Goal: Task Accomplishment & Management: Use online tool/utility

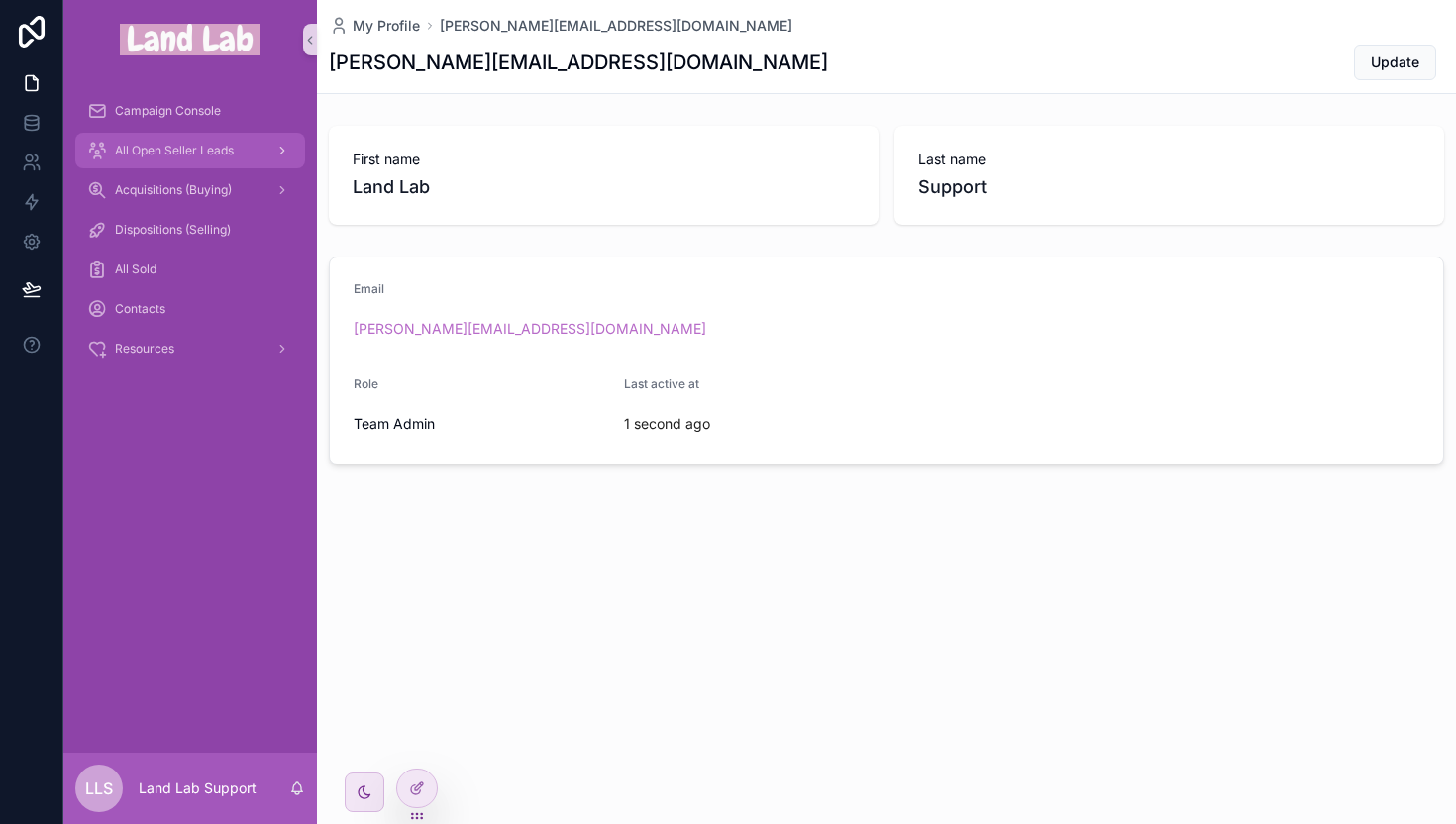
click at [158, 142] on span "All Open Seller Leads" at bounding box center [173, 150] width 118 height 16
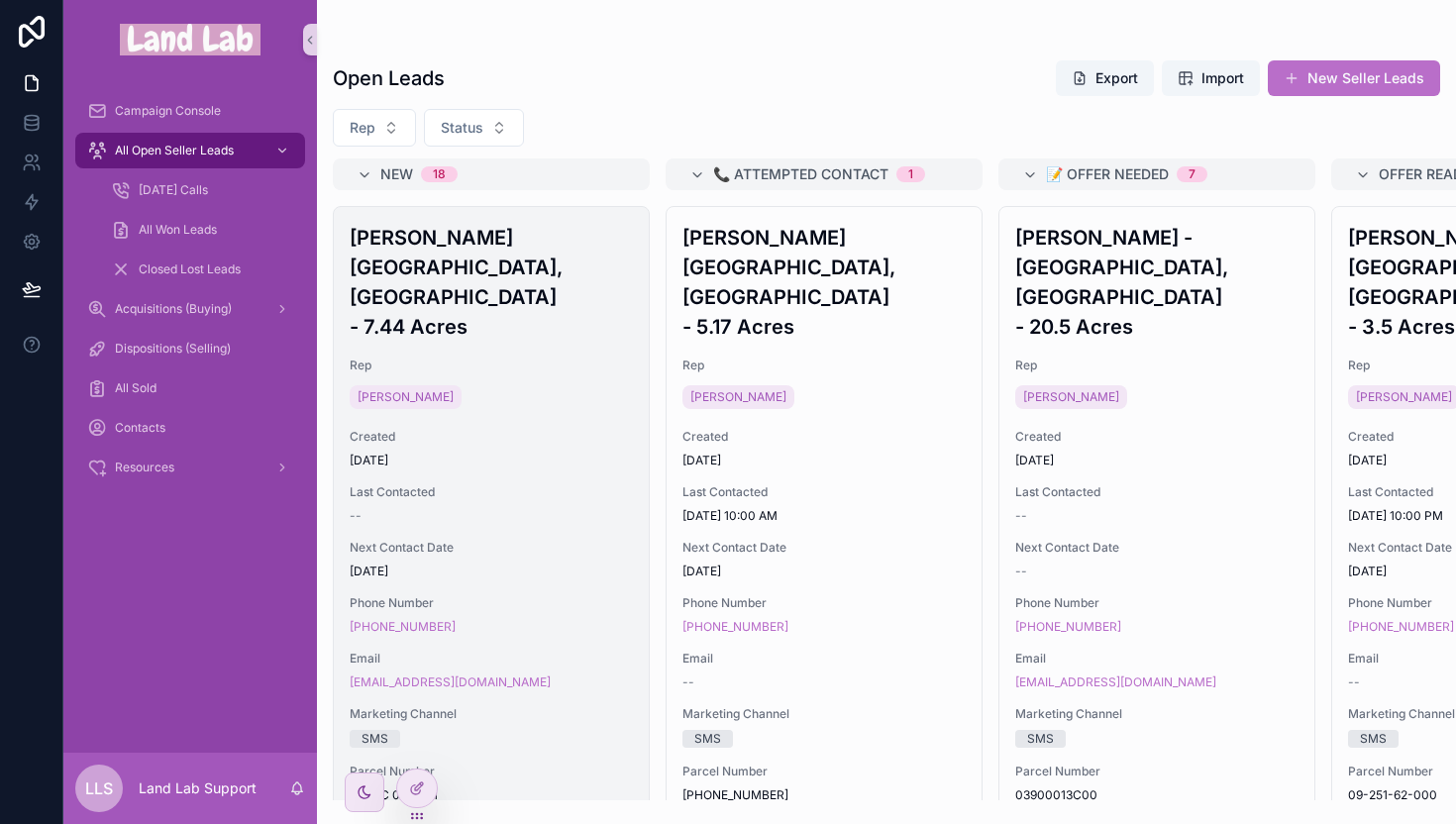
click at [528, 429] on span "Created" at bounding box center [491, 437] width 284 height 16
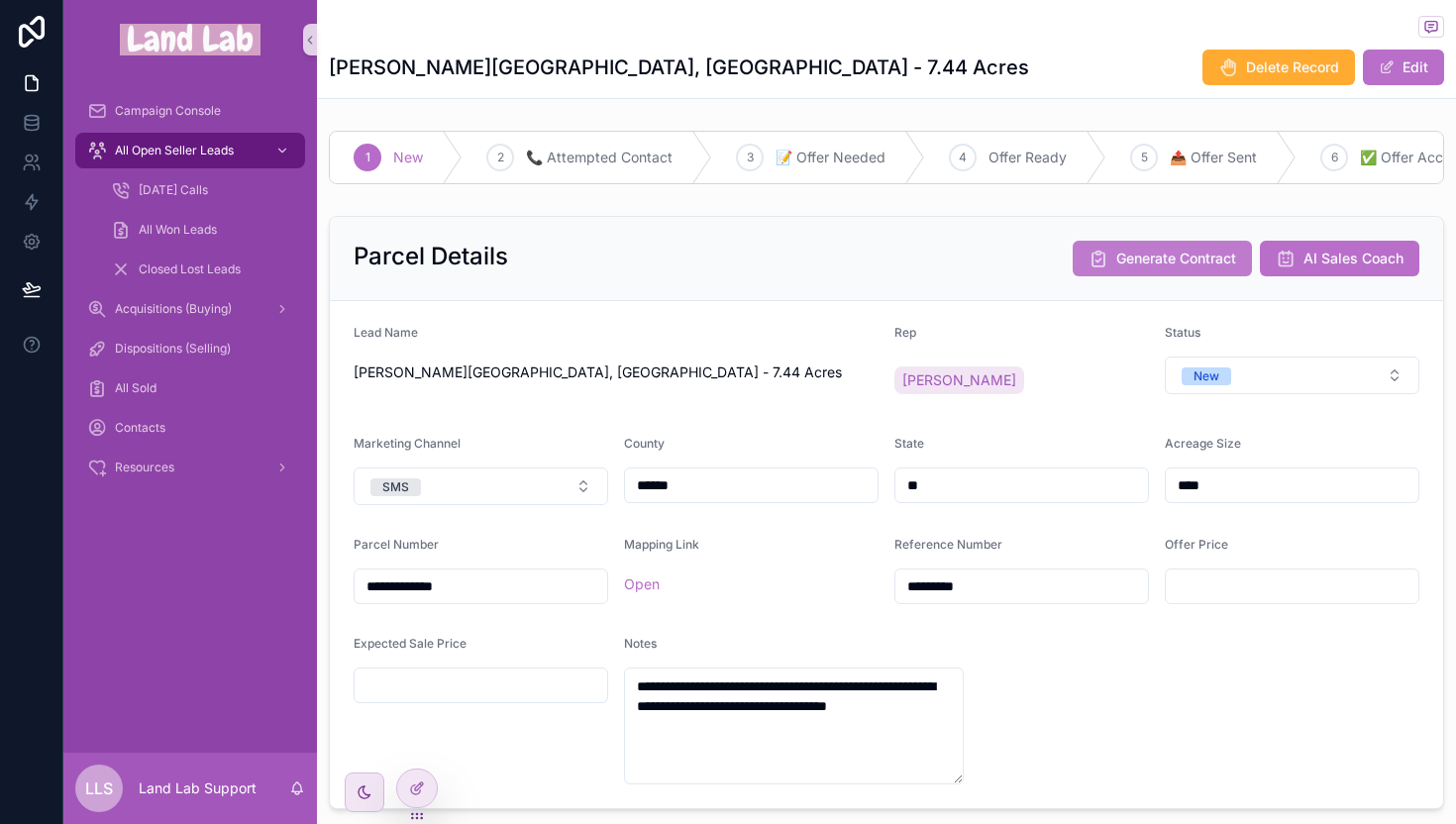
click at [1152, 269] on span "Generate Contract" at bounding box center [1176, 259] width 119 height 20
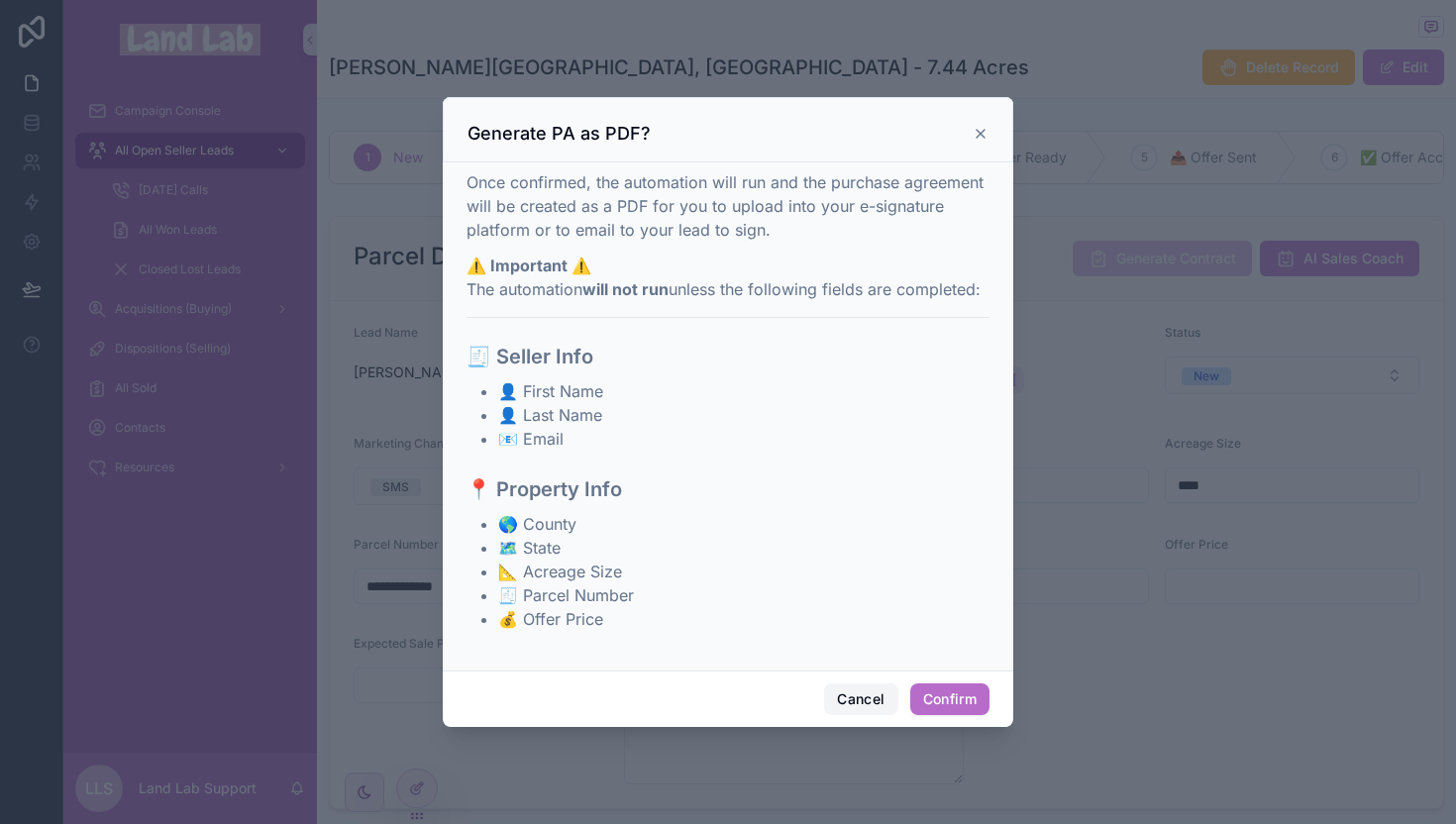
click at [854, 697] on button "Cancel" at bounding box center [861, 700] width 74 height 32
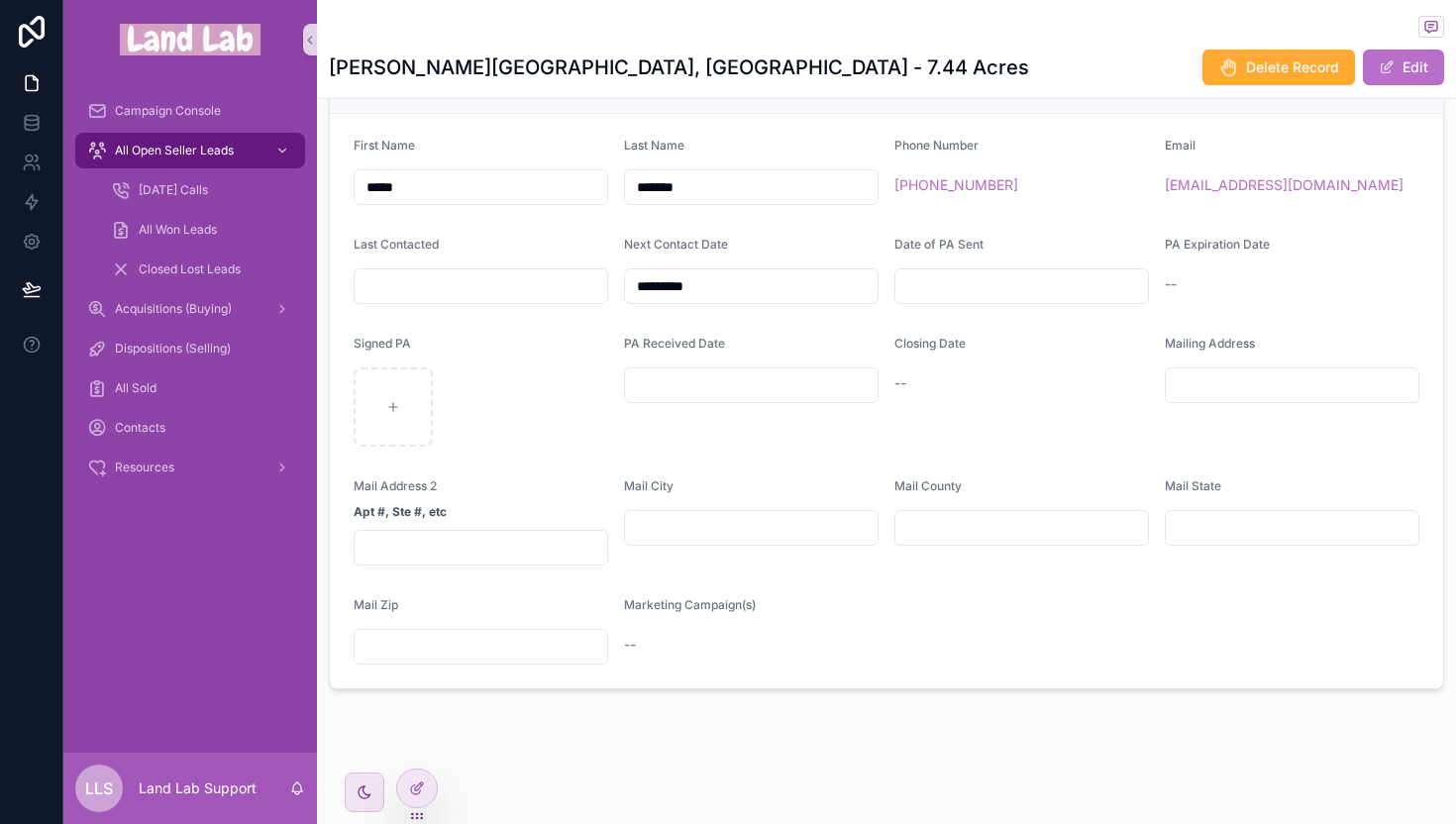
scroll to position [827, 0]
drag, startPoint x: 209, startPoint y: 142, endPoint x: 178, endPoint y: 184, distance: 52.2
click at [209, 142] on span "All Open Seller Leads" at bounding box center [173, 150] width 118 height 16
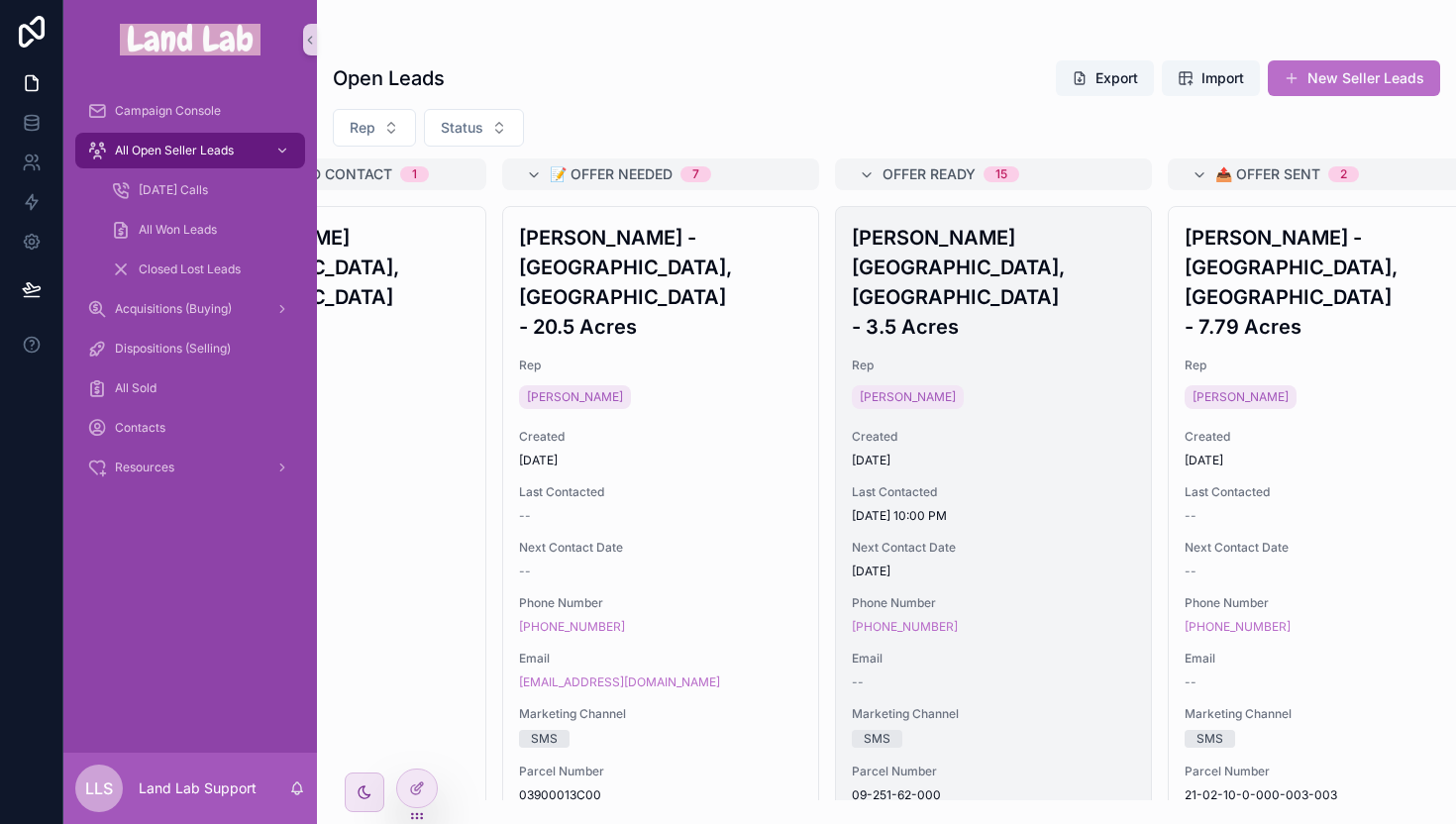
scroll to position [0, 498]
click at [1013, 509] on span "[DATE] 10:00 PM" at bounding box center [992, 516] width 284 height 16
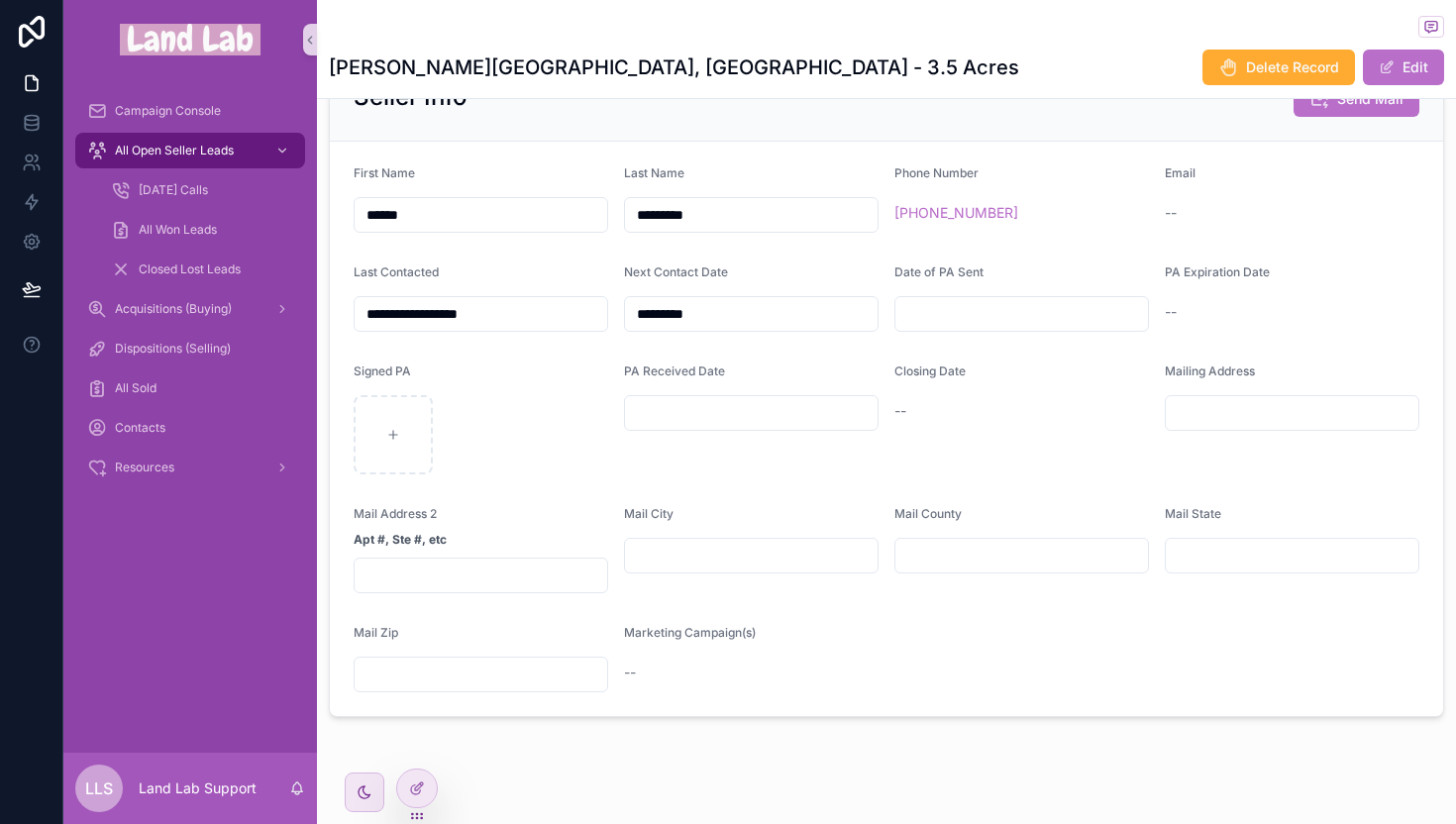
scroll to position [832, 0]
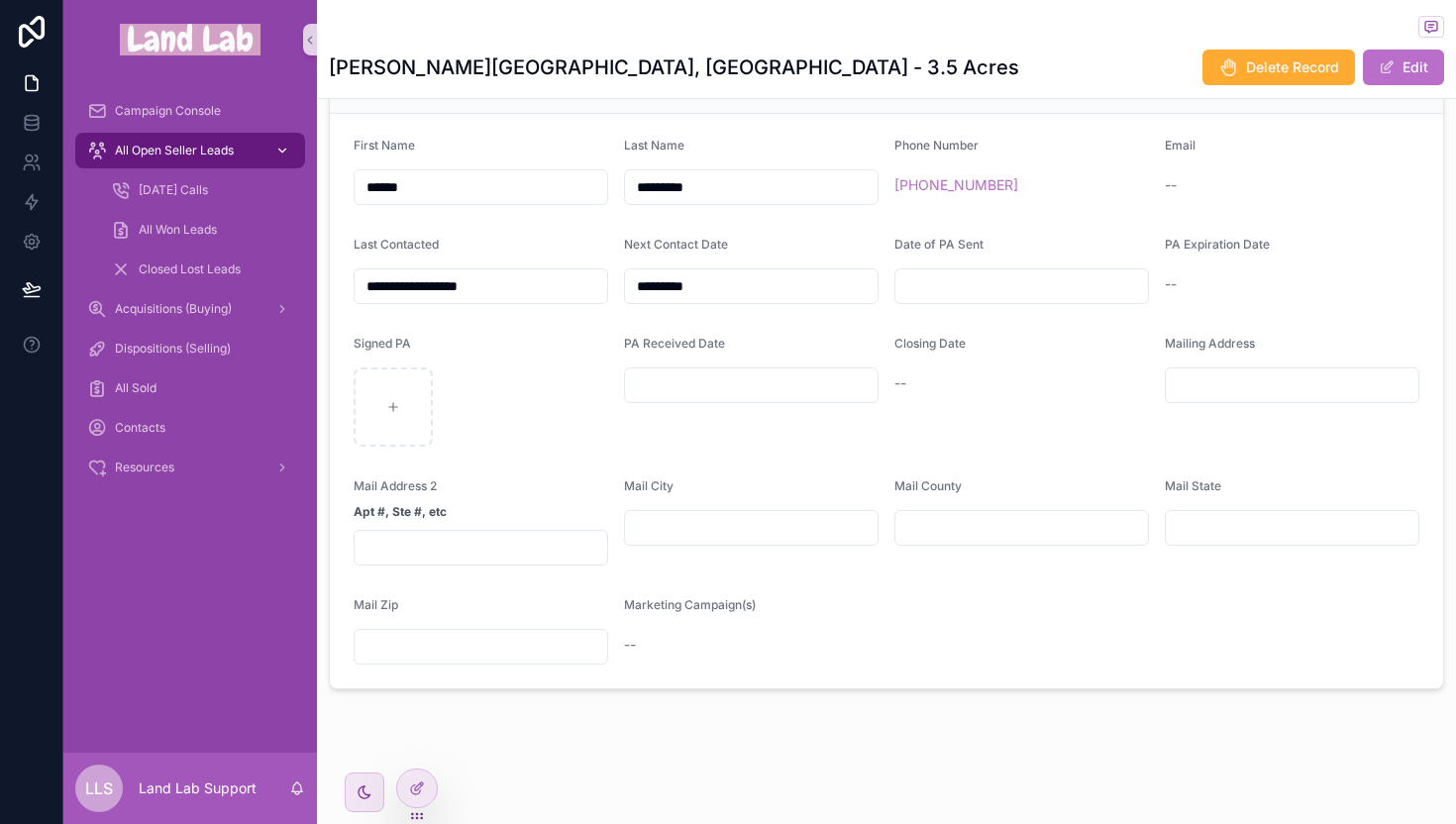
click at [210, 148] on span "All Open Seller Leads" at bounding box center [173, 150] width 118 height 16
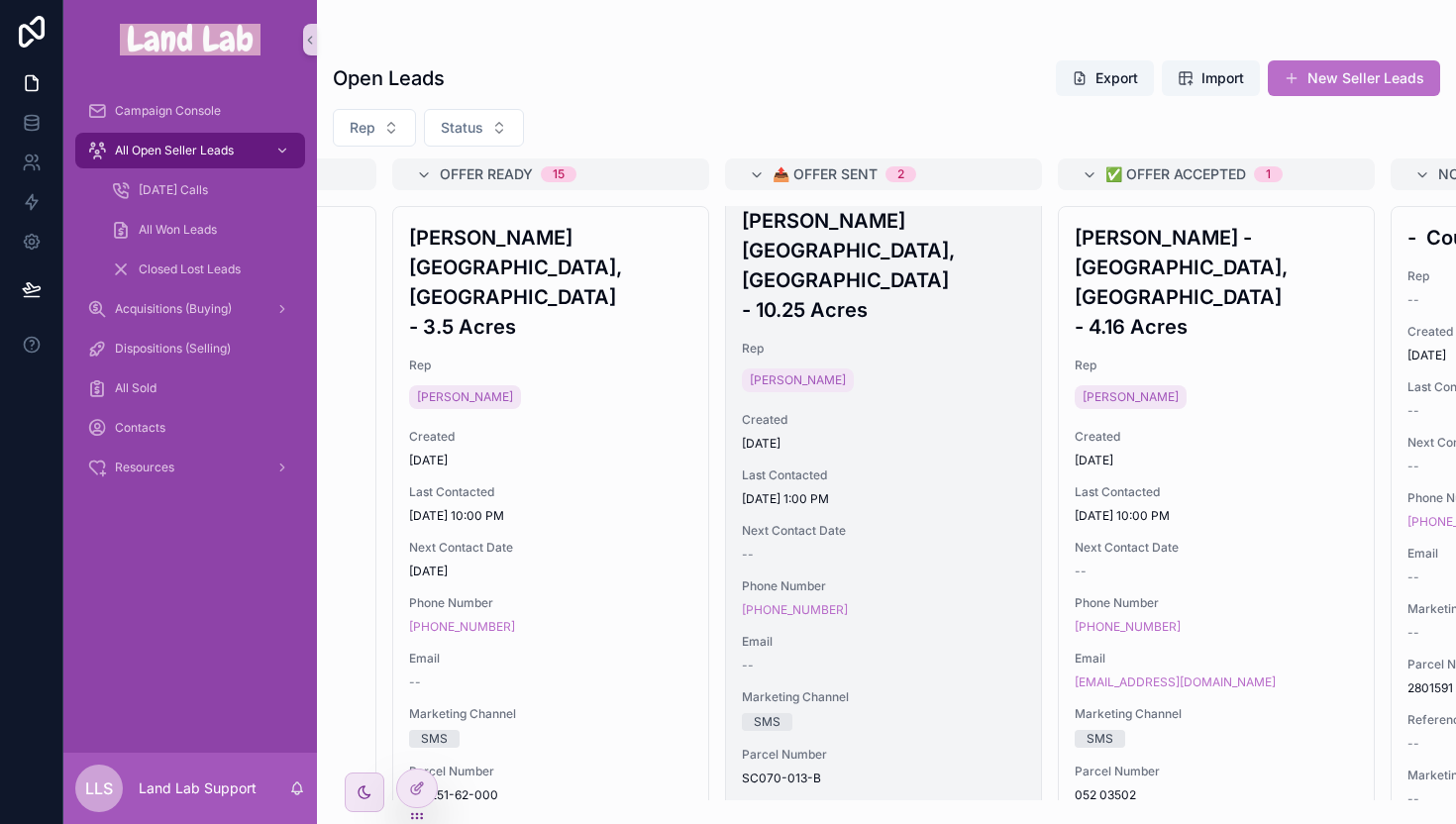
scroll to position [752, 0]
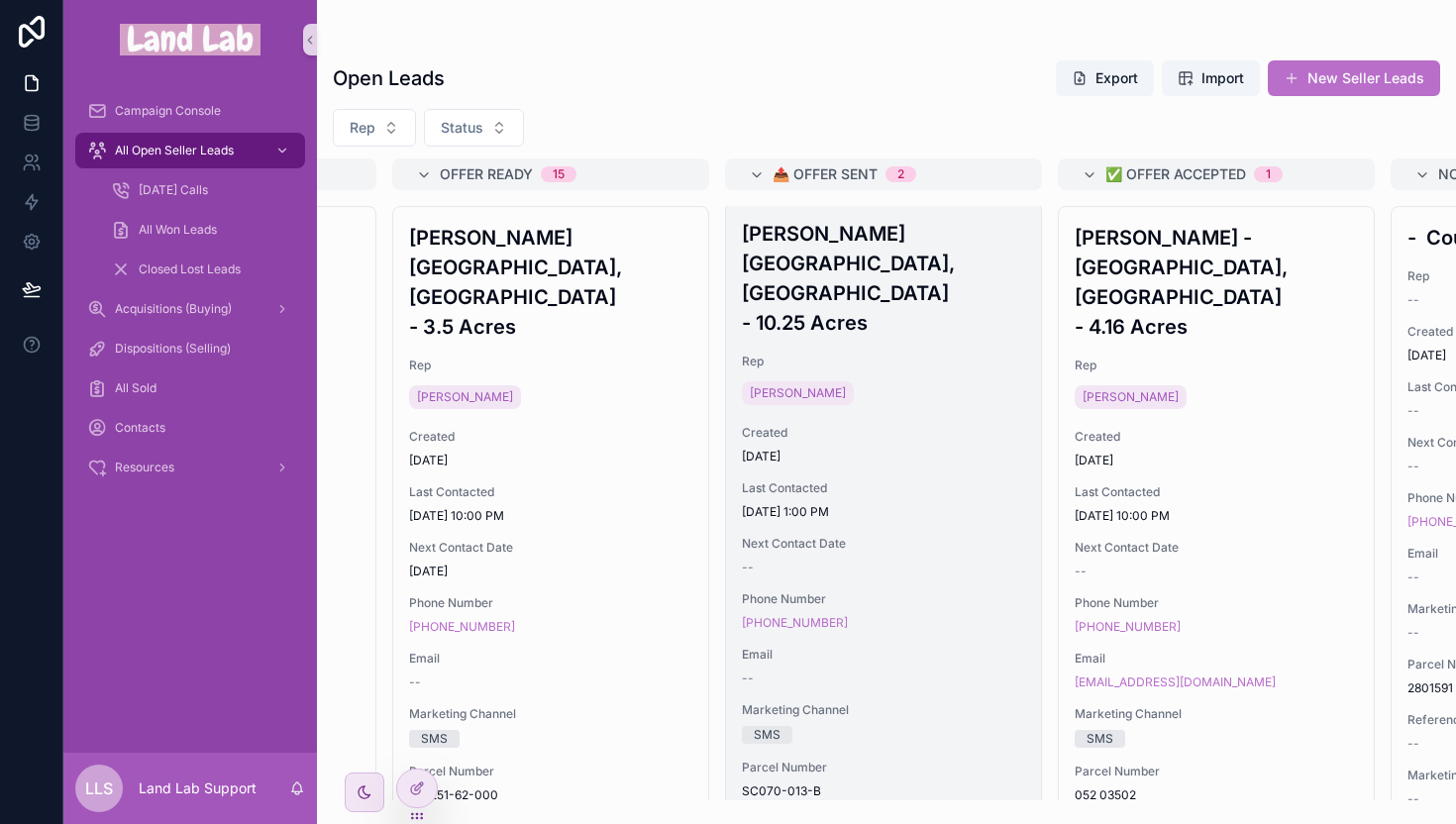
click at [899, 535] on span "Next Contact Date" at bounding box center [883, 543] width 284 height 16
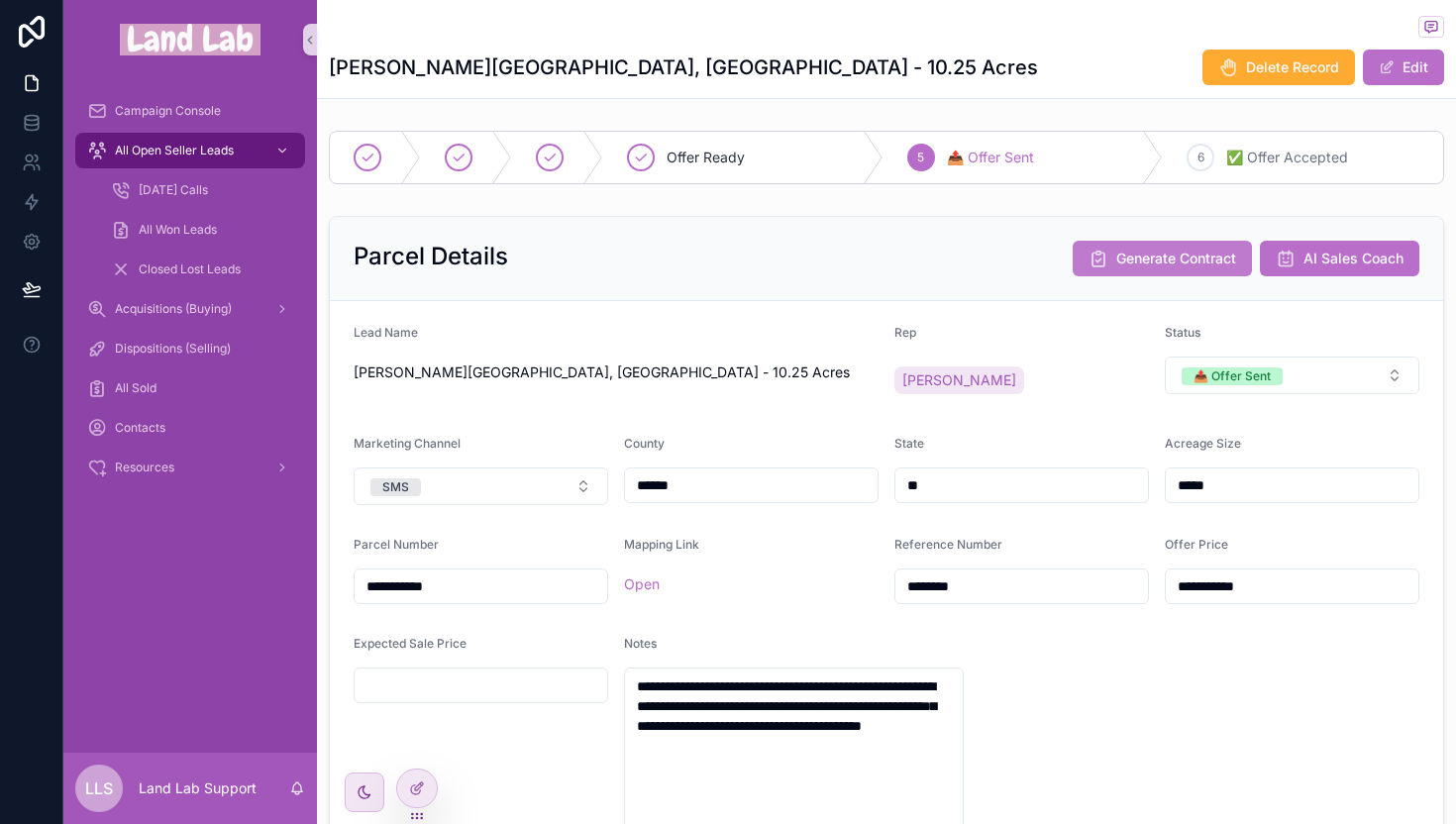
click at [1147, 256] on span "Generate Contract" at bounding box center [1176, 259] width 119 height 20
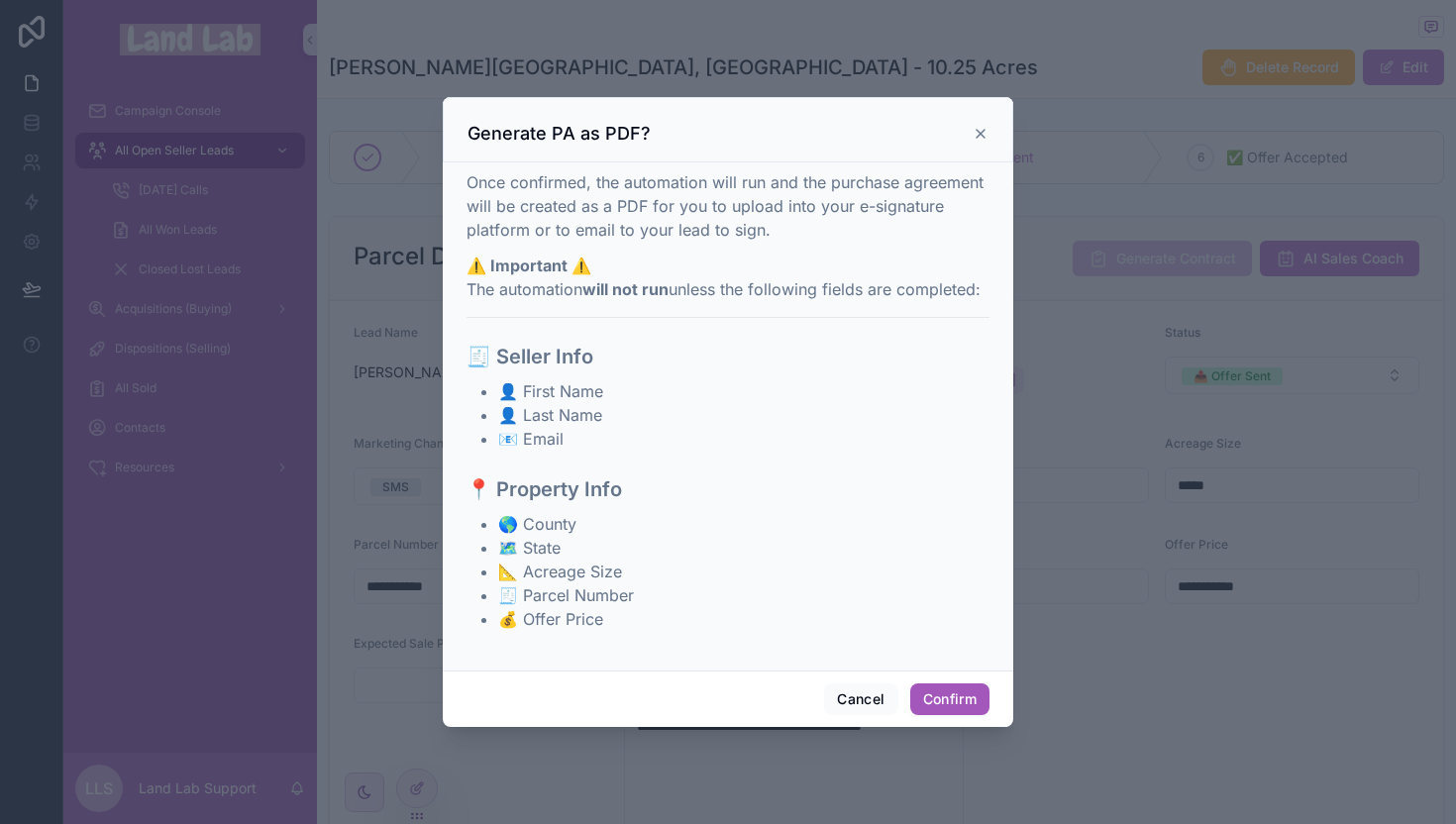
click at [967, 697] on button "Confirm" at bounding box center [950, 700] width 80 height 32
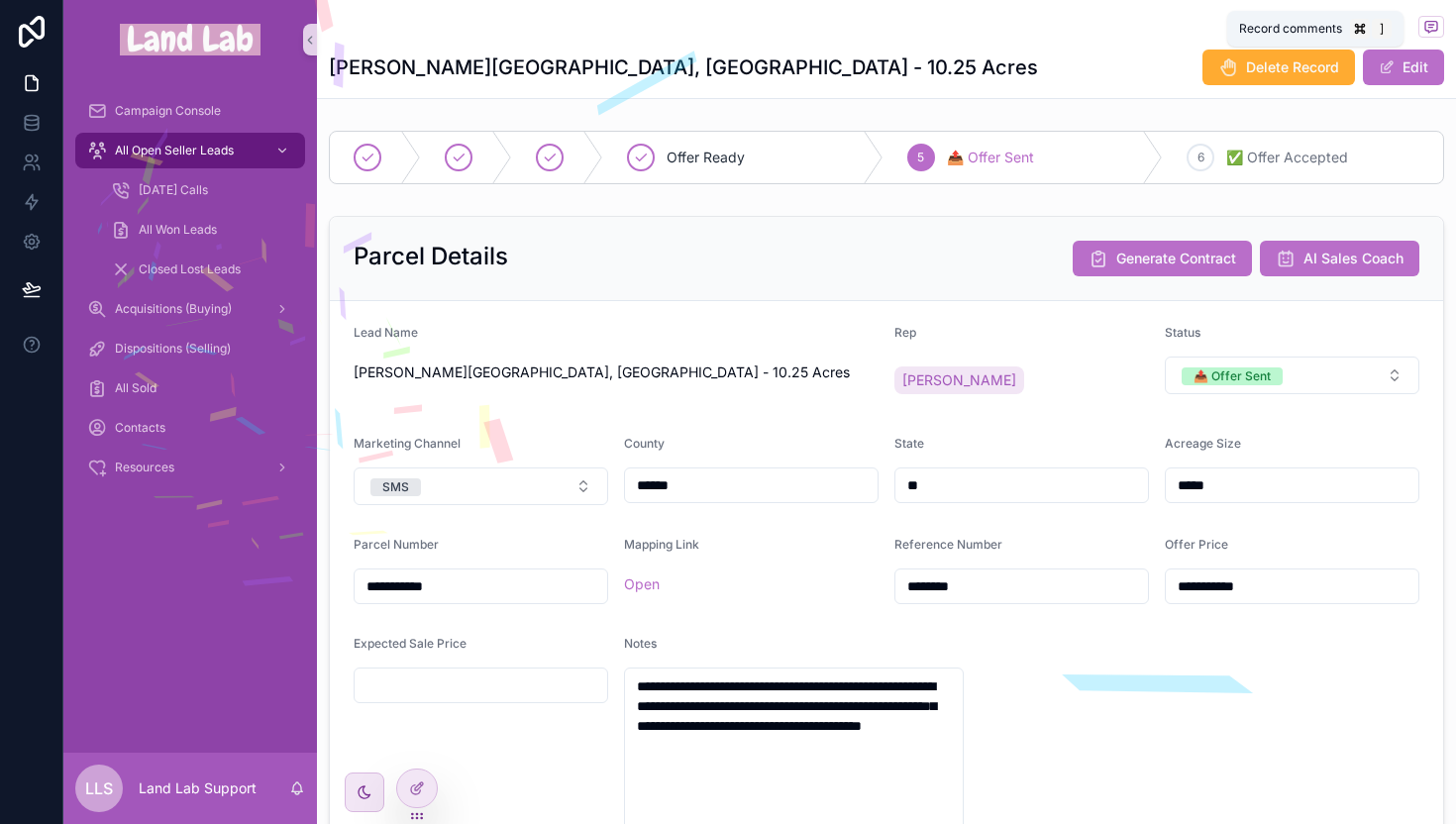
click at [1423, 24] on icon "scrollable content" at bounding box center [1431, 27] width 16 height 16
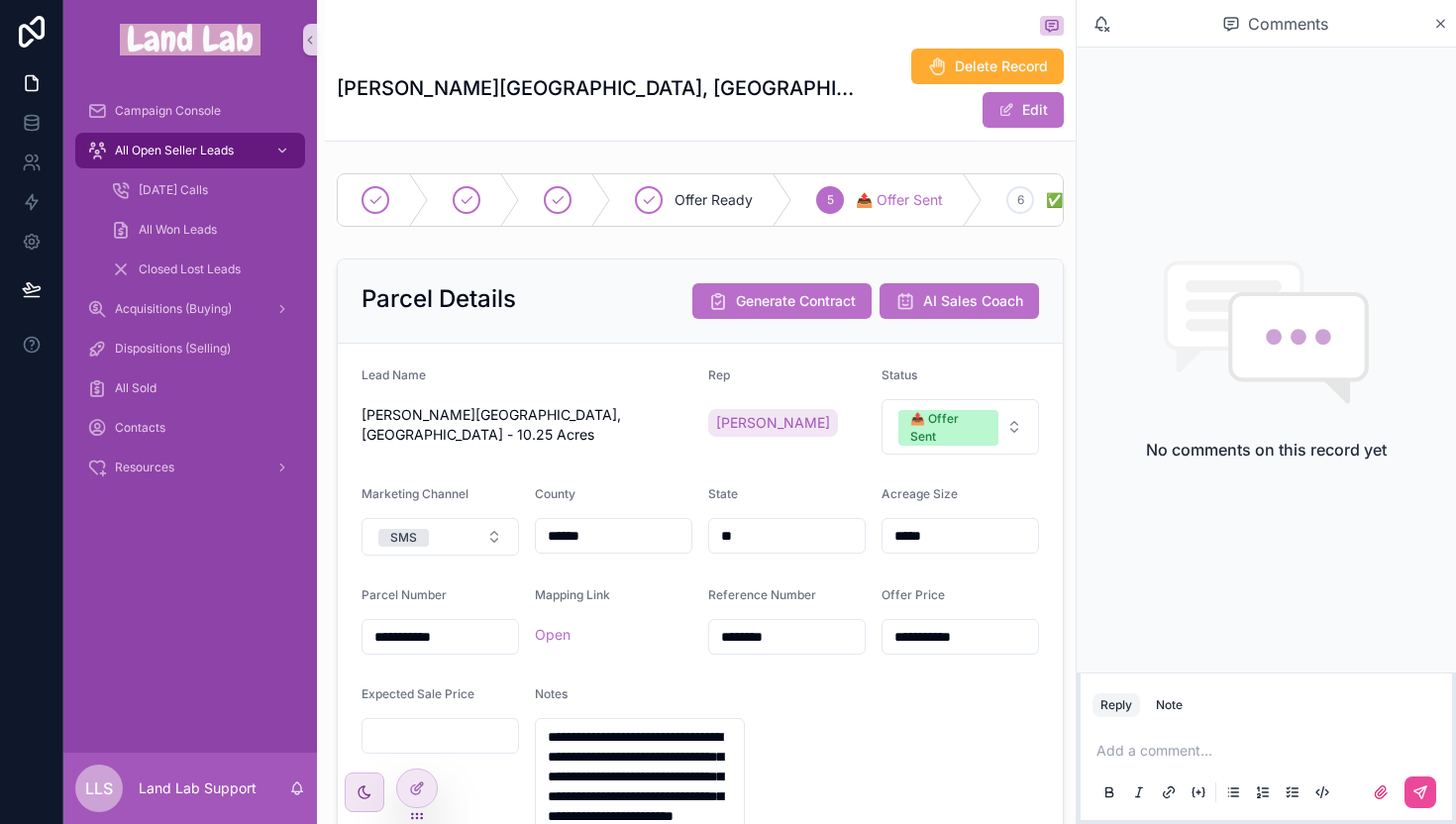
click at [1244, 137] on div "No comments on this record yet" at bounding box center [1266, 360] width 379 height 625
click at [1446, 20] on icon "scrollable content" at bounding box center [1440, 24] width 15 height 16
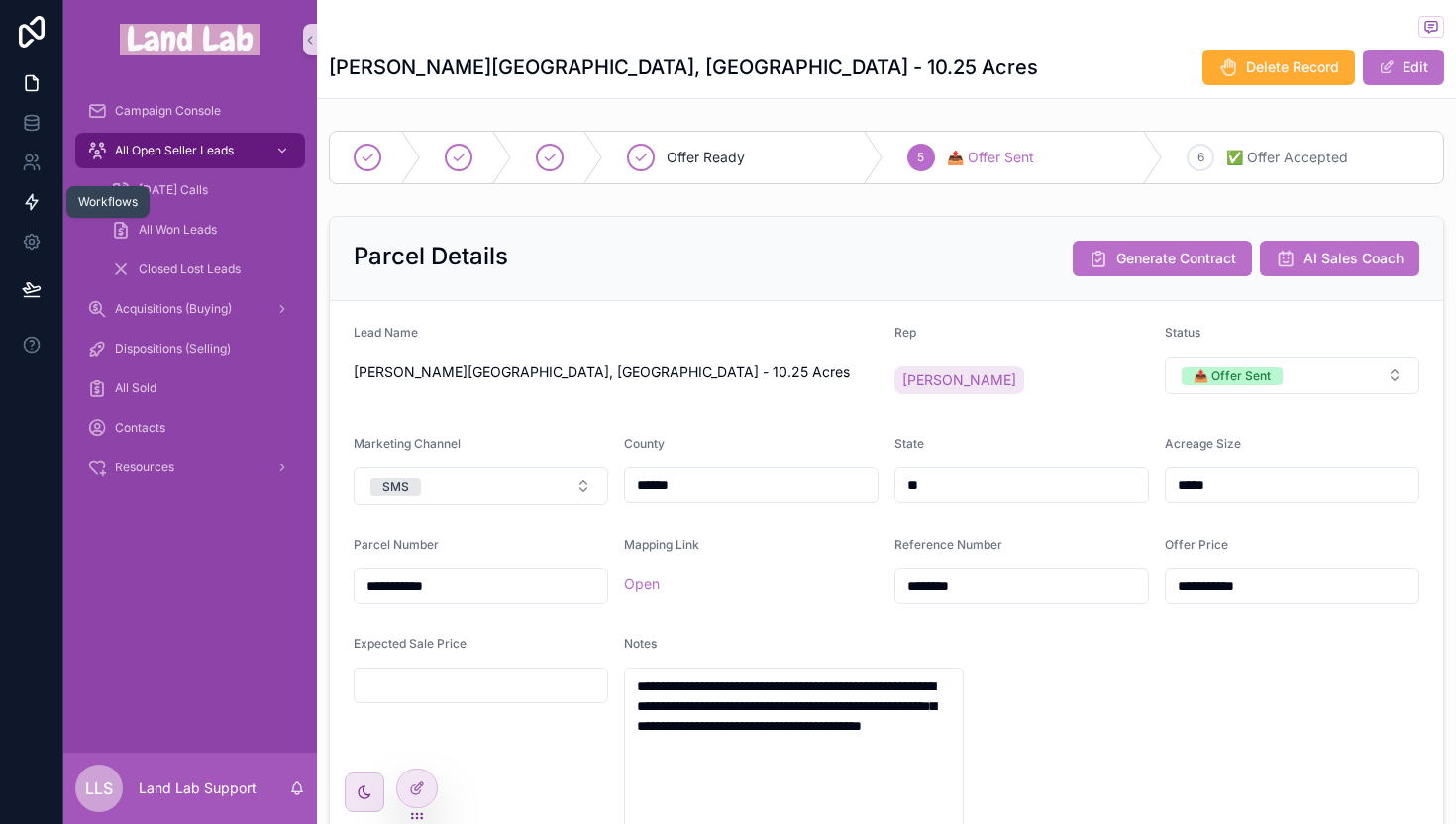
click at [32, 212] on link at bounding box center [31, 202] width 63 height 40
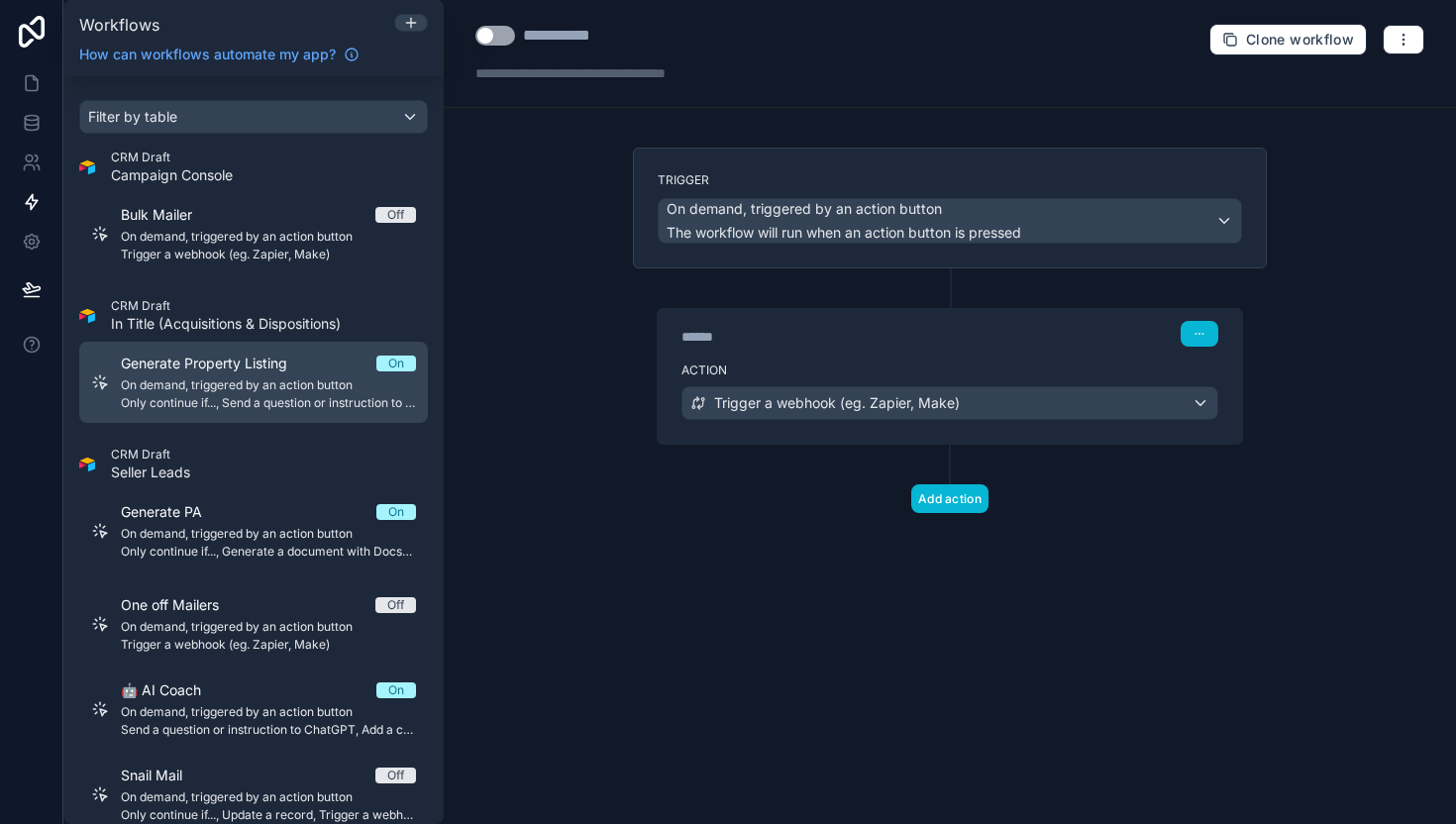
click at [247, 357] on span "Generate Property Listing" at bounding box center [215, 363] width 190 height 20
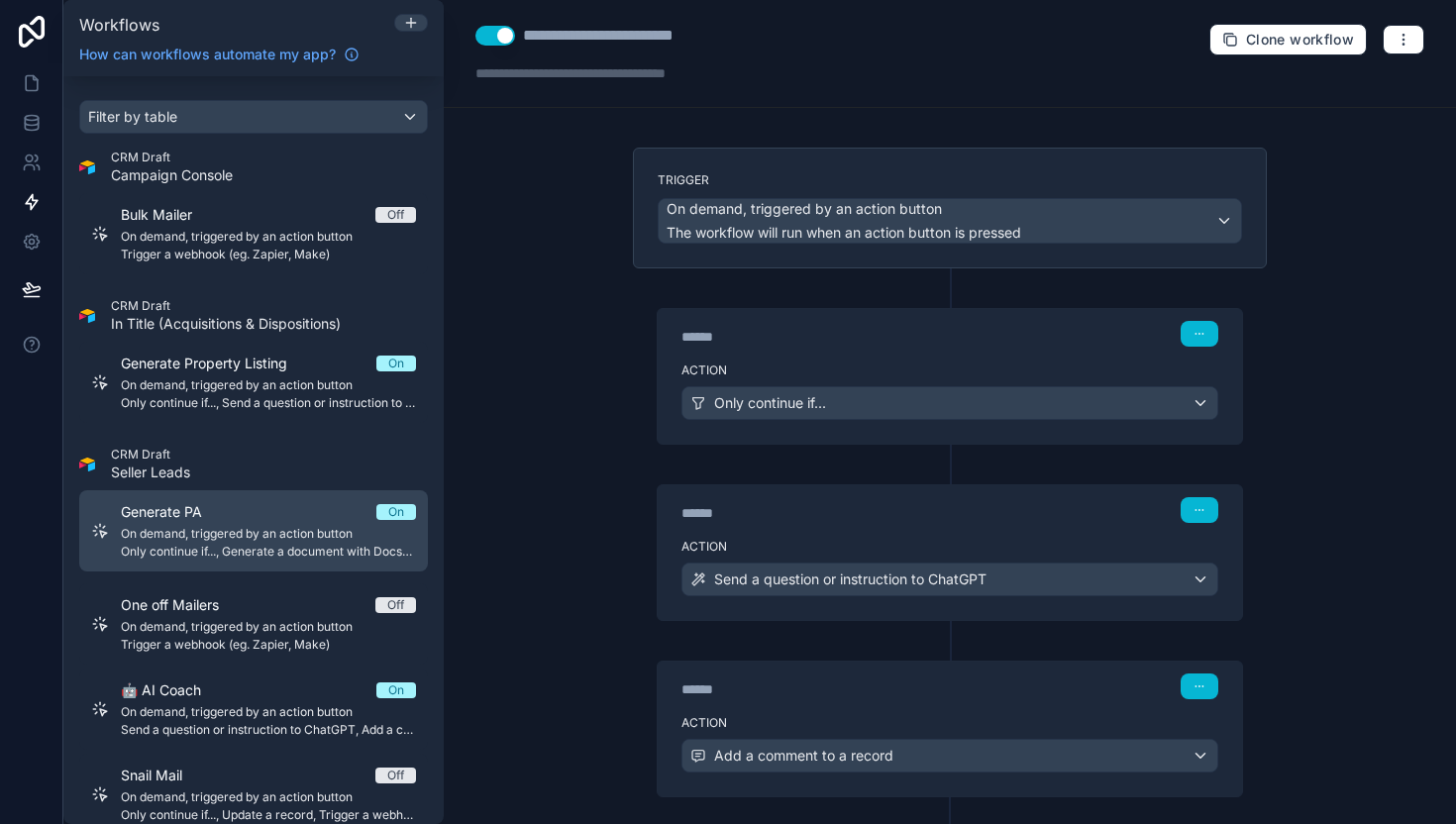
scroll to position [35, 0]
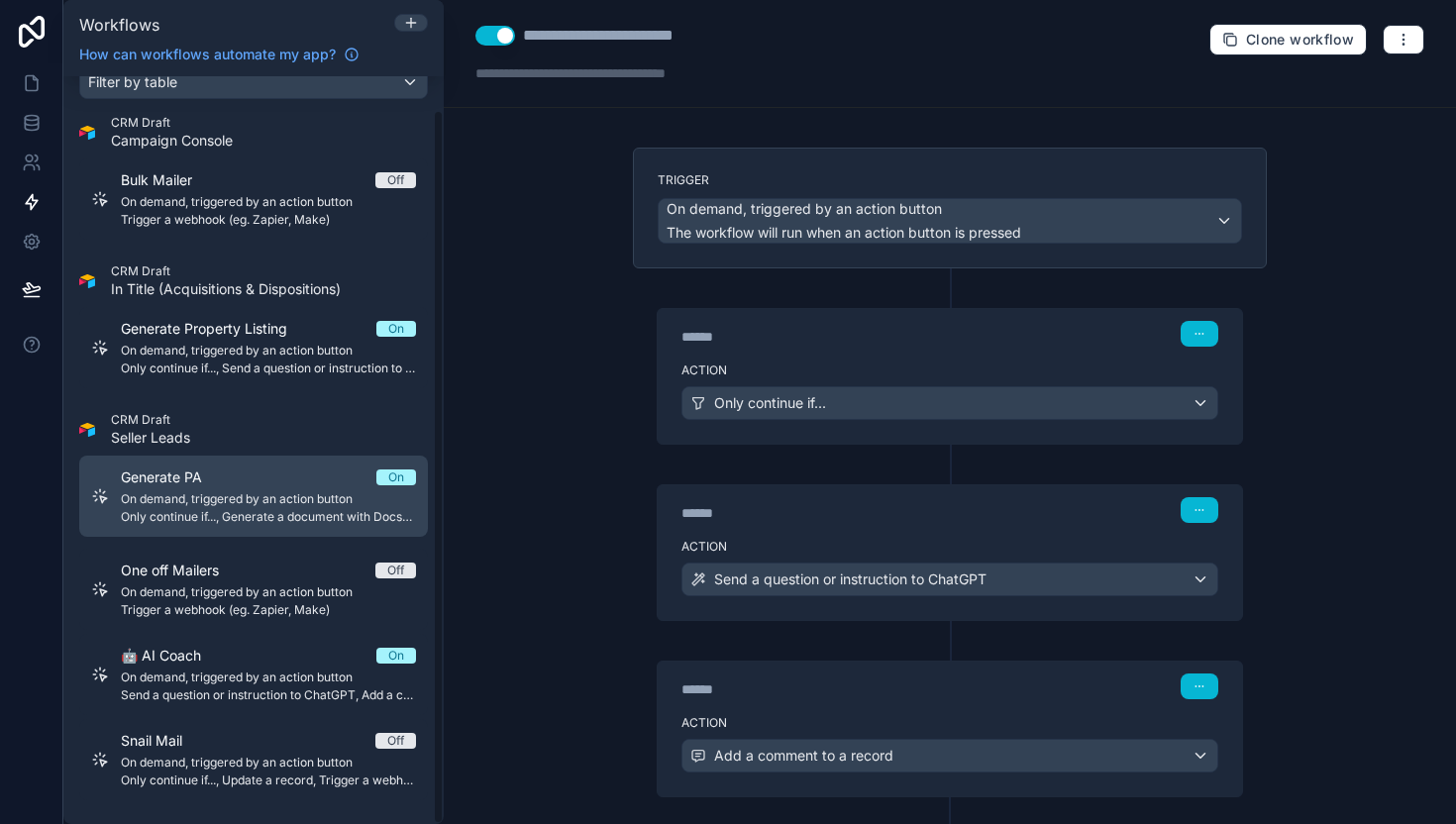
click at [245, 478] on div "Generate PA On" at bounding box center [268, 478] width 296 height 20
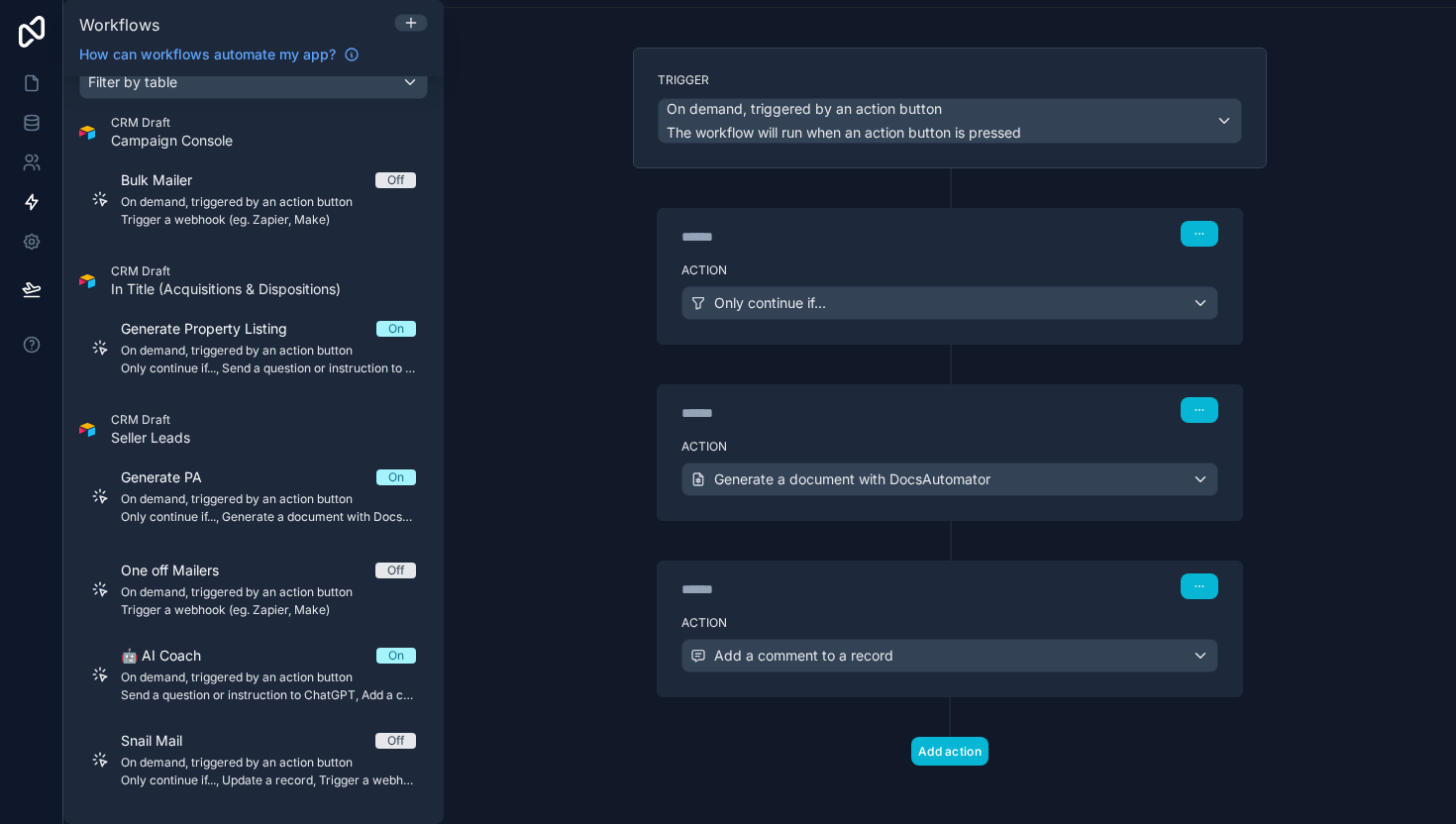
scroll to position [104, 0]
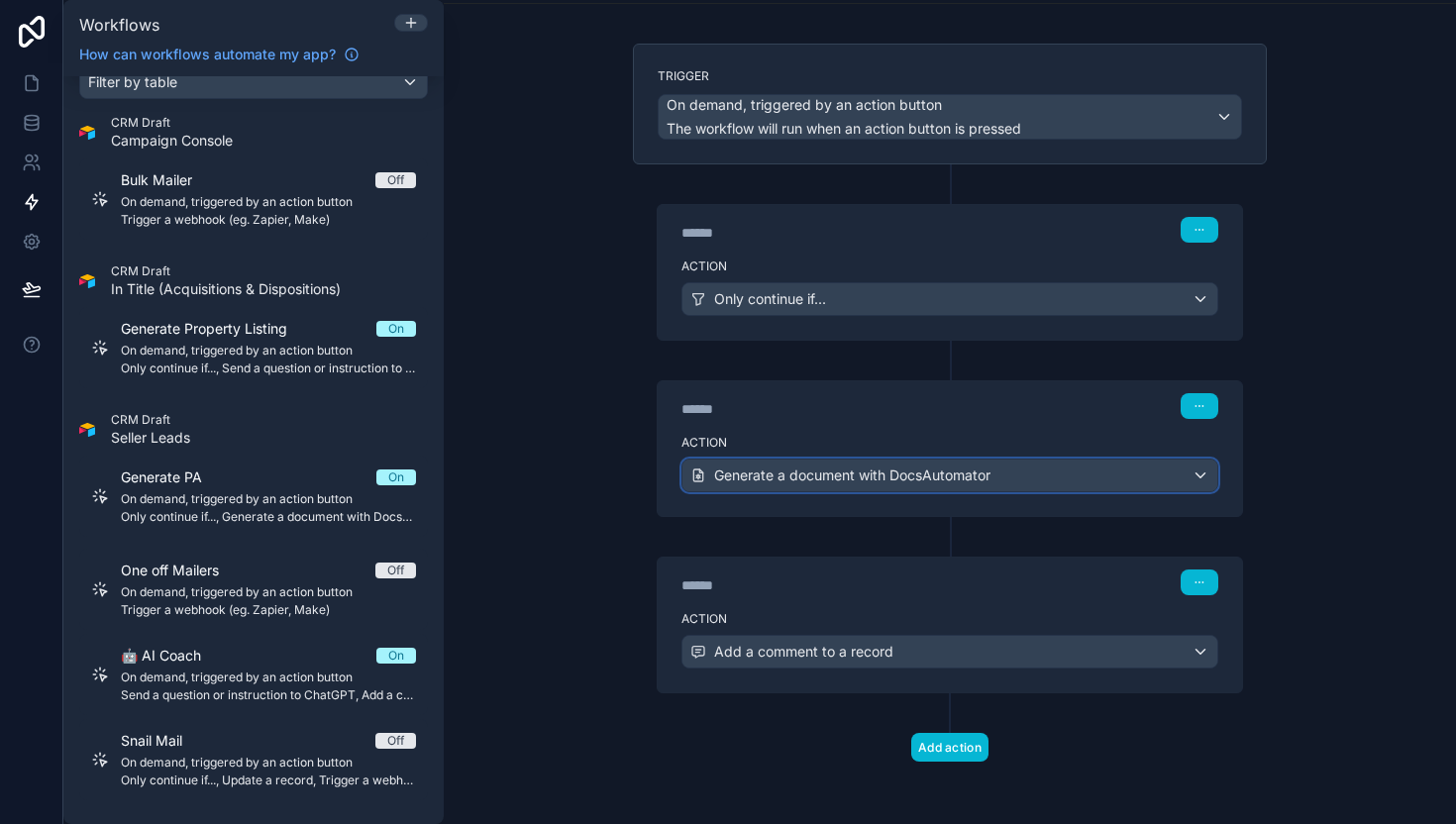
click at [793, 467] on span "Generate a document with DocsAutomator" at bounding box center [853, 476] width 277 height 20
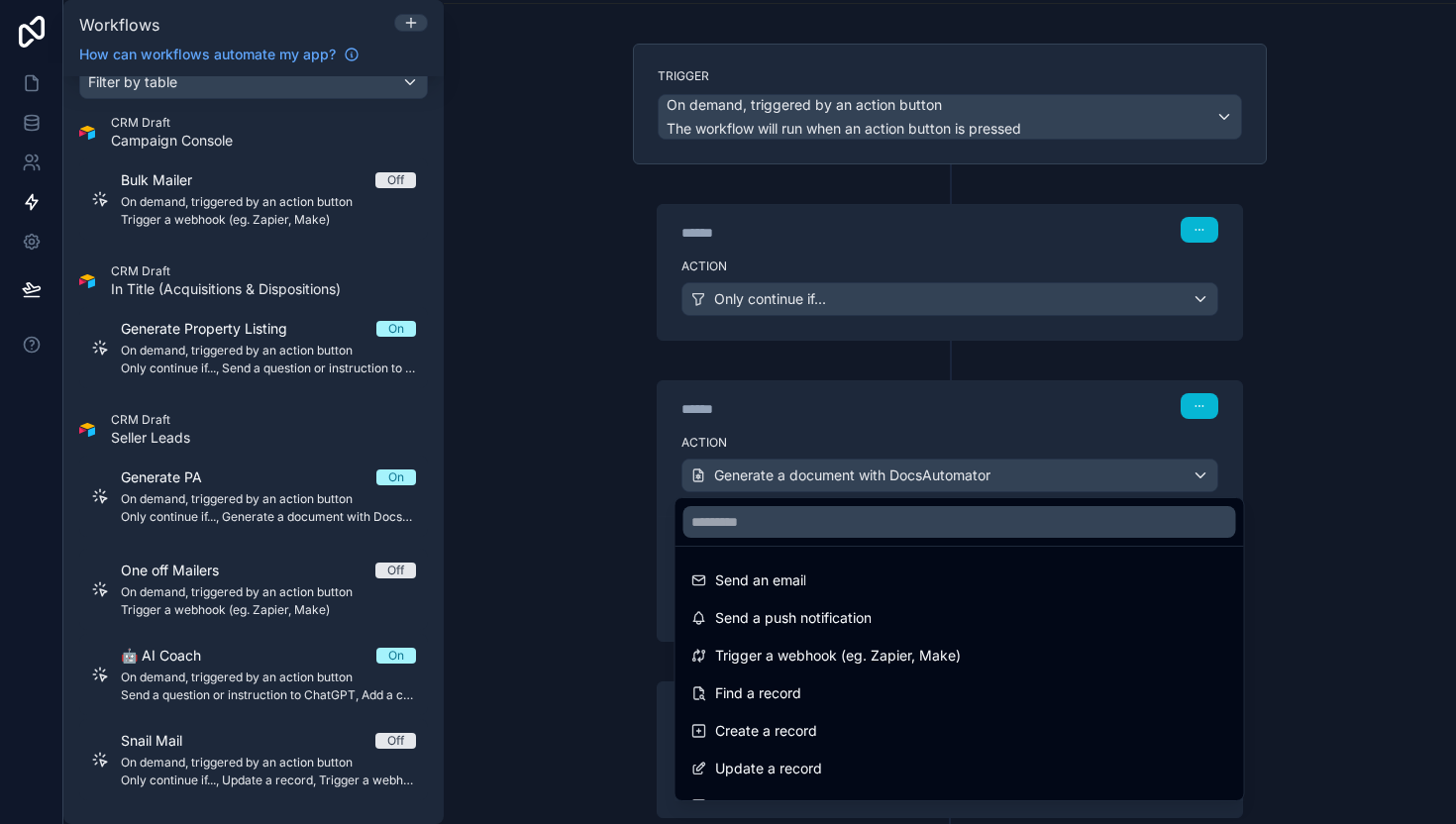
click at [793, 467] on div at bounding box center [728, 412] width 1456 height 824
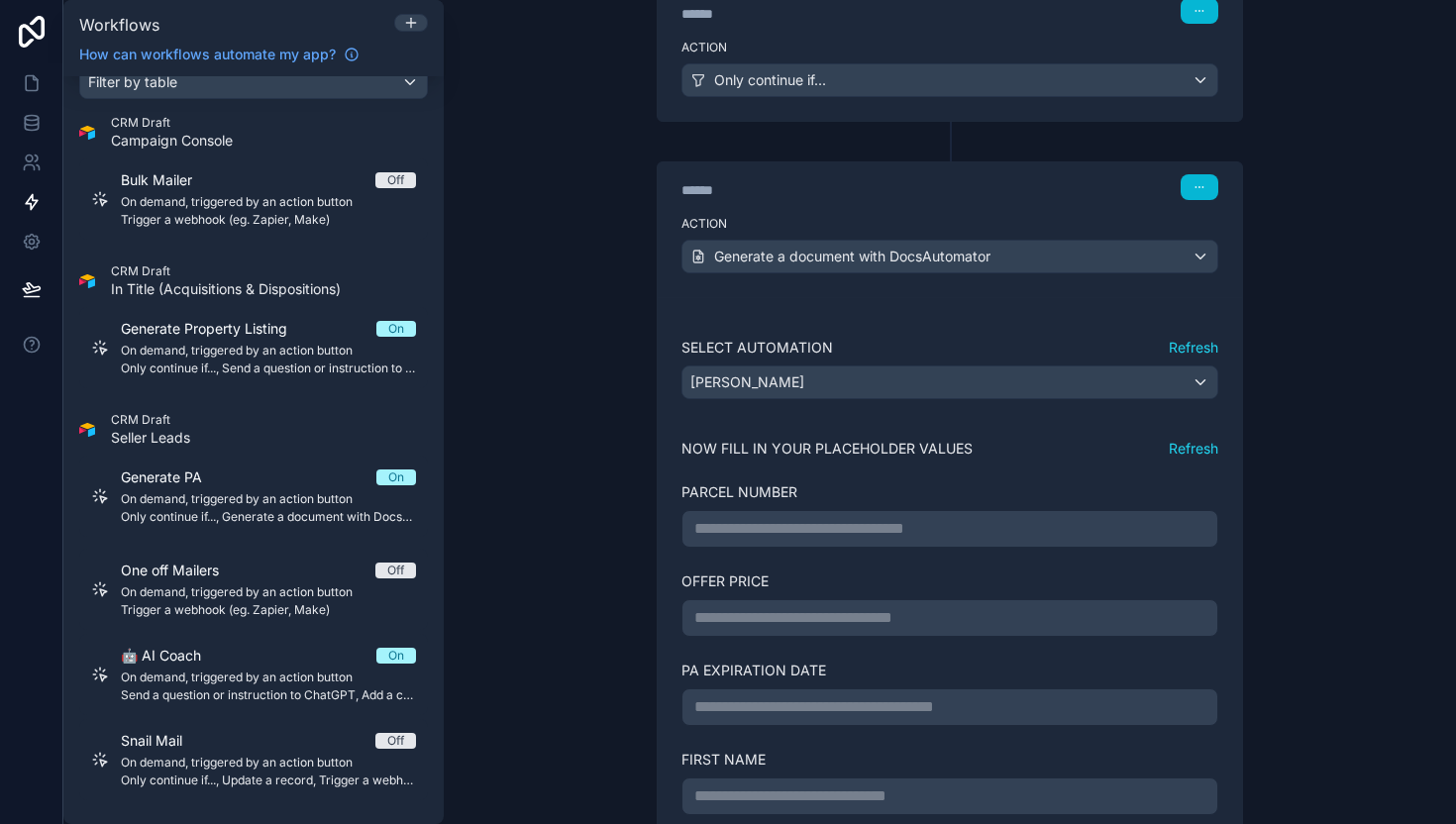
scroll to position [357, 0]
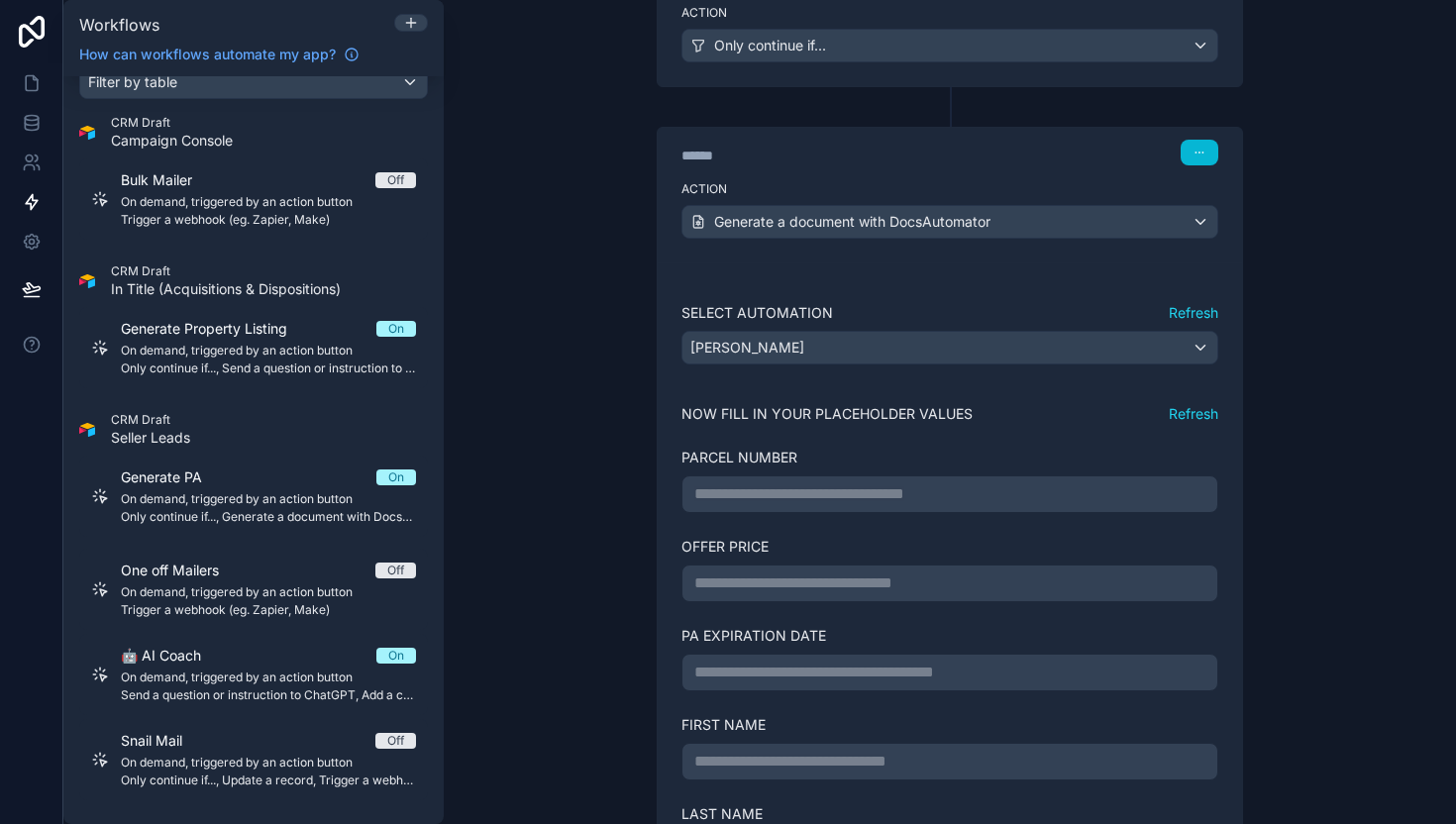
click at [727, 502] on p "**********" at bounding box center [950, 495] width 512 height 24
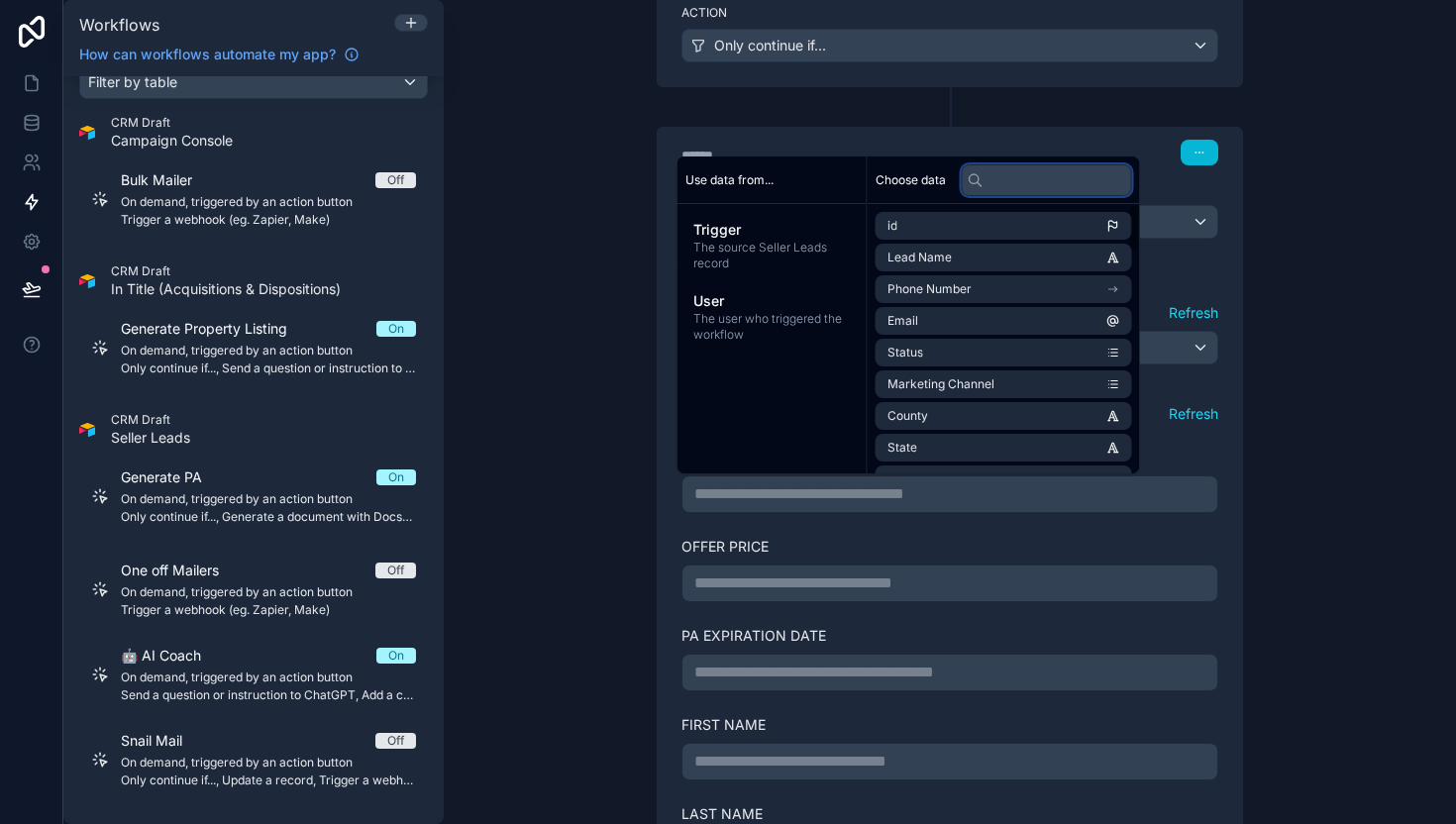
click at [1023, 174] on input "text" at bounding box center [1046, 180] width 170 height 32
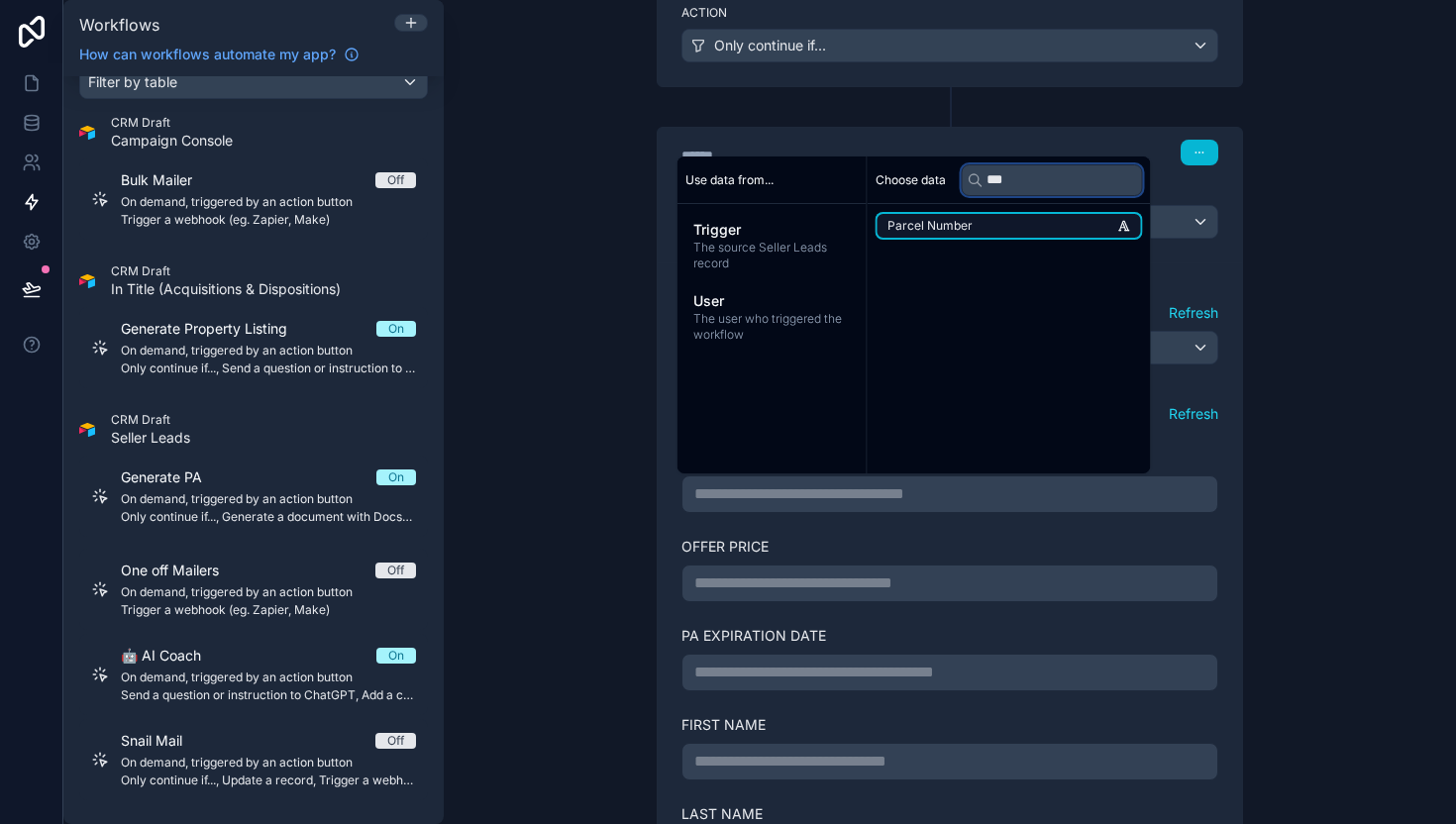
type input "***"
click at [1021, 224] on li "Parcel Number" at bounding box center [1009, 226] width 268 height 28
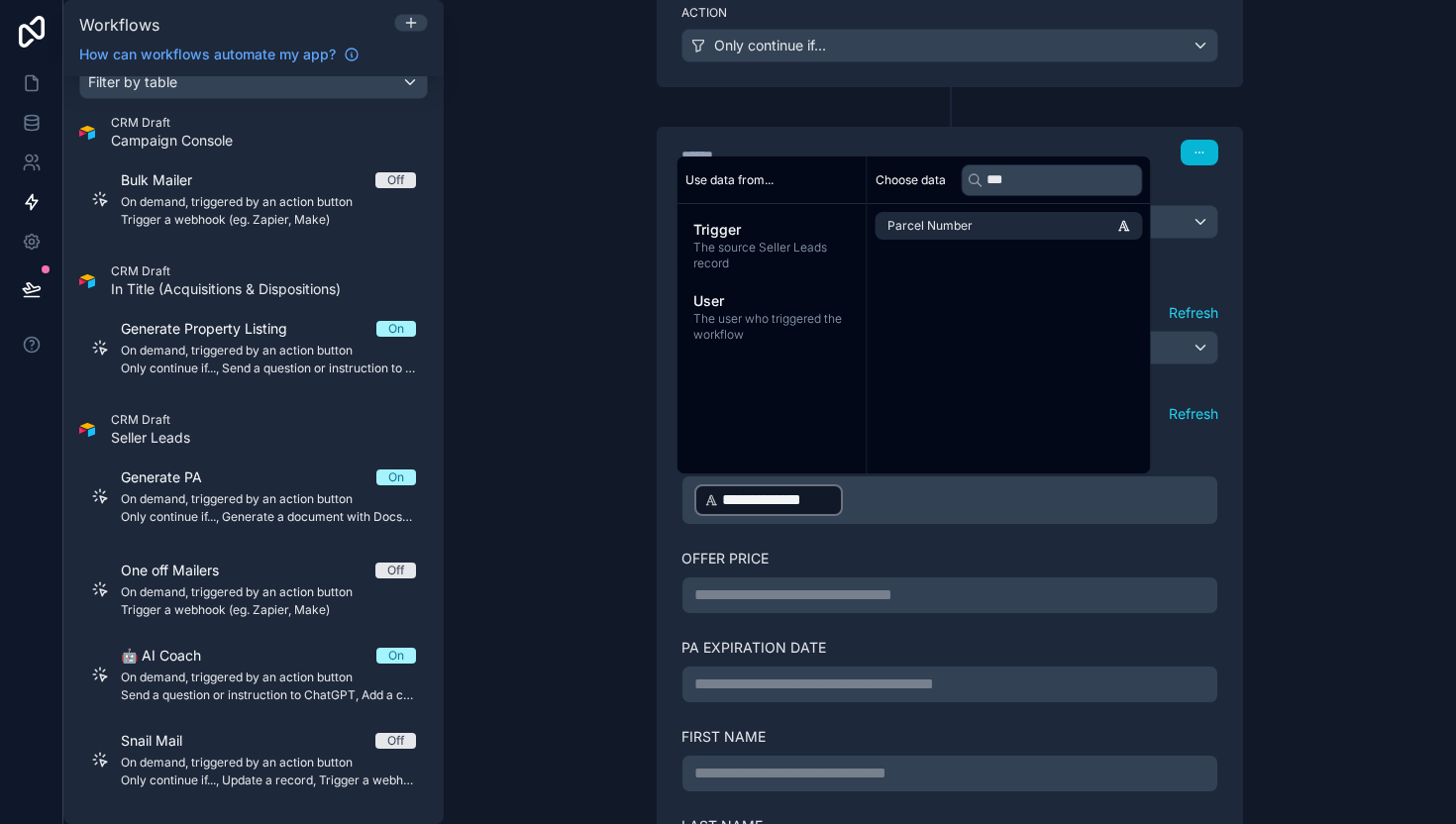
click at [821, 592] on p "**********" at bounding box center [950, 595] width 512 height 24
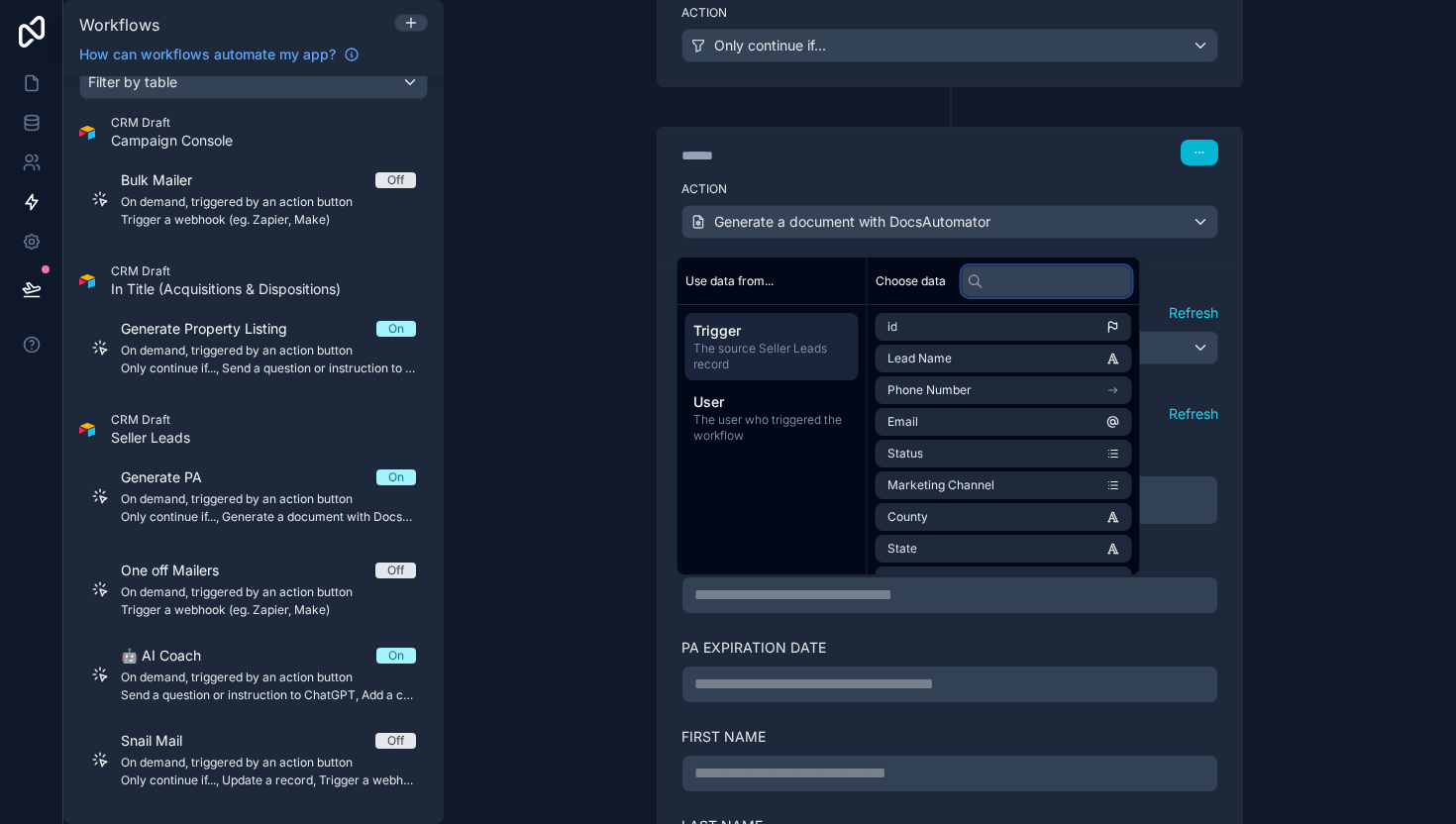
click at [1016, 278] on input "text" at bounding box center [1046, 282] width 170 height 32
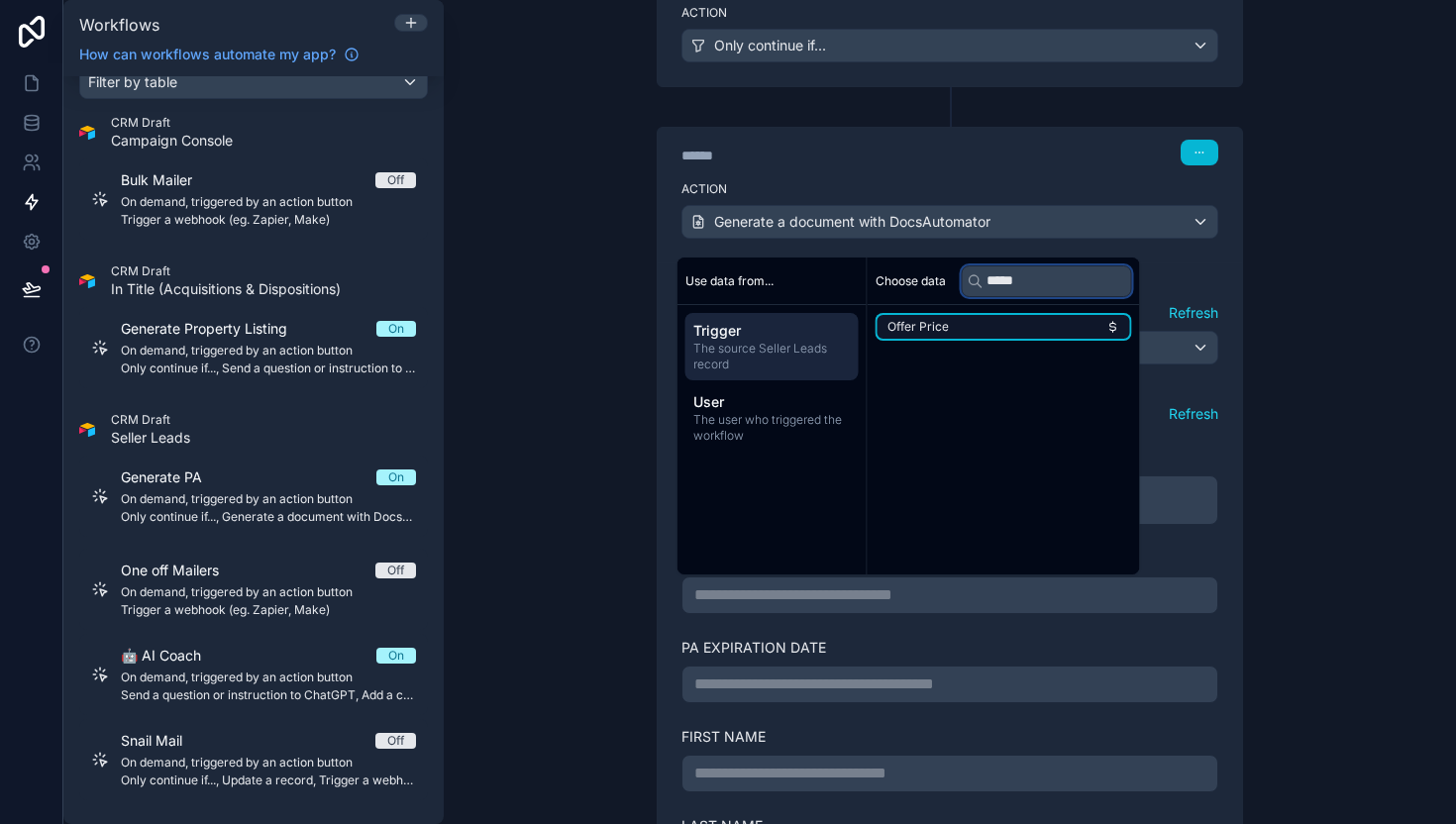
type input "*****"
click at [962, 330] on li "Offer Price" at bounding box center [1004, 327] width 257 height 28
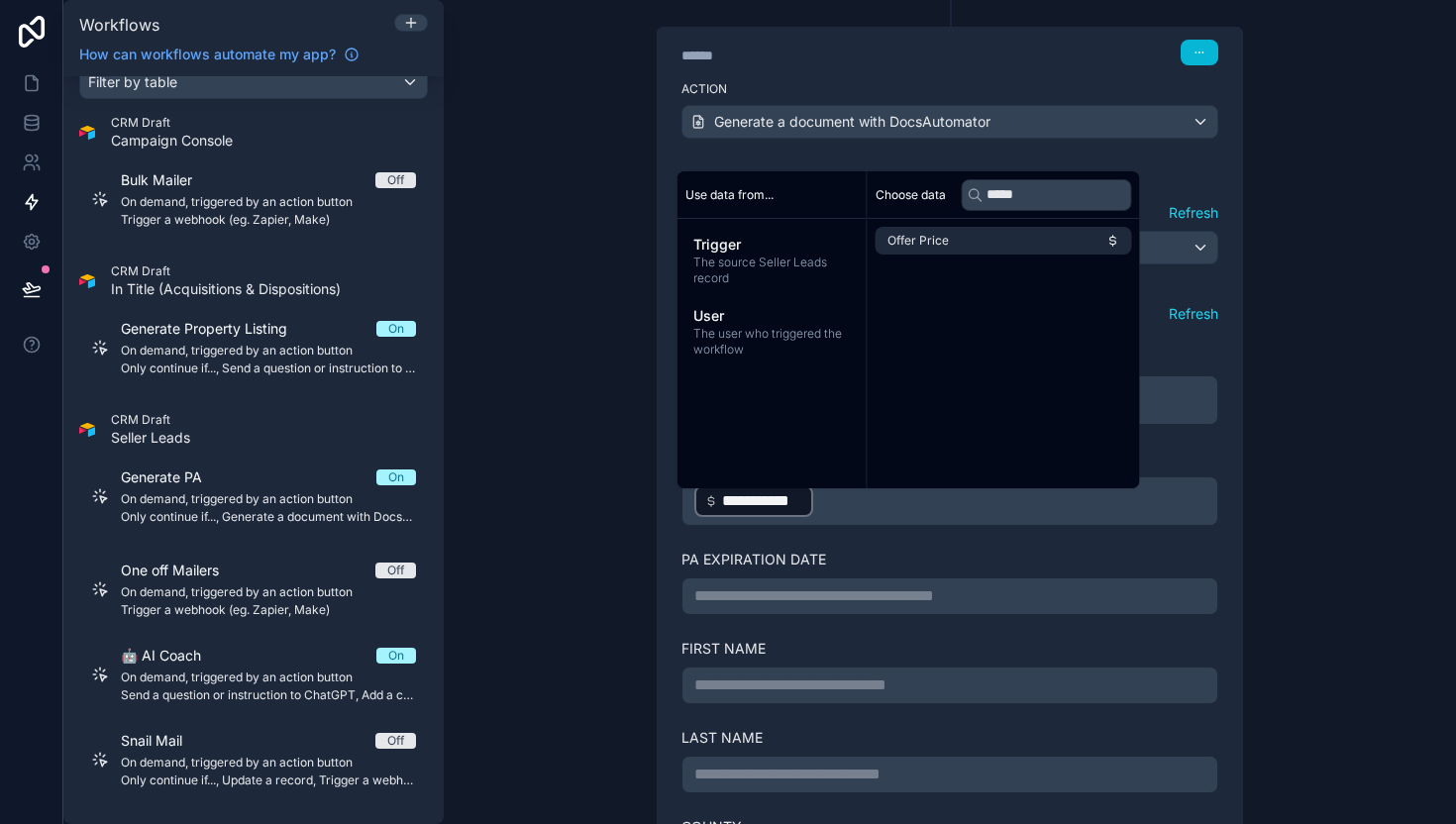
scroll to position [486, 0]
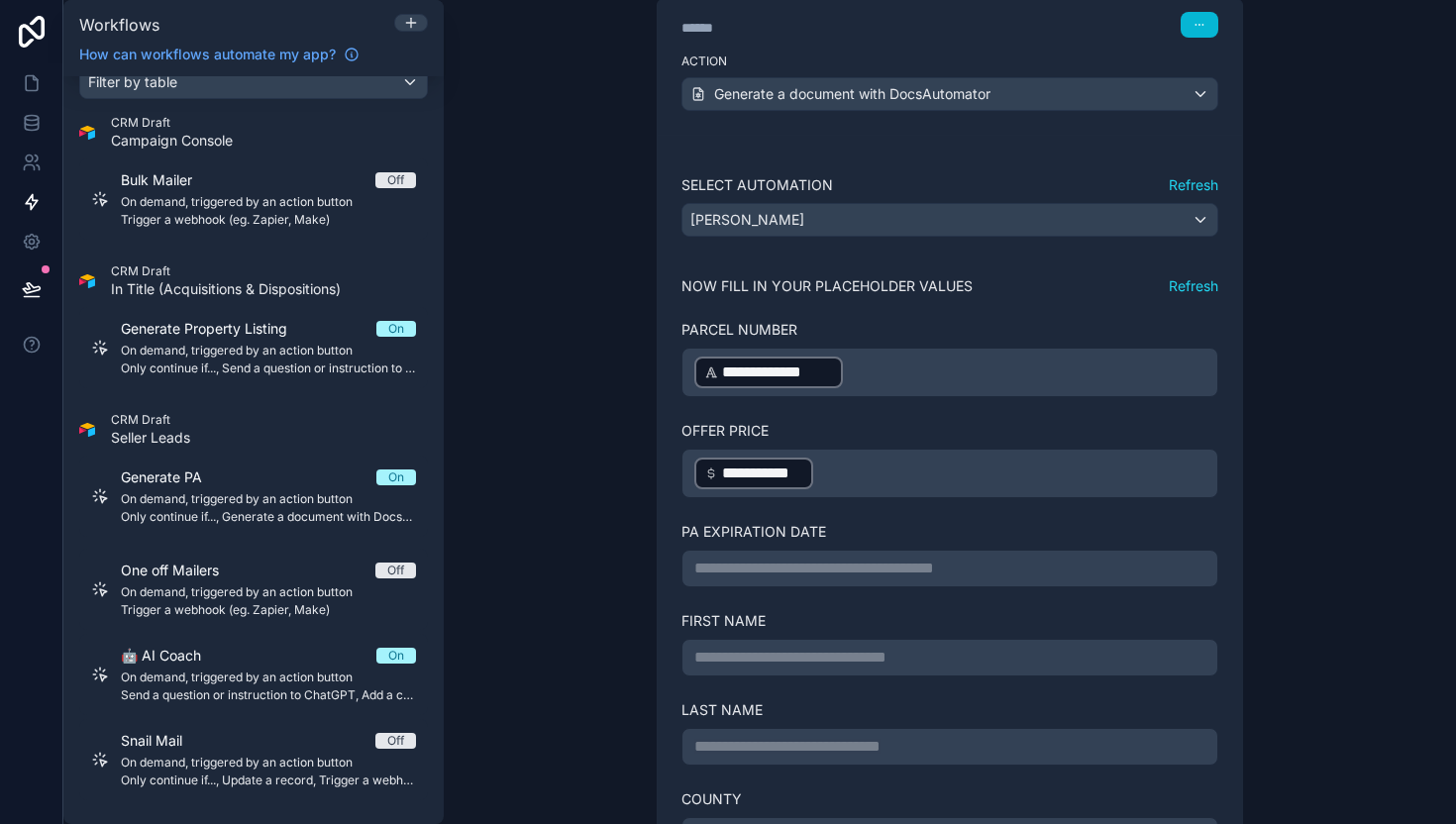
click at [838, 567] on p "**********" at bounding box center [950, 568] width 512 height 24
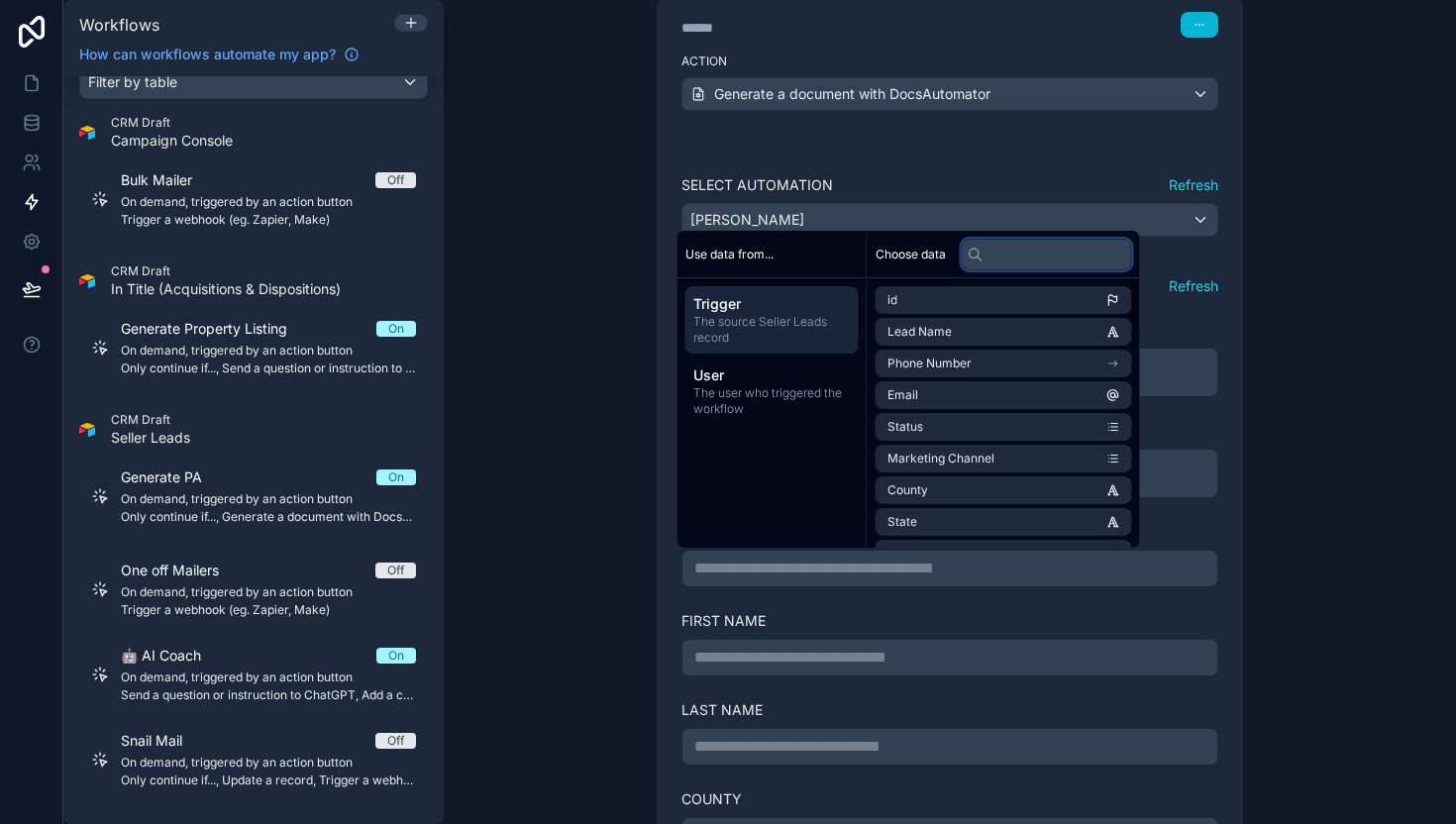
click at [1036, 261] on input "text" at bounding box center [1046, 255] width 170 height 32
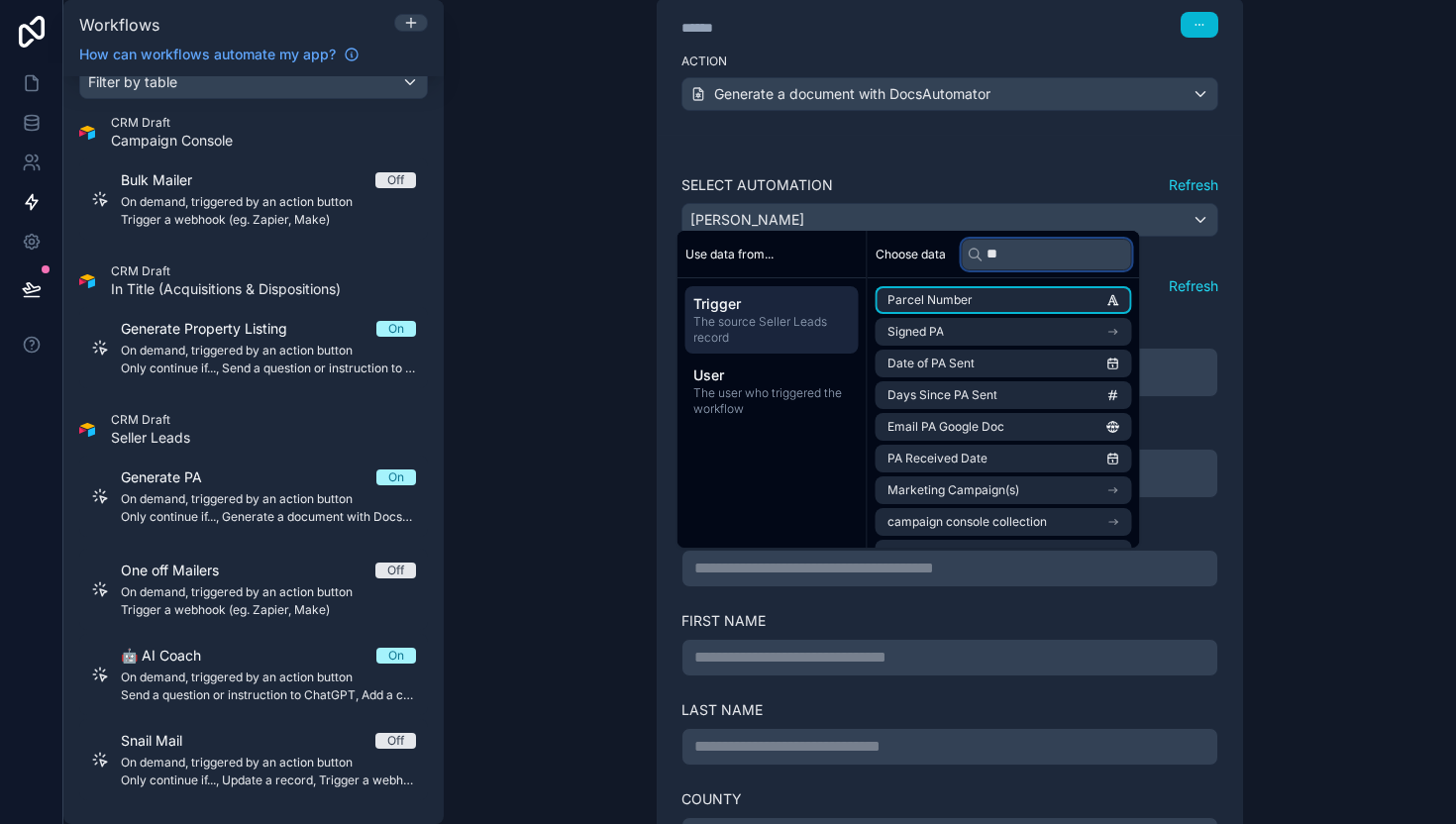
type input "*"
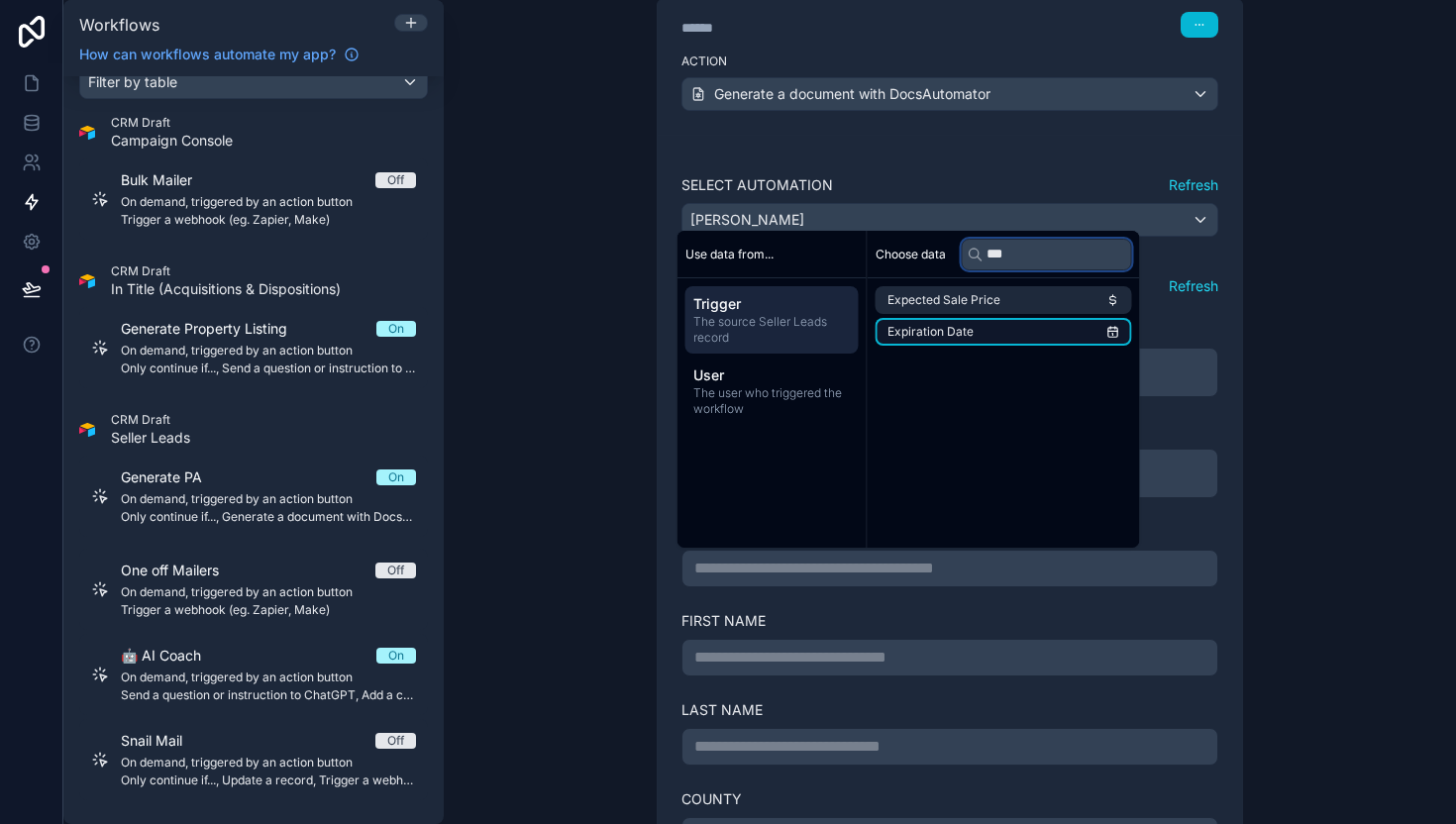
type input "***"
click at [969, 321] on li "Expiration Date" at bounding box center [1004, 331] width 257 height 28
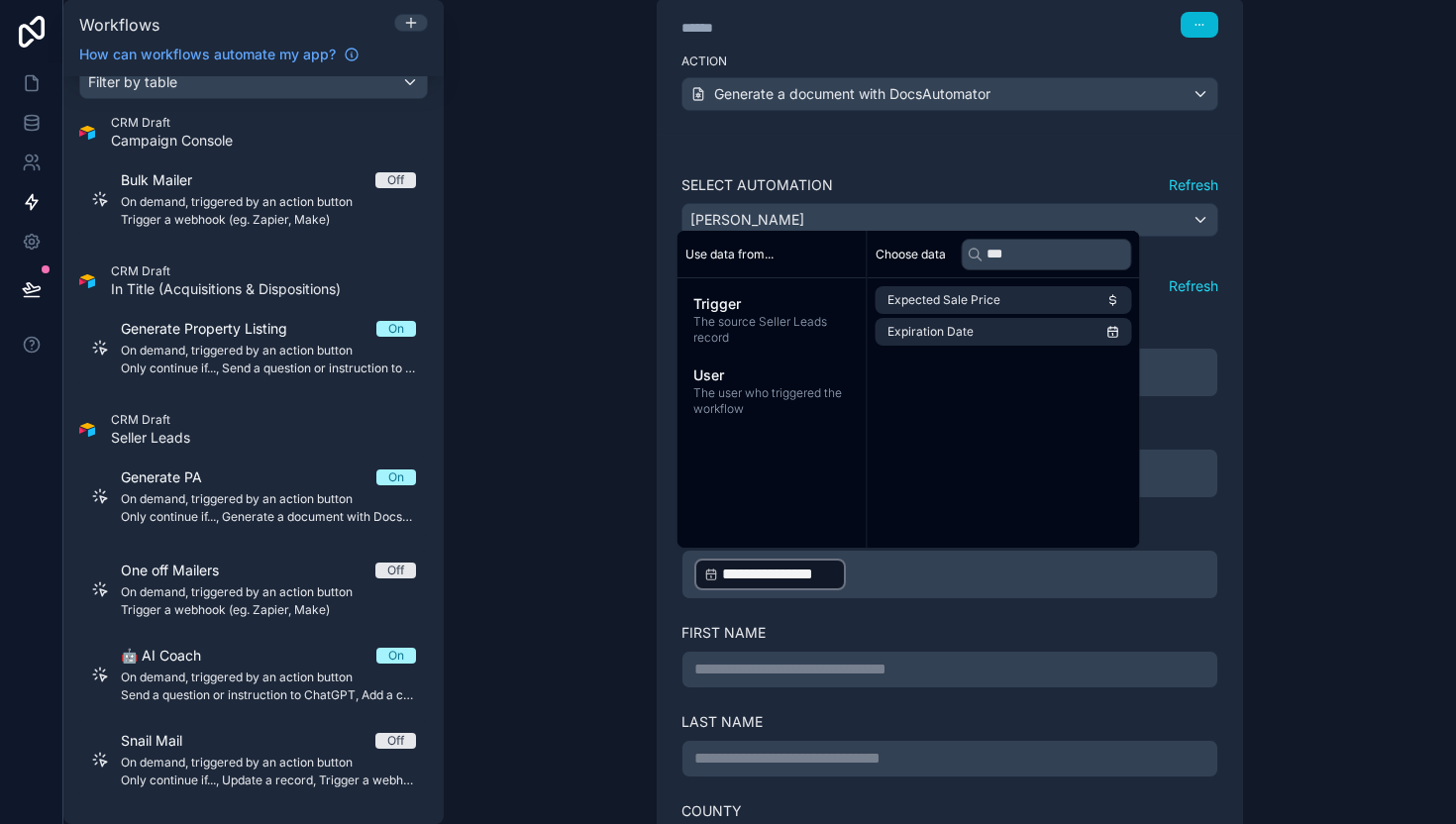
click at [801, 659] on p "**********" at bounding box center [950, 670] width 512 height 24
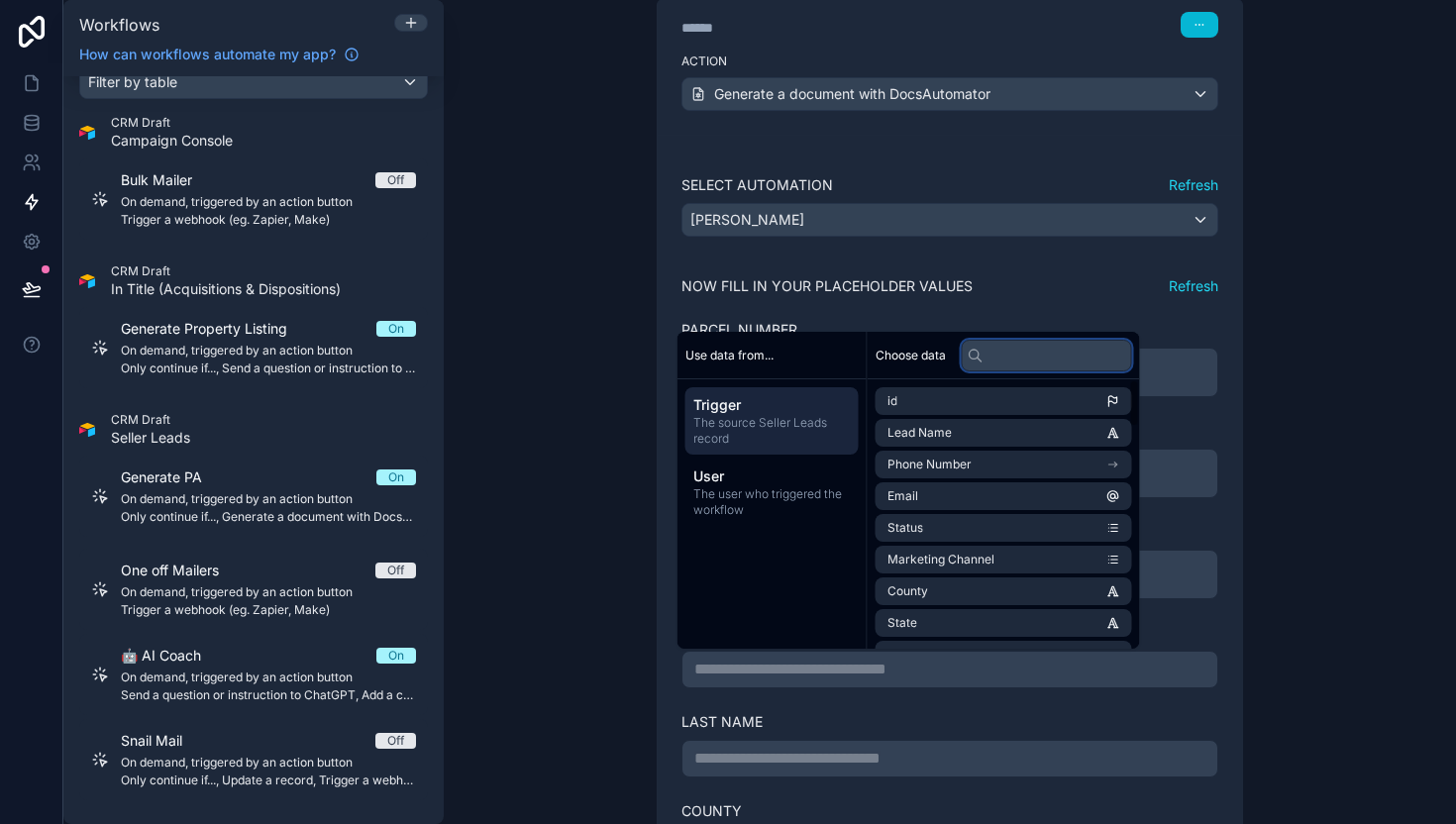
click at [1016, 355] on input "text" at bounding box center [1046, 355] width 170 height 32
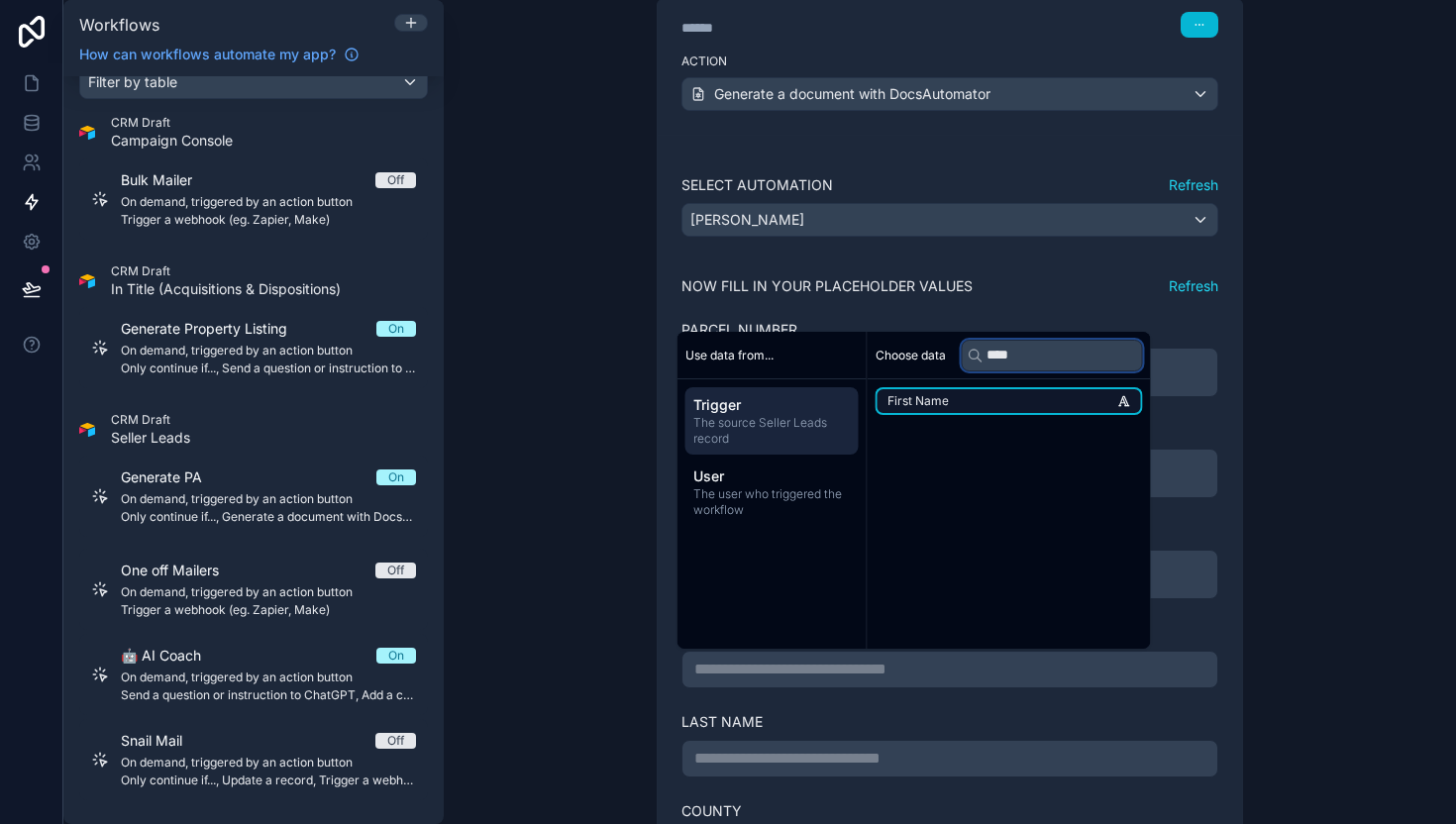
type input "****"
click at [987, 393] on li "First Name" at bounding box center [1009, 401] width 268 height 28
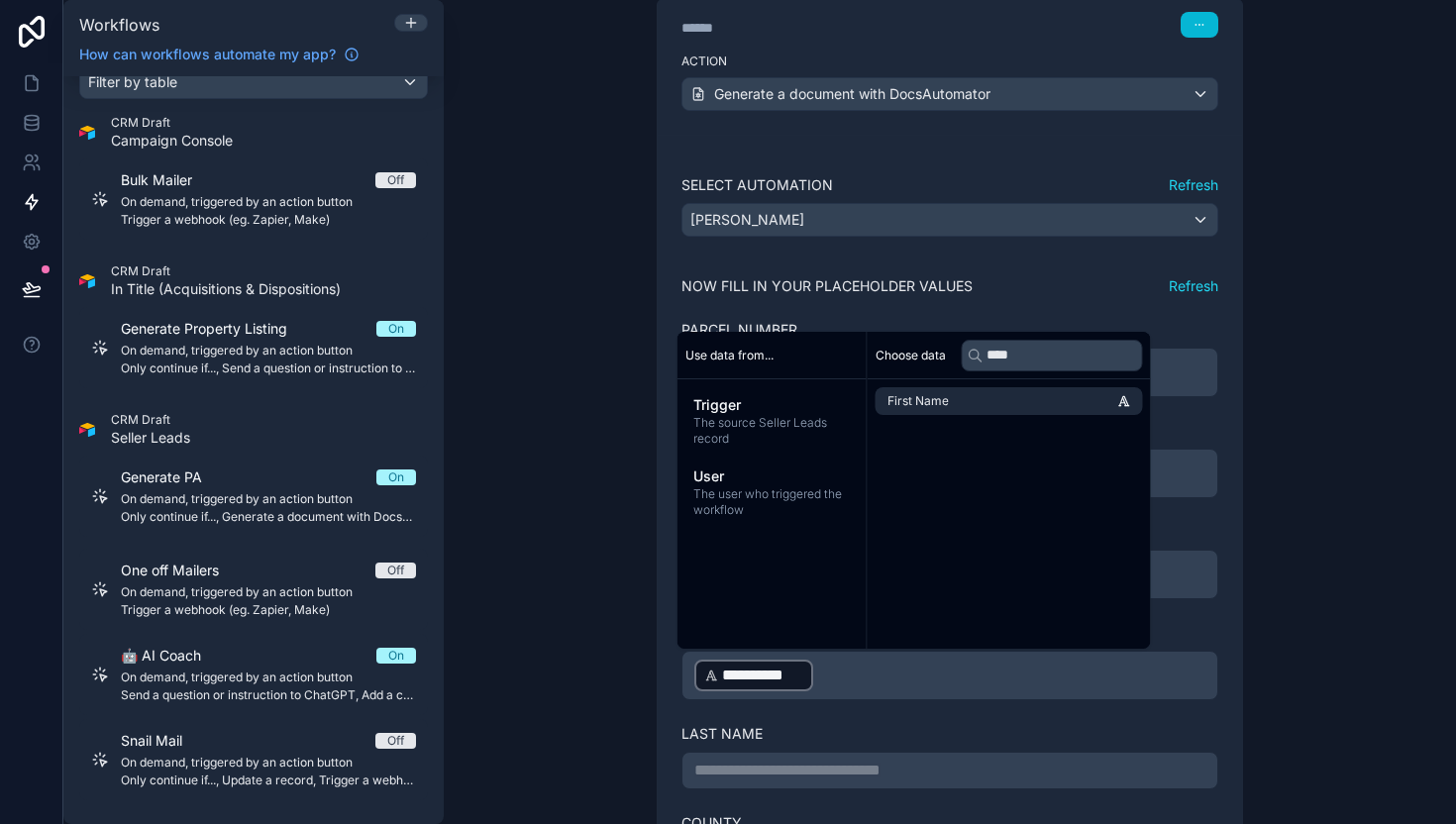
click at [841, 776] on p "**********" at bounding box center [950, 770] width 512 height 24
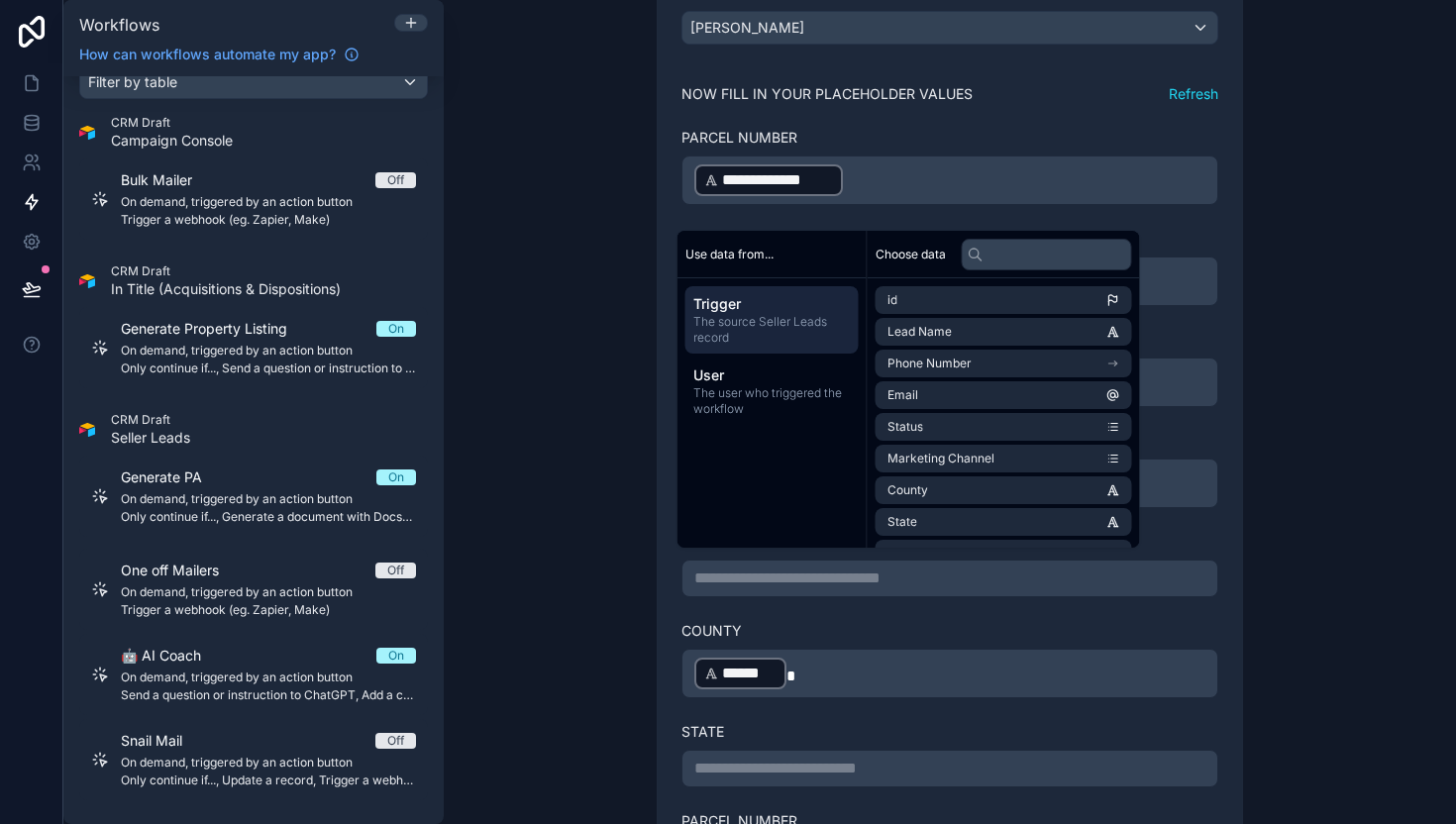
scroll to position [713, 0]
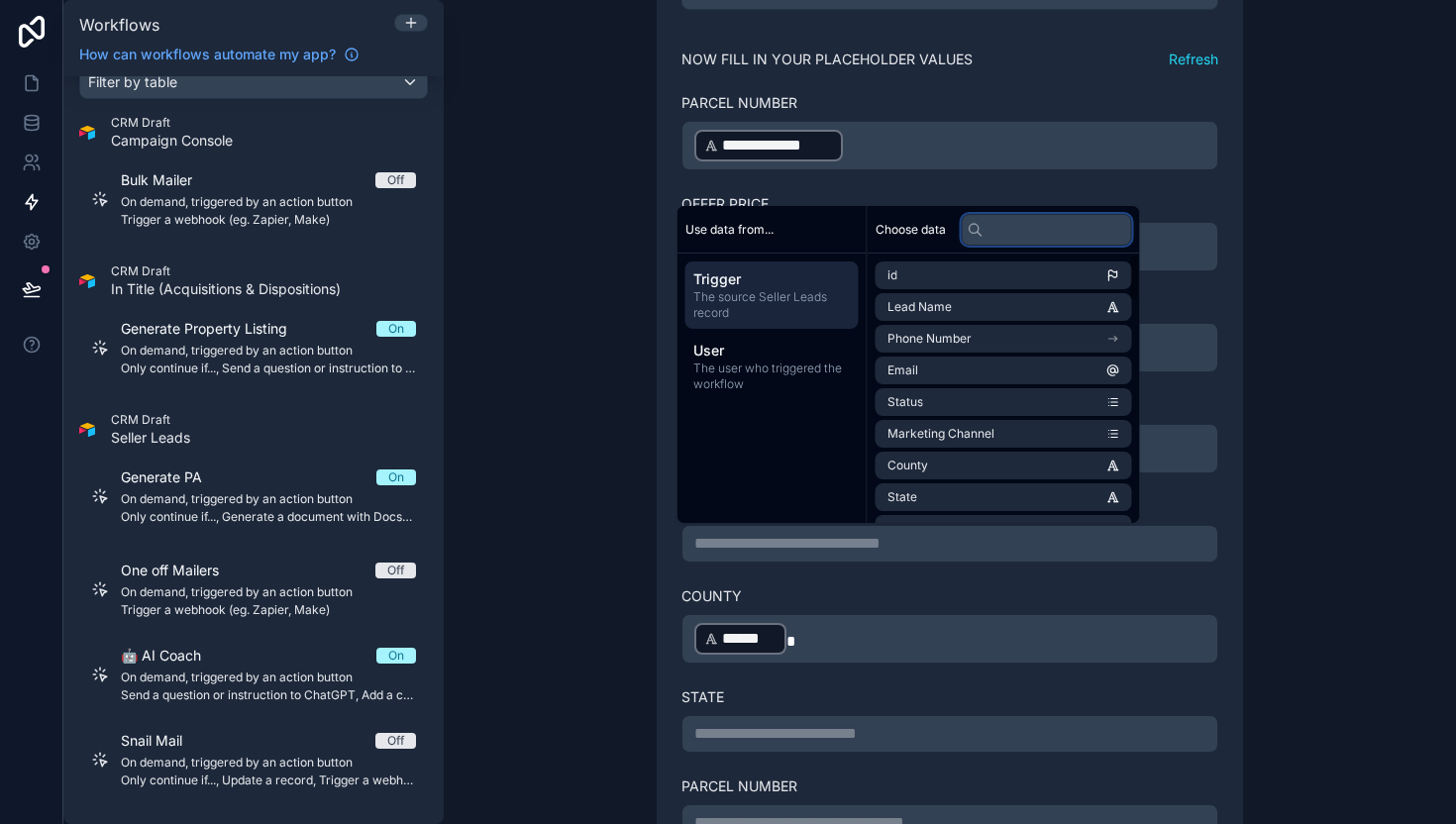
click at [1066, 229] on input "text" at bounding box center [1046, 230] width 170 height 32
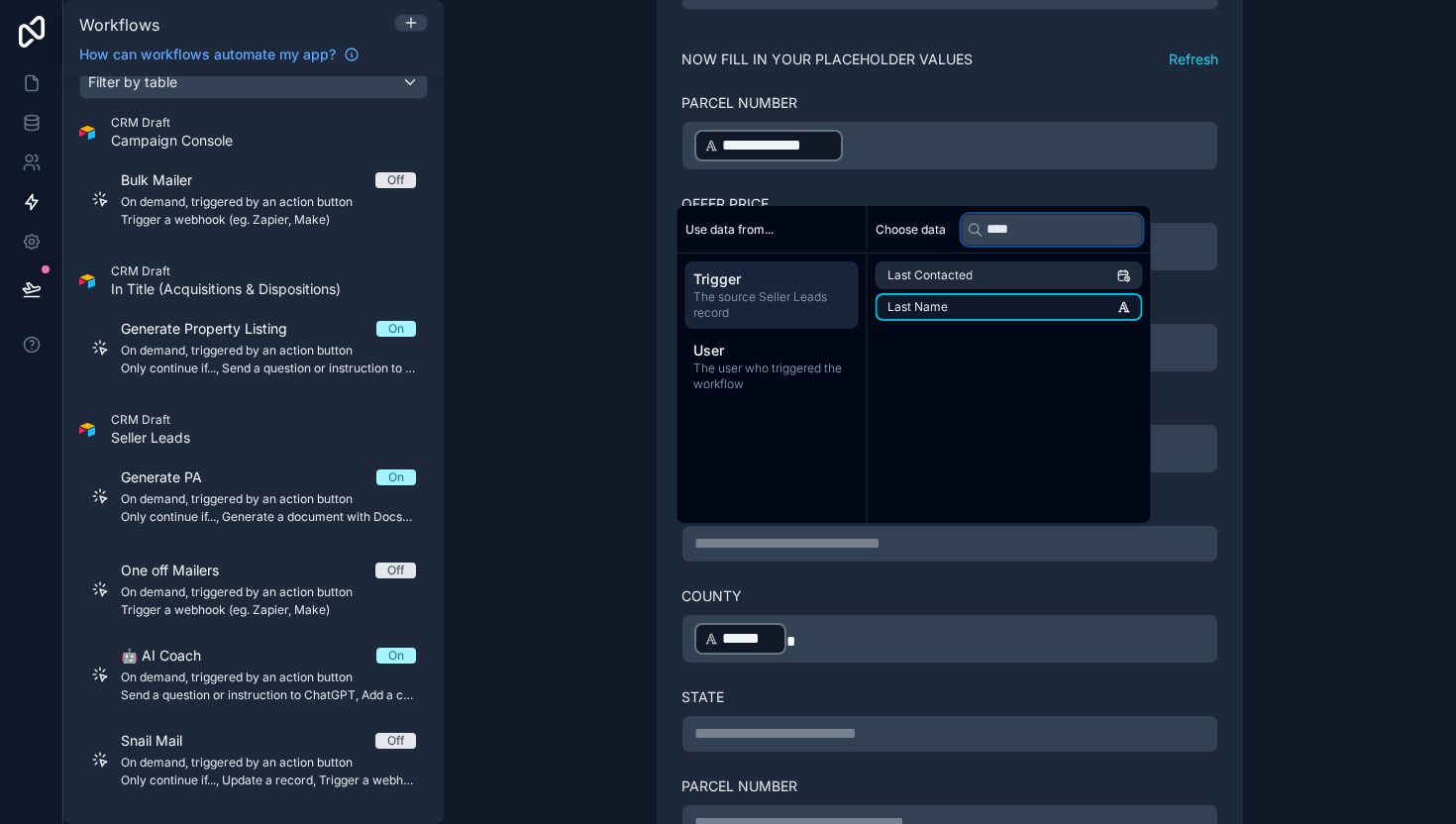
type input "****"
click at [970, 303] on li "Last Name" at bounding box center [1009, 308] width 268 height 28
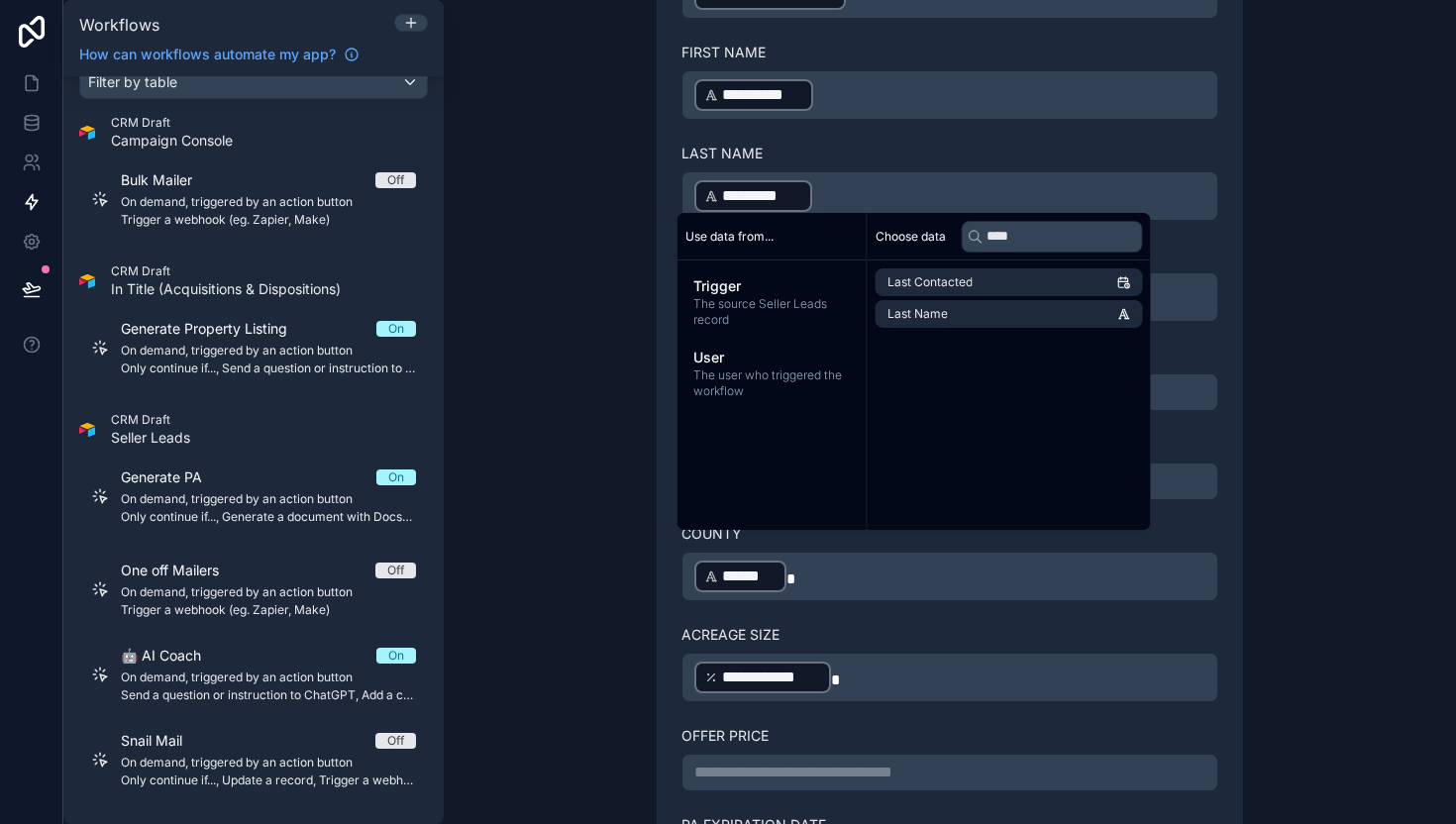
scroll to position [1080, 0]
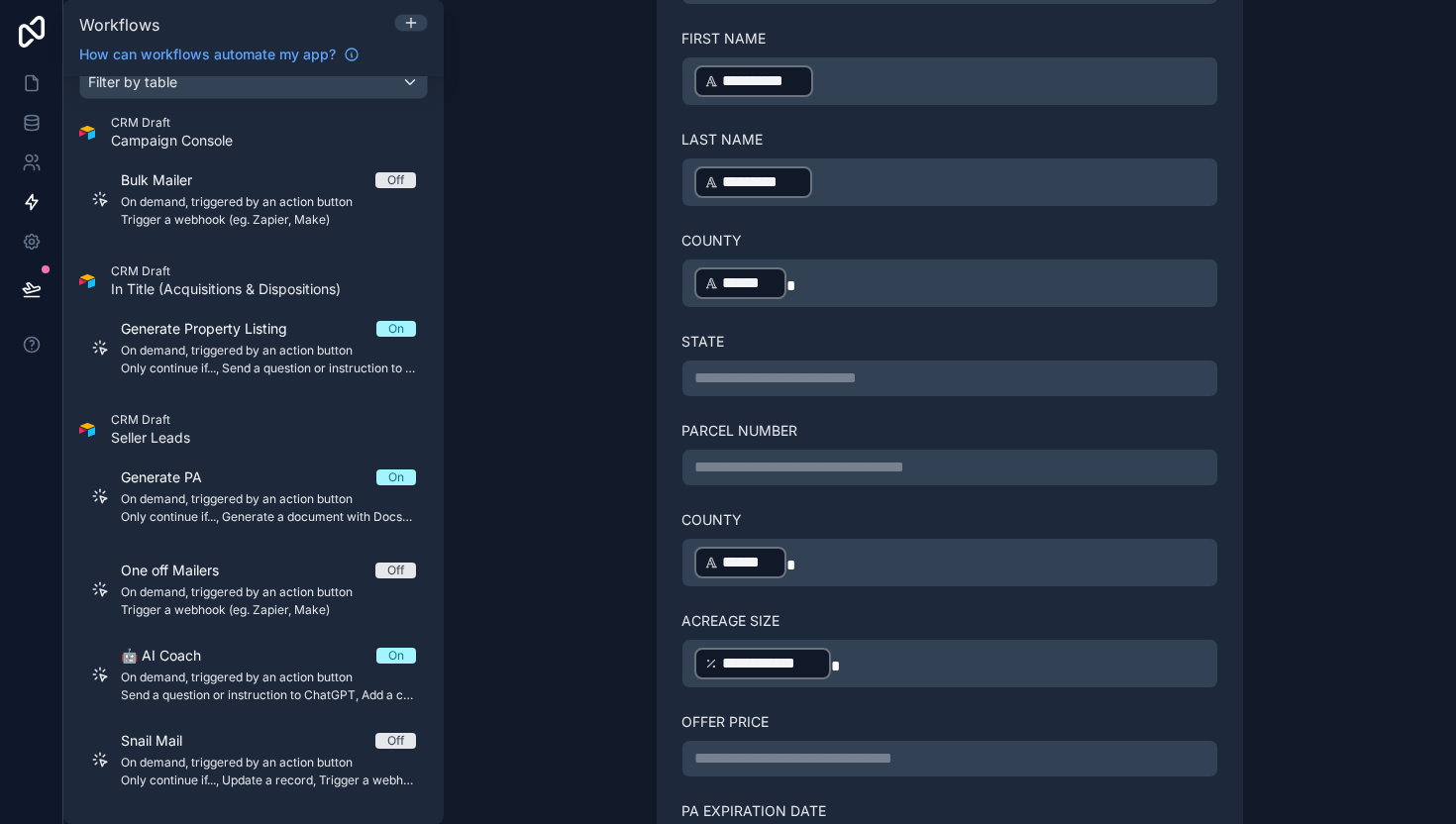
click at [1328, 584] on div "**********" at bounding box center [949, 412] width 1012 height 824
click at [789, 377] on p "**********" at bounding box center [950, 378] width 512 height 24
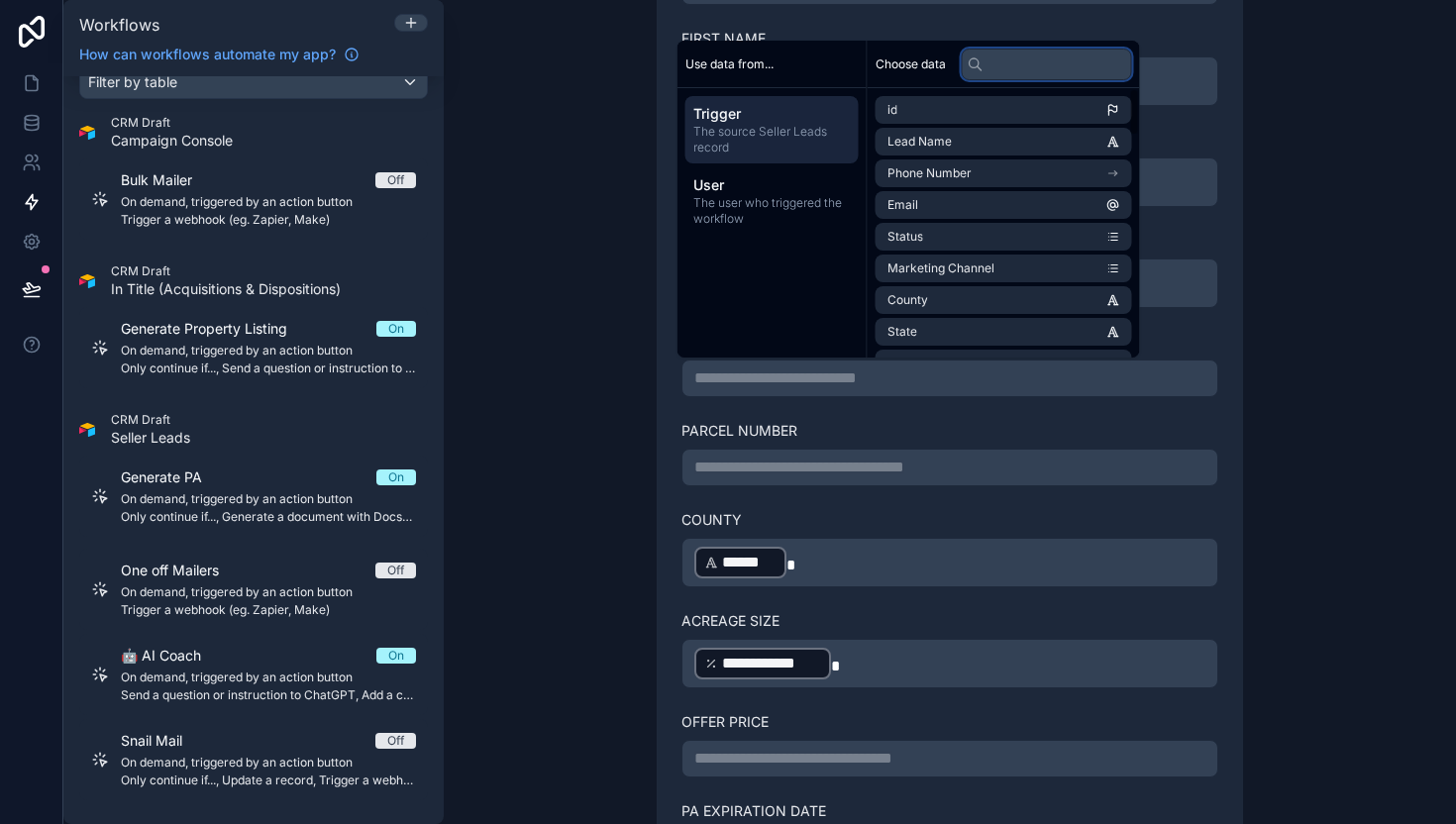
click at [1042, 59] on input "text" at bounding box center [1046, 65] width 170 height 32
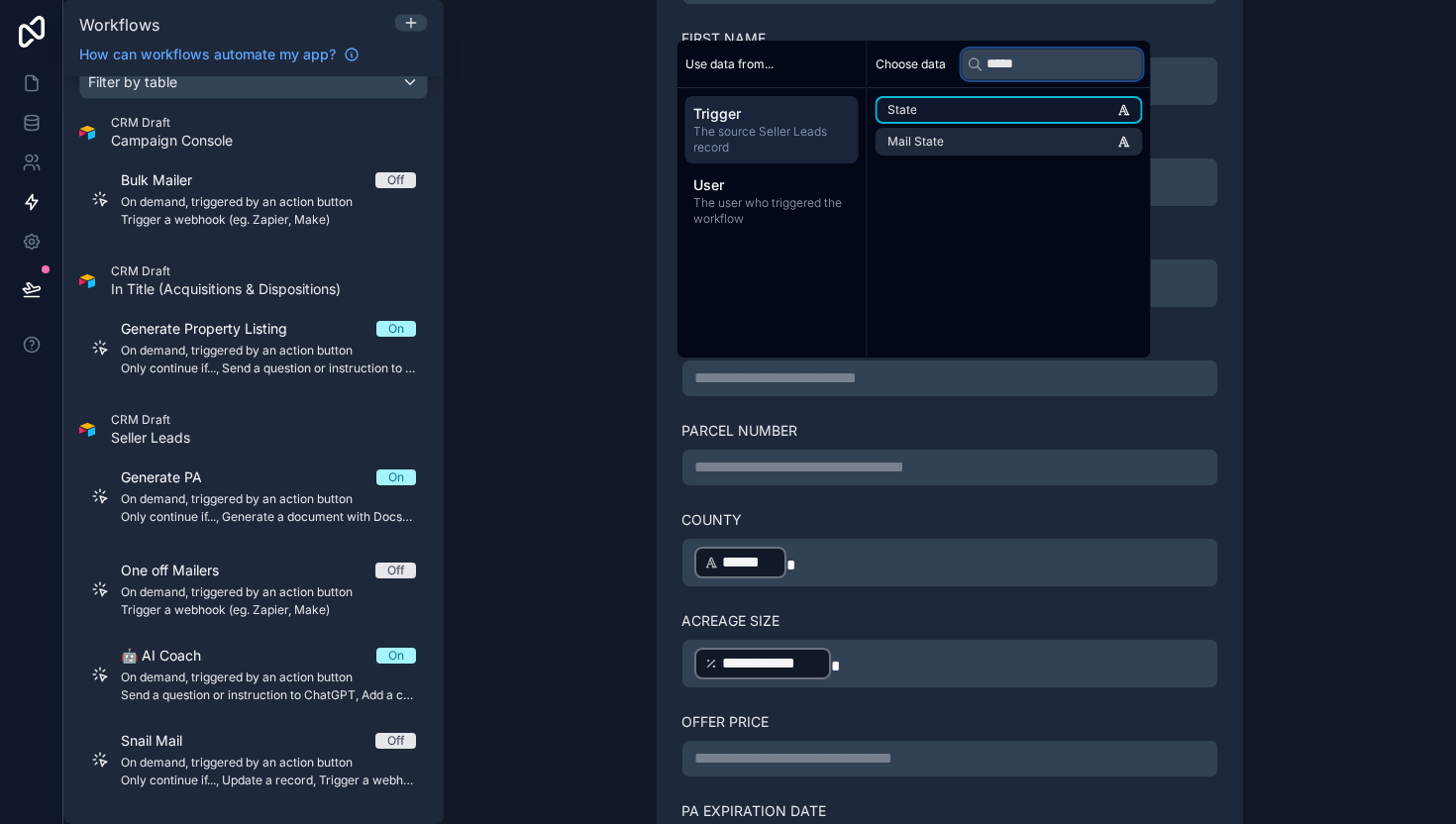
type input "*****"
click at [956, 105] on li "State" at bounding box center [1009, 110] width 268 height 28
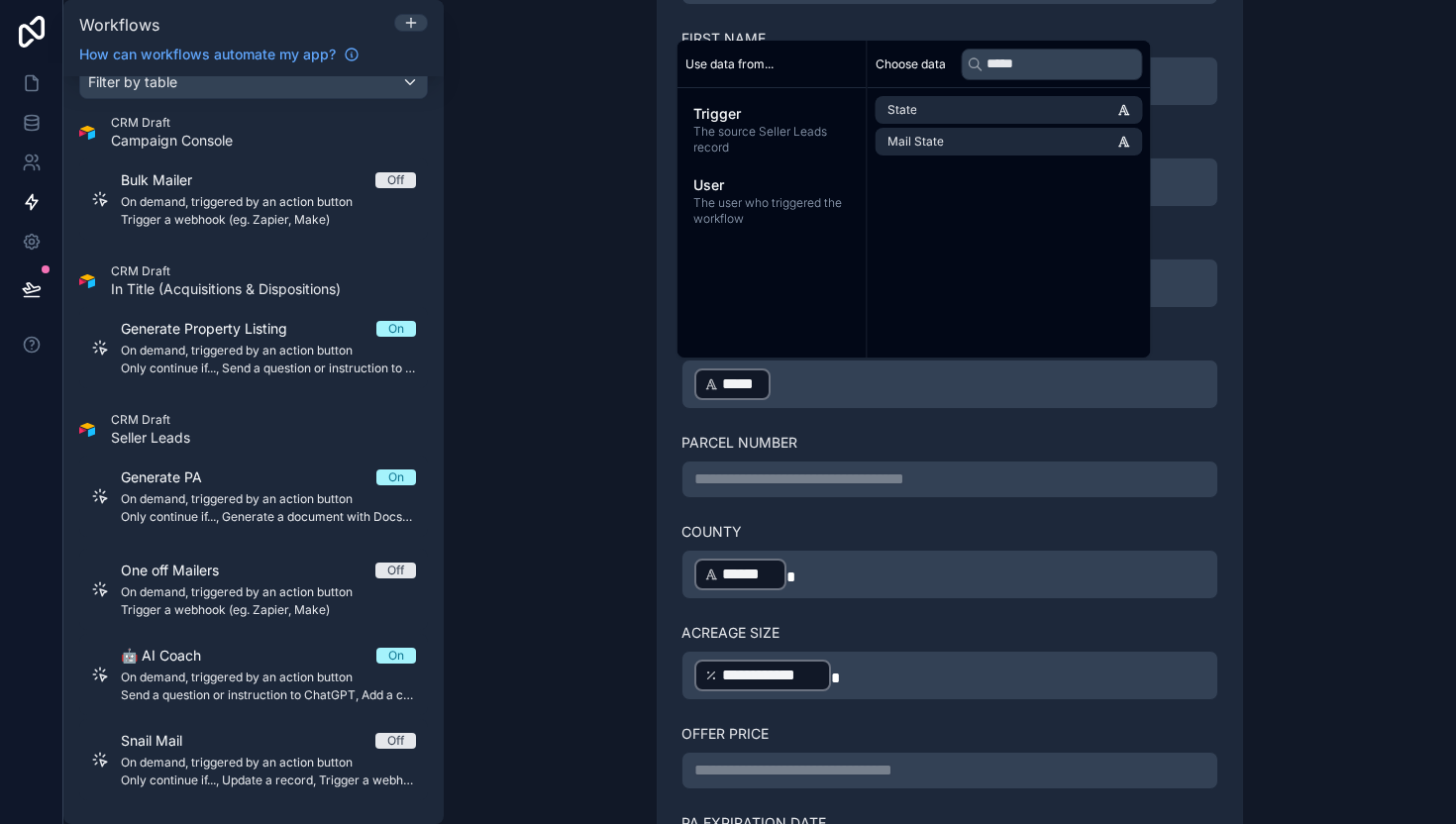
click at [806, 475] on p "**********" at bounding box center [950, 480] width 512 height 24
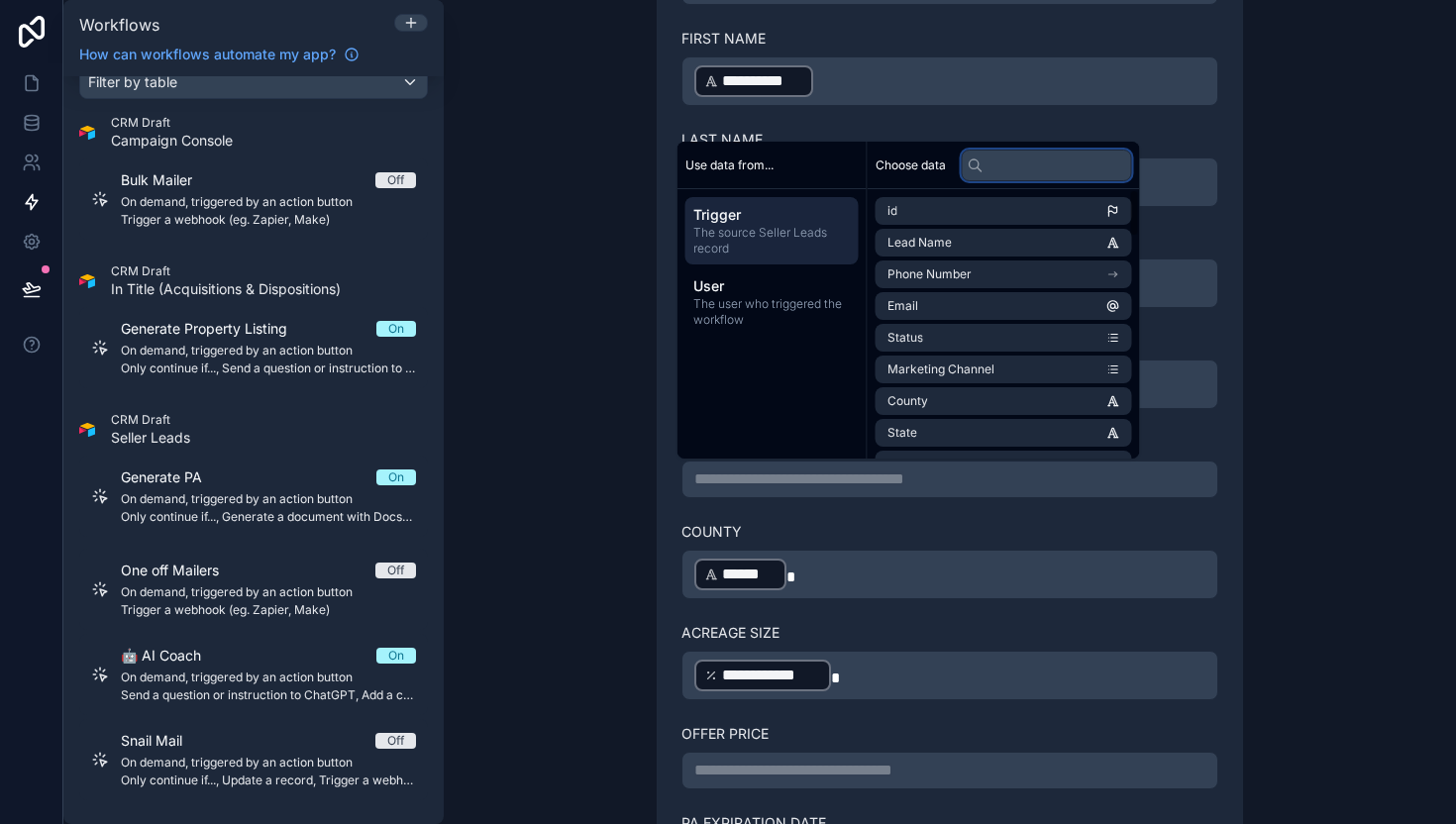
click at [1024, 162] on input "text" at bounding box center [1046, 165] width 170 height 32
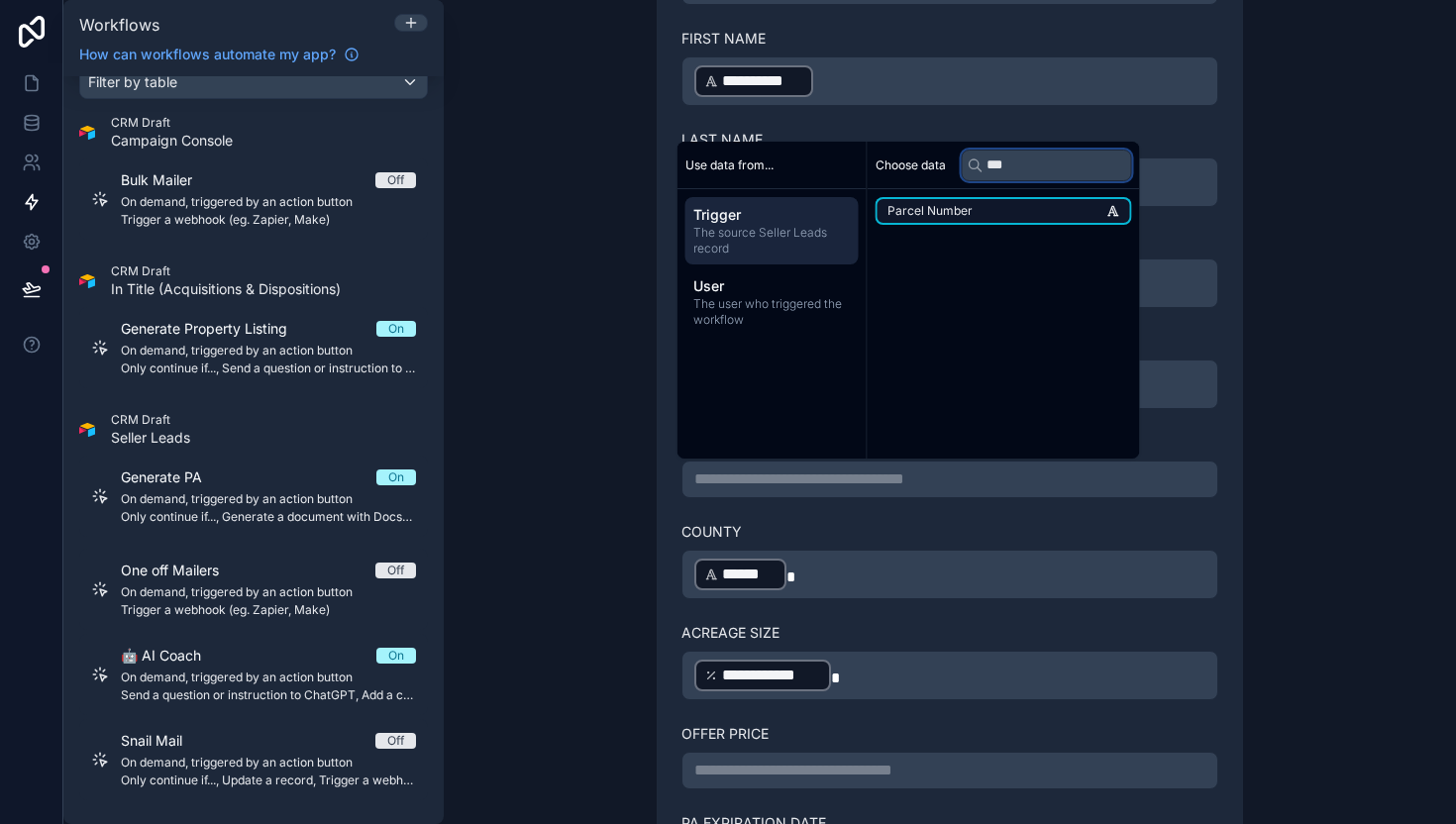
type input "***"
click at [1022, 203] on li "Parcel Number" at bounding box center [1004, 211] width 257 height 28
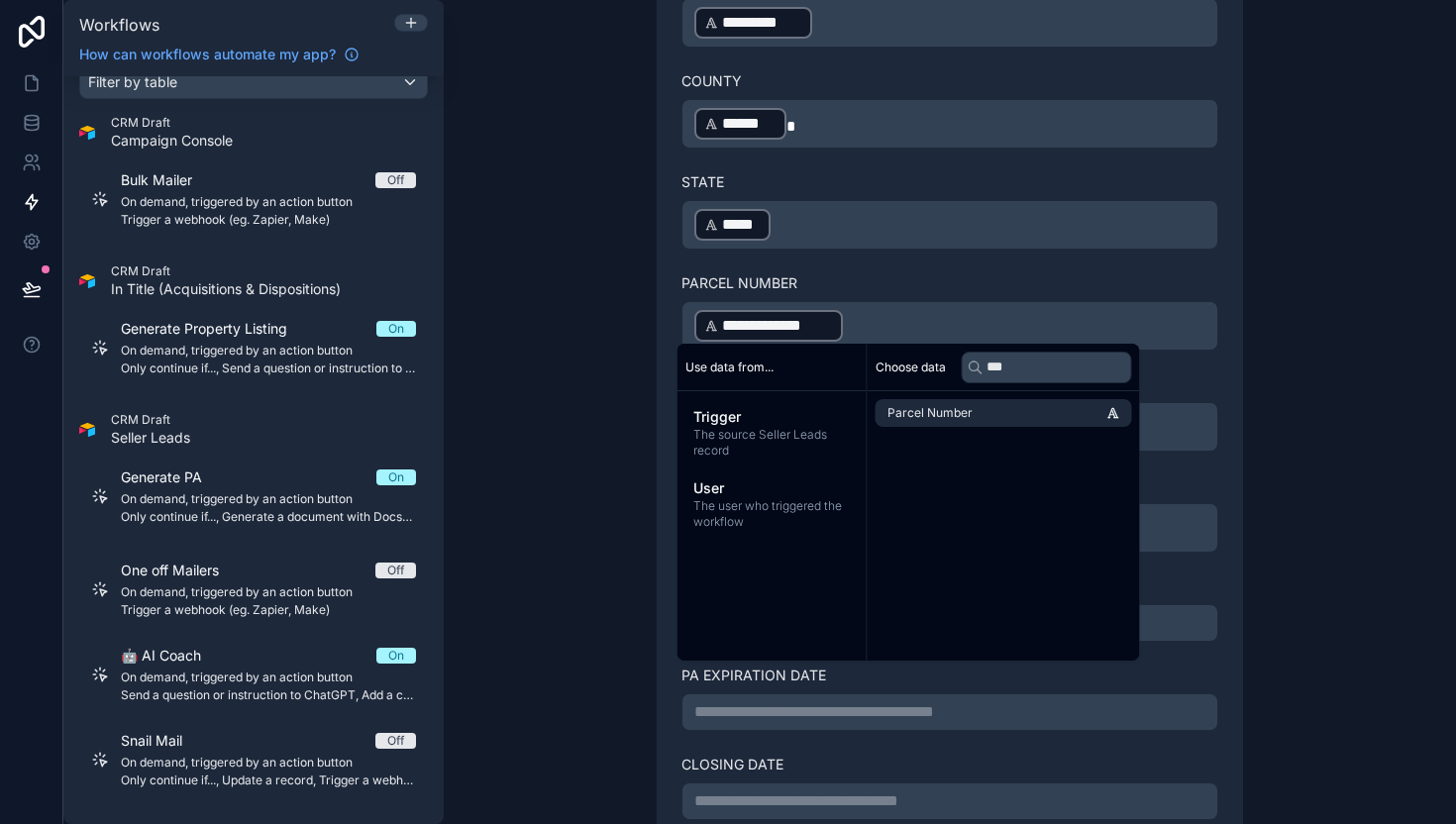
scroll to position [1282, 0]
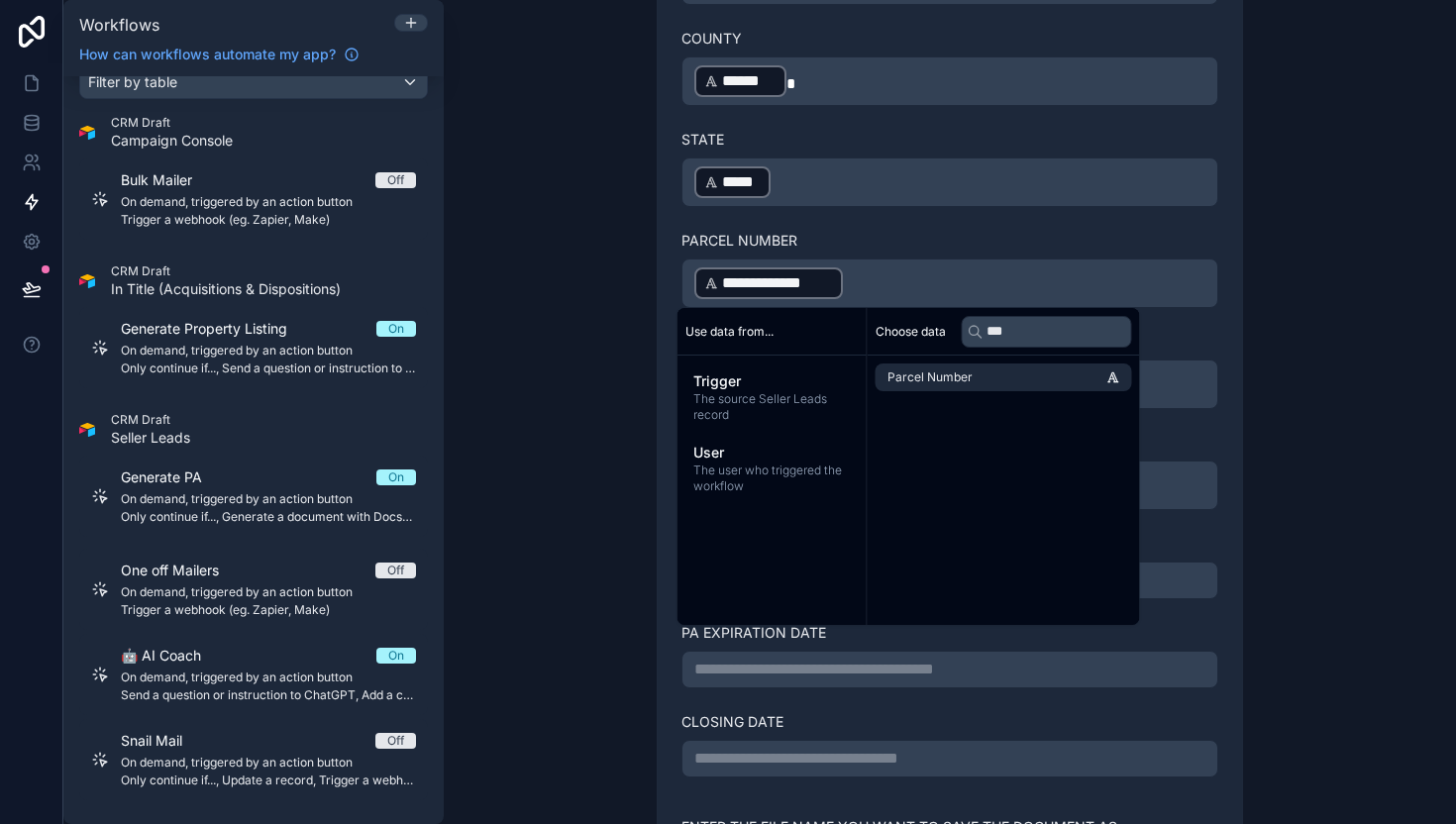
click at [633, 643] on div "**********" at bounding box center [949, 71] width 634 height 1816
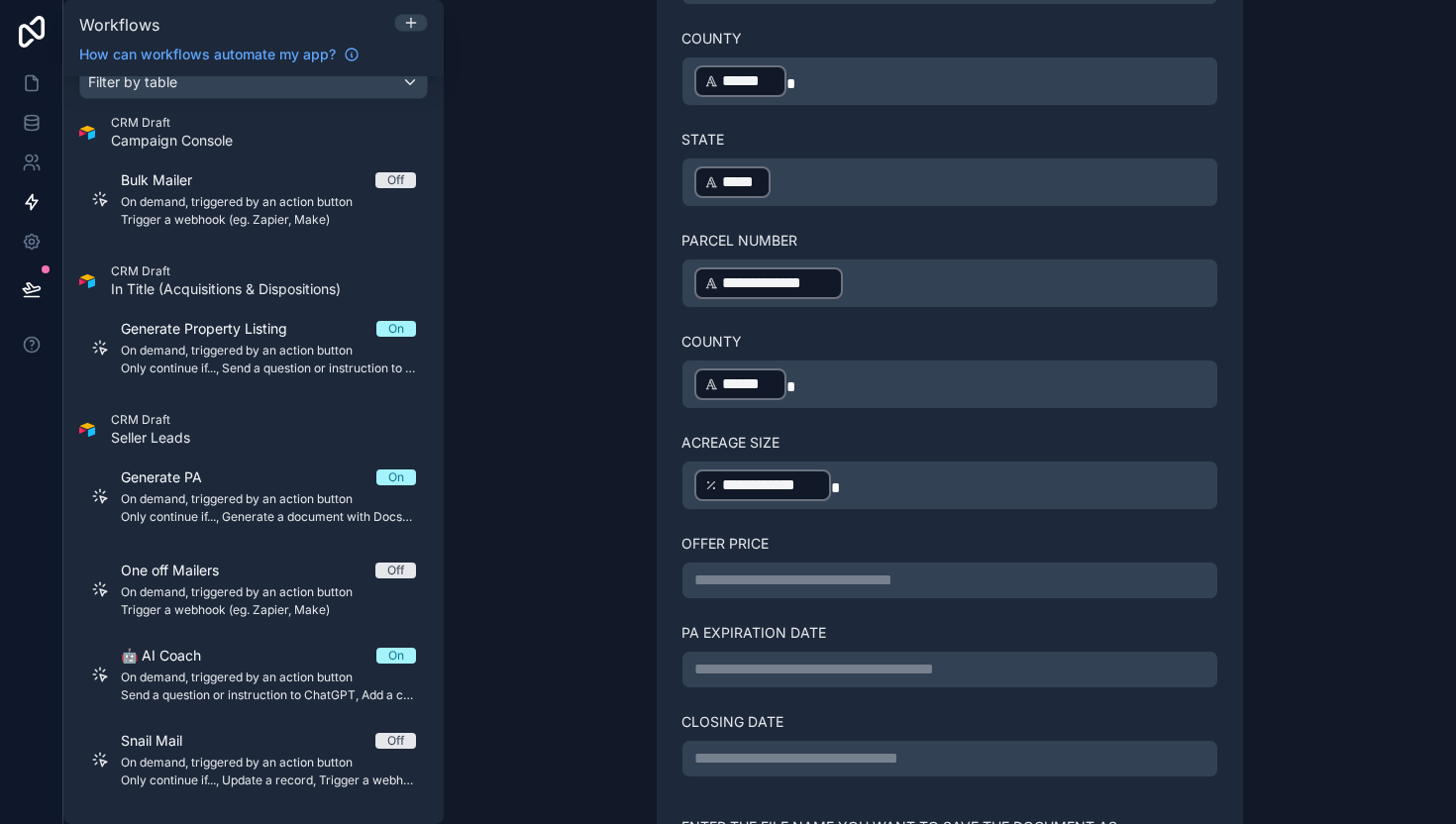
click at [755, 582] on p "**********" at bounding box center [950, 580] width 512 height 24
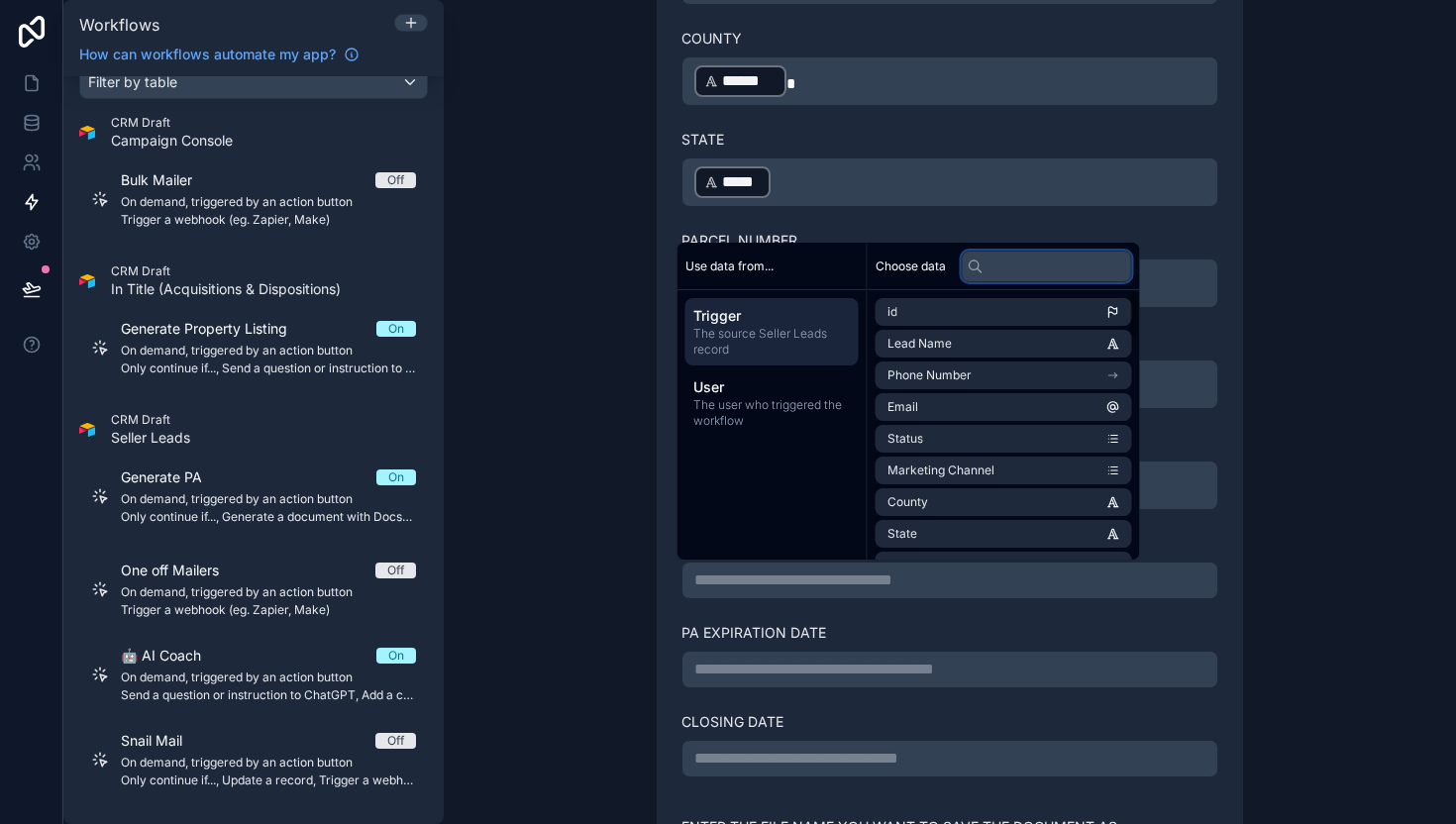
click at [1027, 281] on input "text" at bounding box center [1046, 267] width 170 height 32
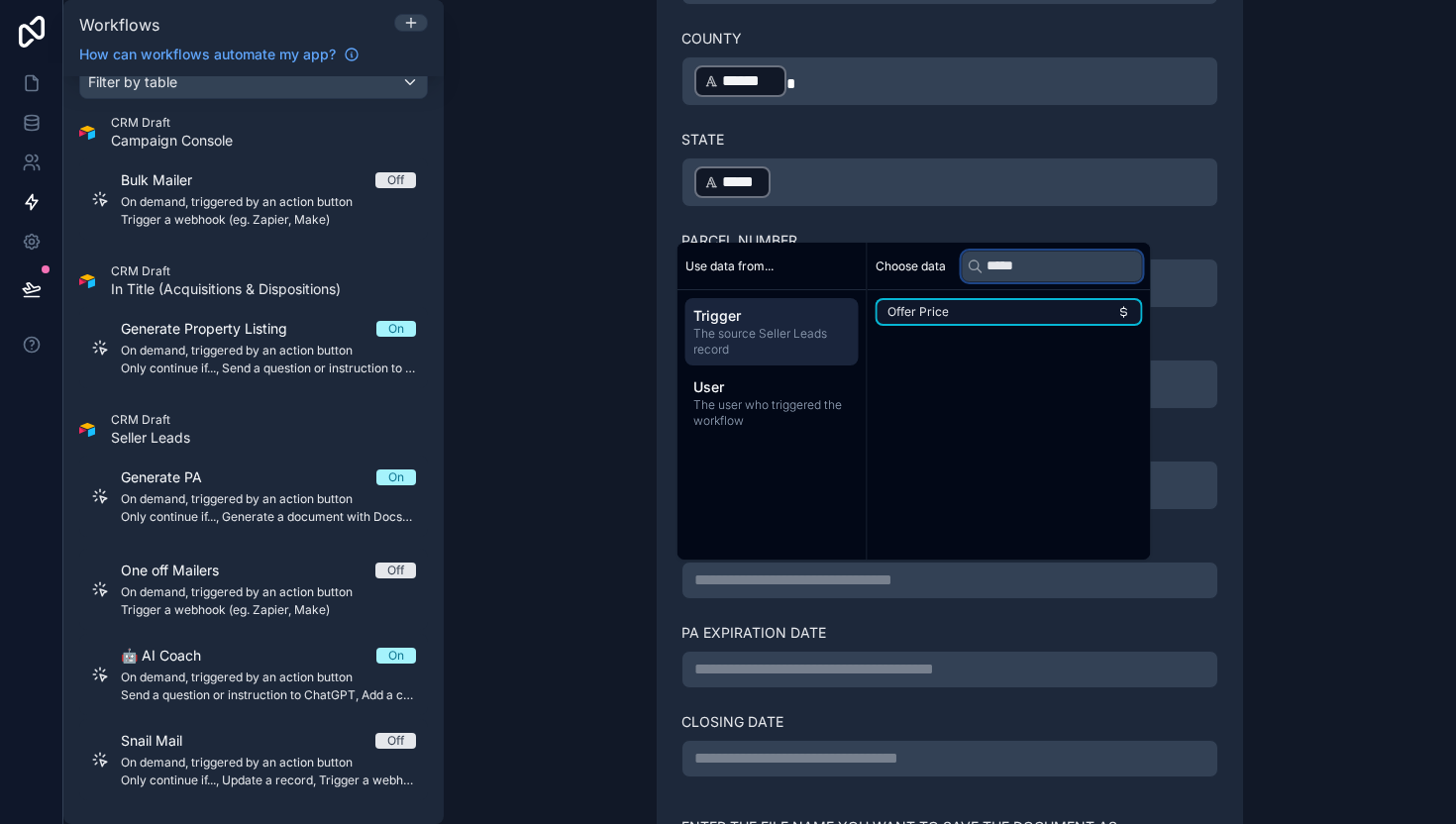
type input "*****"
click at [956, 314] on li "Offer Price" at bounding box center [1009, 312] width 268 height 28
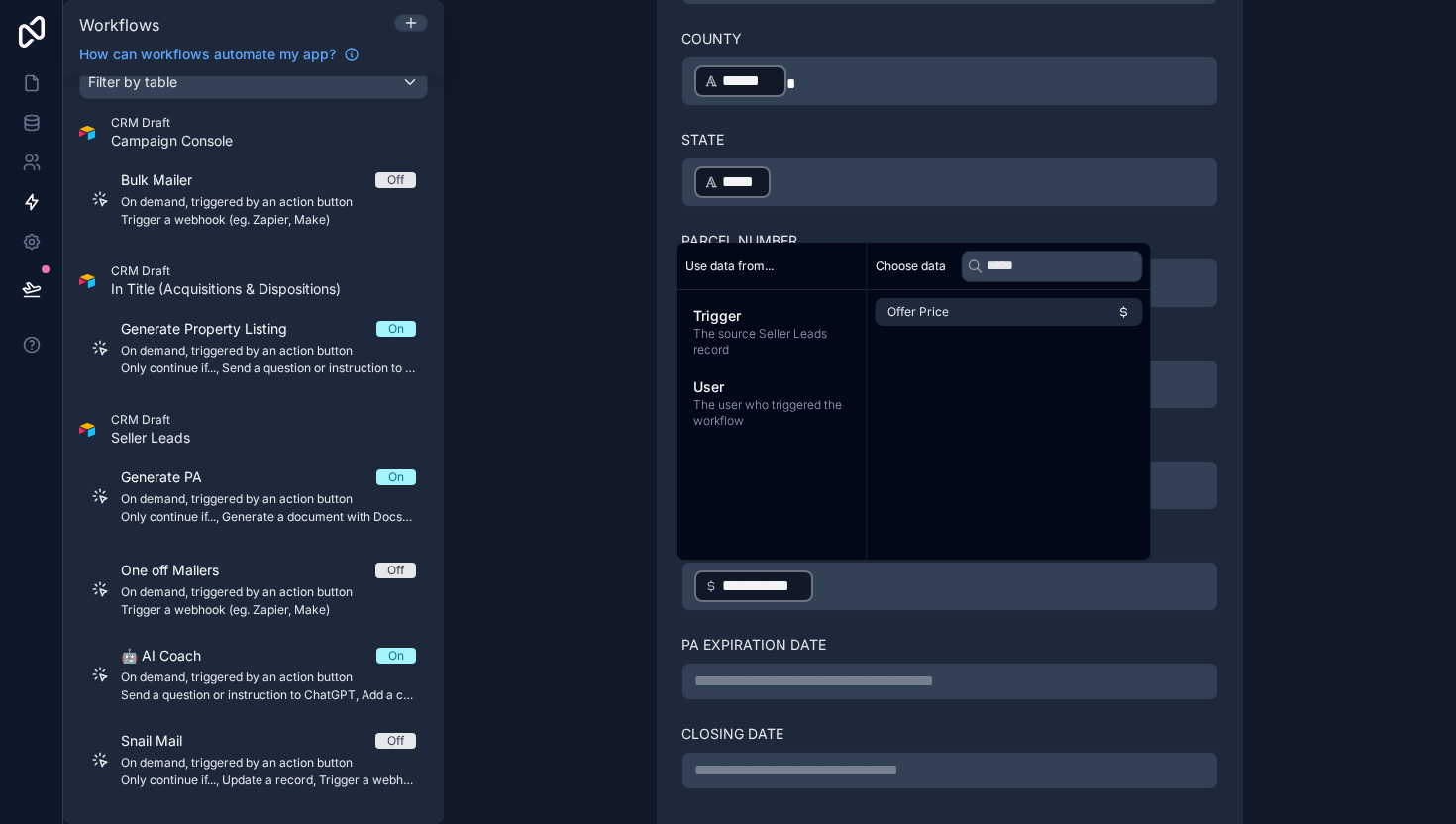
click at [804, 661] on div "**********" at bounding box center [949, 660] width 536 height 82
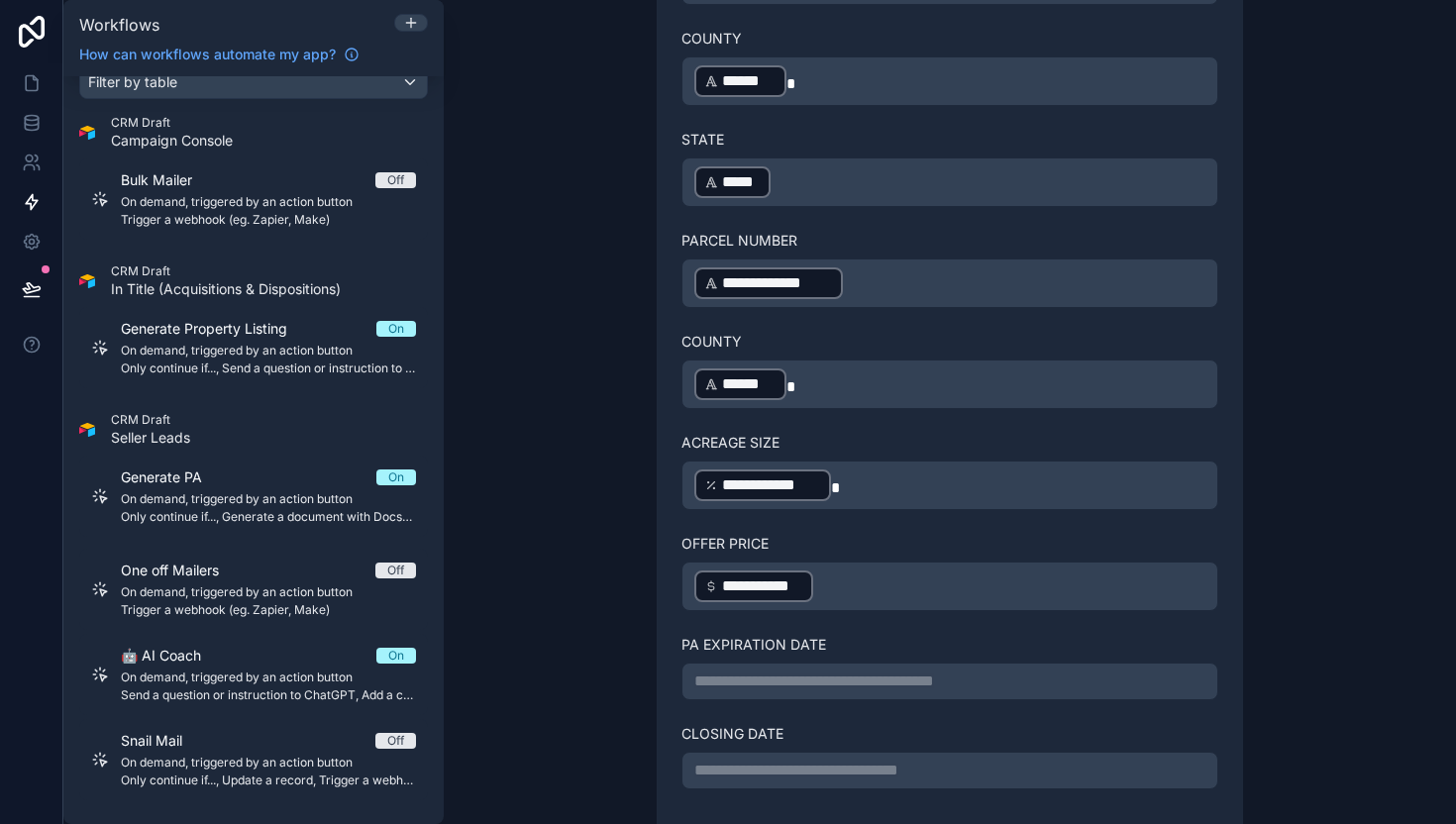
click at [799, 678] on p "**********" at bounding box center [950, 682] width 512 height 24
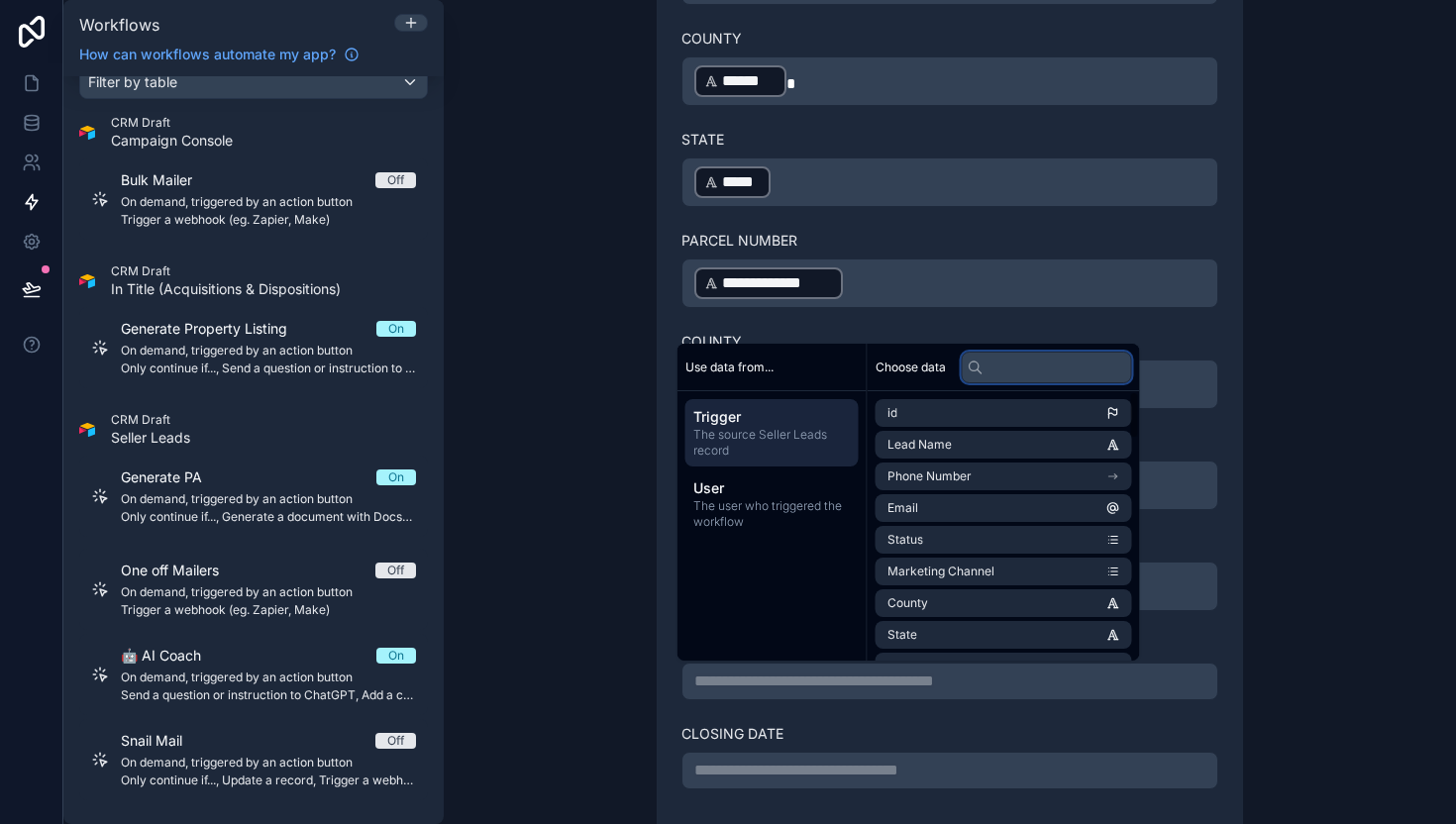
click at [1017, 360] on input "text" at bounding box center [1046, 367] width 170 height 32
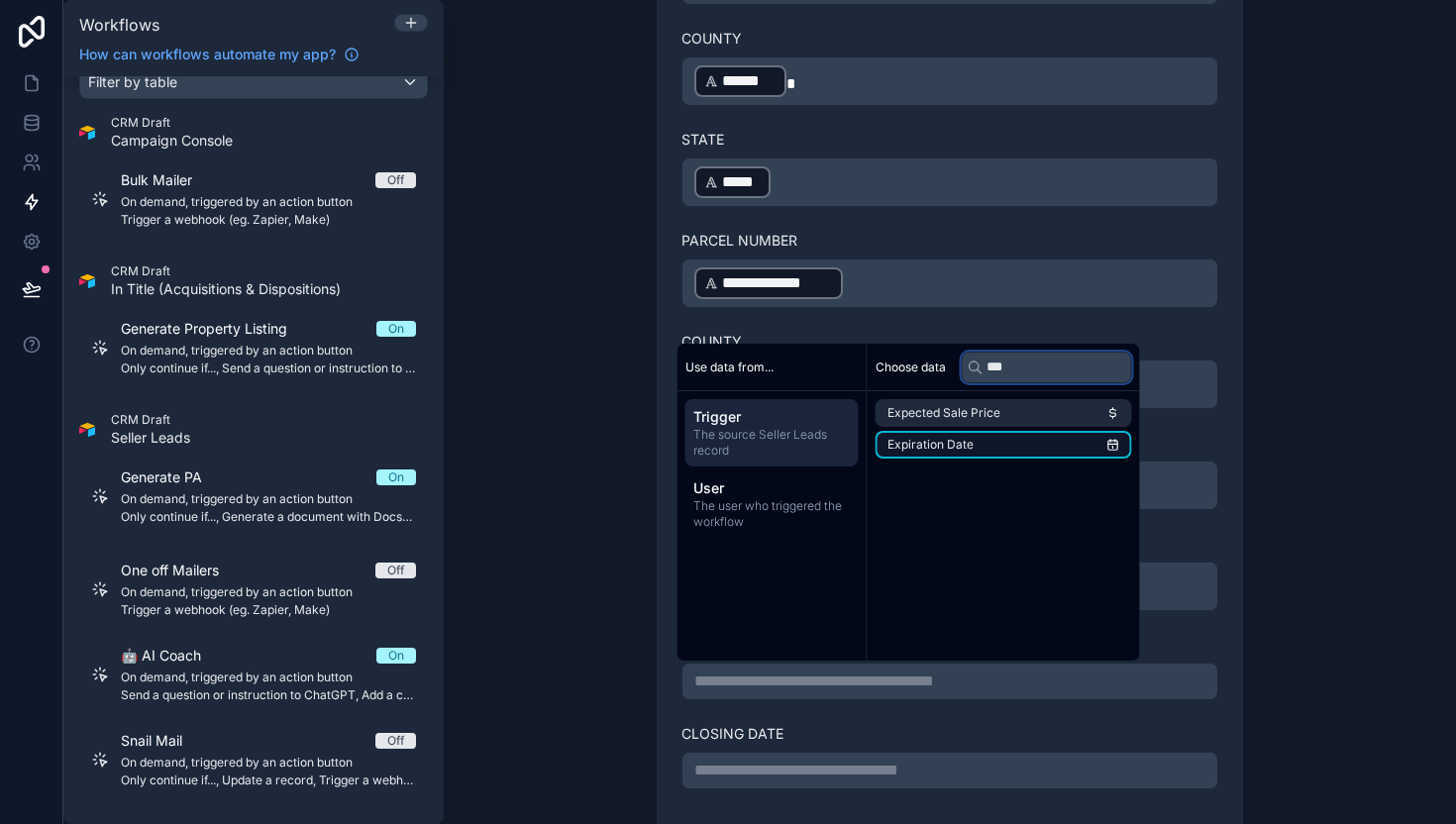
type input "***"
click at [983, 443] on li "Expiration Date" at bounding box center [1004, 445] width 257 height 28
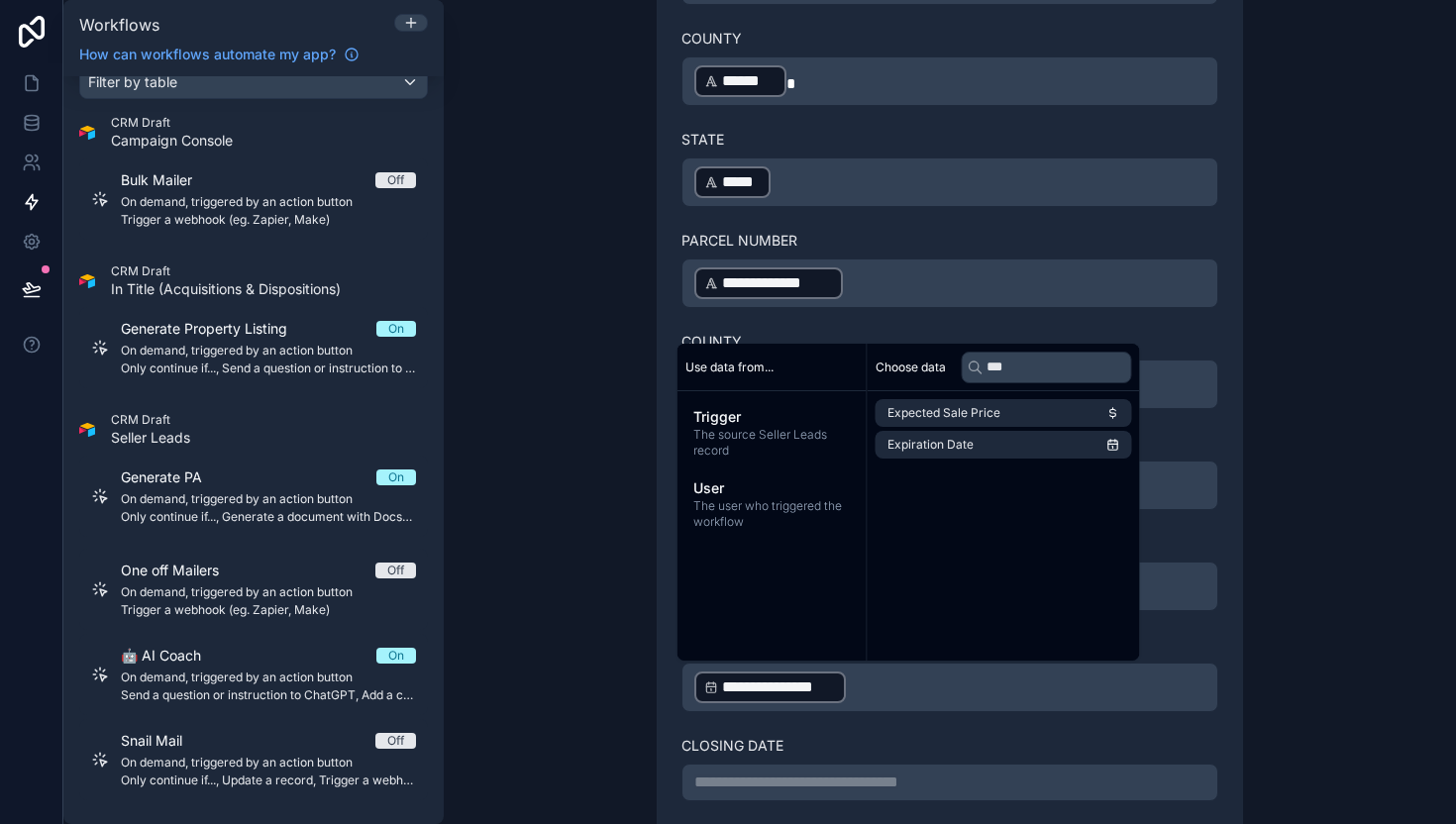
click at [827, 770] on p "**********" at bounding box center [950, 782] width 512 height 24
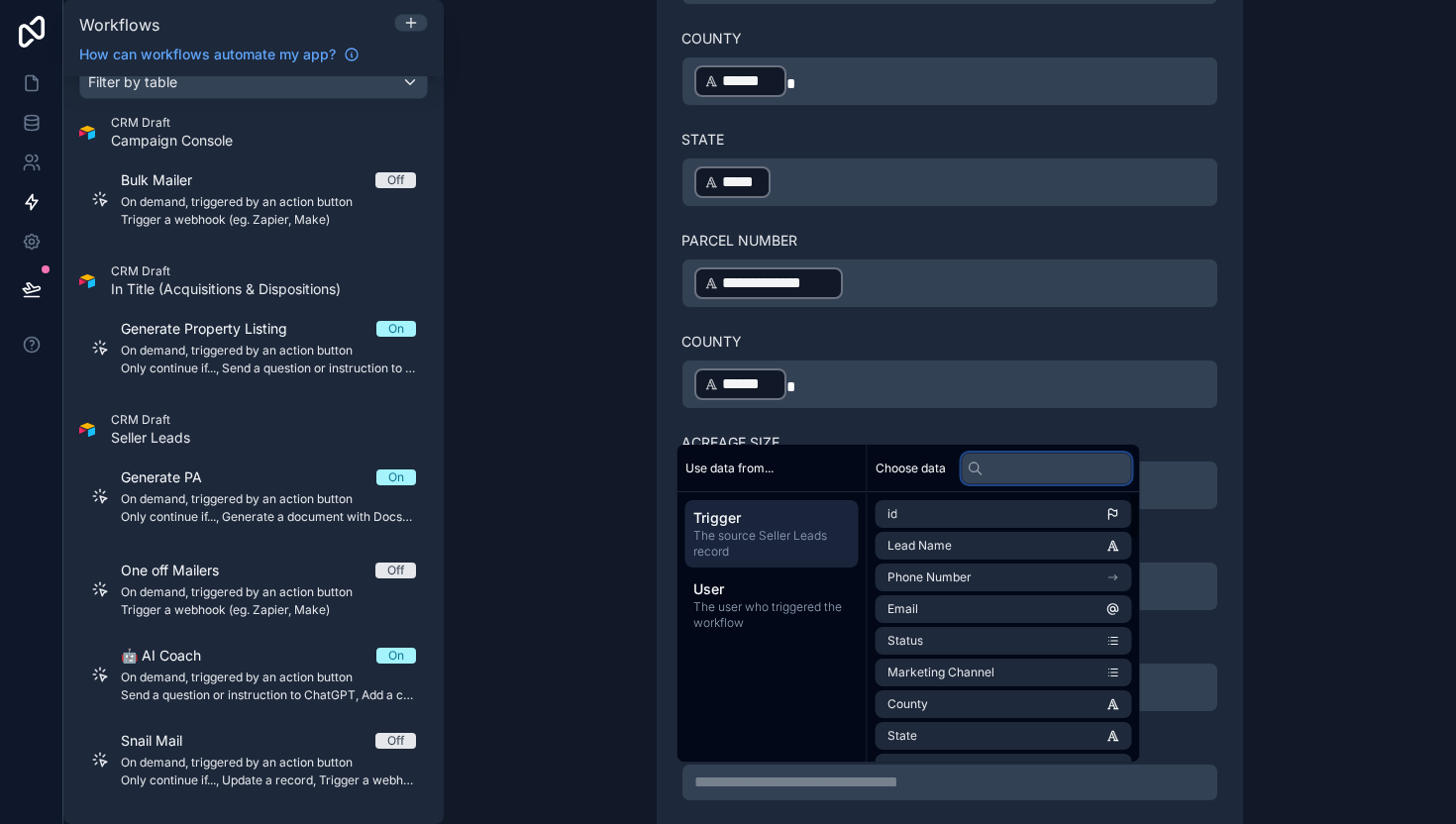
click at [1019, 474] on input "text" at bounding box center [1046, 469] width 170 height 32
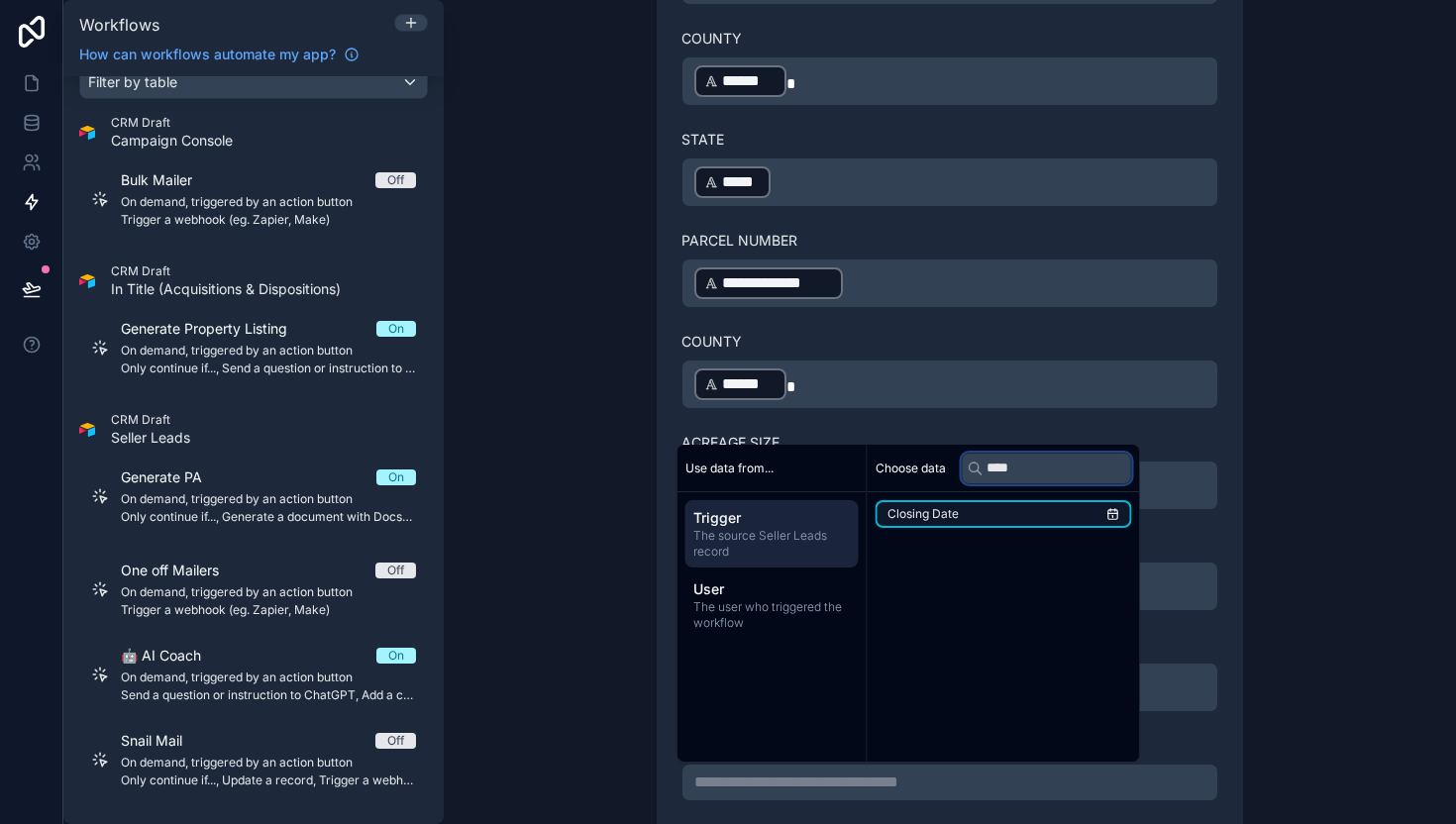
type input "****"
click at [1016, 518] on li "Closing Date" at bounding box center [1004, 515] width 257 height 28
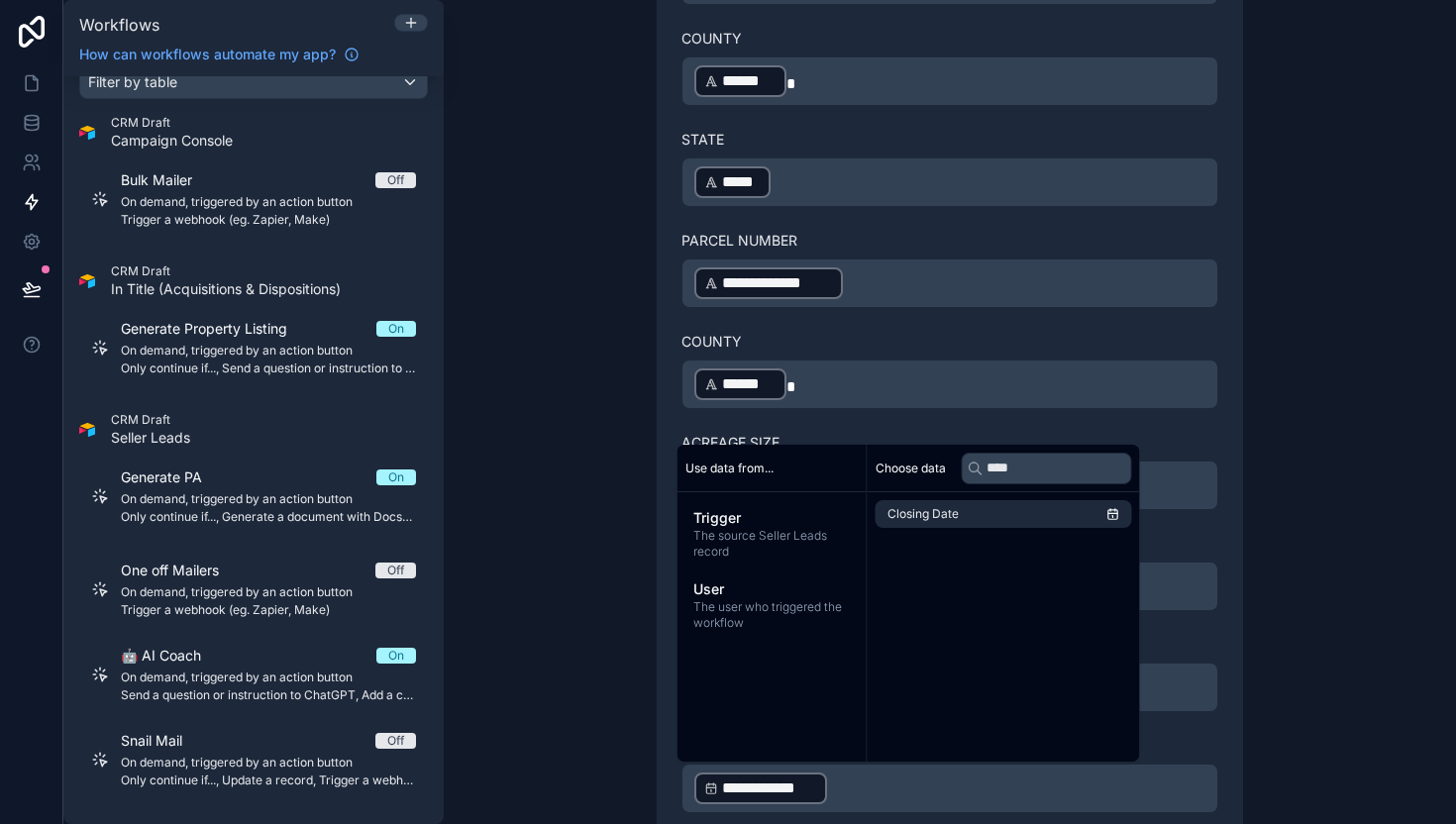
click at [1357, 522] on div "**********" at bounding box center [949, 412] width 1012 height 824
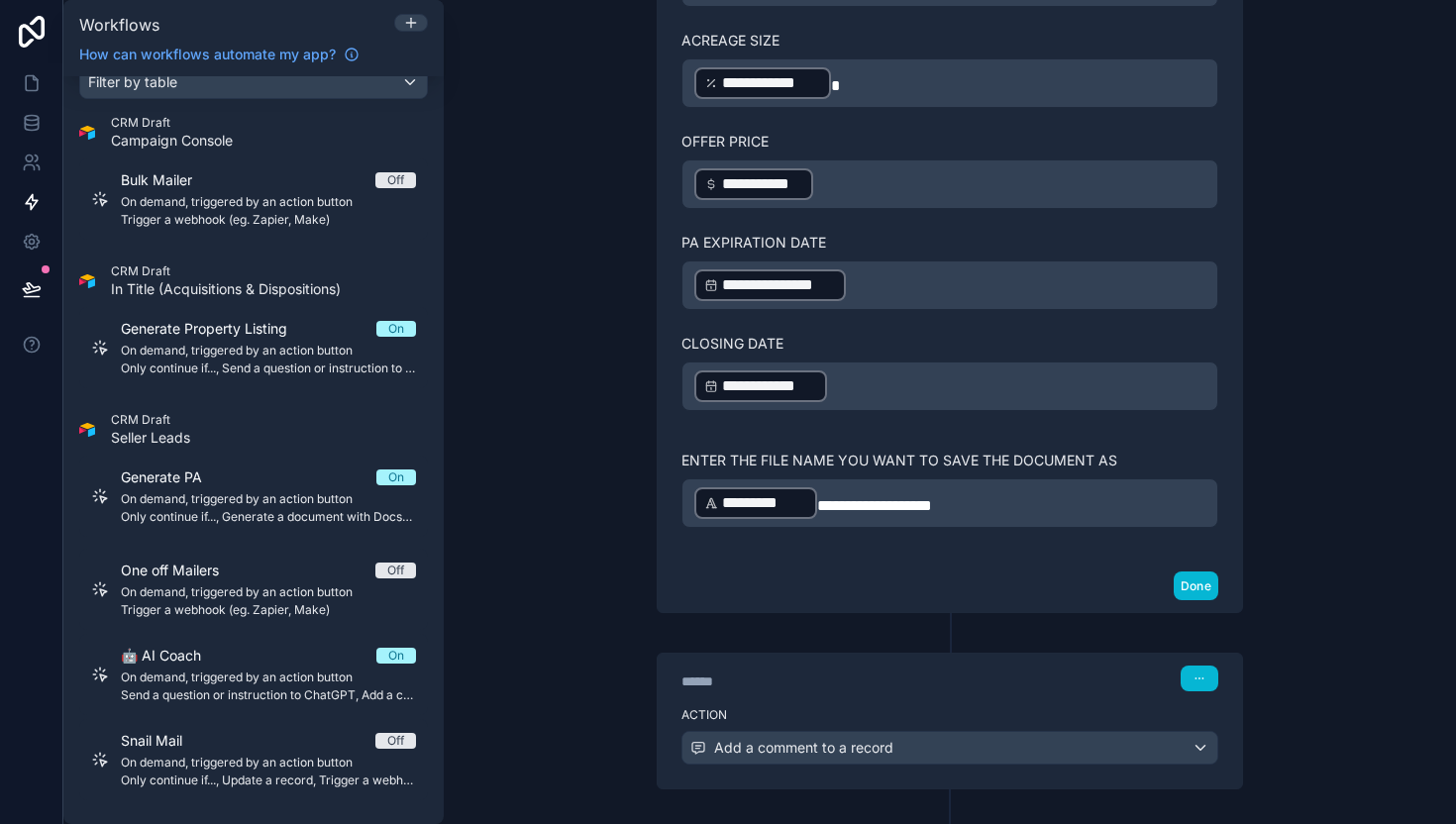
scroll to position [1780, 0]
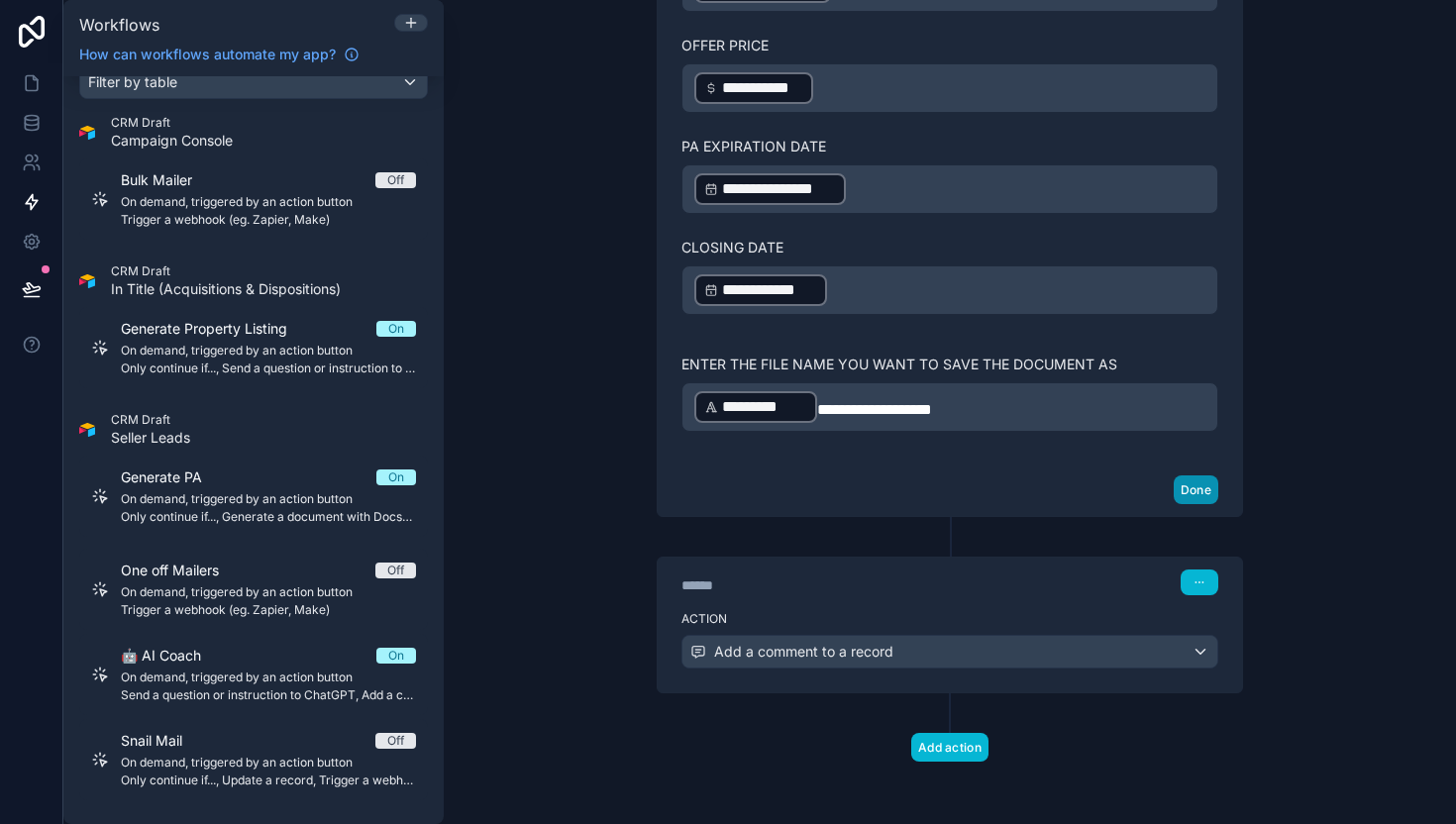
click at [1187, 483] on button "Done" at bounding box center [1195, 490] width 45 height 29
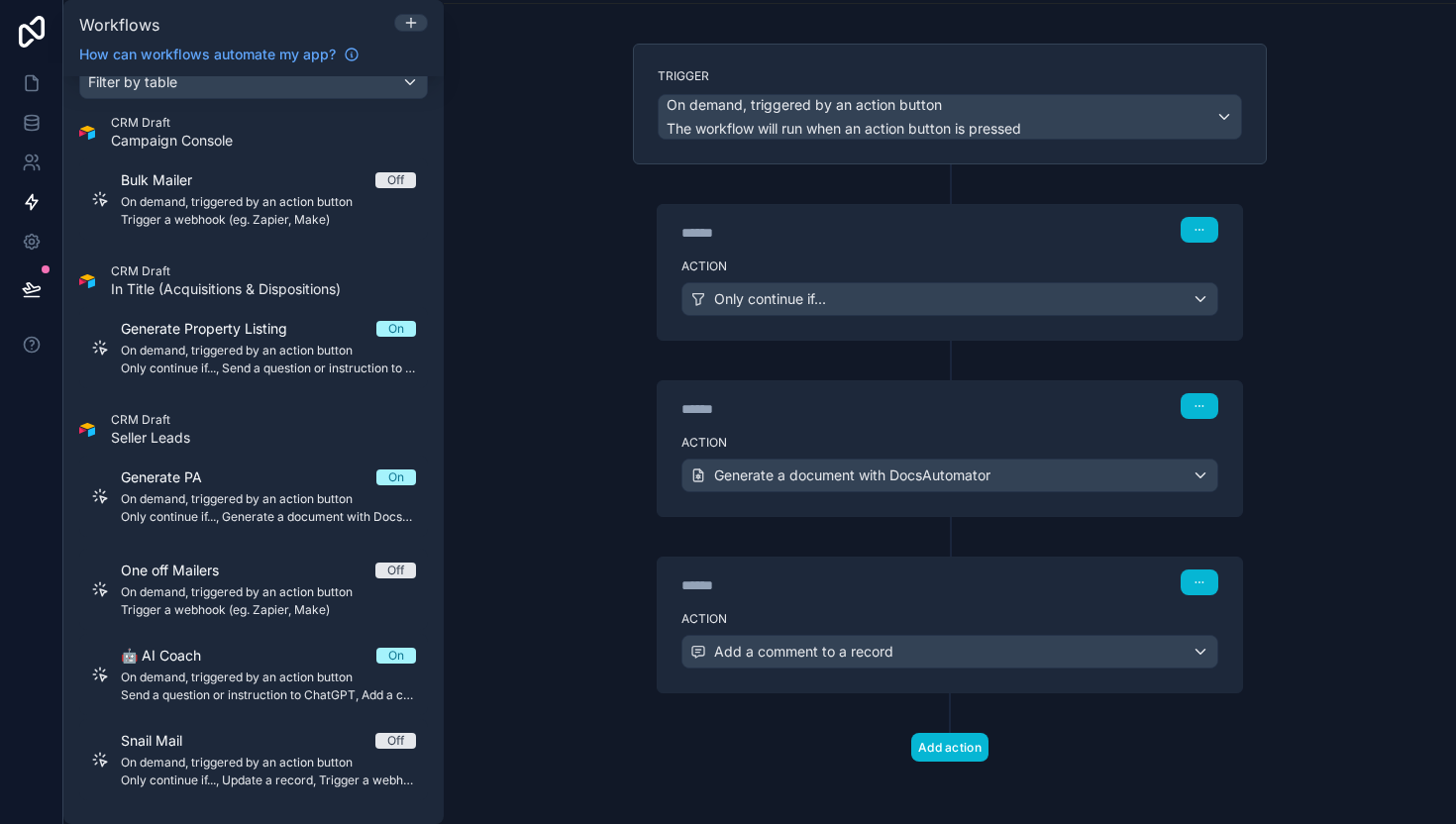
scroll to position [0, 0]
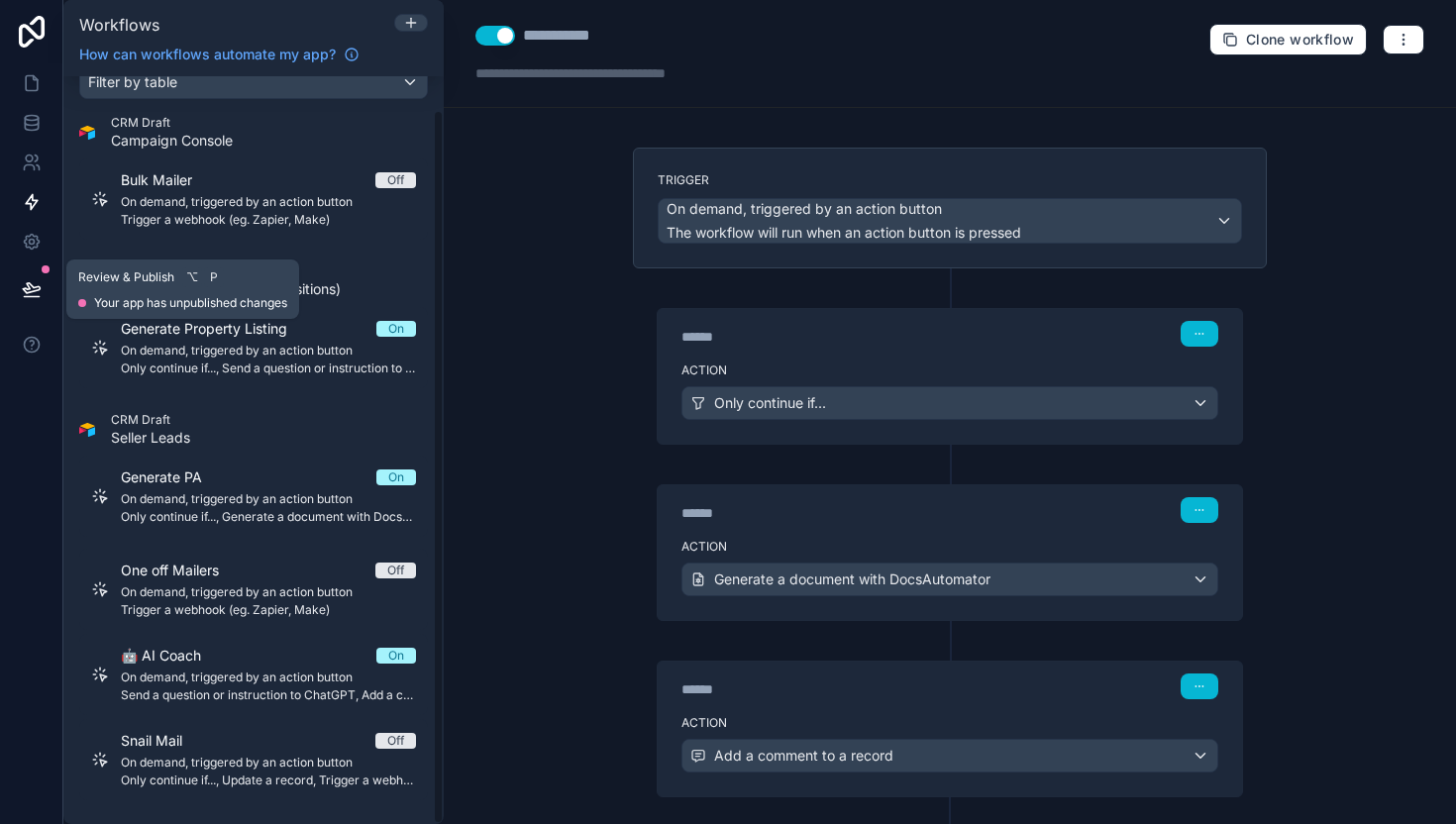
click at [24, 290] on icon at bounding box center [31, 289] width 17 height 10
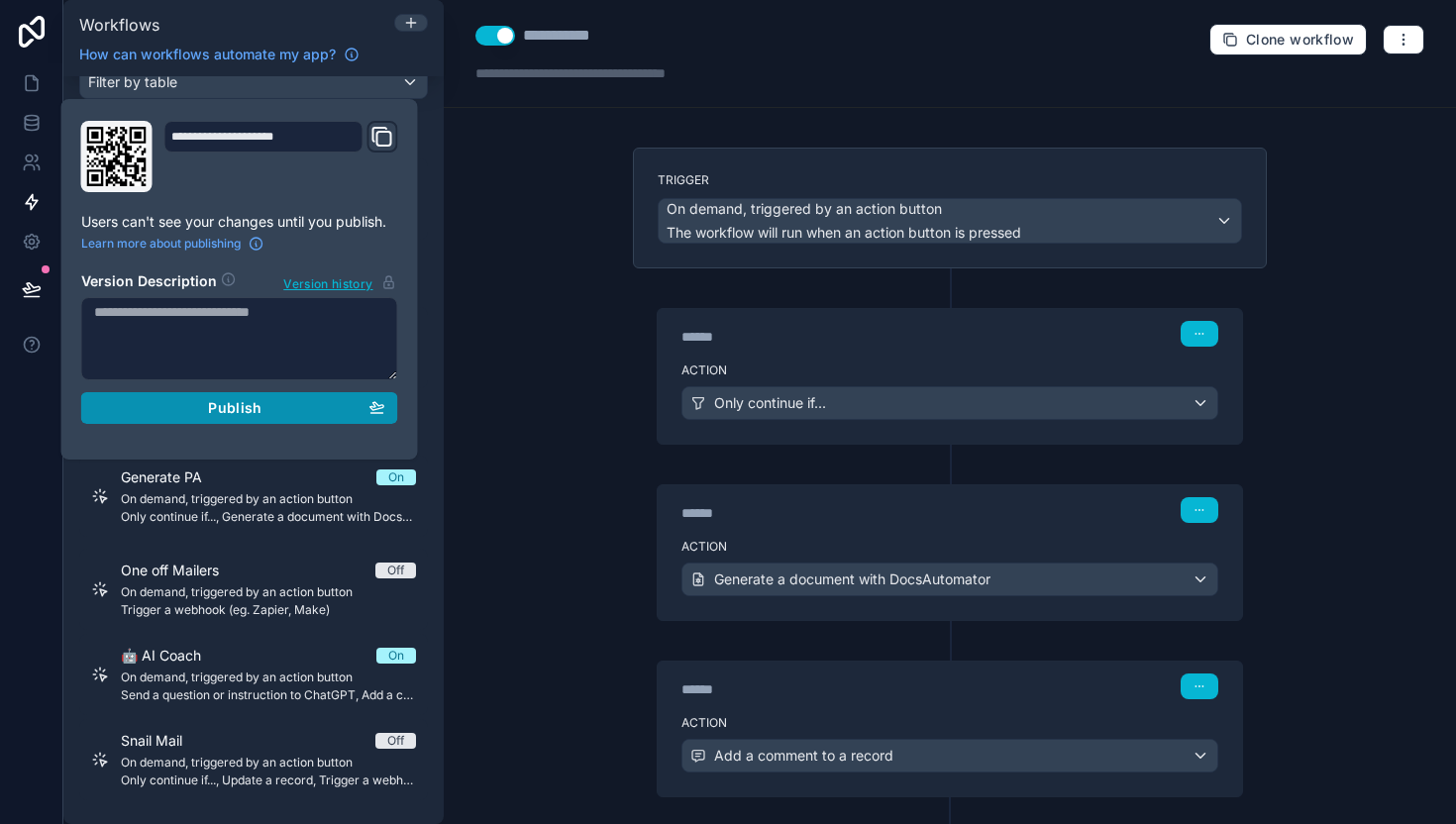
click at [195, 406] on div "Publish" at bounding box center [240, 408] width 292 height 18
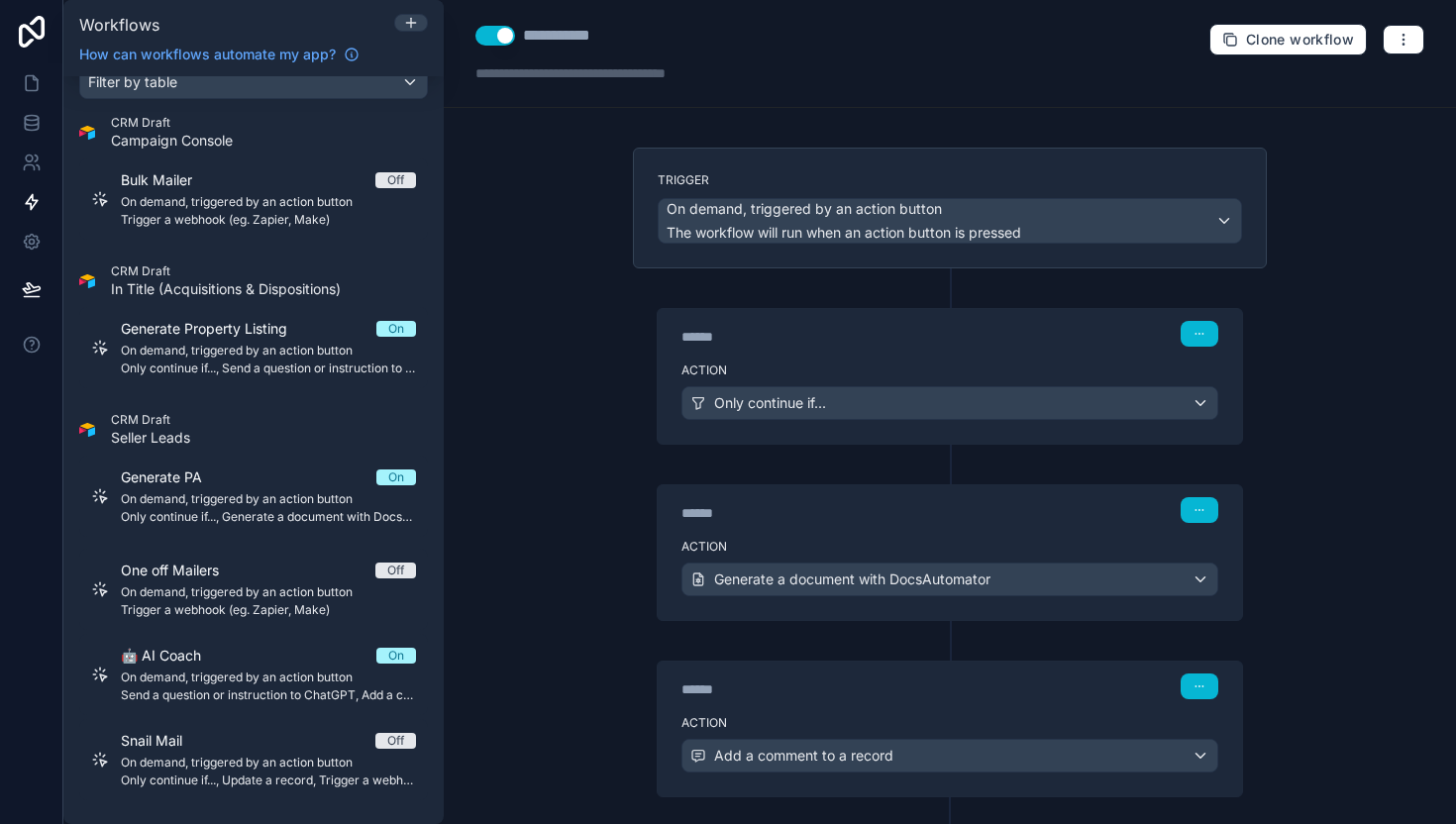
click at [520, 348] on div "**********" at bounding box center [949, 412] width 1012 height 824
click at [30, 102] on link at bounding box center [31, 84] width 63 height 40
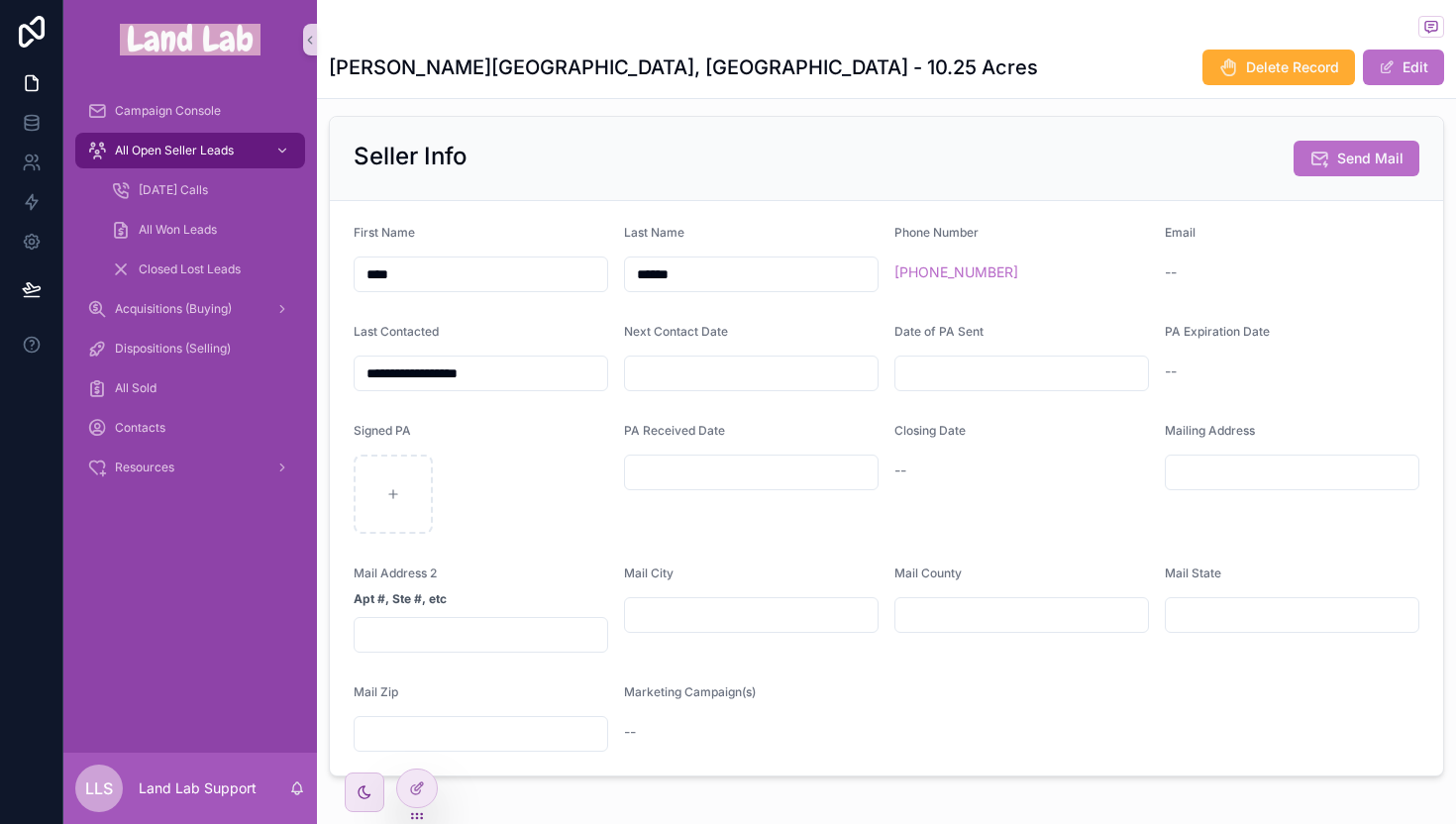
scroll to position [805, 0]
click at [934, 376] on input "scrollable content" at bounding box center [1022, 372] width 253 height 28
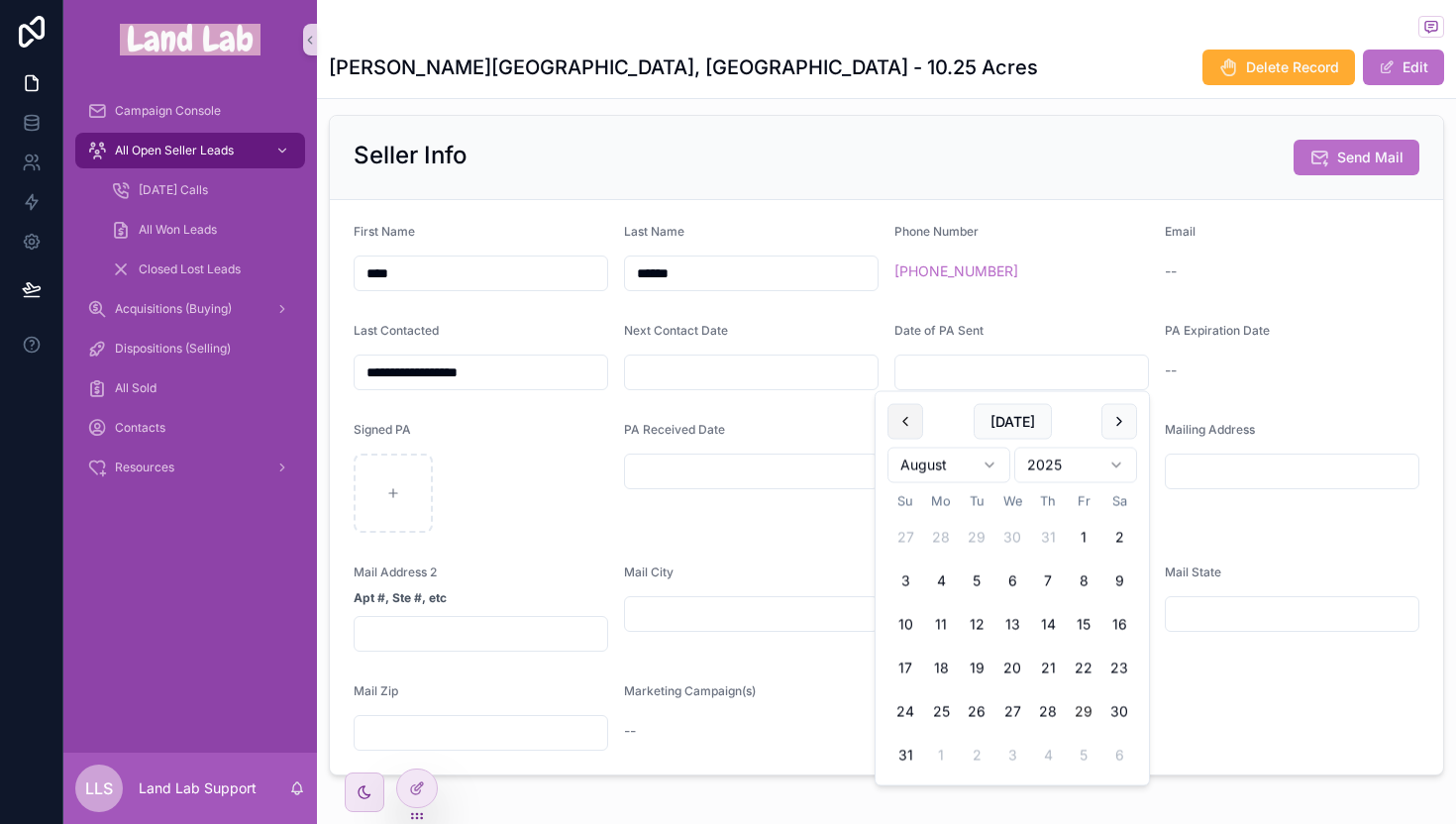
click at [903, 422] on button "scrollable content" at bounding box center [906, 422] width 36 height 36
click at [1050, 715] on button "31" at bounding box center [1048, 713] width 36 height 36
type input "*********"
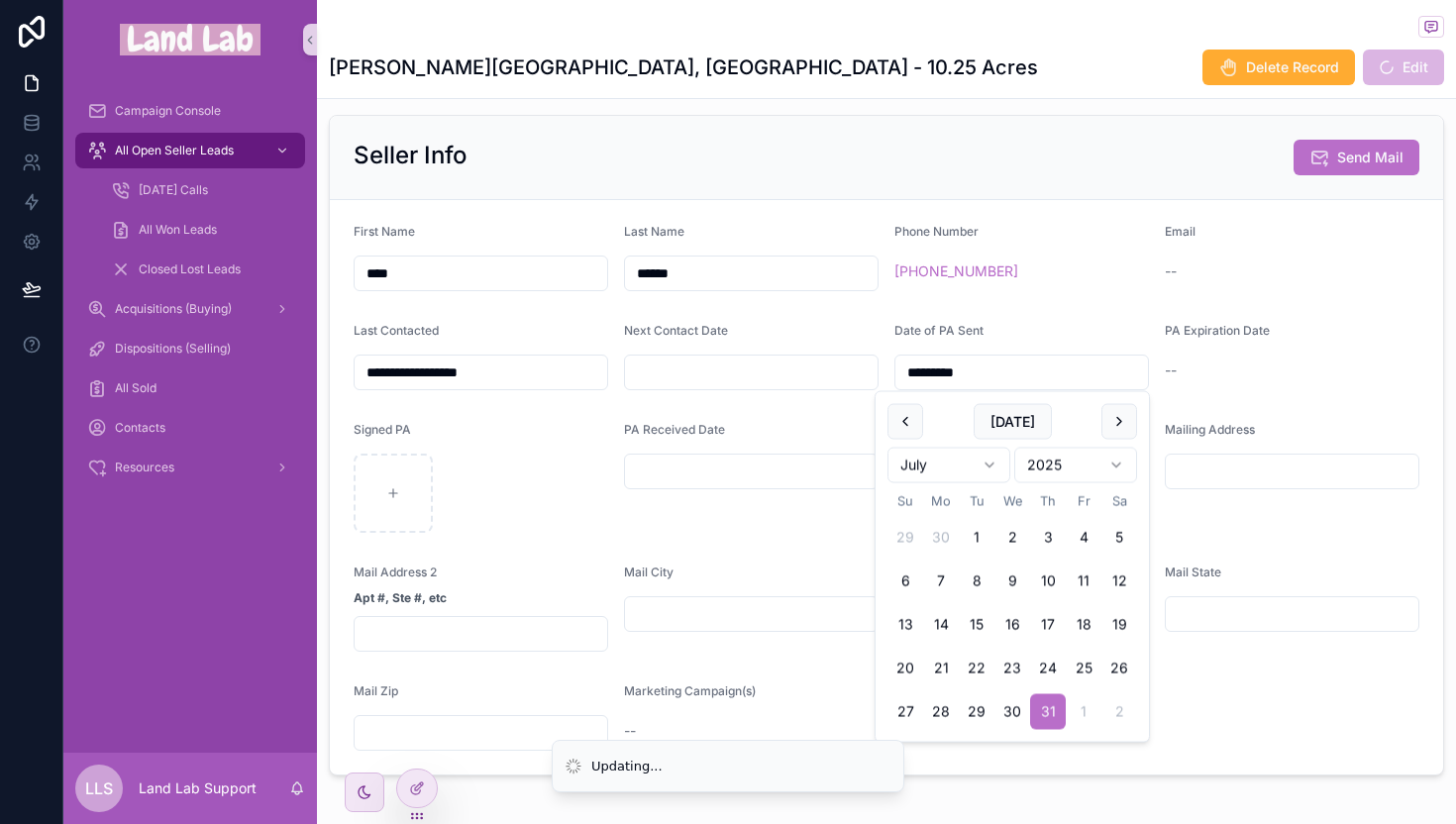
click at [1059, 154] on div "Seller Info Send Mail" at bounding box center [886, 157] width 1066 height 36
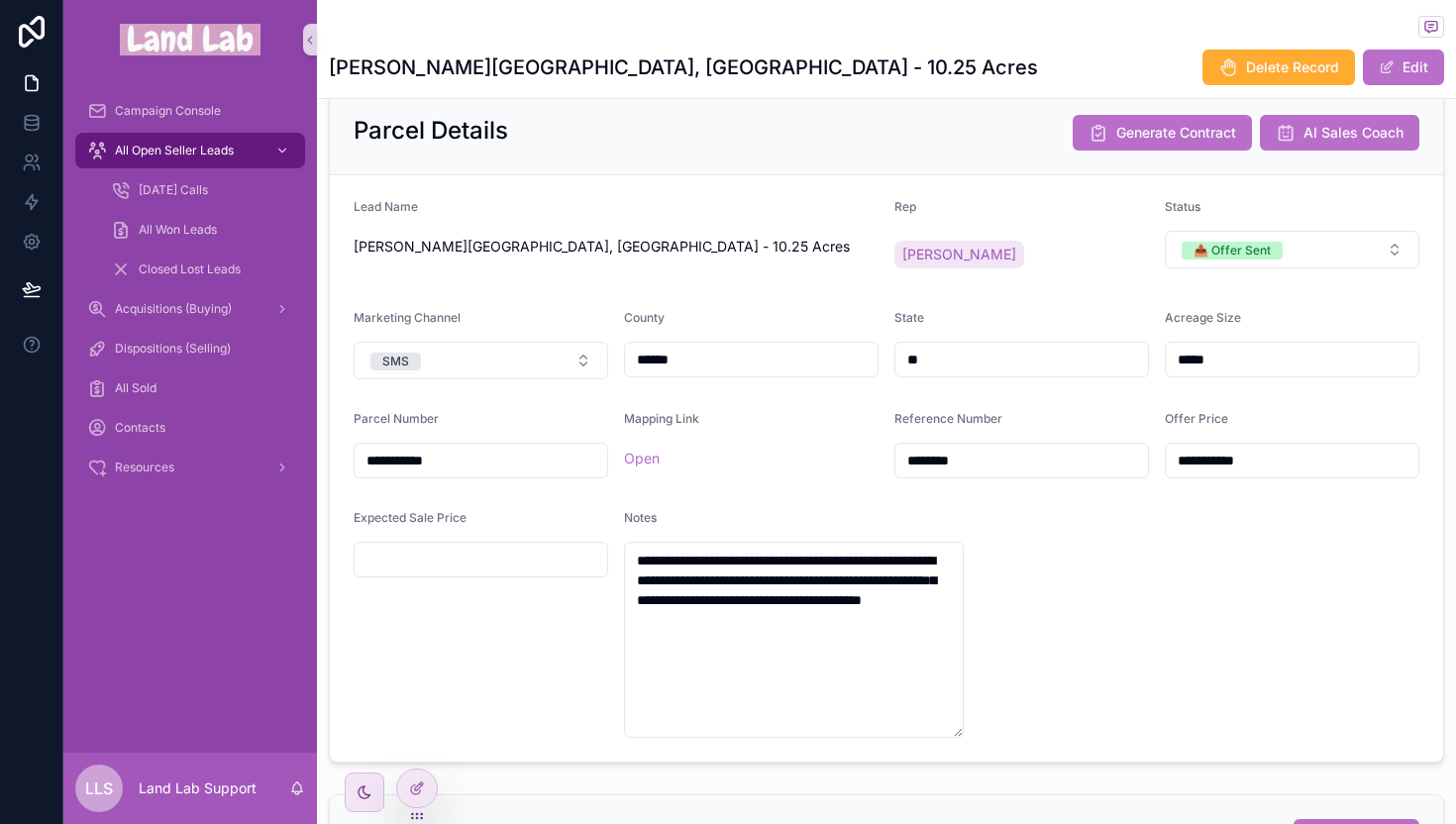
scroll to position [0, 0]
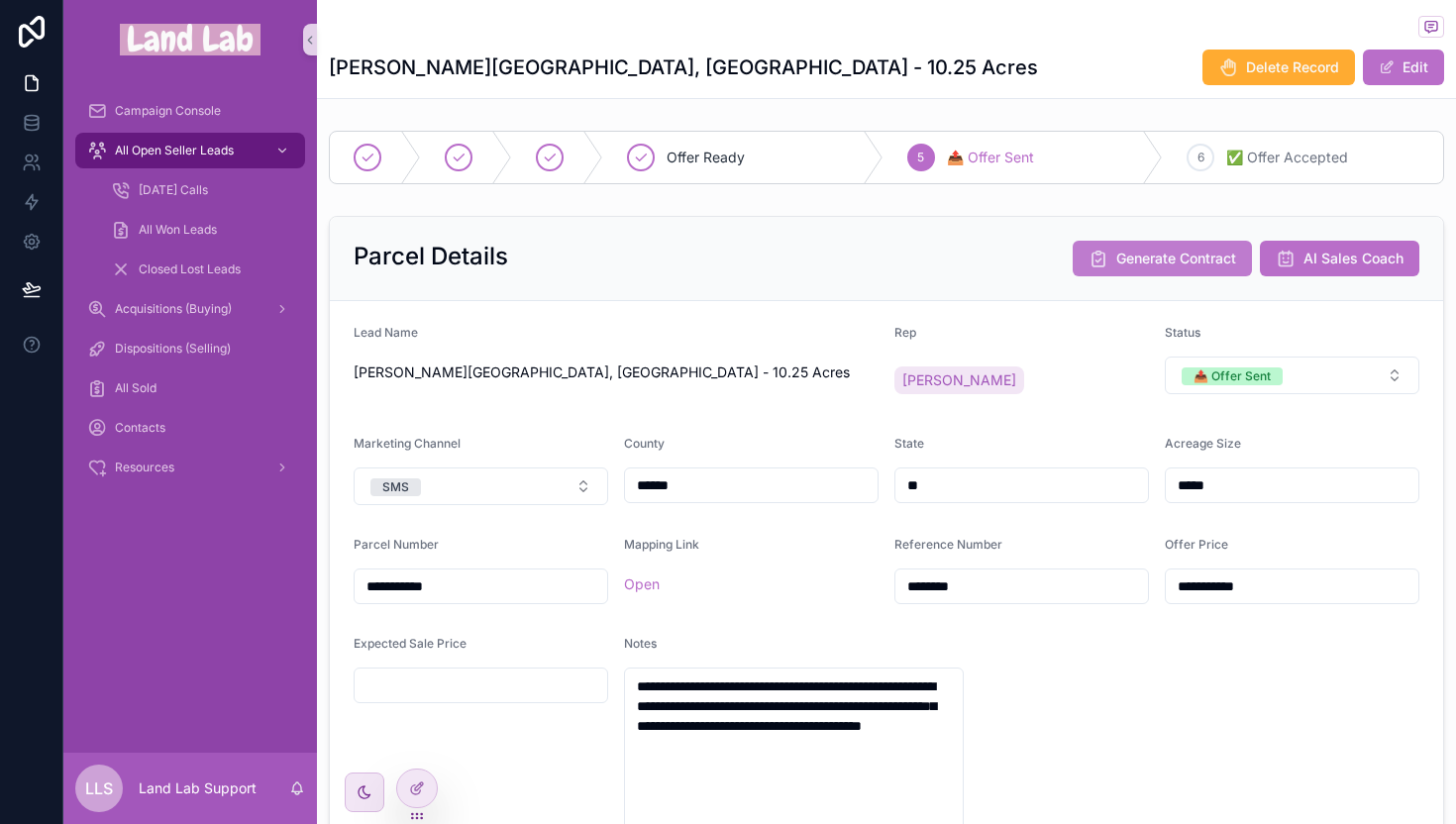
click at [1117, 250] on span "Generate Contract" at bounding box center [1176, 259] width 119 height 20
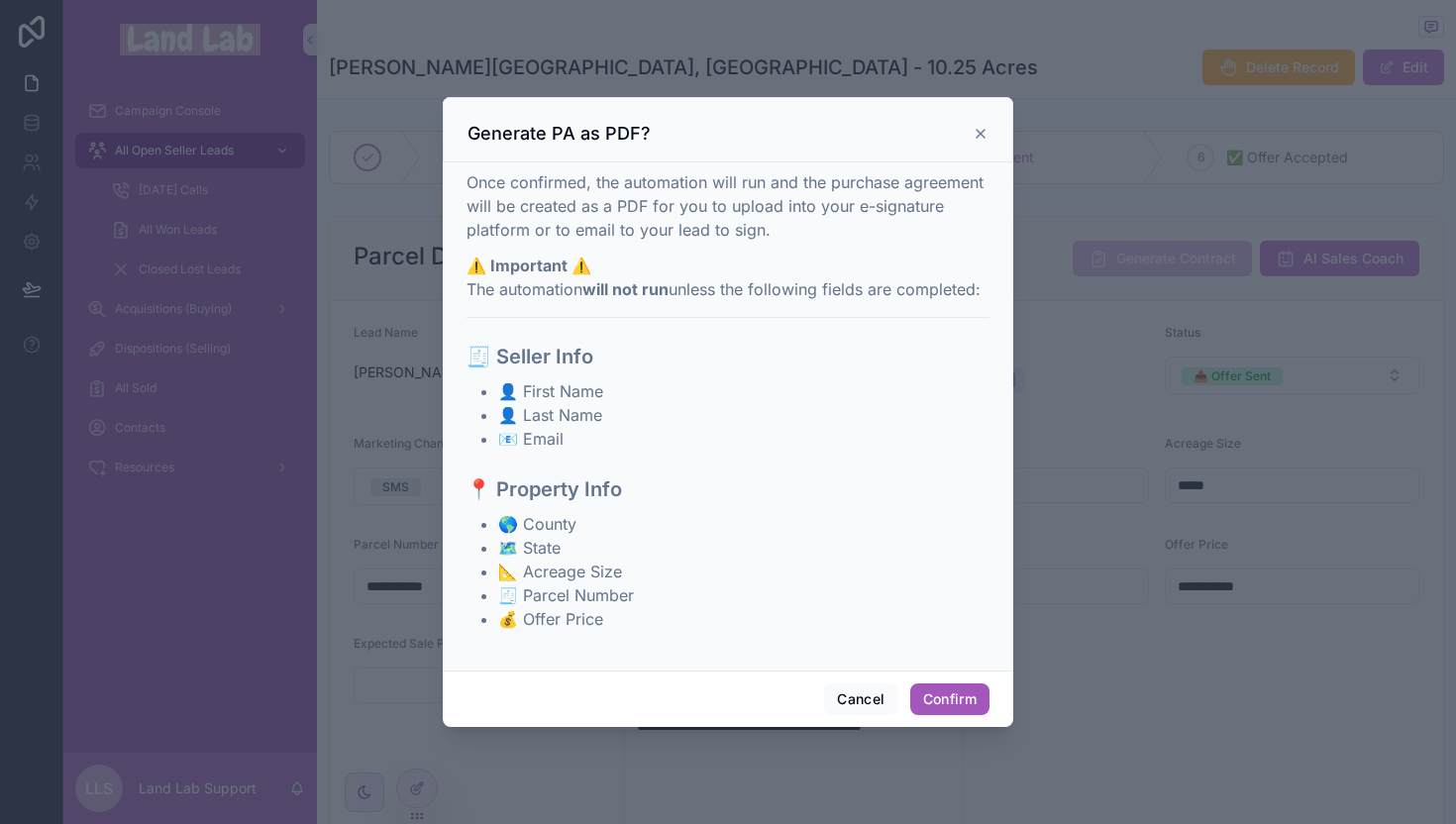
click at [947, 690] on button "Confirm" at bounding box center [950, 700] width 80 height 32
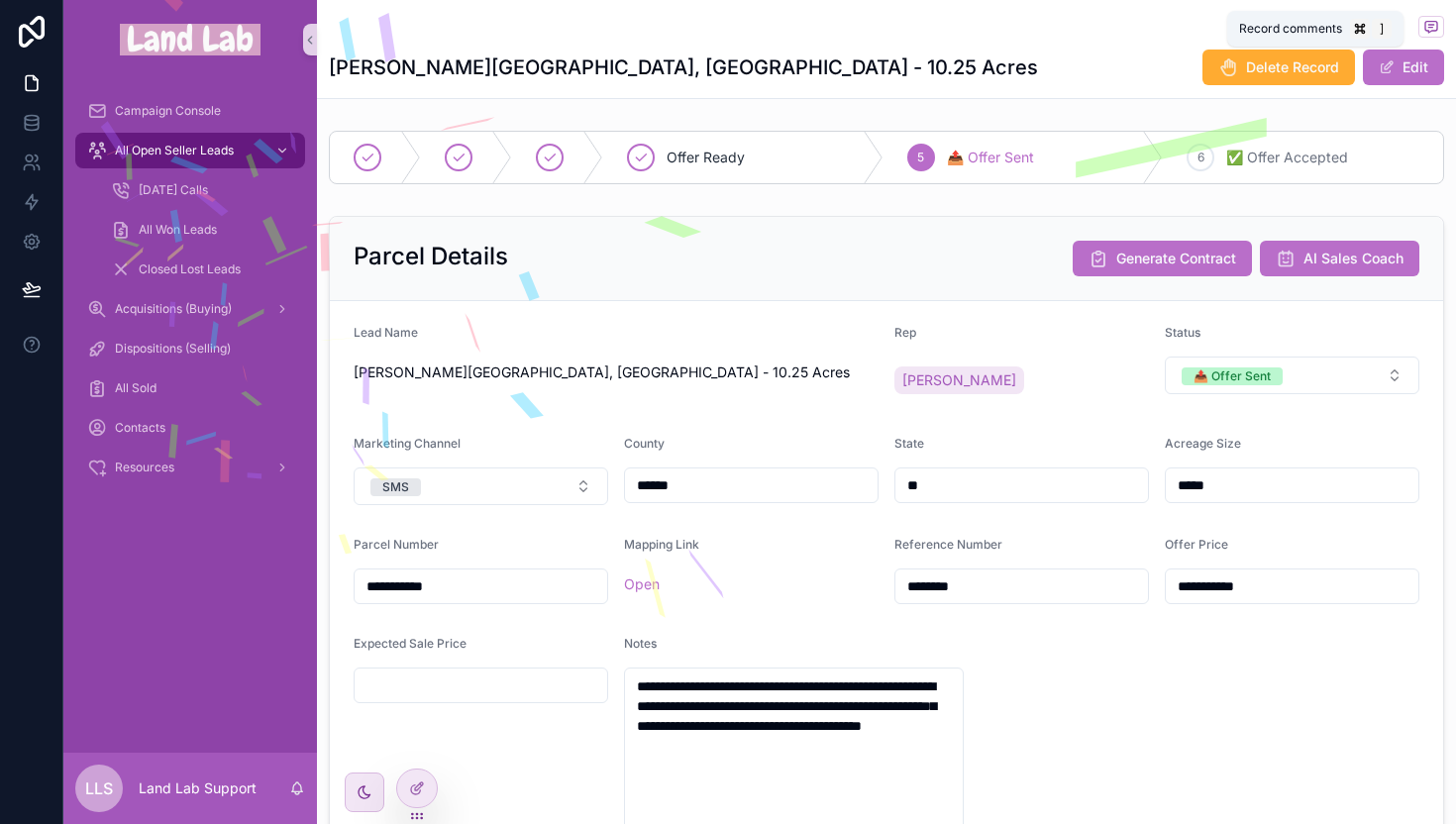
click at [1423, 22] on icon "scrollable content" at bounding box center [1431, 27] width 16 height 16
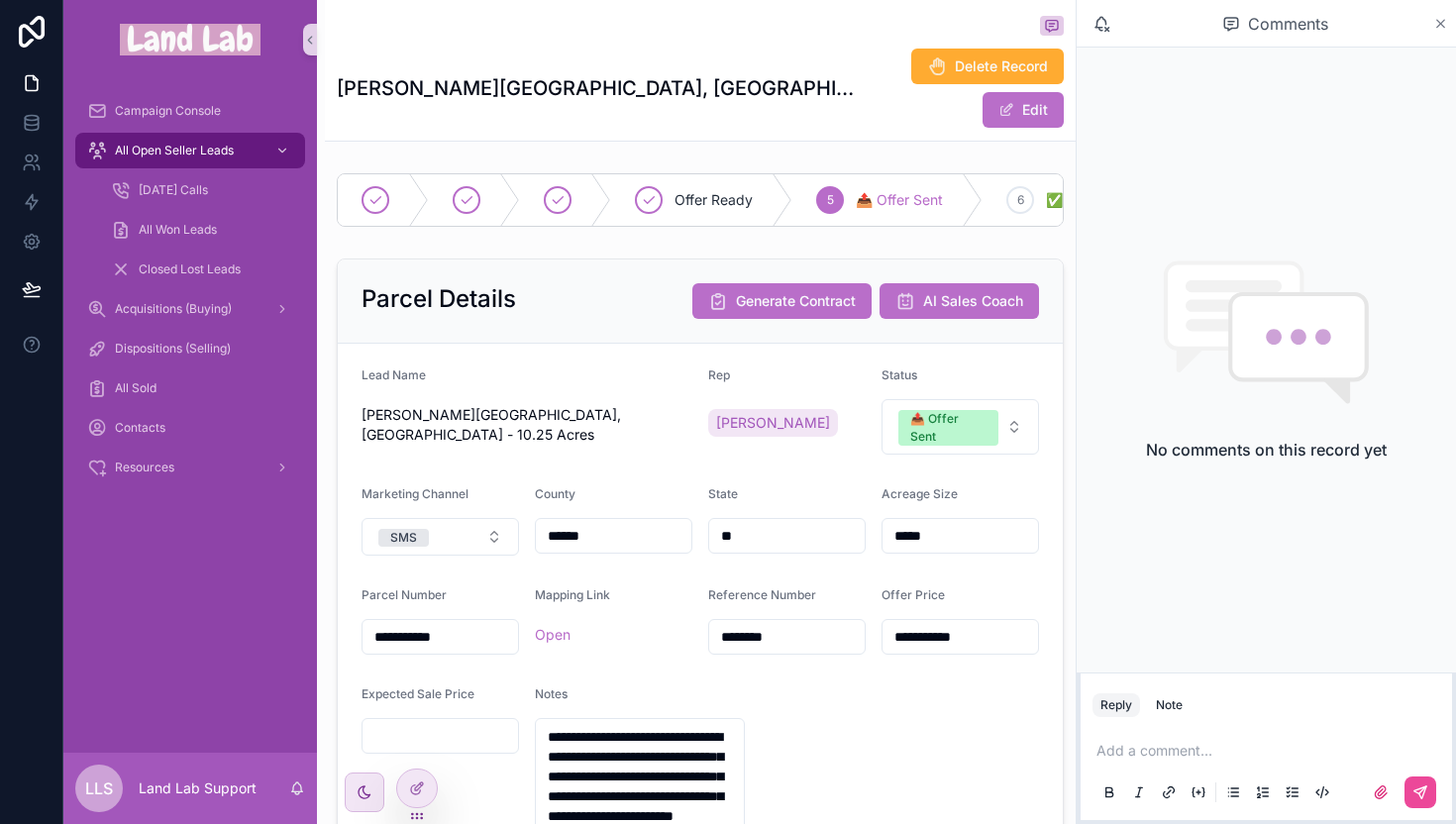
click at [1442, 16] on icon "scrollable content" at bounding box center [1440, 24] width 15 height 16
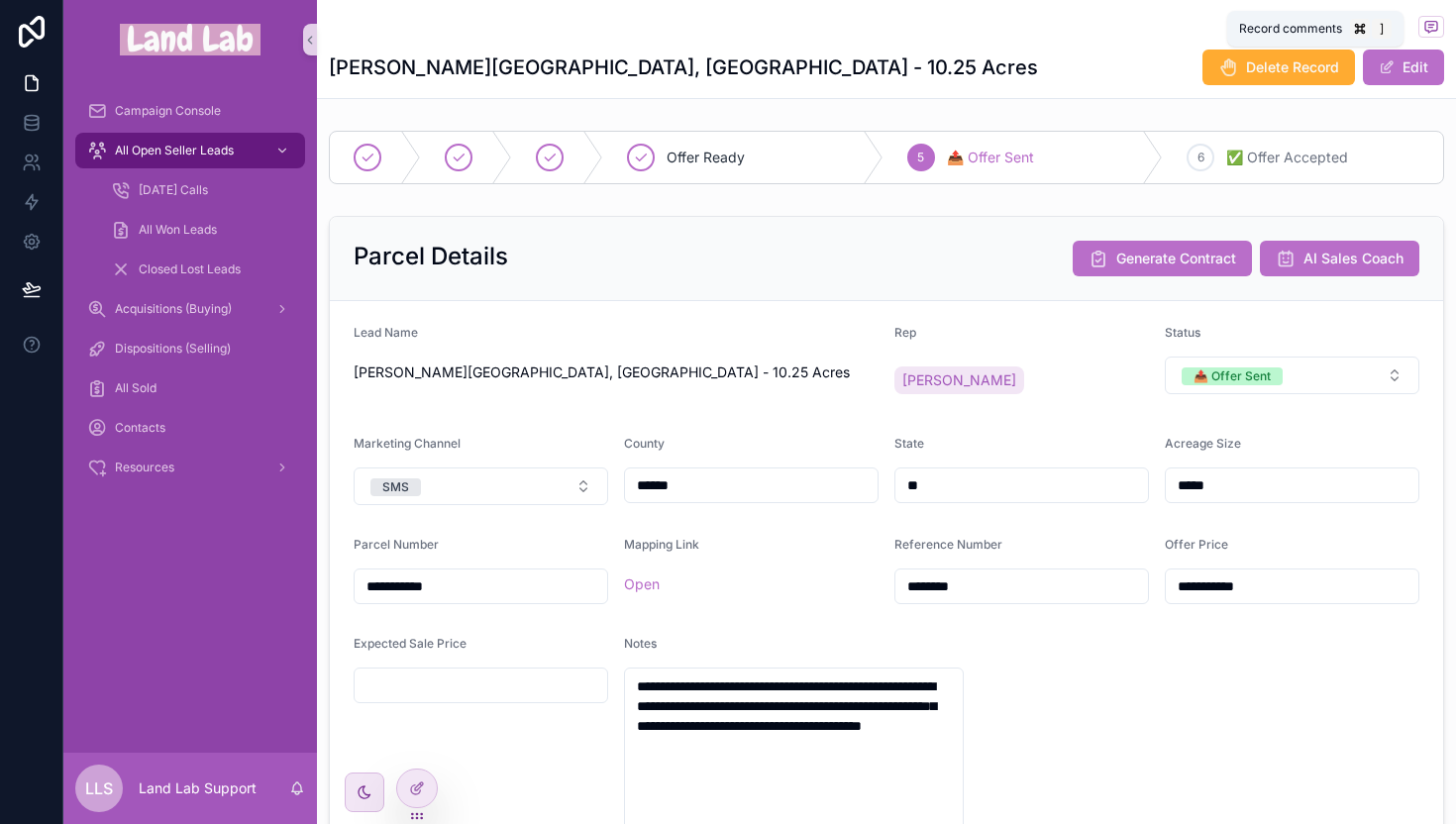
click at [1423, 19] on icon "scrollable content" at bounding box center [1431, 27] width 16 height 16
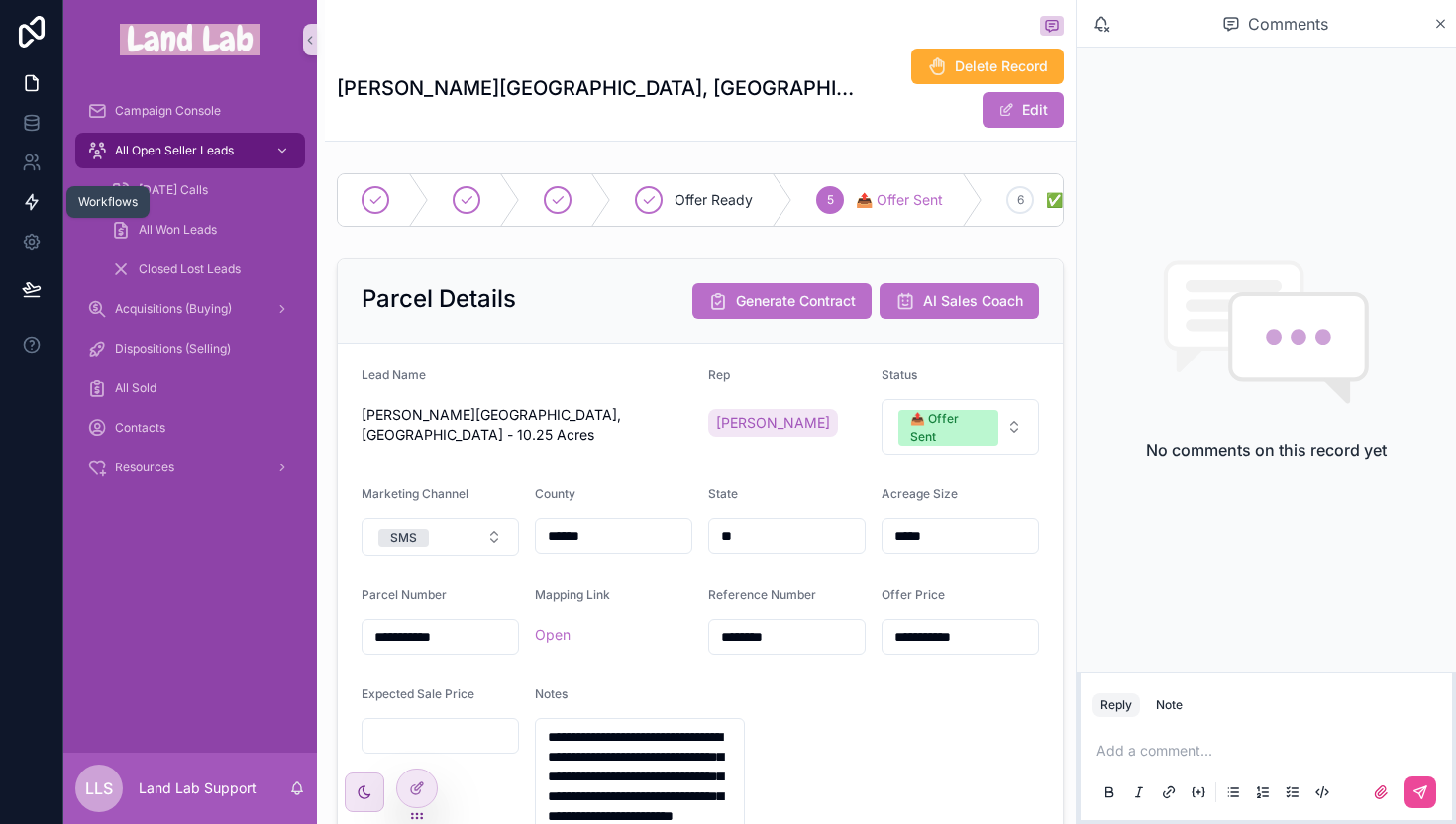
click at [27, 200] on icon at bounding box center [32, 202] width 12 height 15
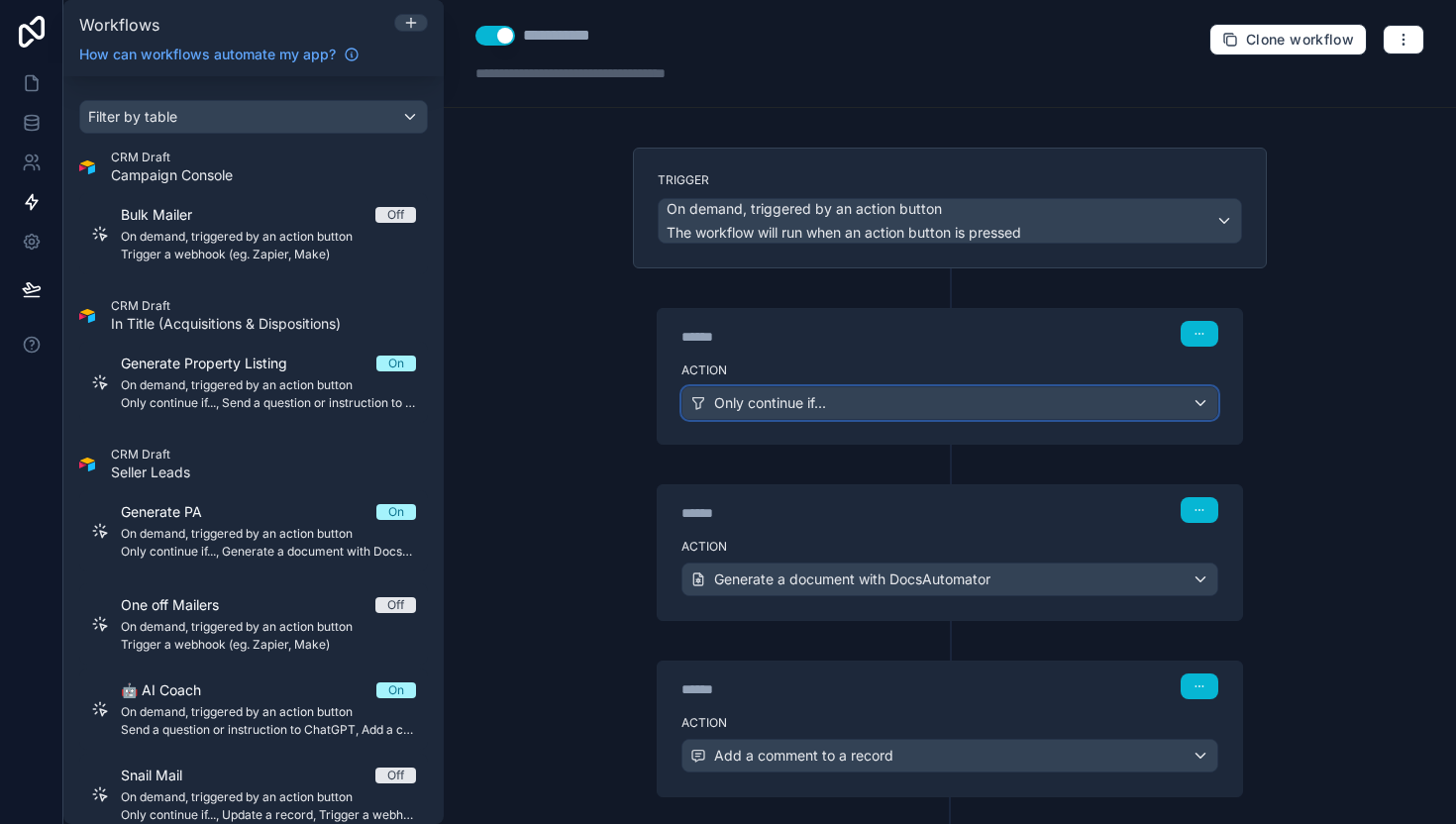
click at [740, 401] on span "Only continue if..." at bounding box center [770, 403] width 111 height 20
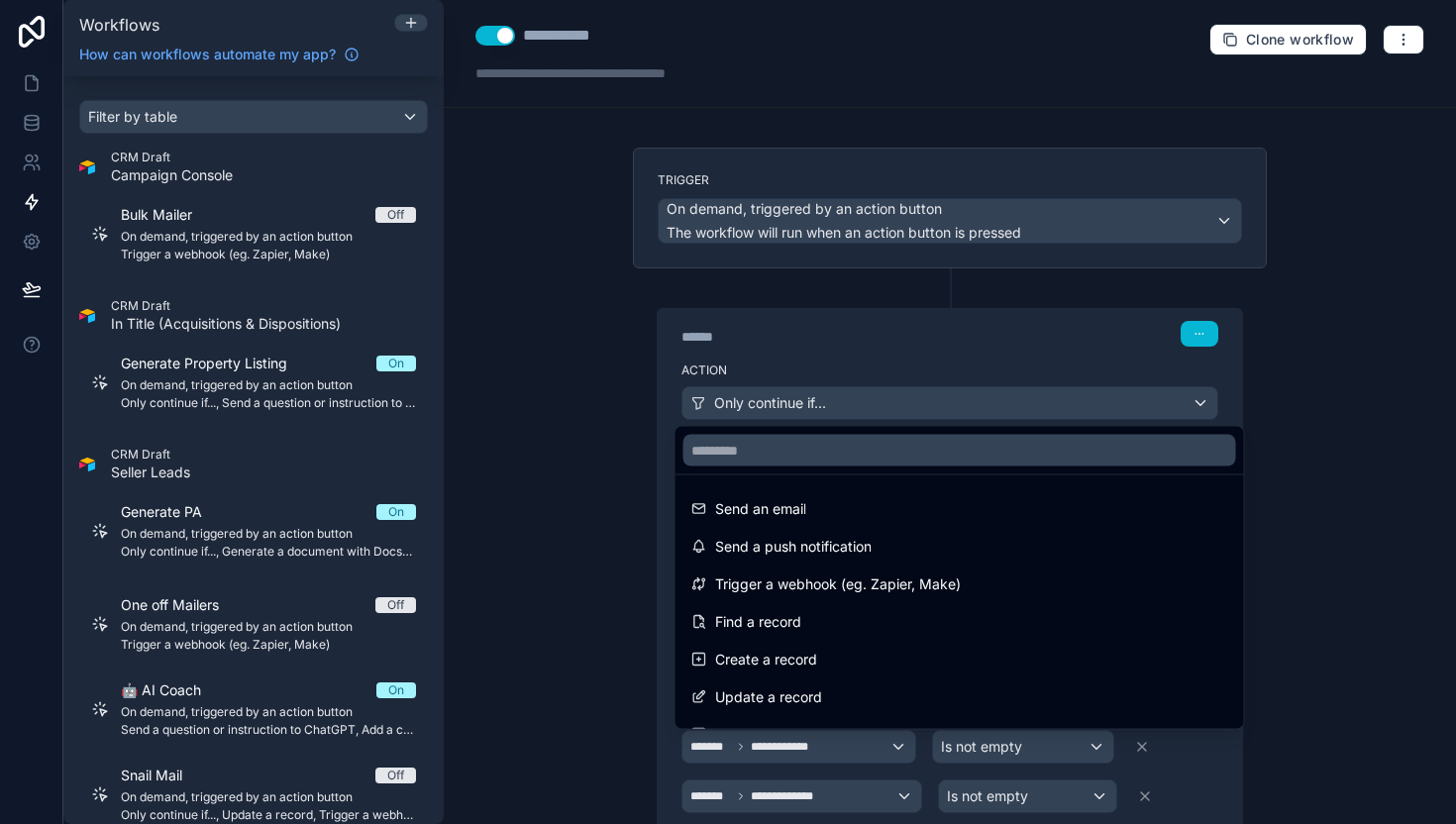
click at [762, 332] on div at bounding box center [728, 412] width 1456 height 824
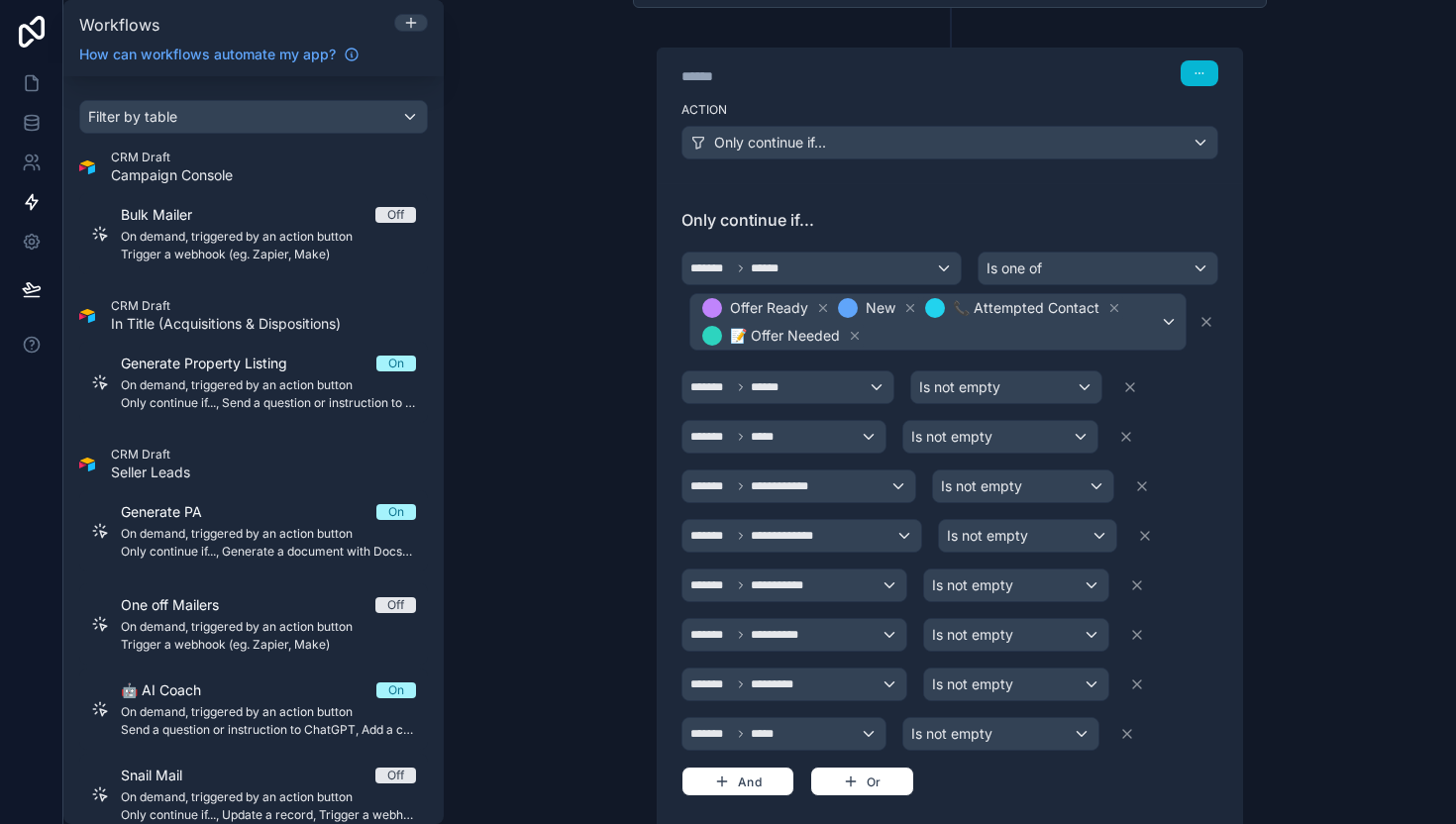
scroll to position [262, 0]
click at [1124, 734] on icon at bounding box center [1128, 733] width 8 height 8
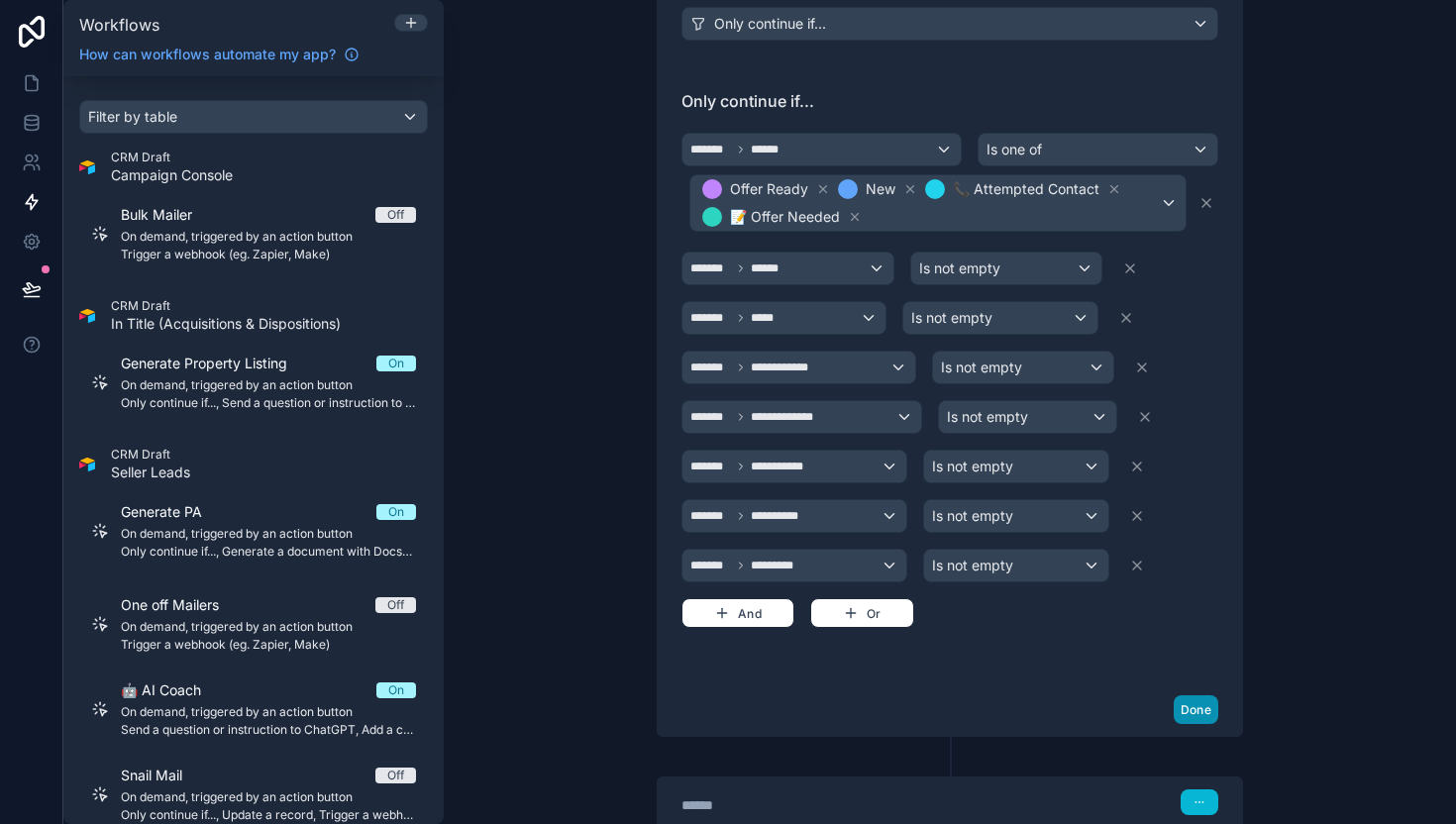
click at [1192, 707] on button "Done" at bounding box center [1195, 710] width 45 height 29
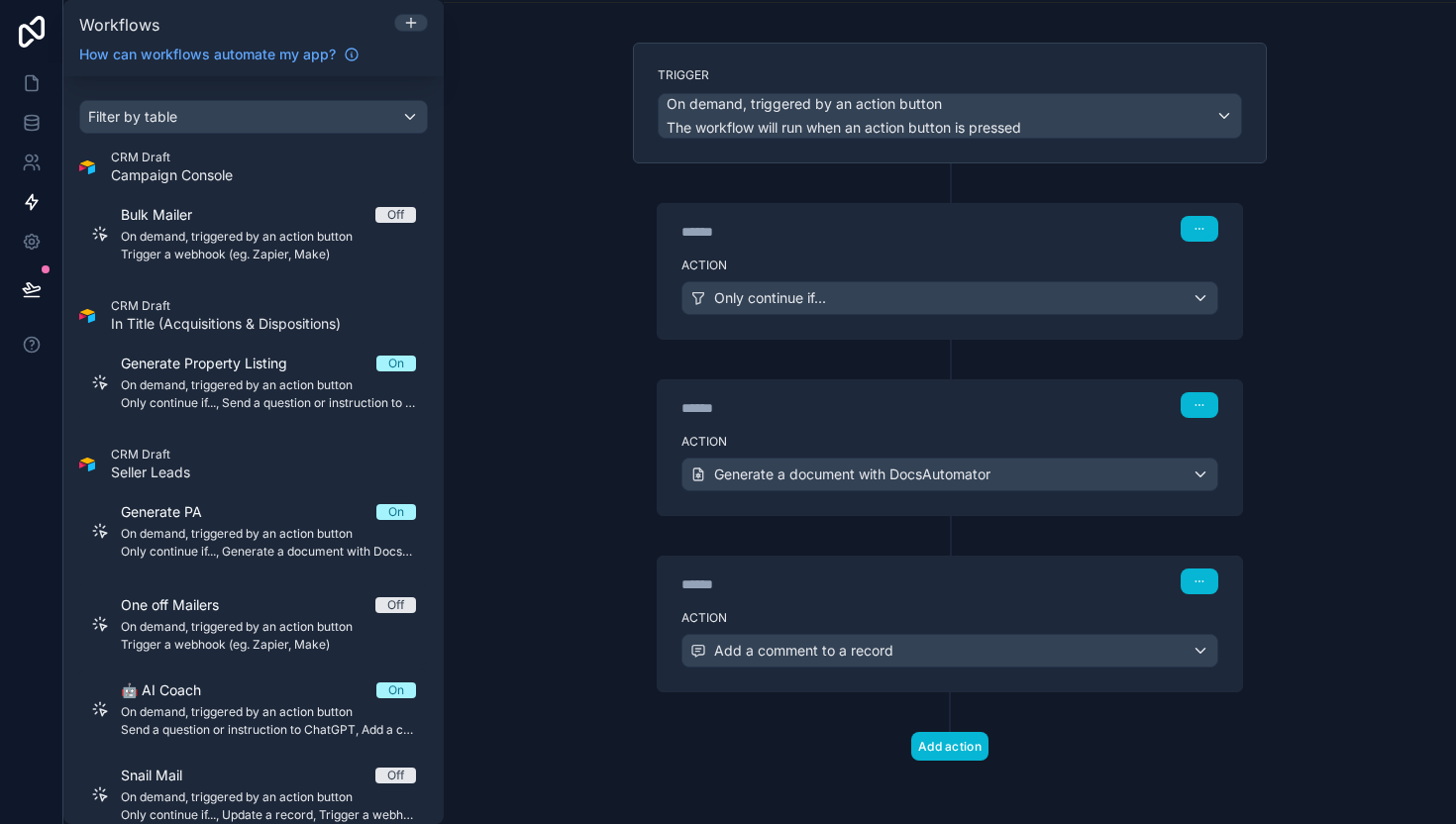
scroll to position [104, 0]
click at [31, 282] on icon at bounding box center [32, 290] width 20 height 20
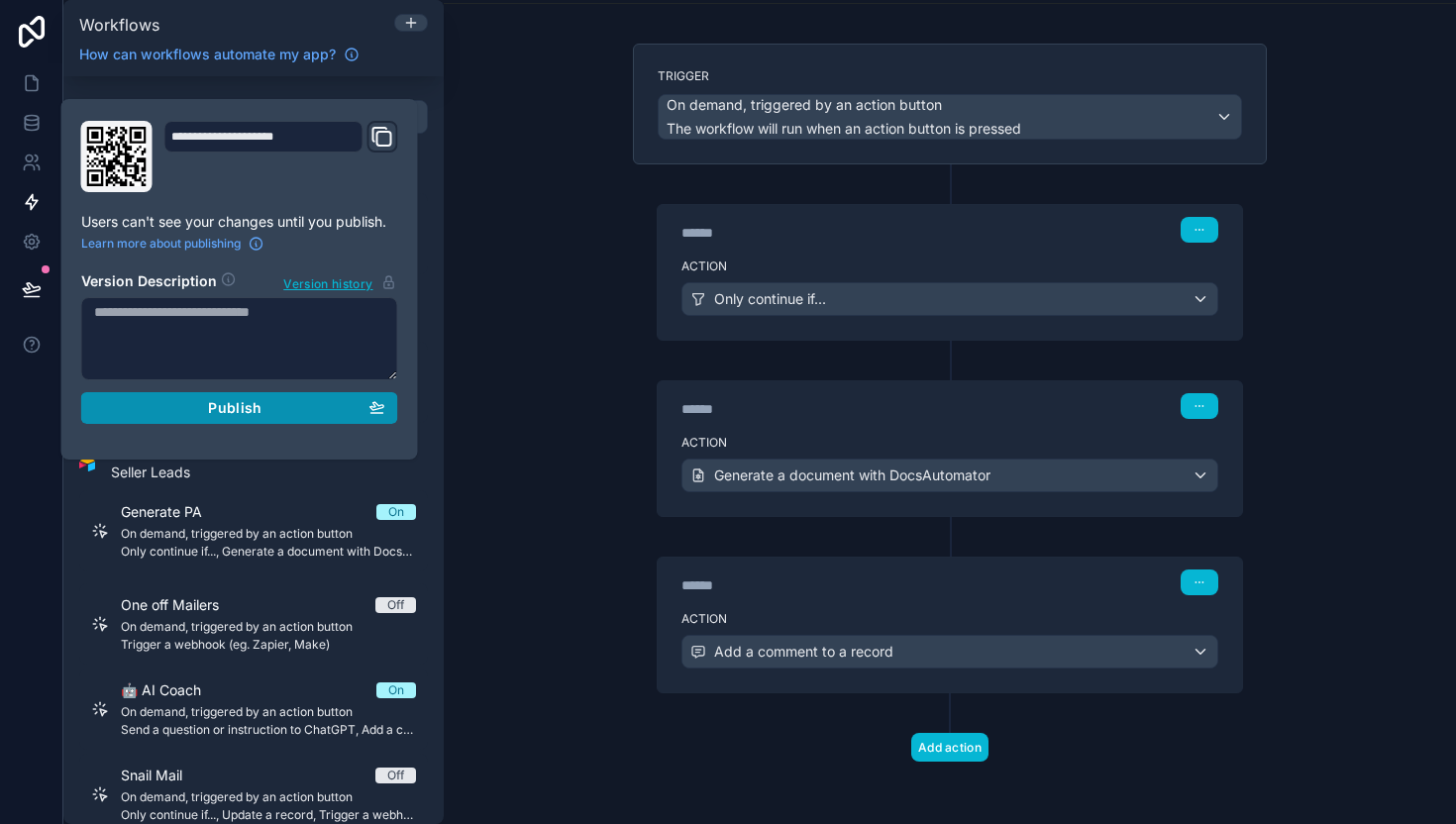
click at [342, 413] on div "Publish" at bounding box center [240, 408] width 292 height 18
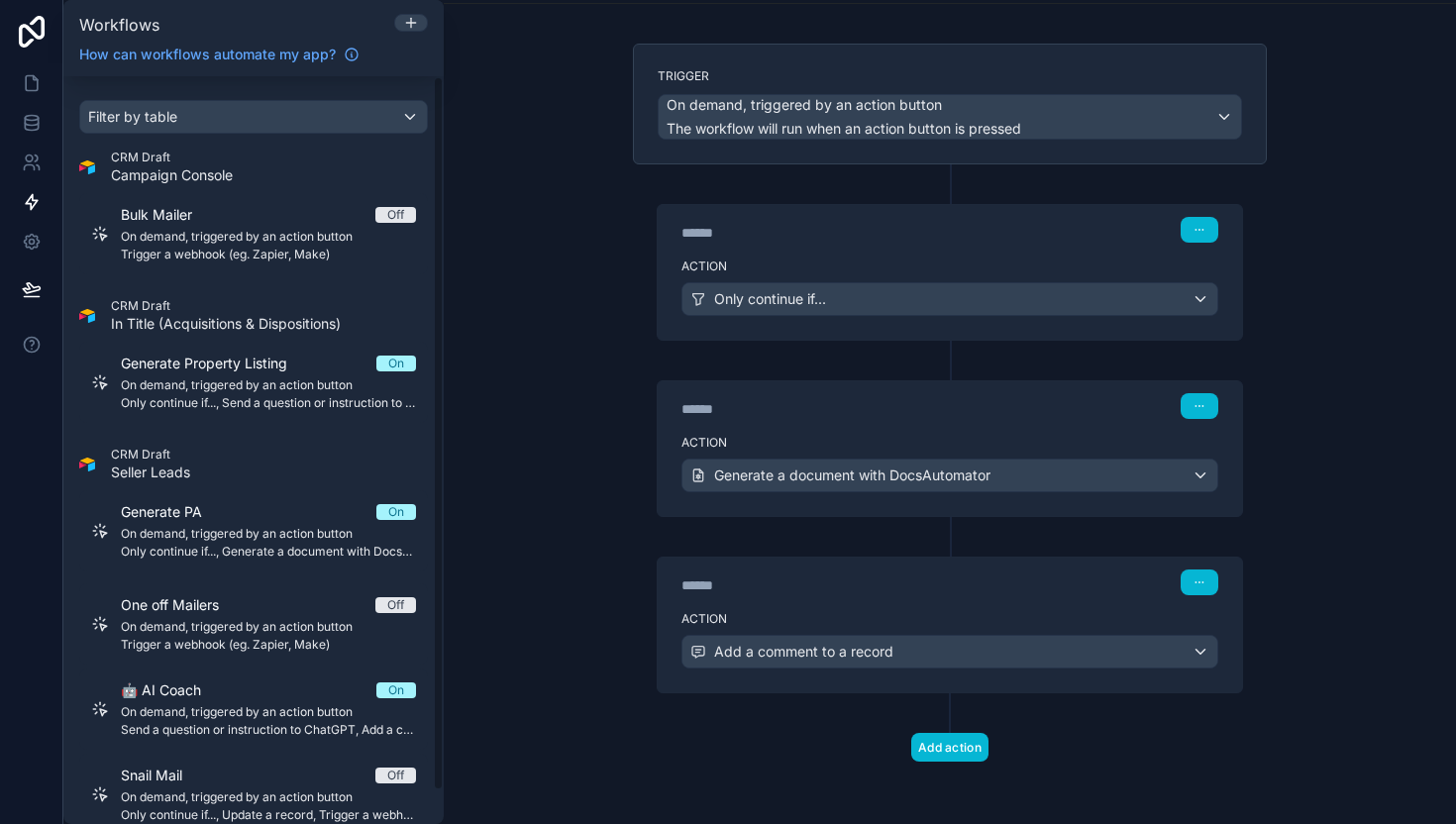
click at [535, 323] on div "**********" at bounding box center [949, 412] width 1012 height 824
click at [26, 108] on link at bounding box center [31, 123] width 63 height 40
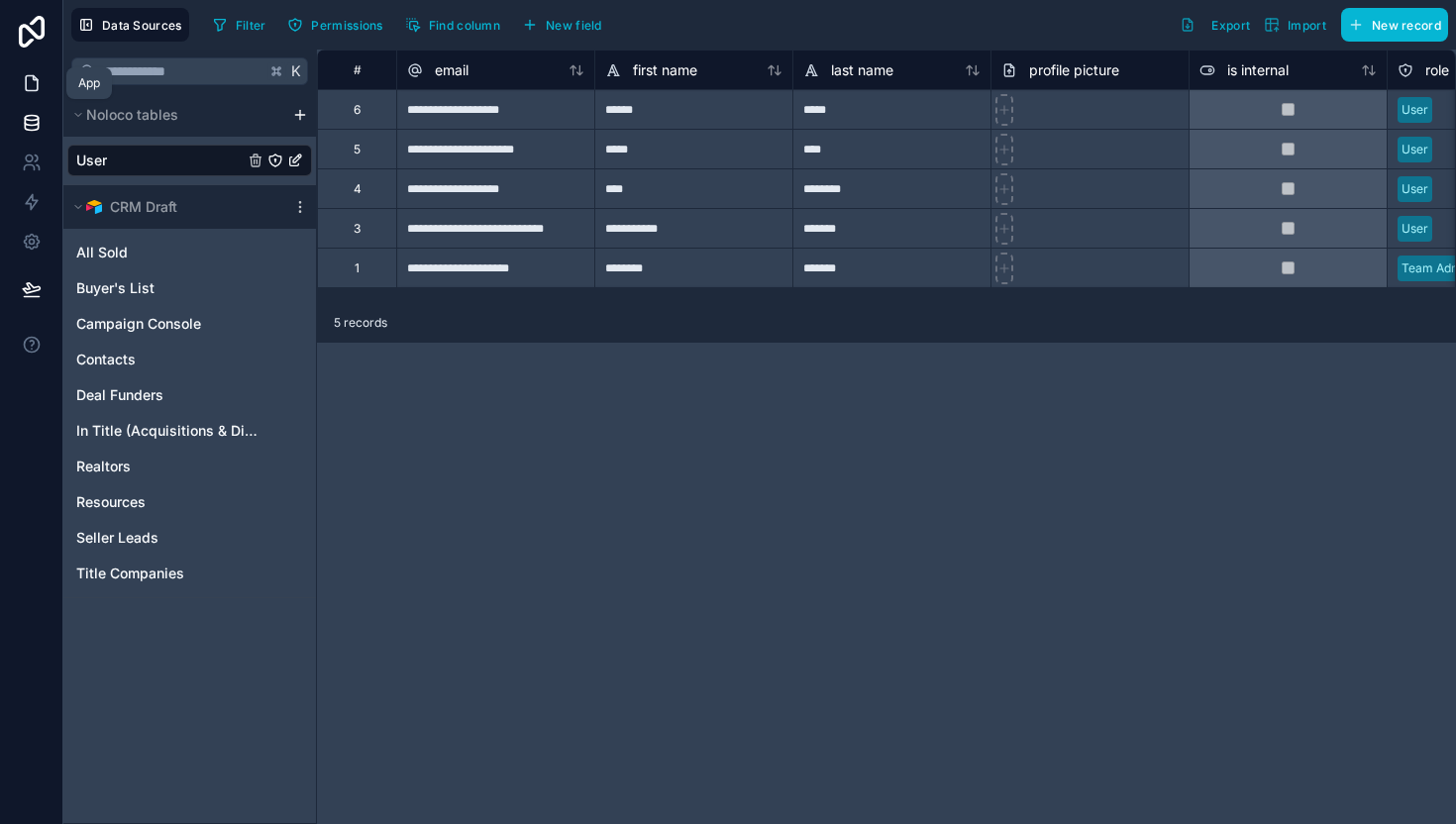
click at [32, 80] on icon at bounding box center [32, 84] width 20 height 20
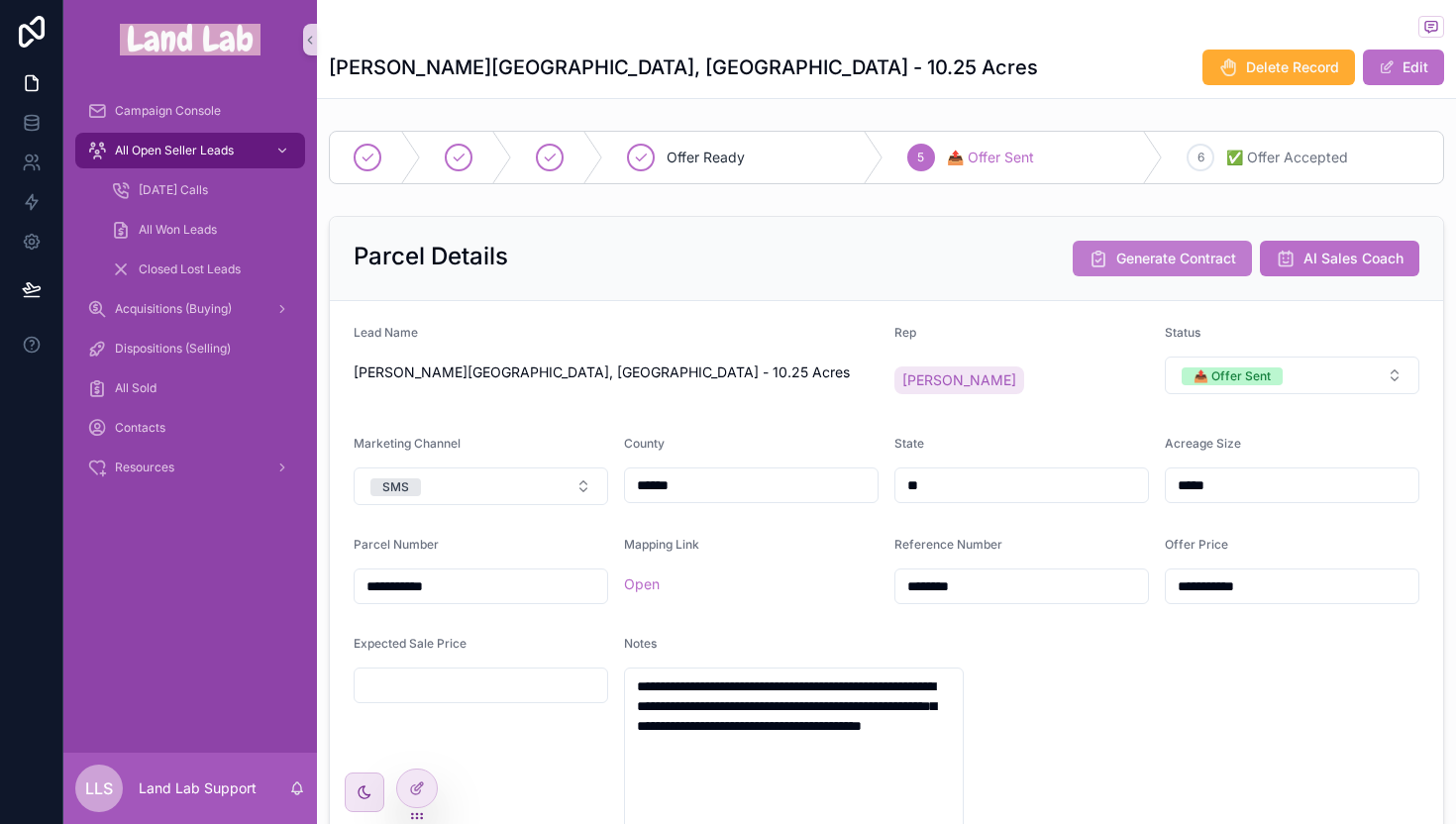
click at [1117, 260] on span "Generate Contract" at bounding box center [1176, 259] width 119 height 20
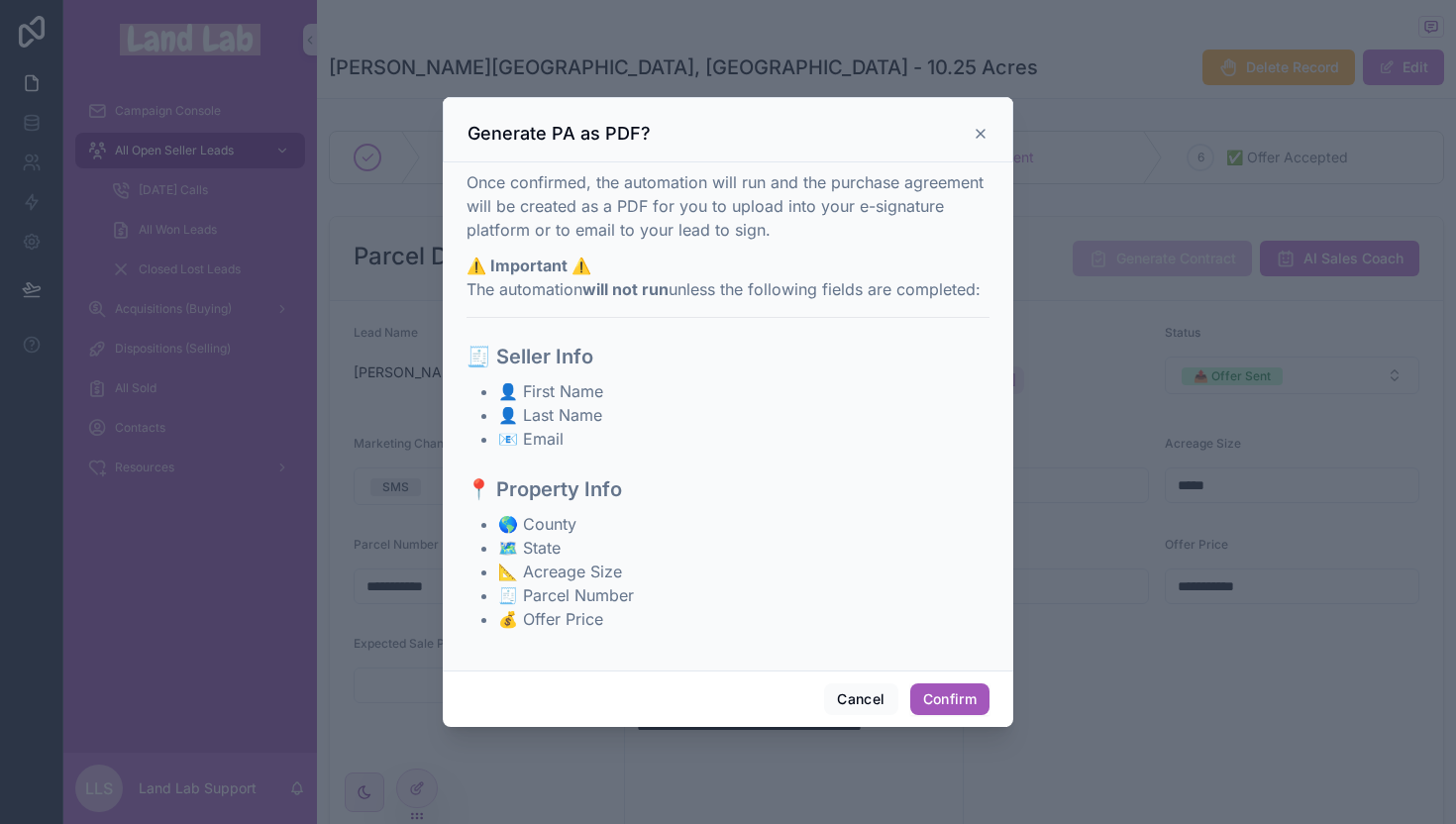
click at [937, 695] on button "Confirm" at bounding box center [950, 700] width 80 height 32
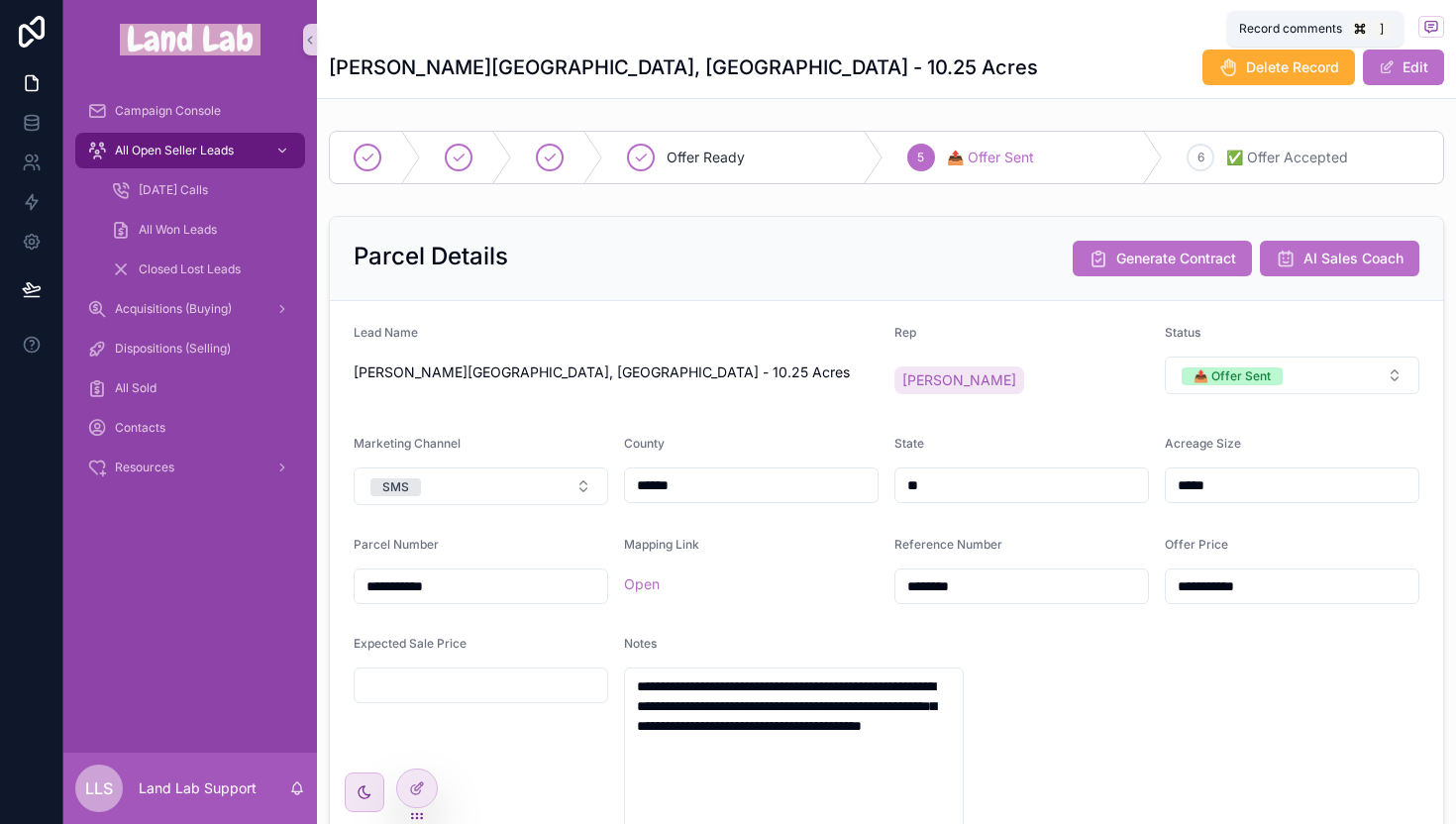
click at [1424, 22] on span "scrollable content" at bounding box center [1431, 27] width 26 height 22
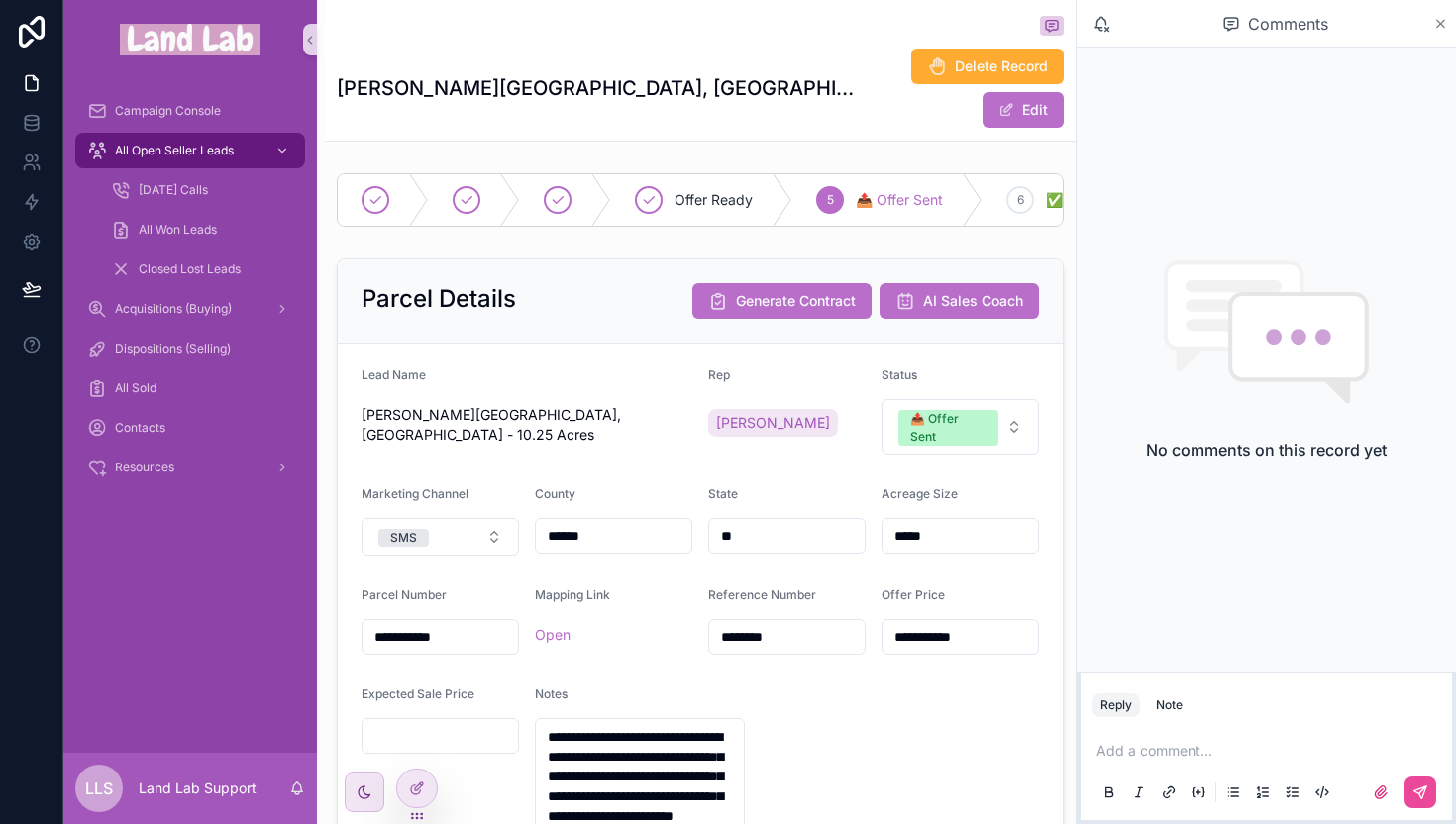
click at [1439, 21] on icon "scrollable content" at bounding box center [1440, 24] width 15 height 16
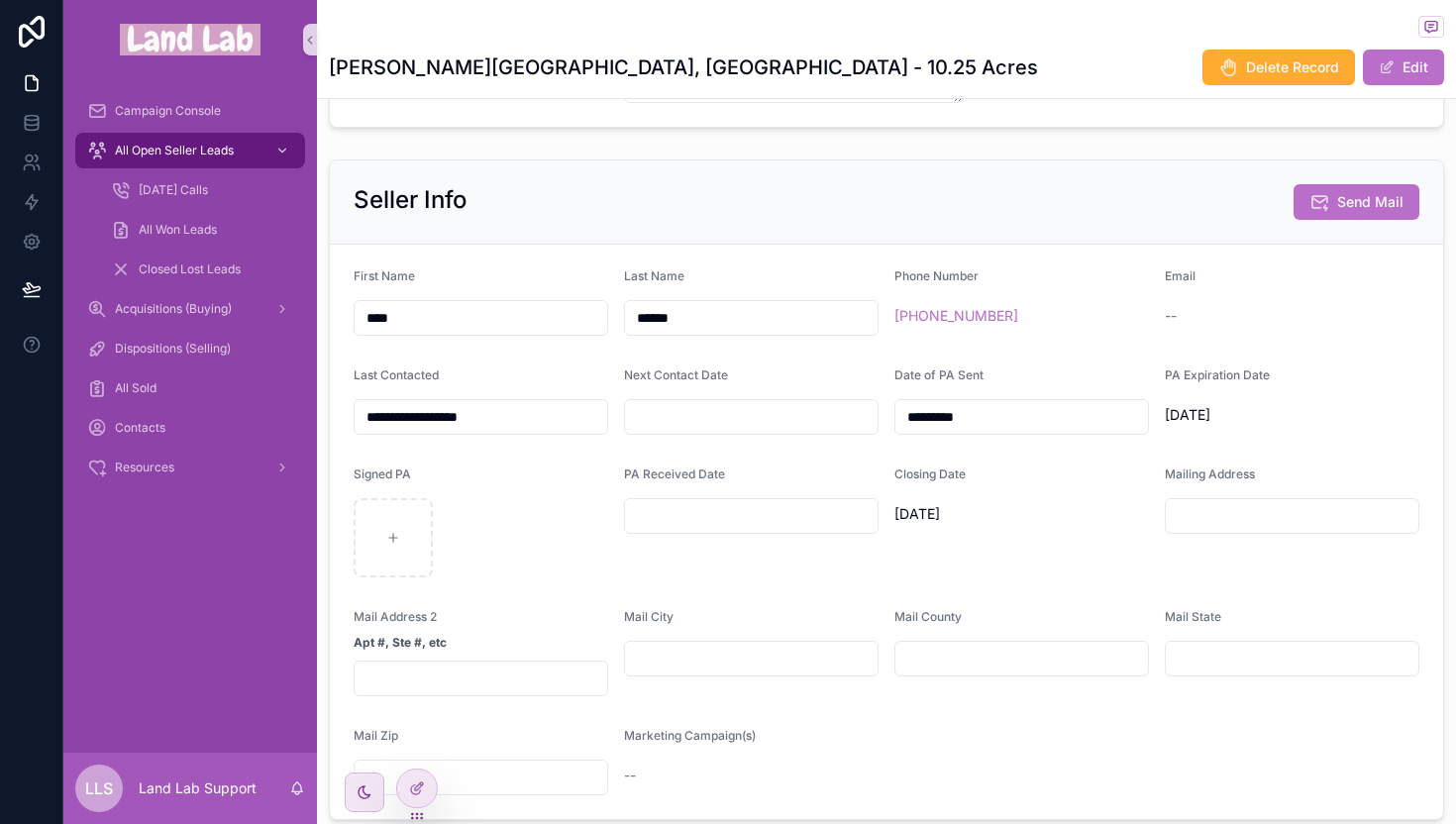
scroll to position [768, 0]
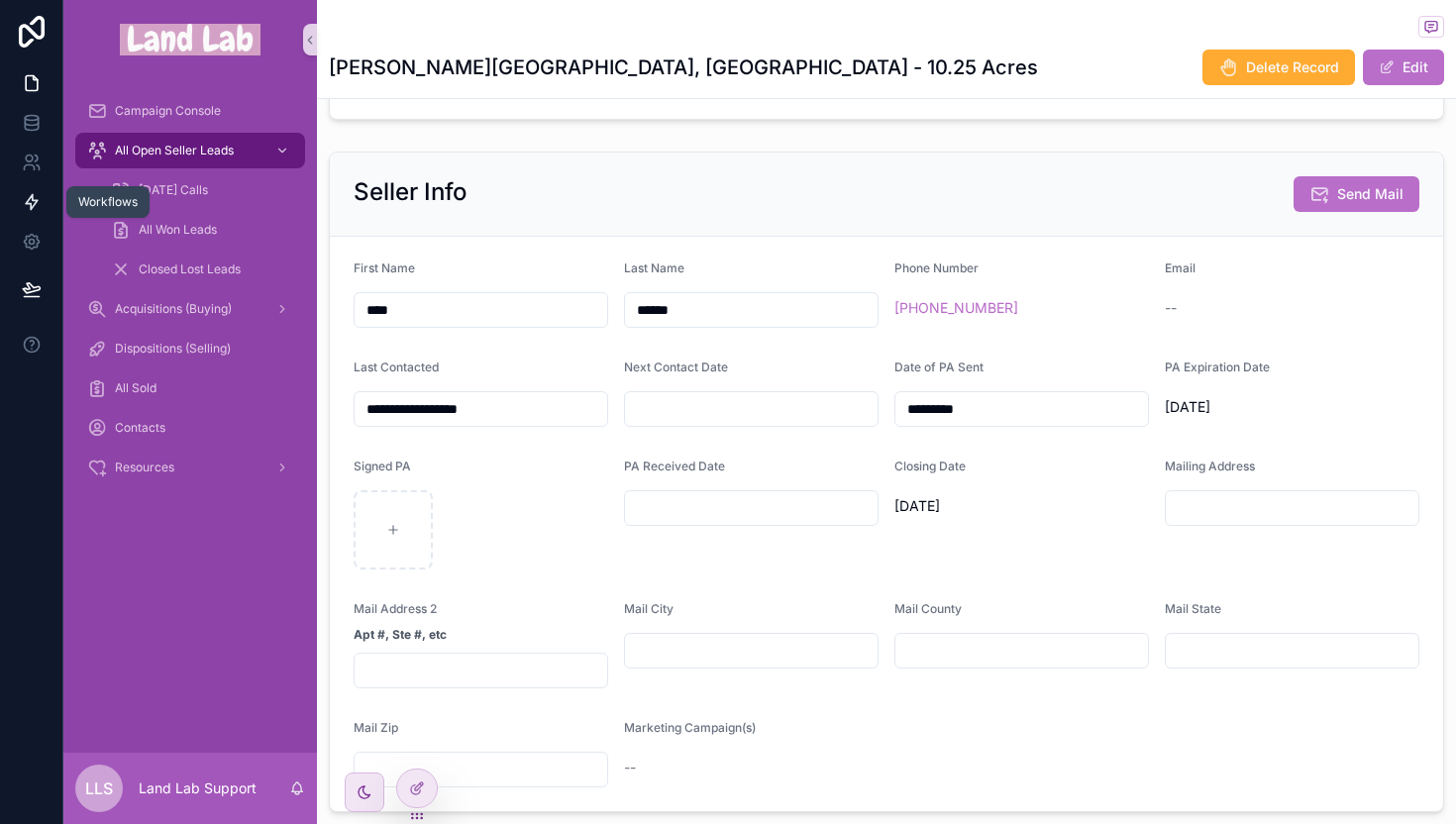
click at [31, 205] on icon at bounding box center [32, 202] width 12 height 15
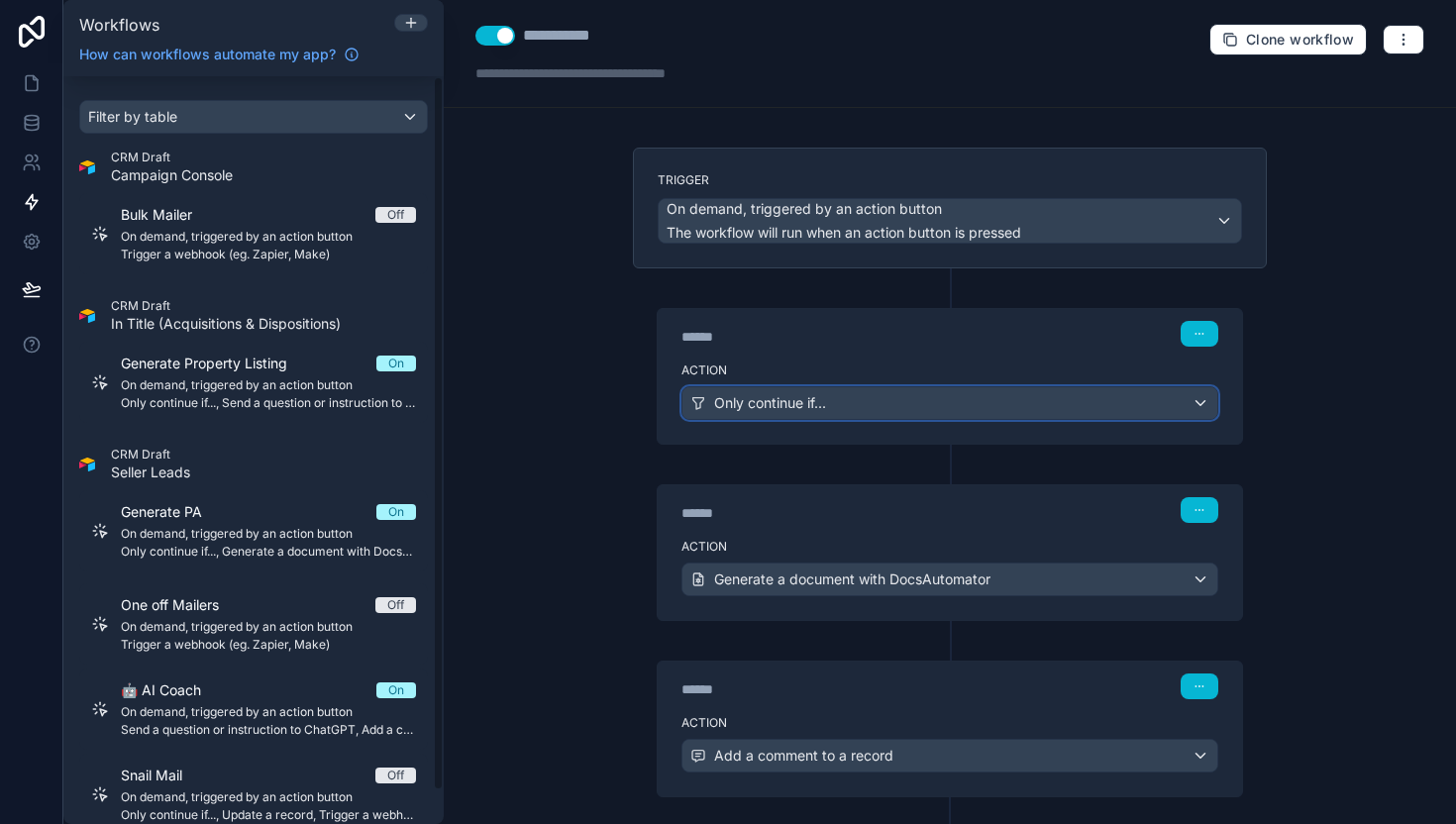
click at [775, 393] on span "Only continue if..." at bounding box center [770, 403] width 111 height 20
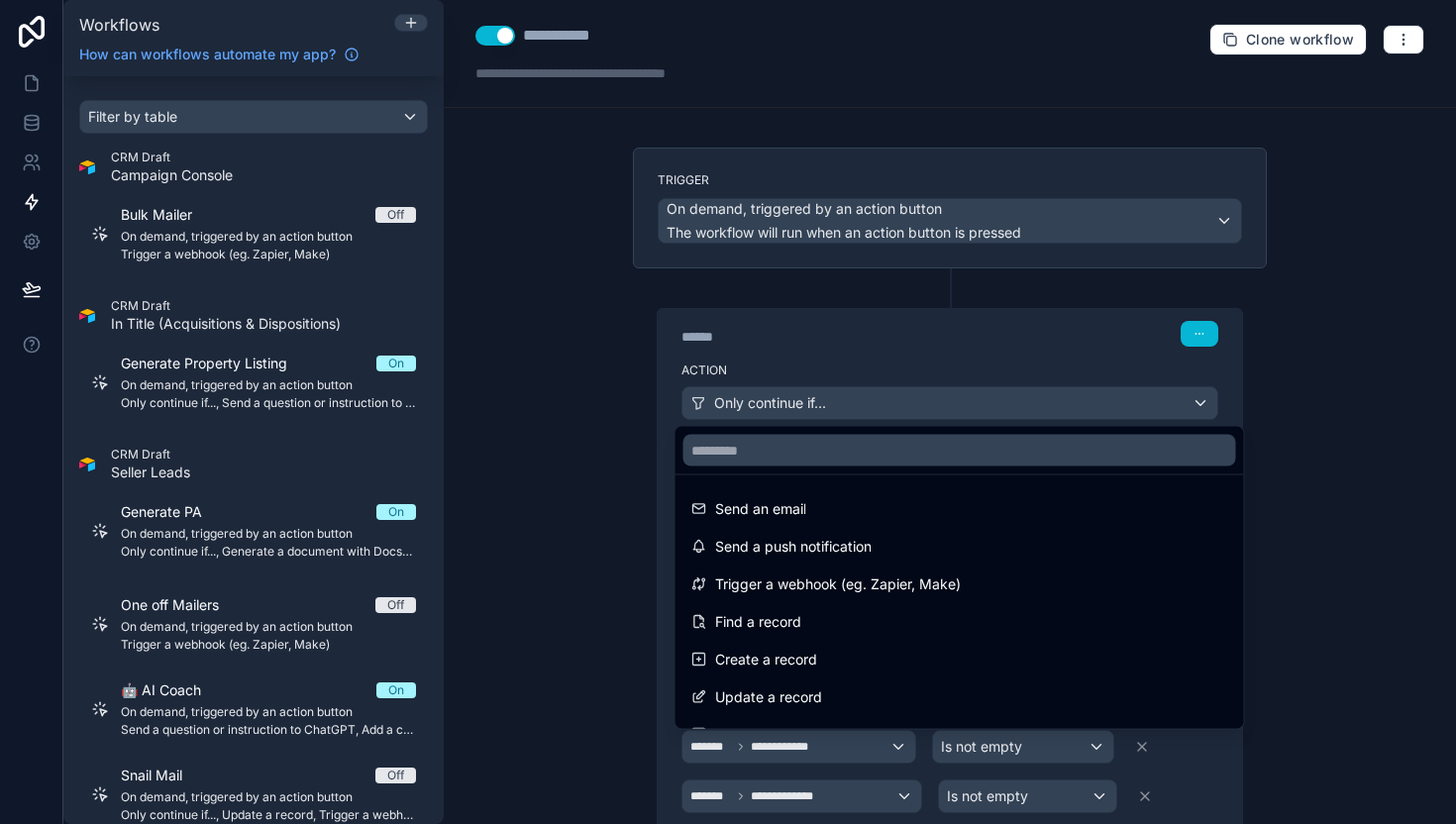
click at [662, 337] on div at bounding box center [728, 412] width 1456 height 824
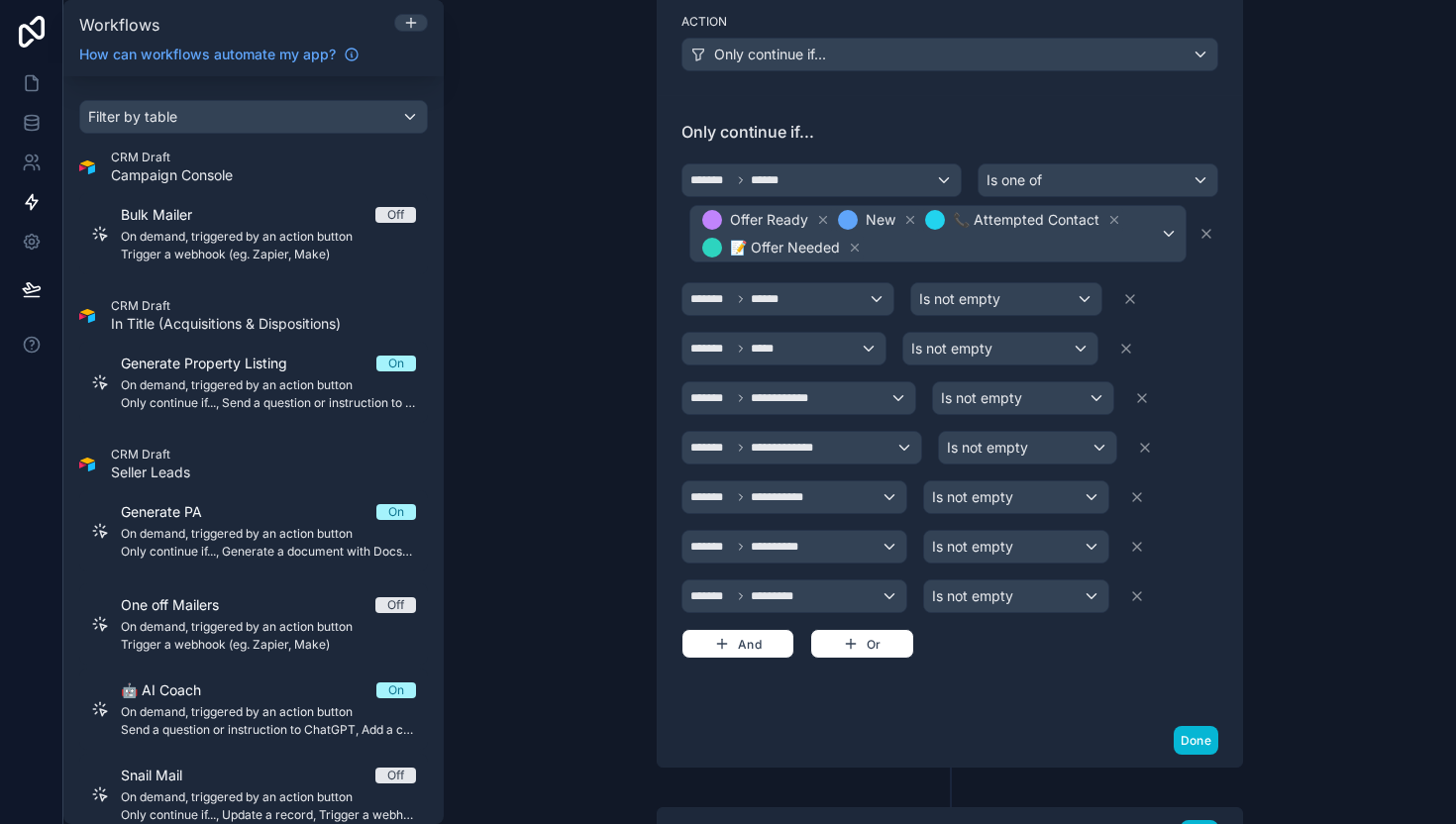
scroll to position [498, 0]
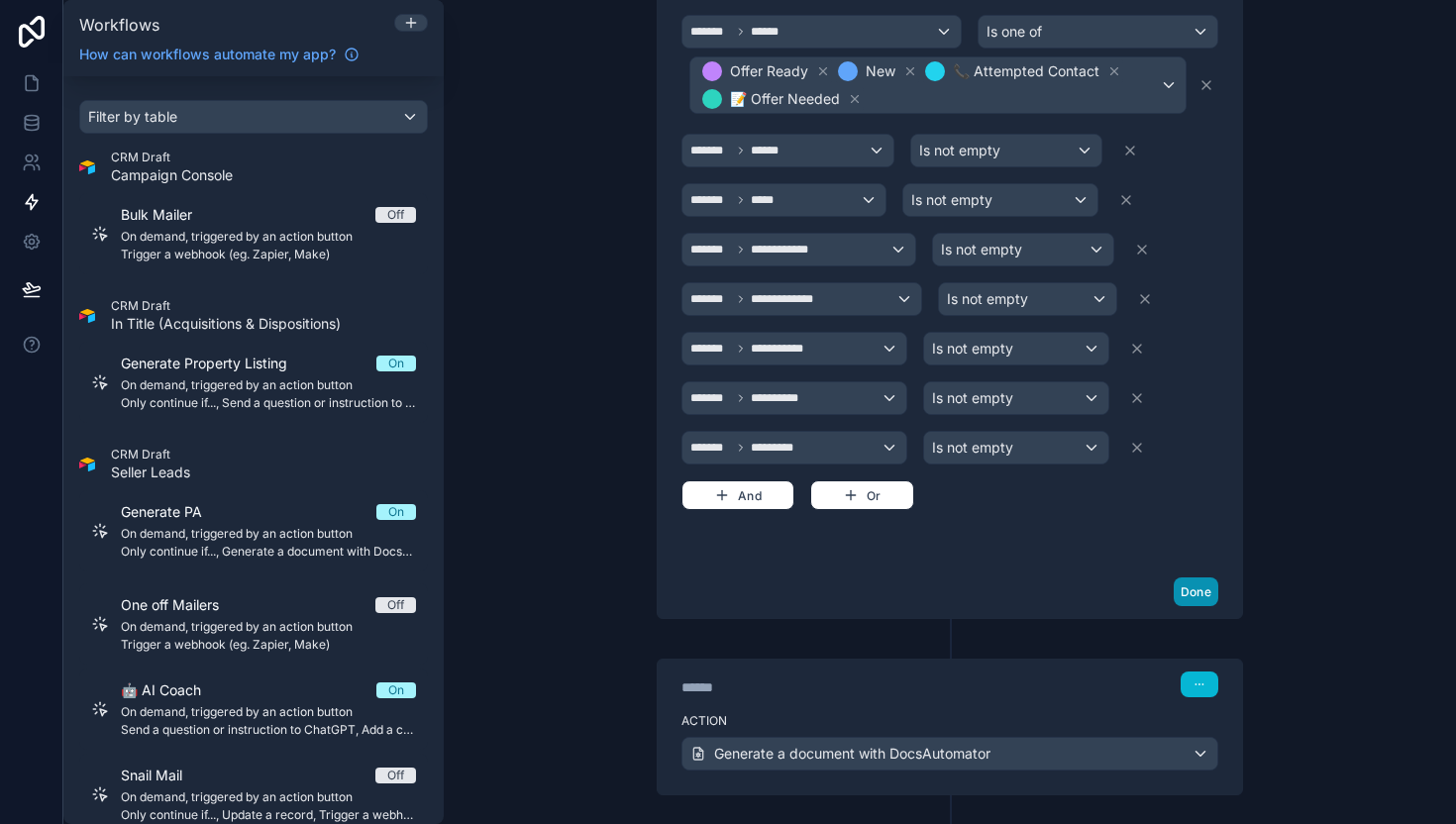
click at [1195, 589] on button "Done" at bounding box center [1195, 591] width 45 height 29
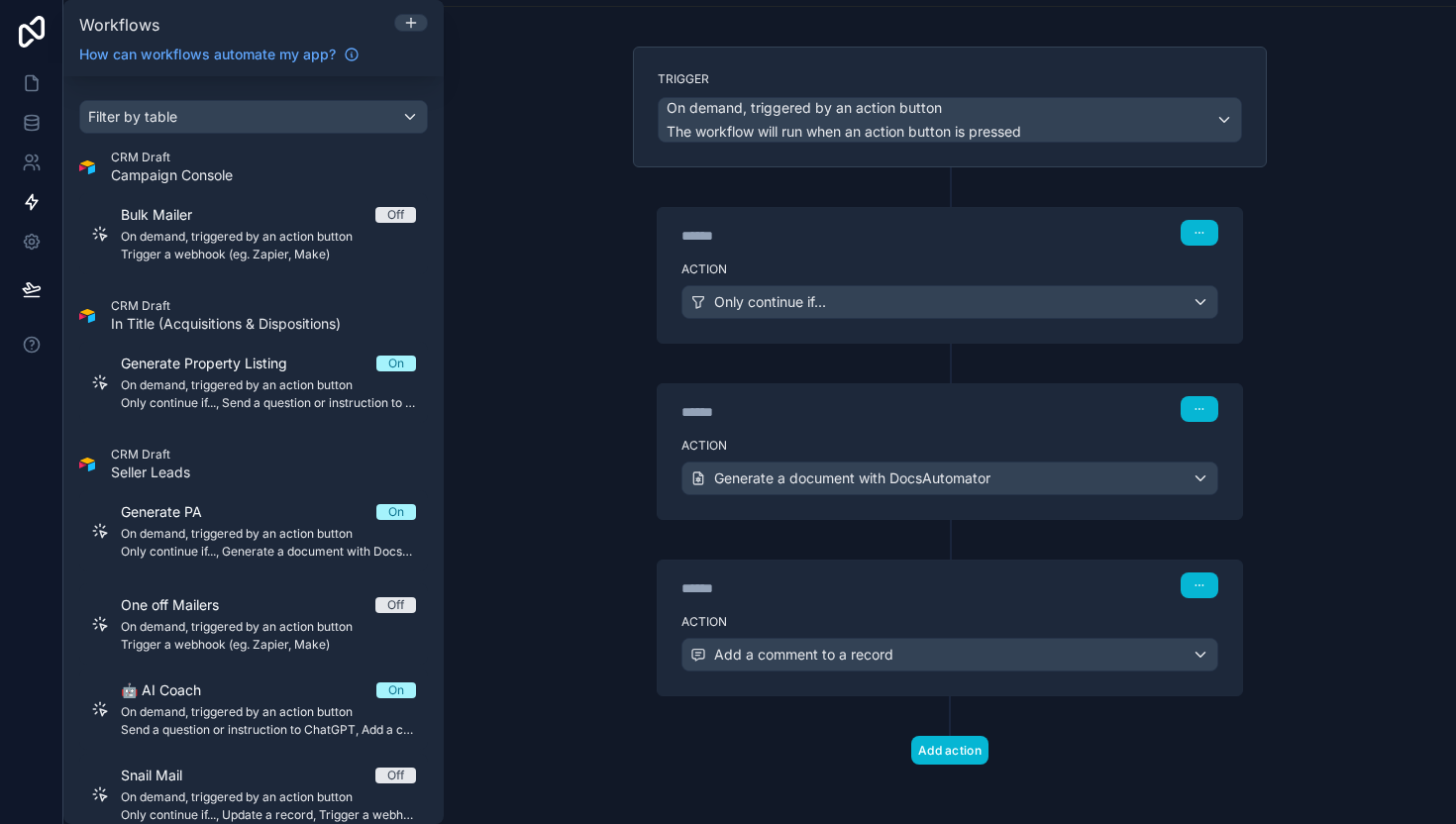
scroll to position [104, 0]
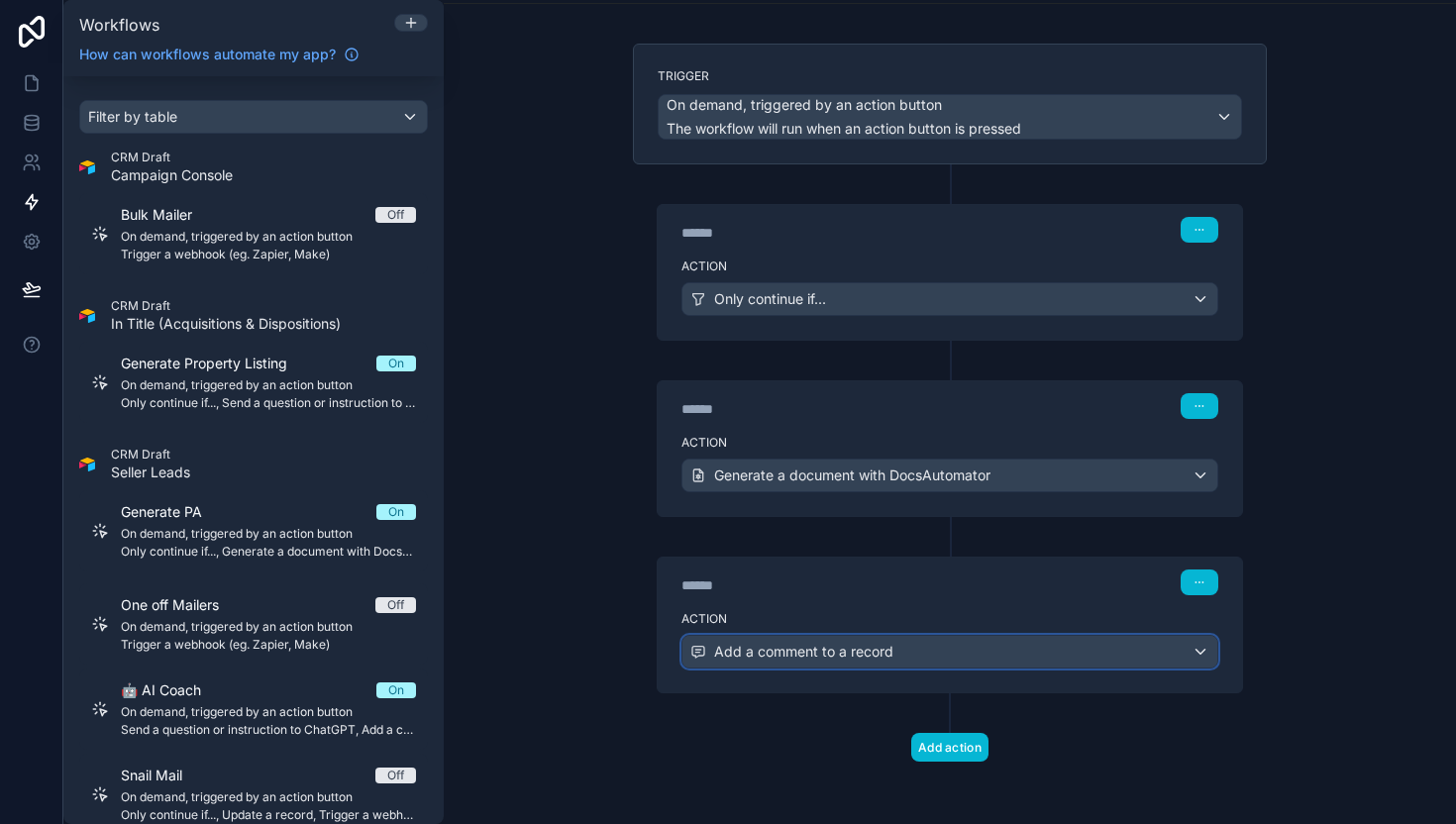
click at [939, 656] on div "Add a comment to a record" at bounding box center [949, 652] width 534 height 32
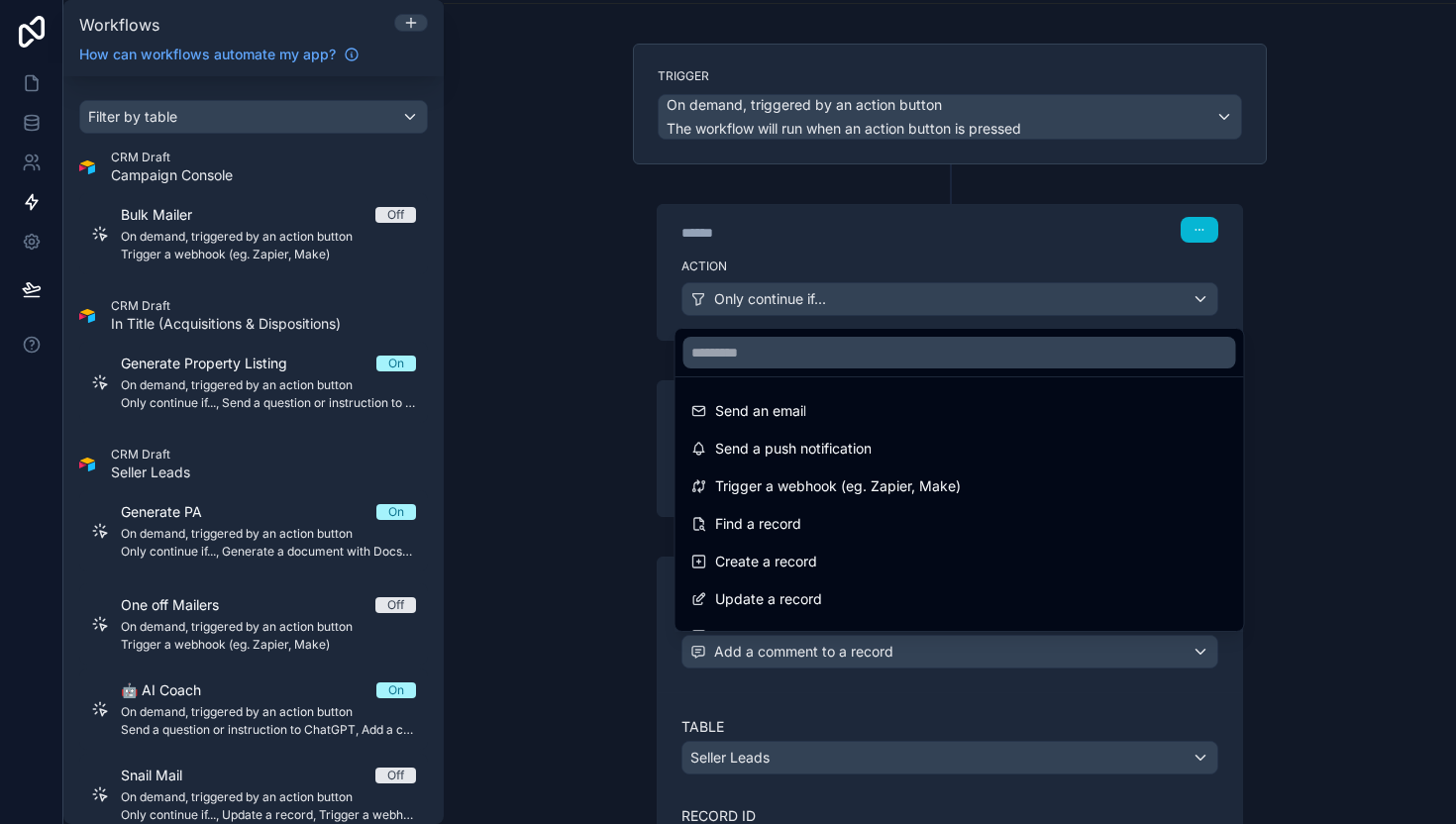
click at [940, 656] on div at bounding box center [728, 412] width 1456 height 824
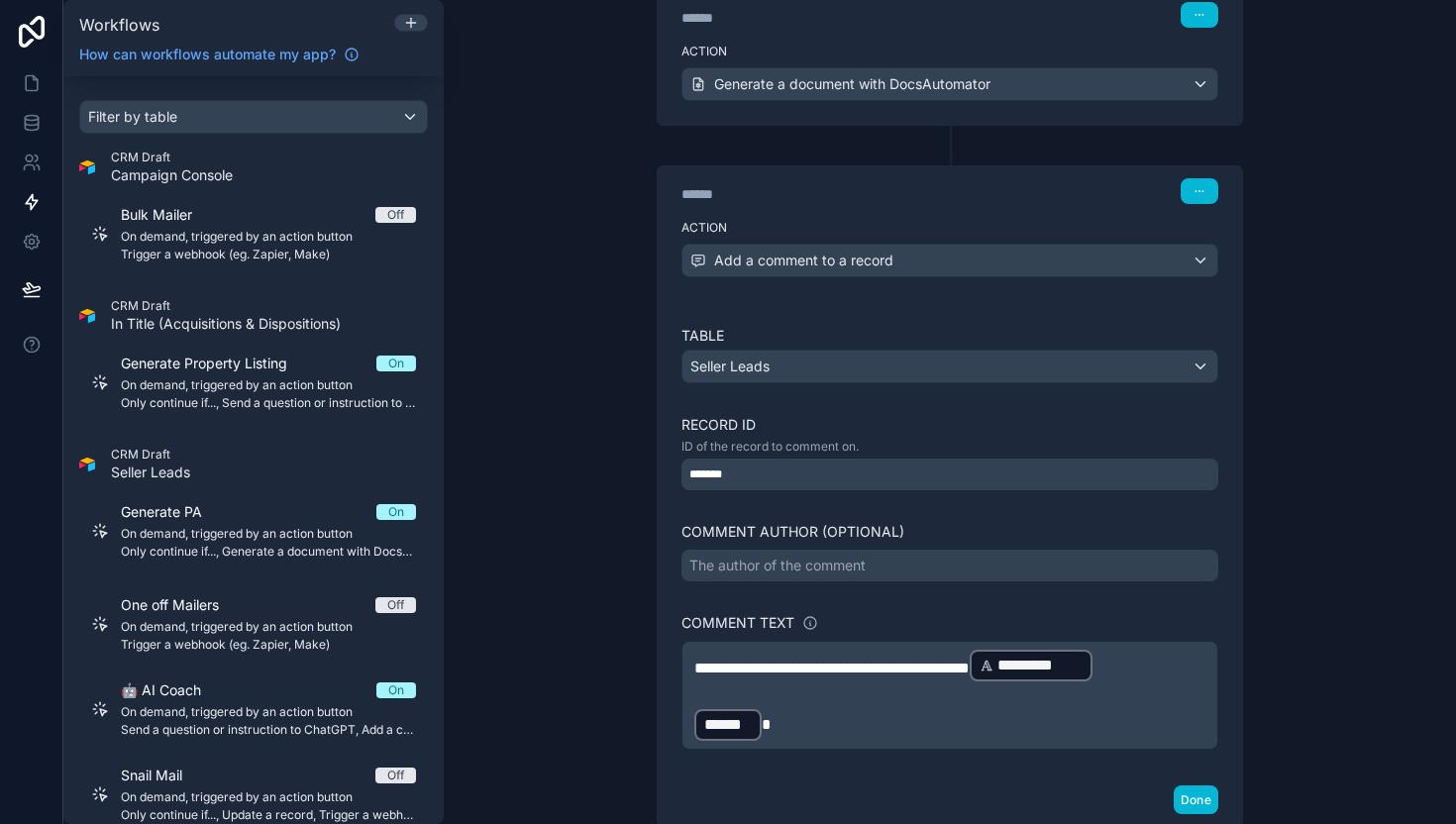
scroll to position [498, 0]
click at [829, 738] on p "﻿ ****** ﻿" at bounding box center [950, 723] width 512 height 36
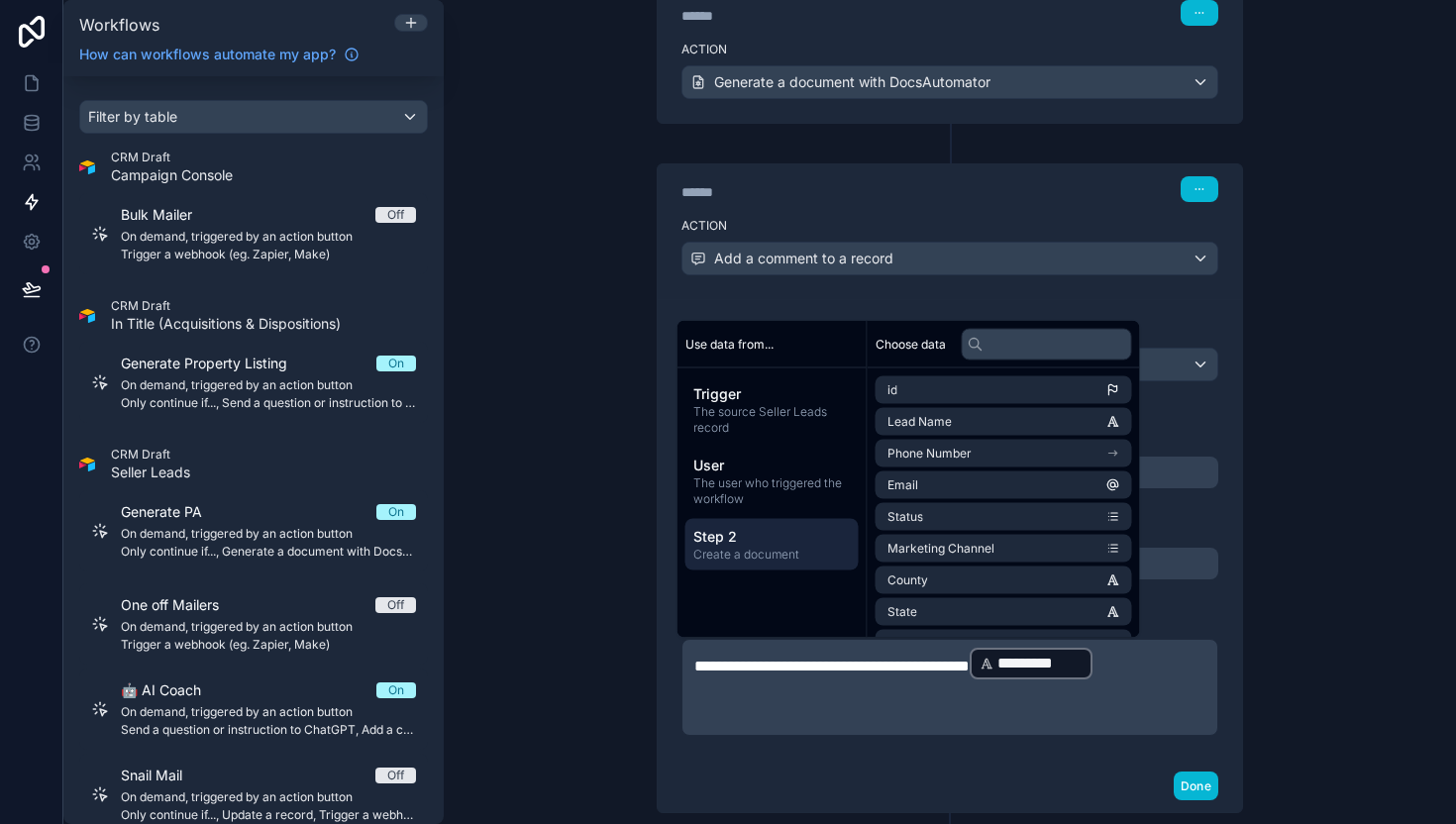
click at [746, 538] on span "Step 2" at bounding box center [772, 536] width 157 height 20
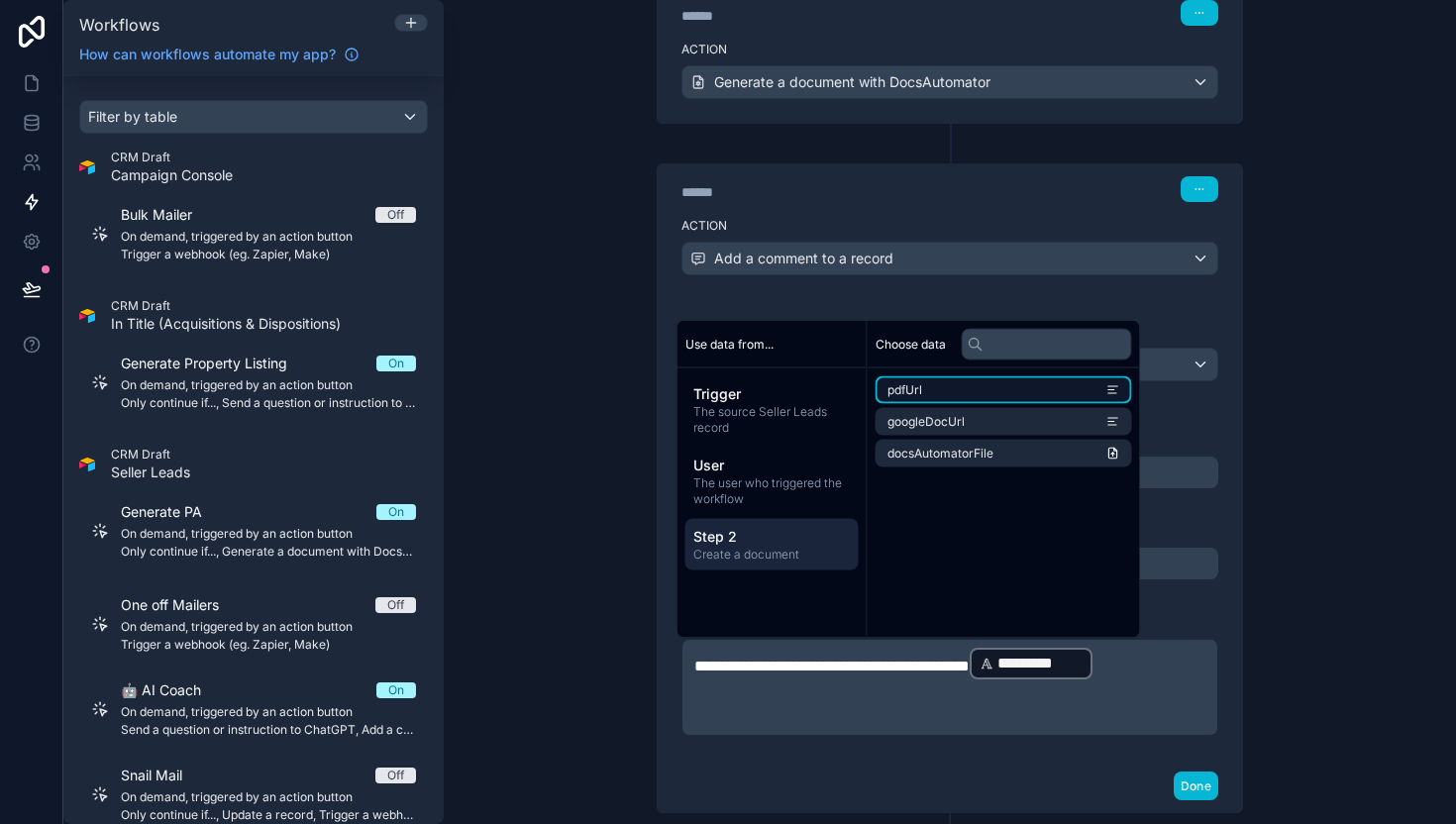
click at [925, 392] on li "pdfUrl" at bounding box center [1004, 390] width 257 height 28
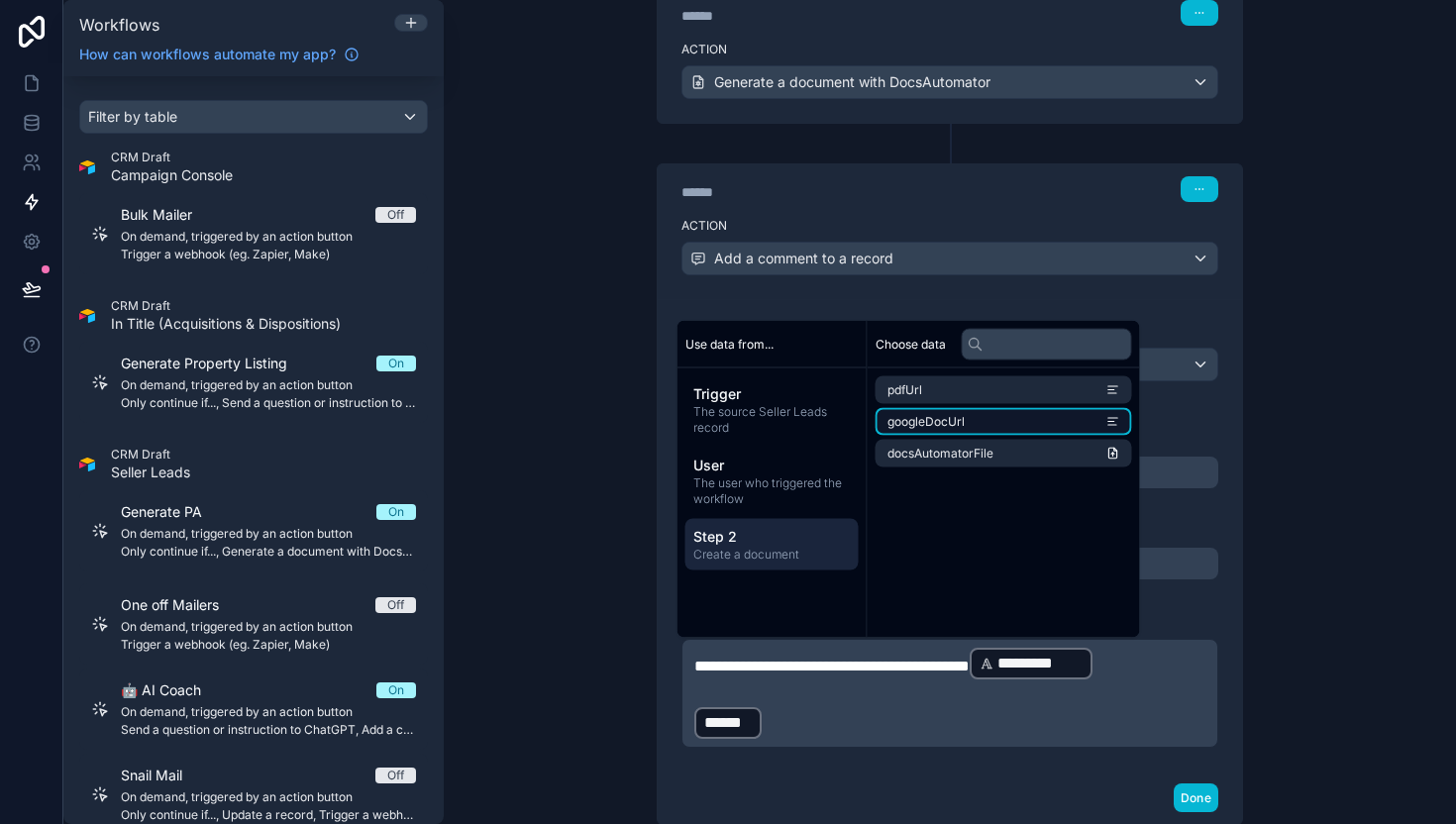
click at [965, 420] on li "googleDocUrl" at bounding box center [1004, 422] width 257 height 28
click at [1032, 766] on div "**********" at bounding box center [949, 535] width 584 height 473
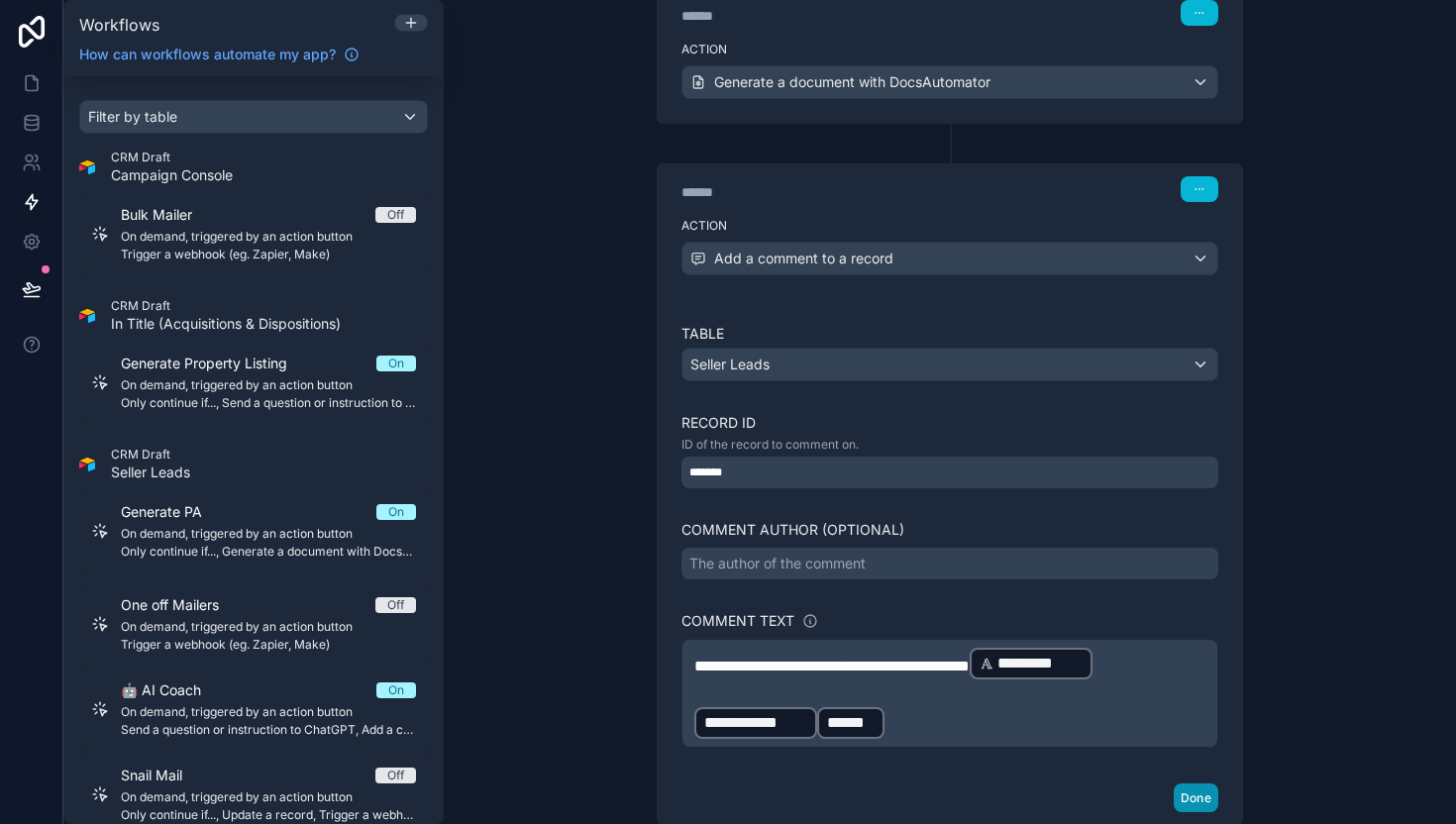
click at [1182, 800] on button "Done" at bounding box center [1195, 797] width 45 height 29
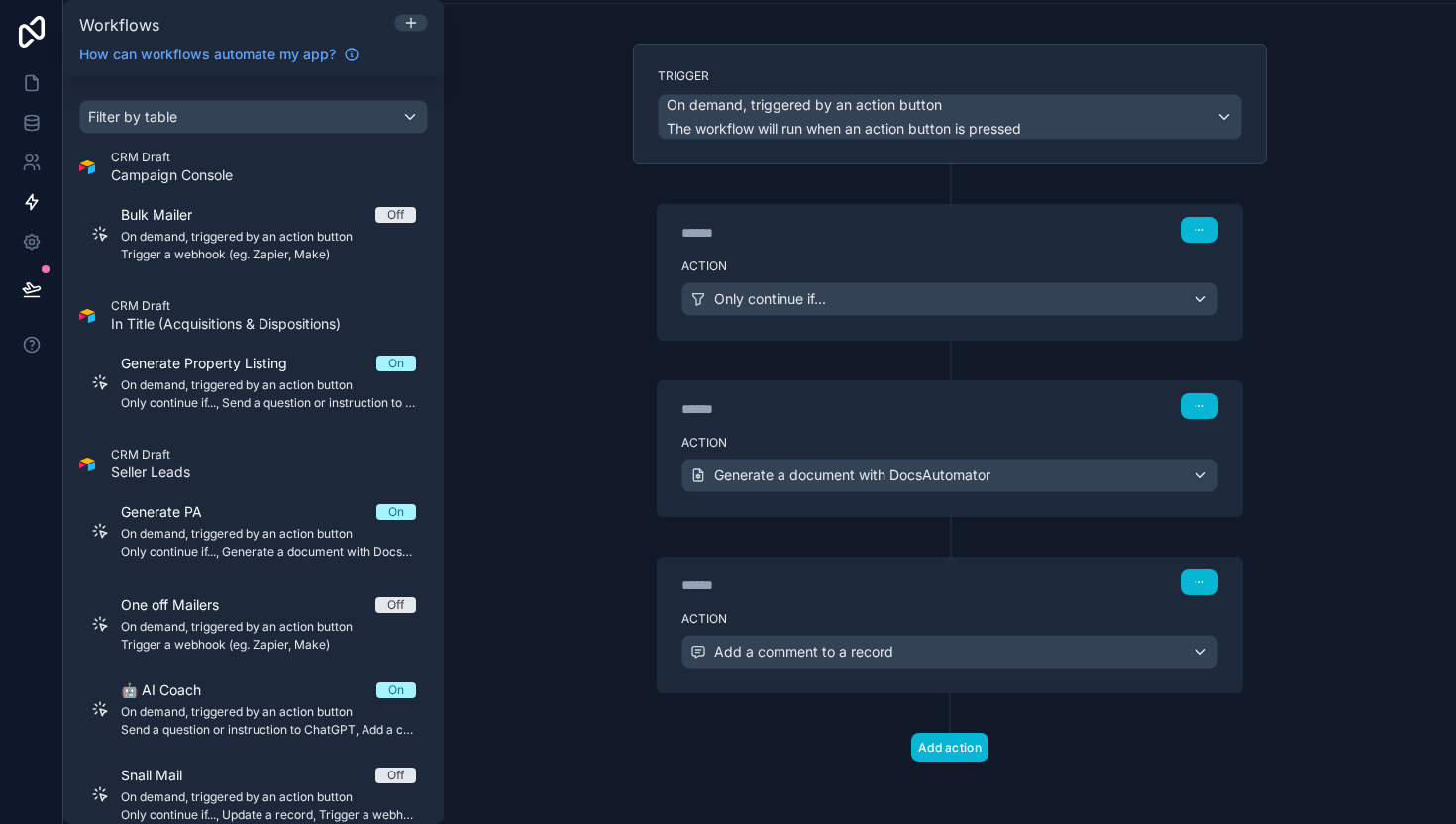
scroll to position [0, 0]
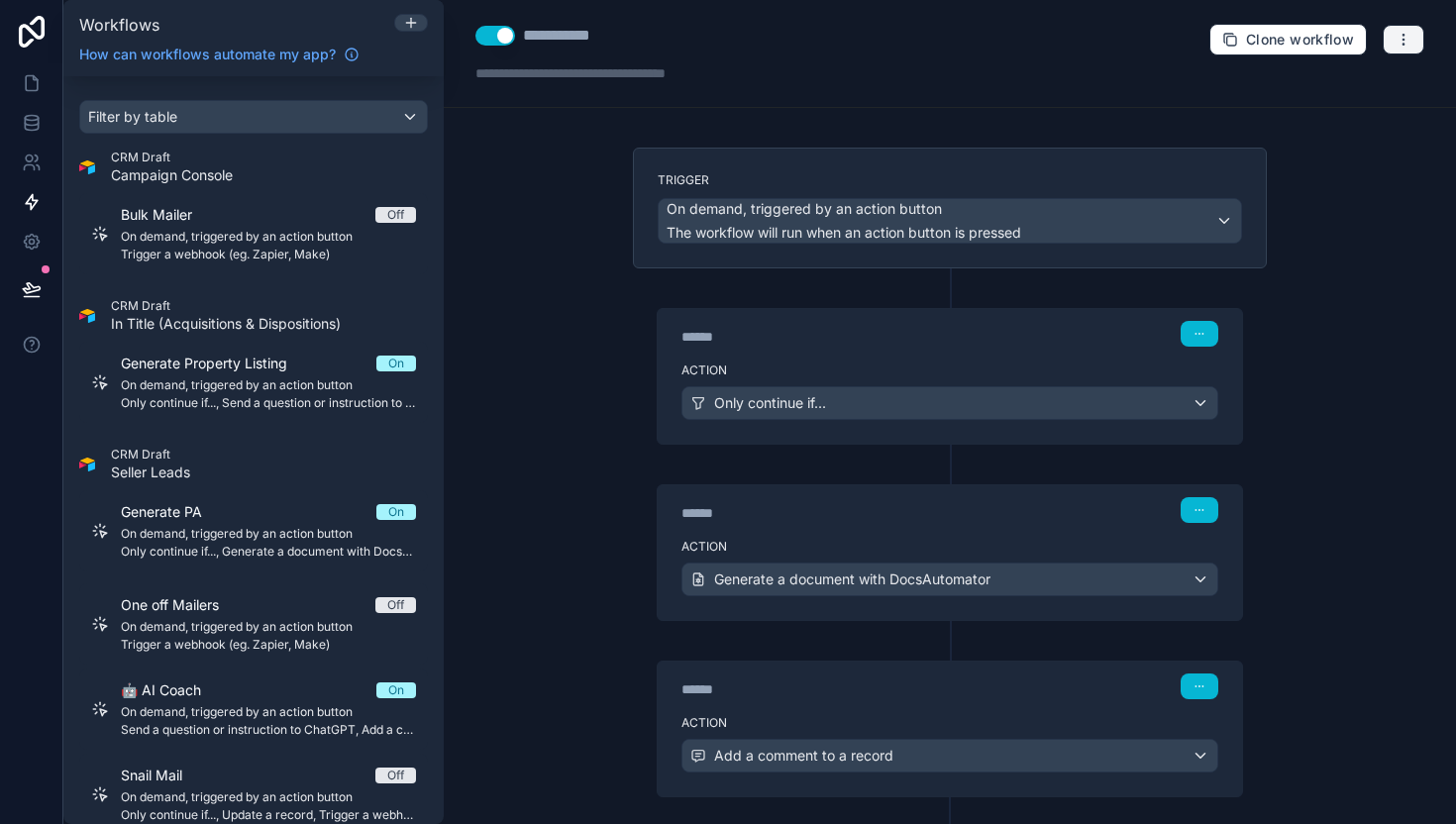
click at [1402, 35] on icon "button" at bounding box center [1402, 34] width 1 height 1
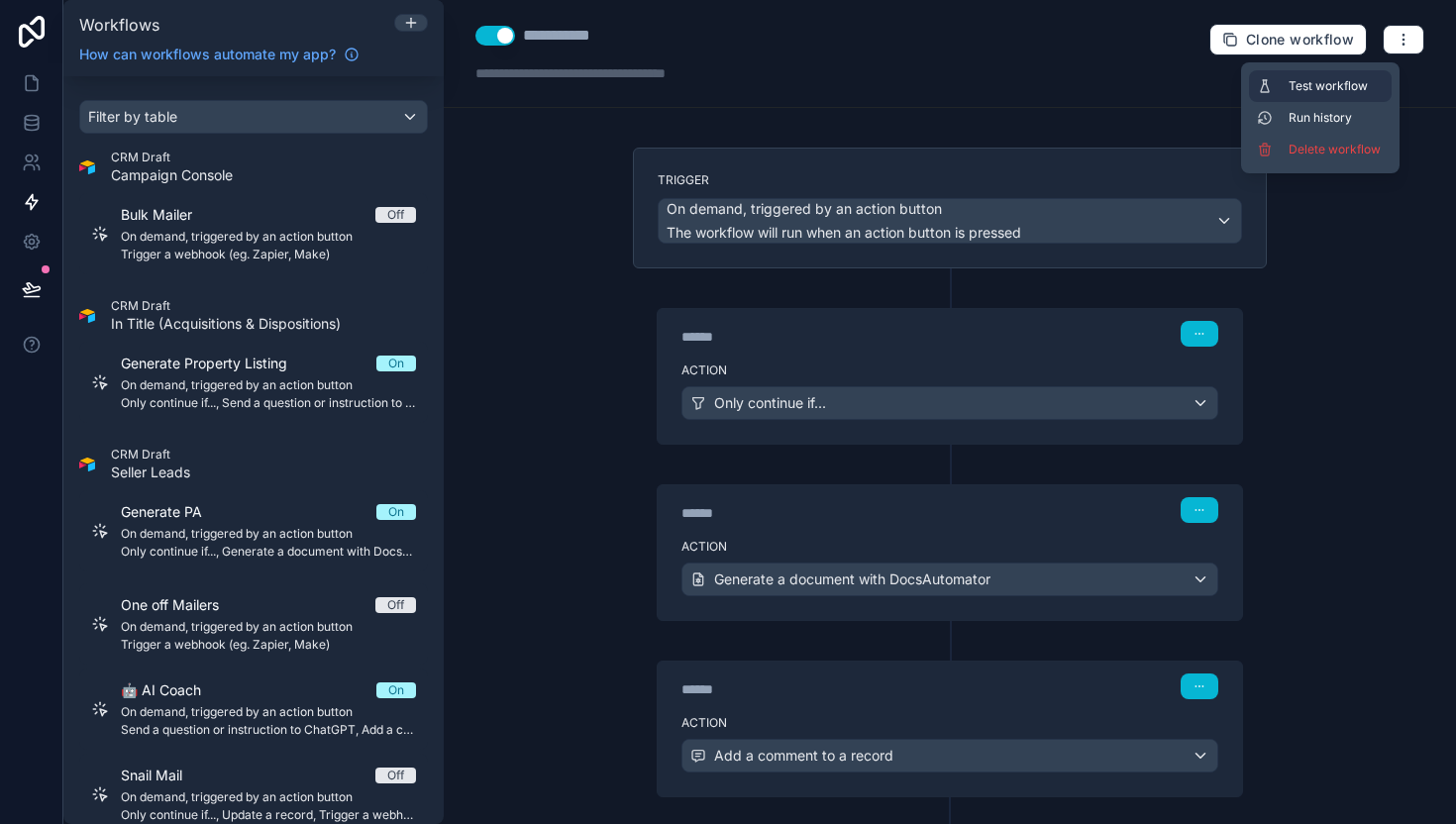
click at [1344, 79] on span "Test workflow" at bounding box center [1337, 87] width 96 height 16
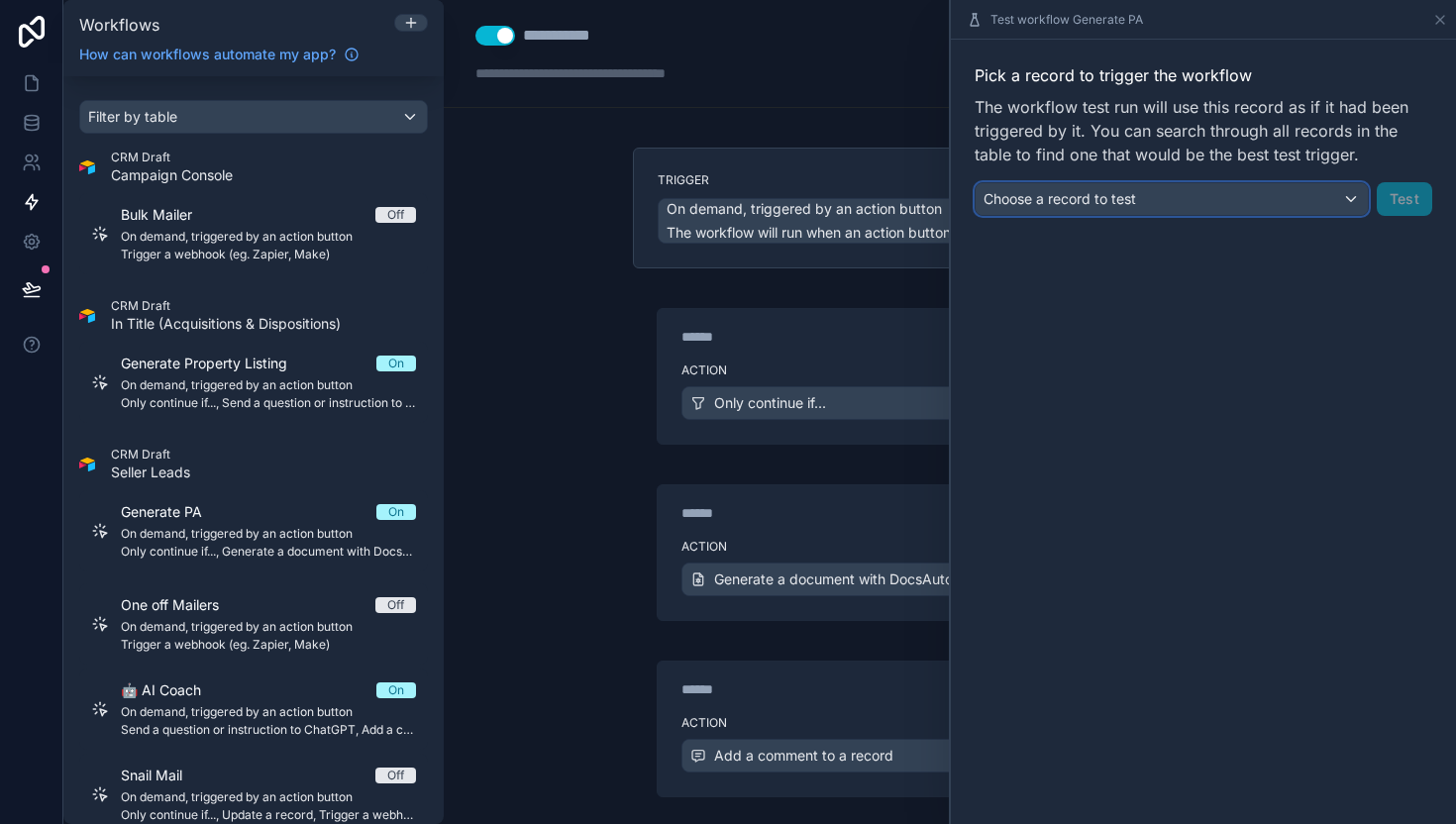
click at [1225, 199] on div "Choose a record to test" at bounding box center [1171, 199] width 392 height 32
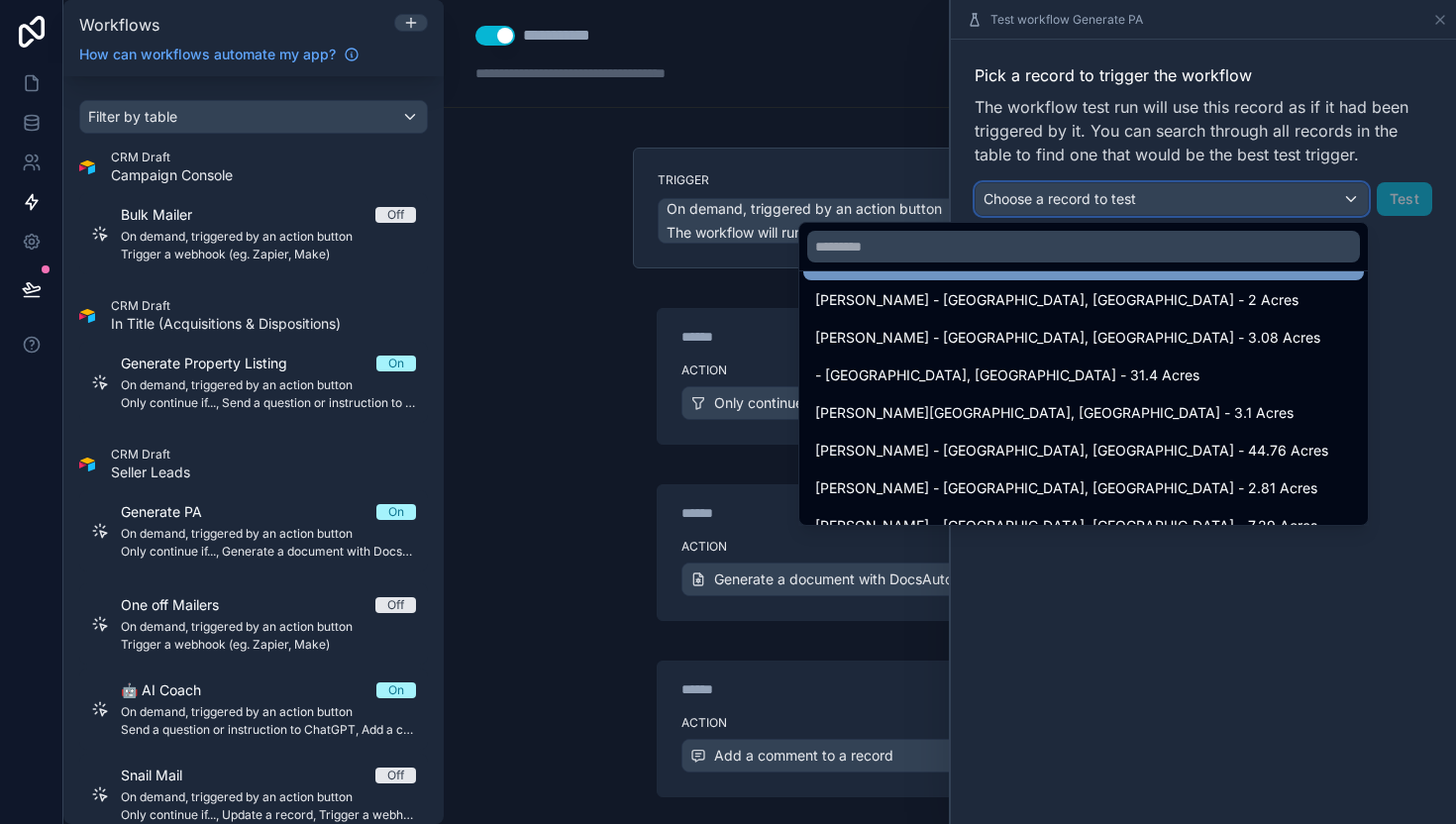
scroll to position [122, 0]
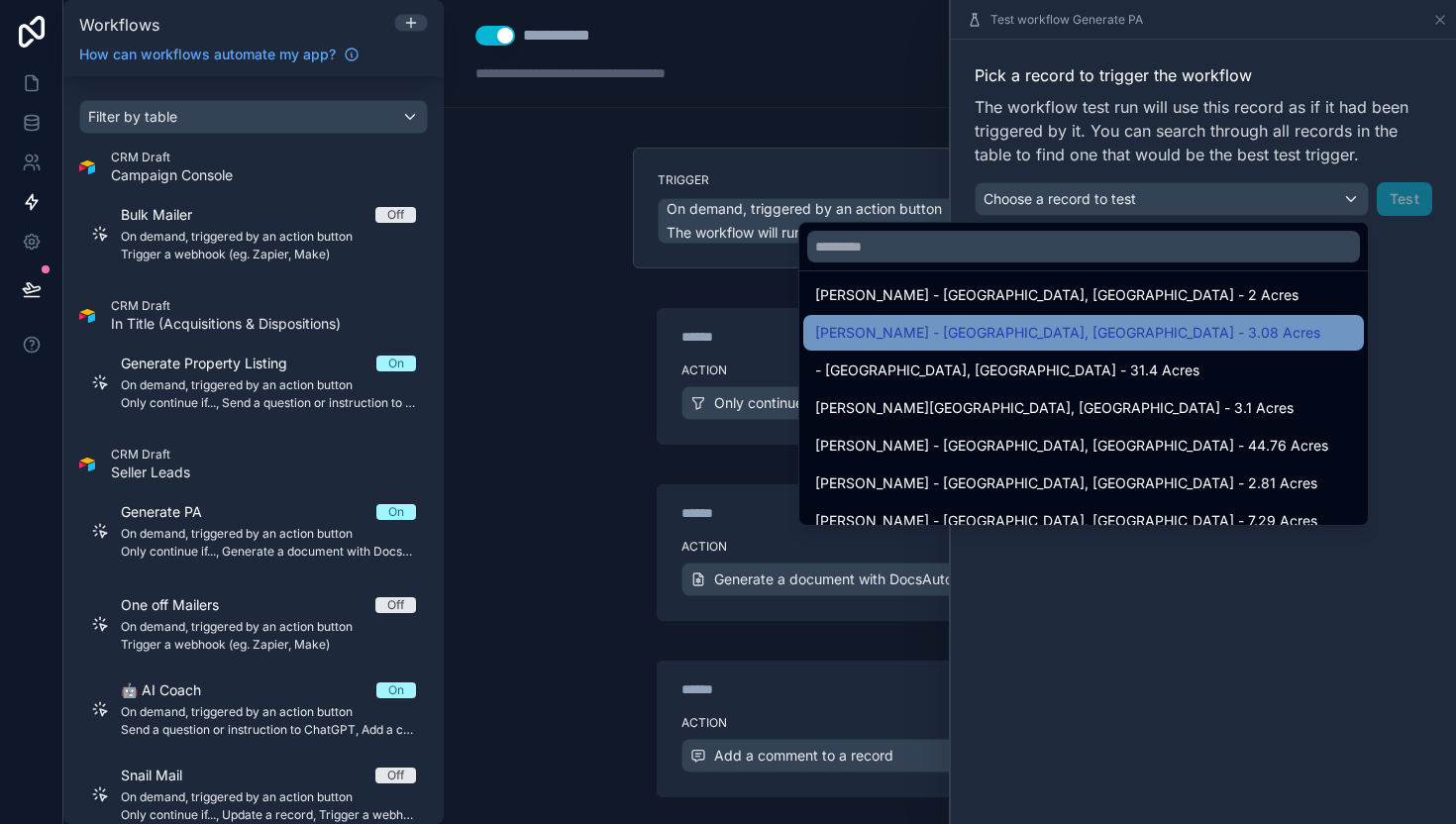
click at [1035, 329] on span "[PERSON_NAME] - [GEOGRAPHIC_DATA], [GEOGRAPHIC_DATA] - 3.08 Acres" at bounding box center [1068, 332] width 506 height 24
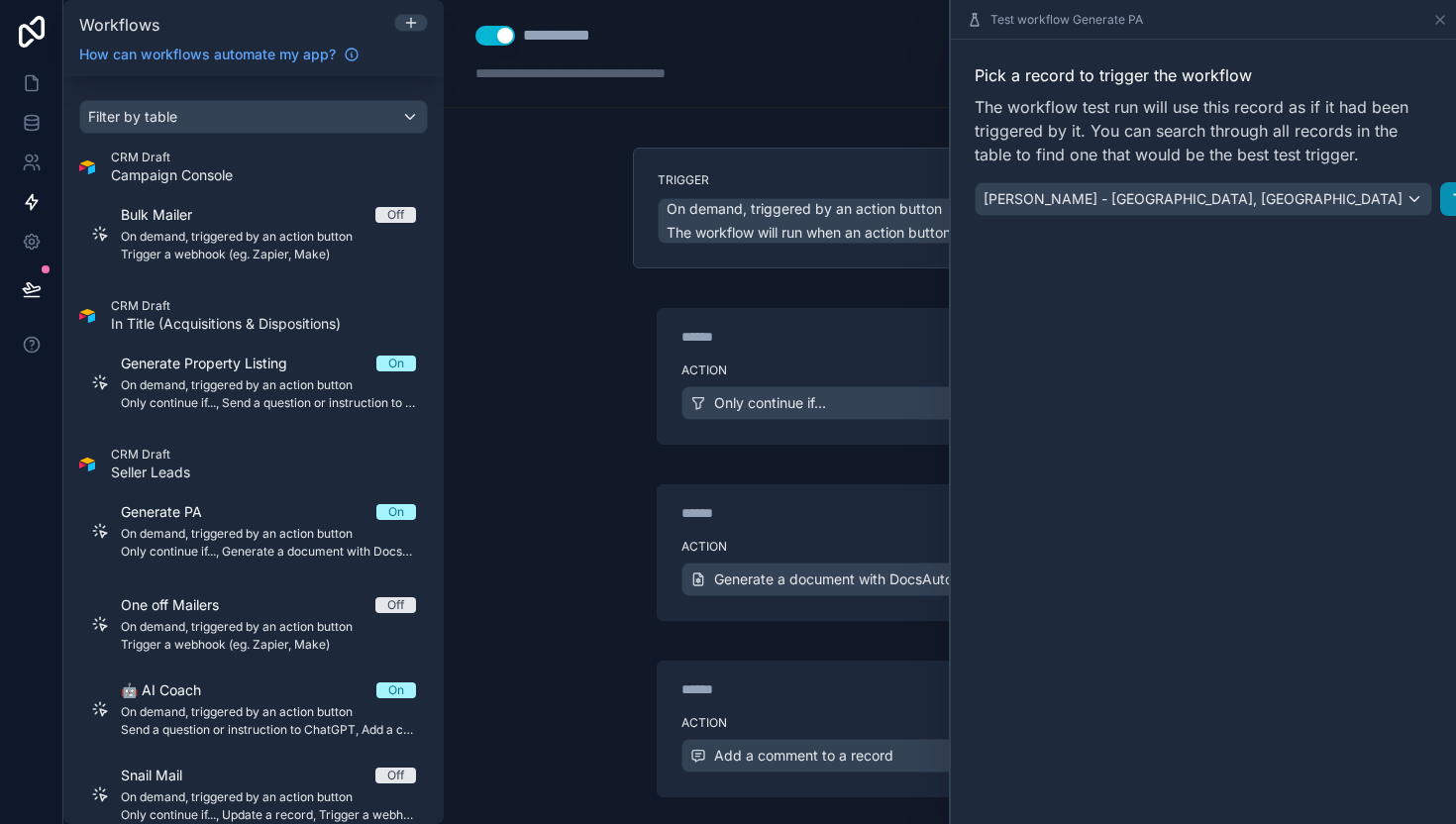
click at [1440, 202] on button "Test" at bounding box center [1468, 199] width 56 height 34
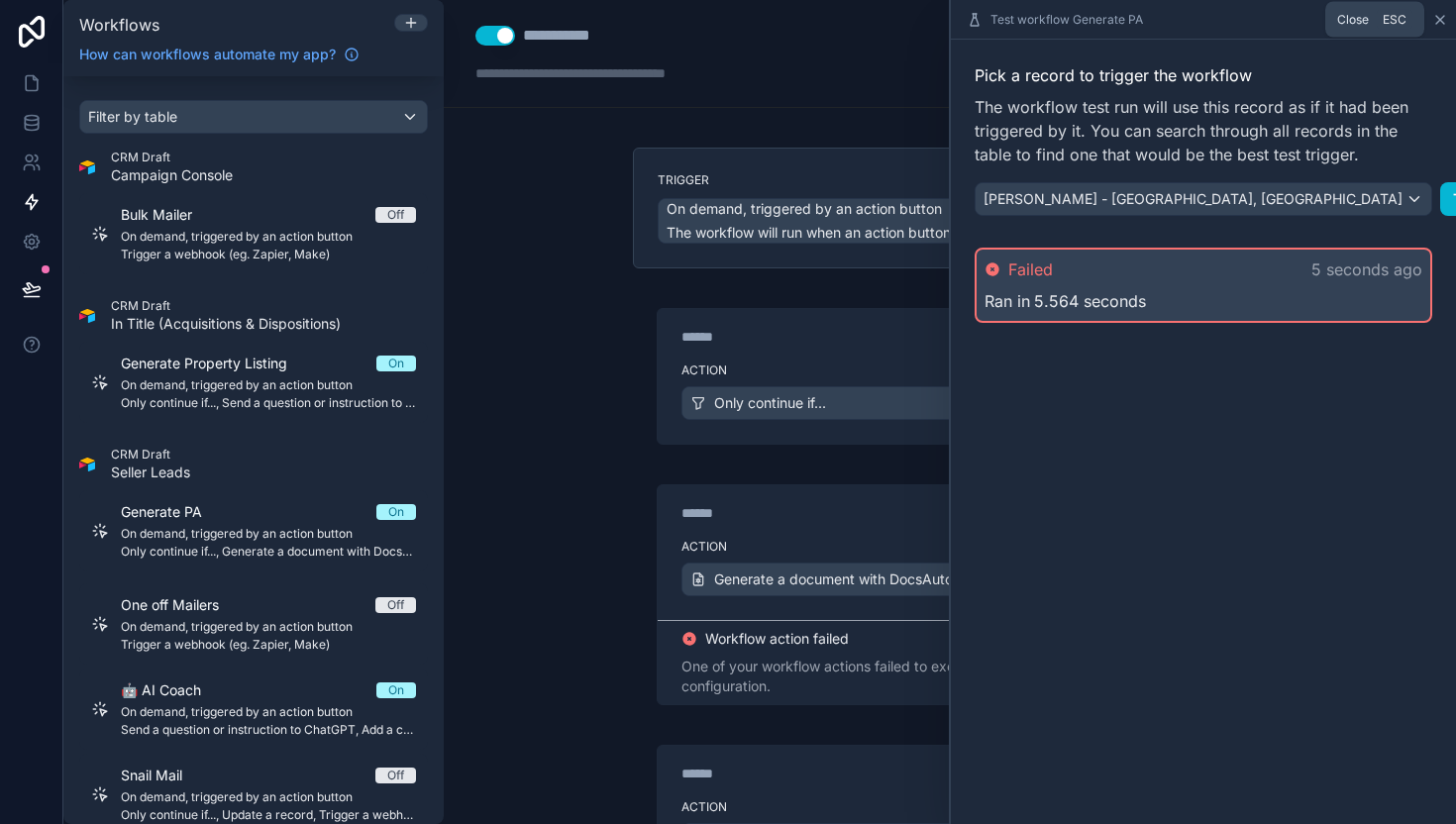
click at [1438, 24] on icon at bounding box center [1440, 20] width 16 height 16
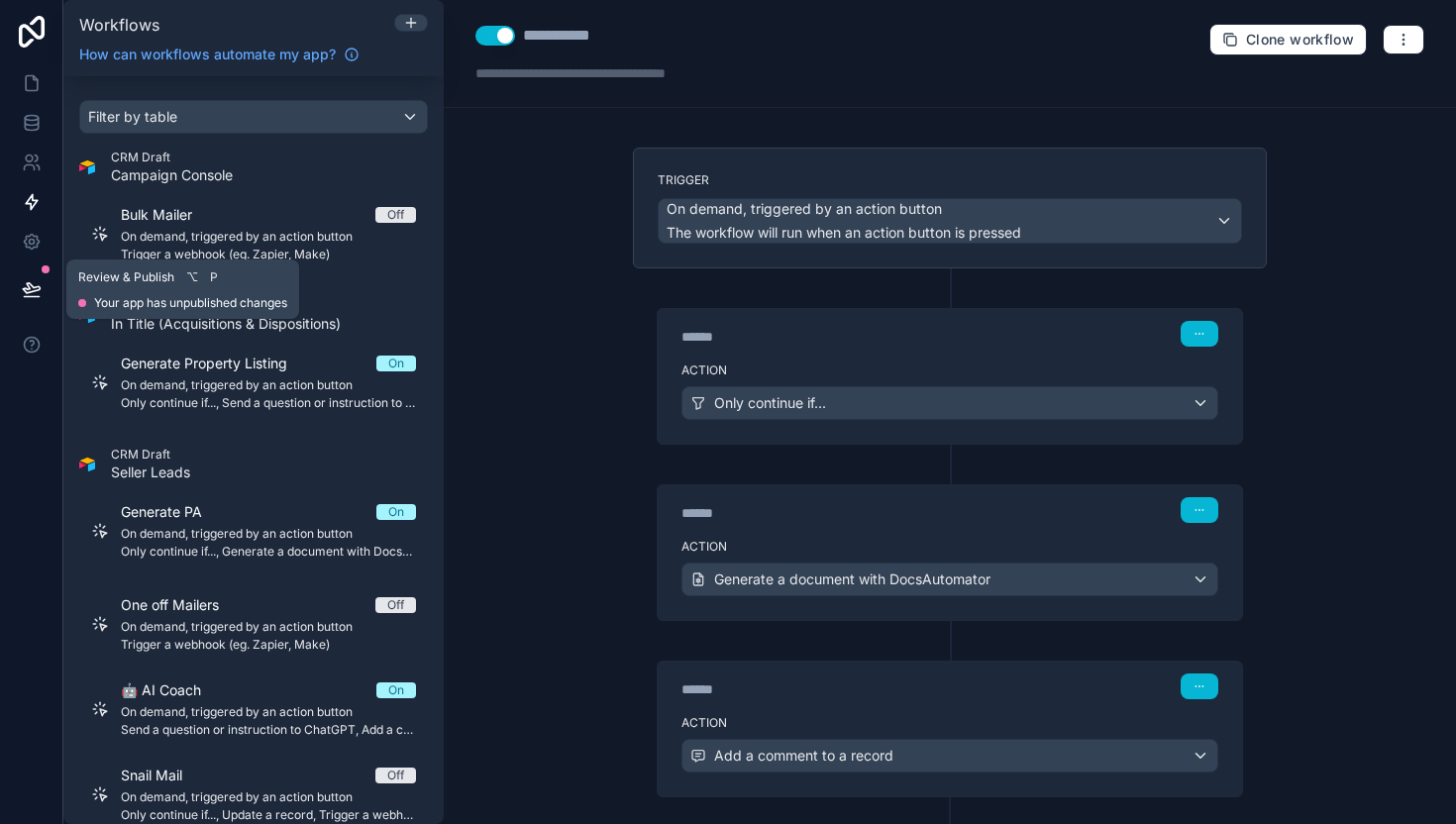
click at [36, 289] on icon at bounding box center [32, 290] width 20 height 20
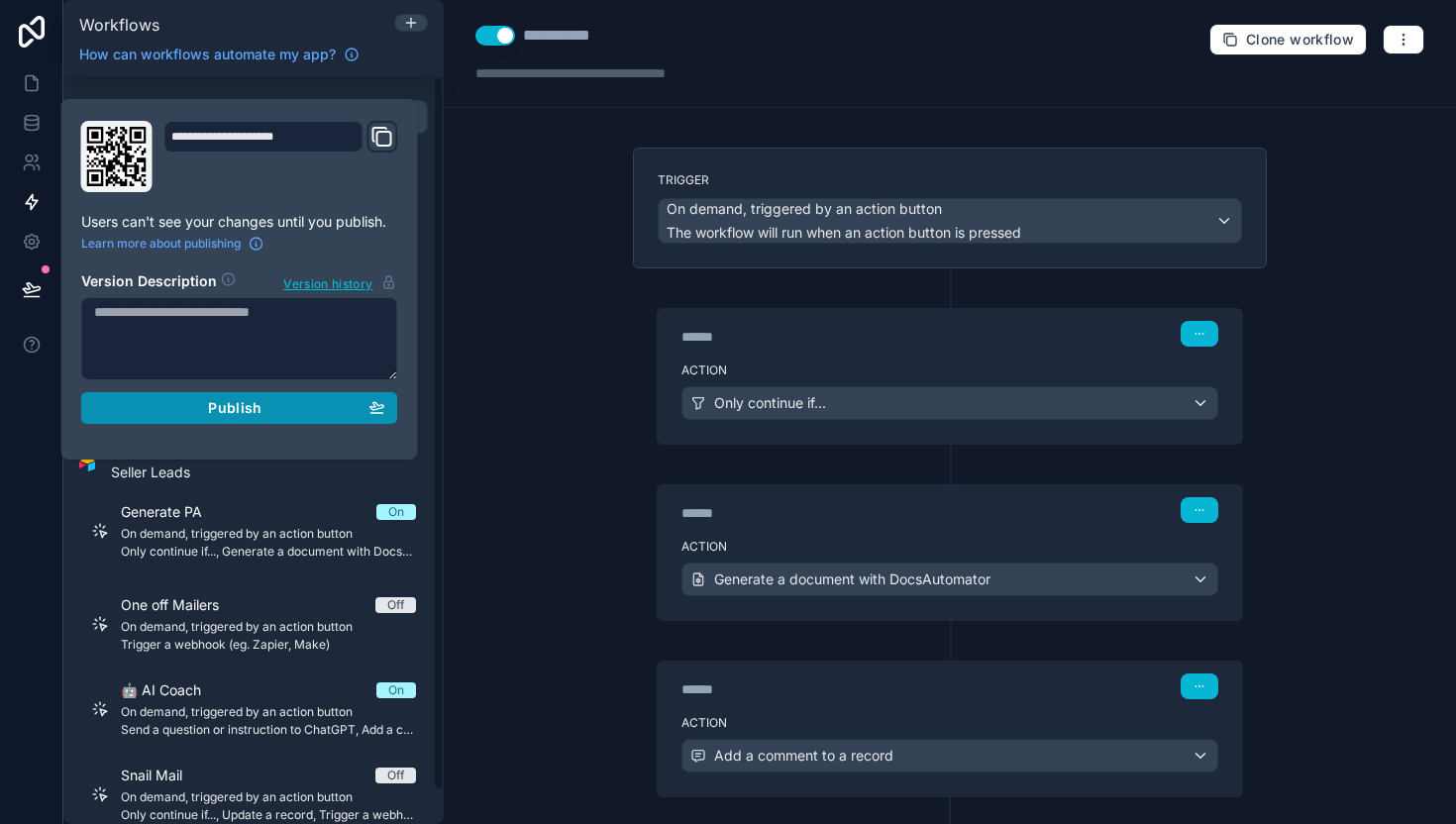
click at [313, 407] on div "Publish" at bounding box center [240, 408] width 292 height 18
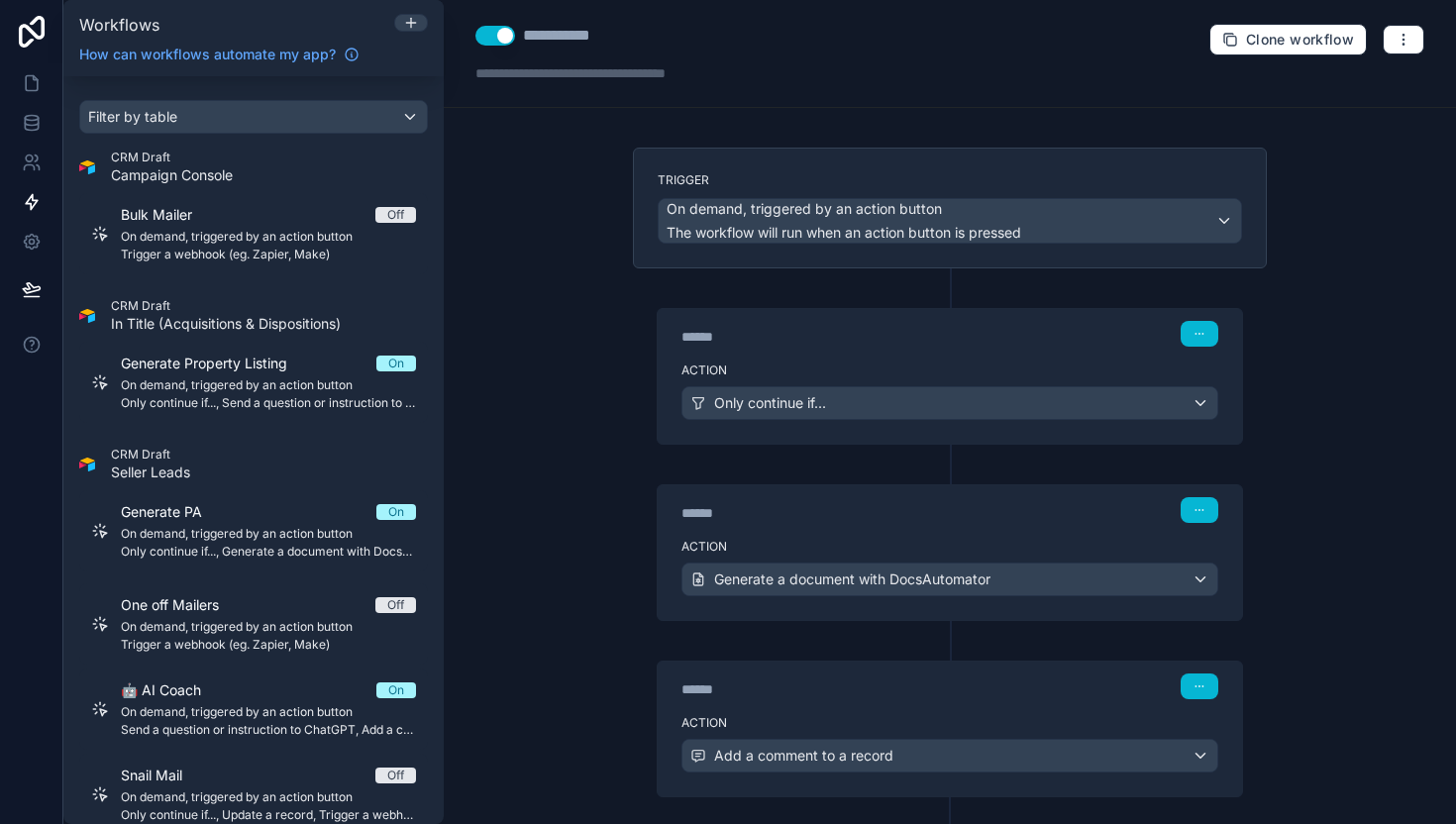
click at [548, 226] on div "**********" at bounding box center [949, 412] width 1012 height 824
click at [40, 113] on icon at bounding box center [32, 122] width 20 height 20
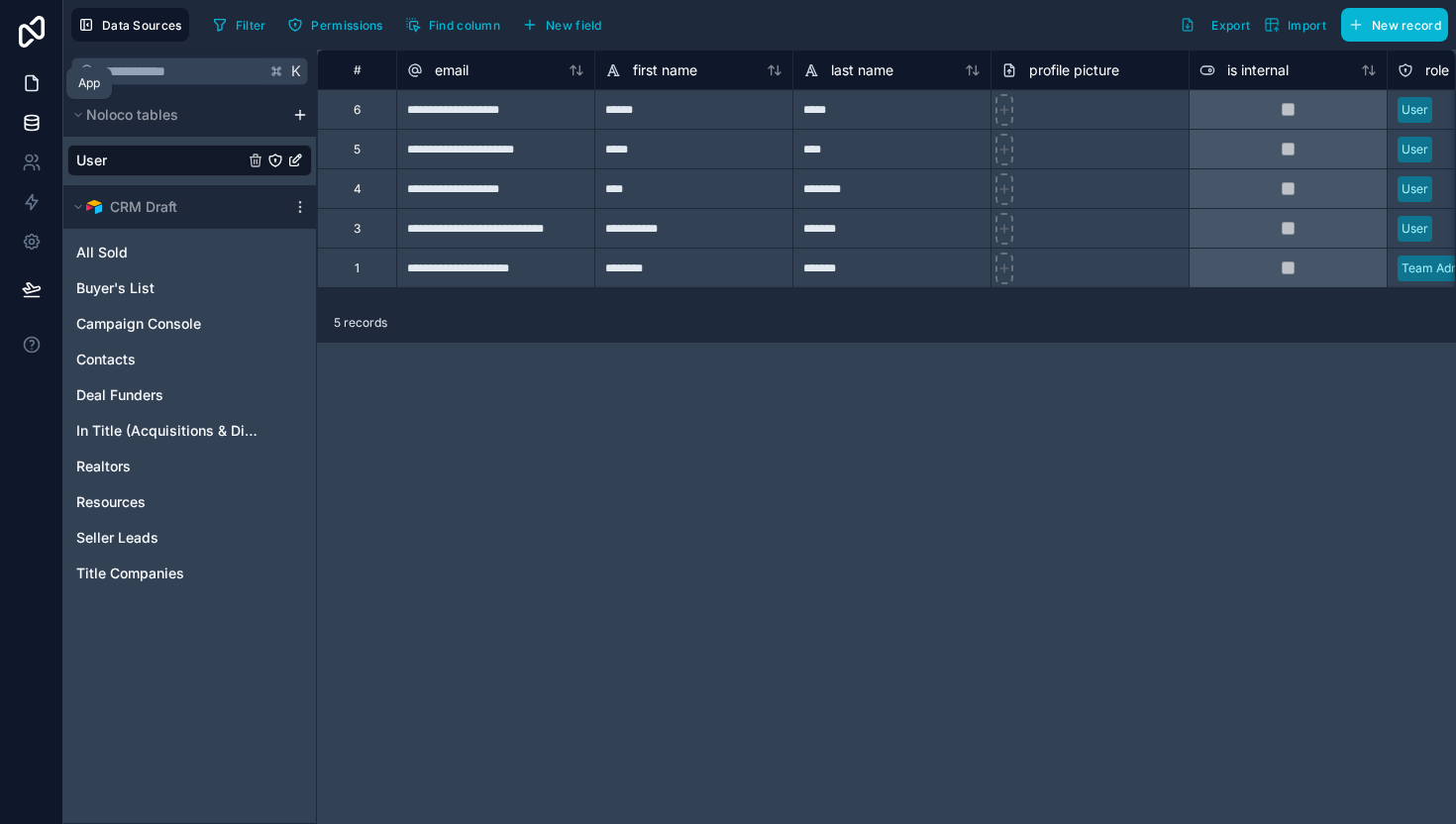
click at [27, 70] on link at bounding box center [31, 84] width 63 height 40
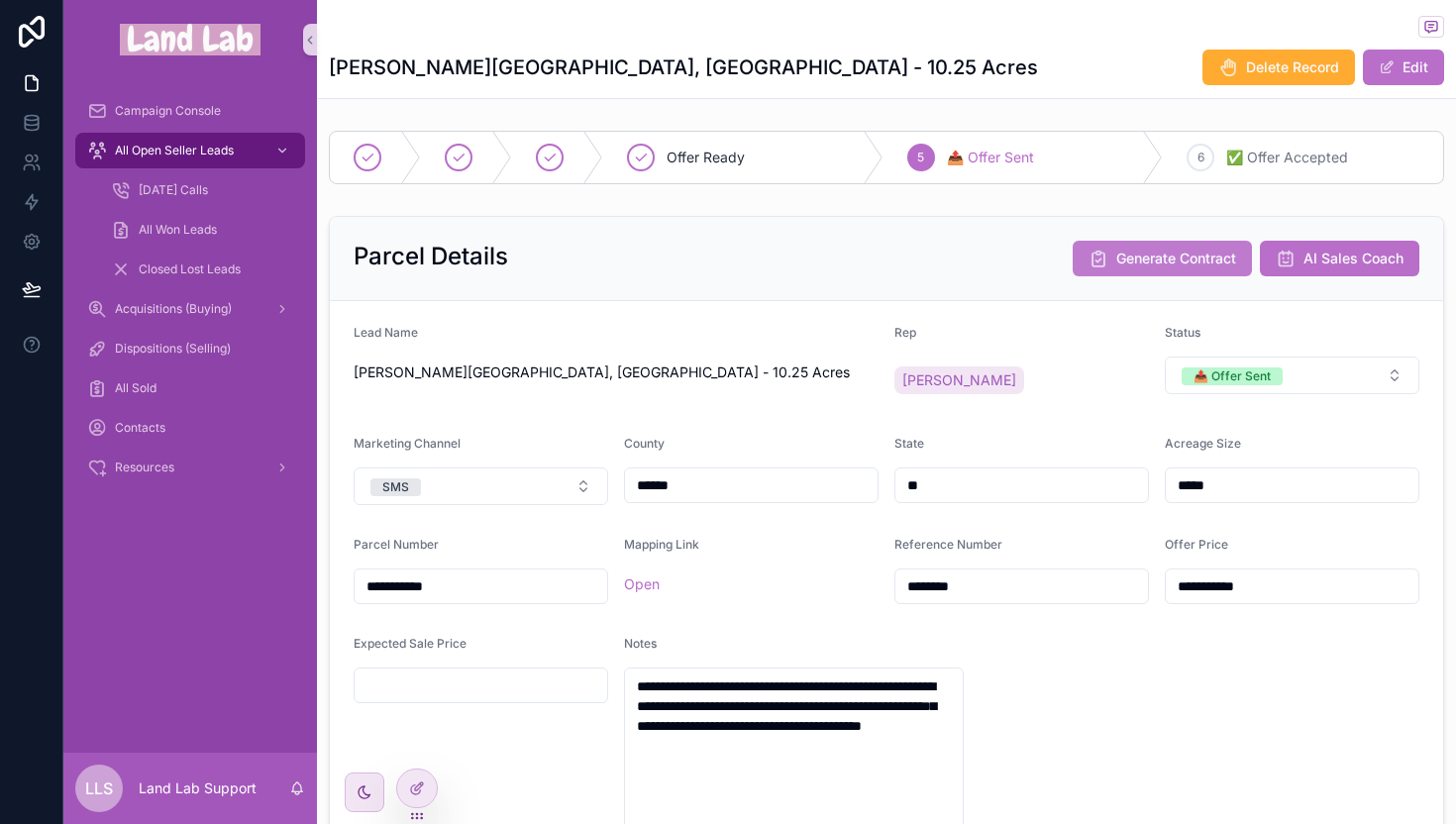
click at [1112, 241] on button "Generate Contract" at bounding box center [1162, 259] width 179 height 36
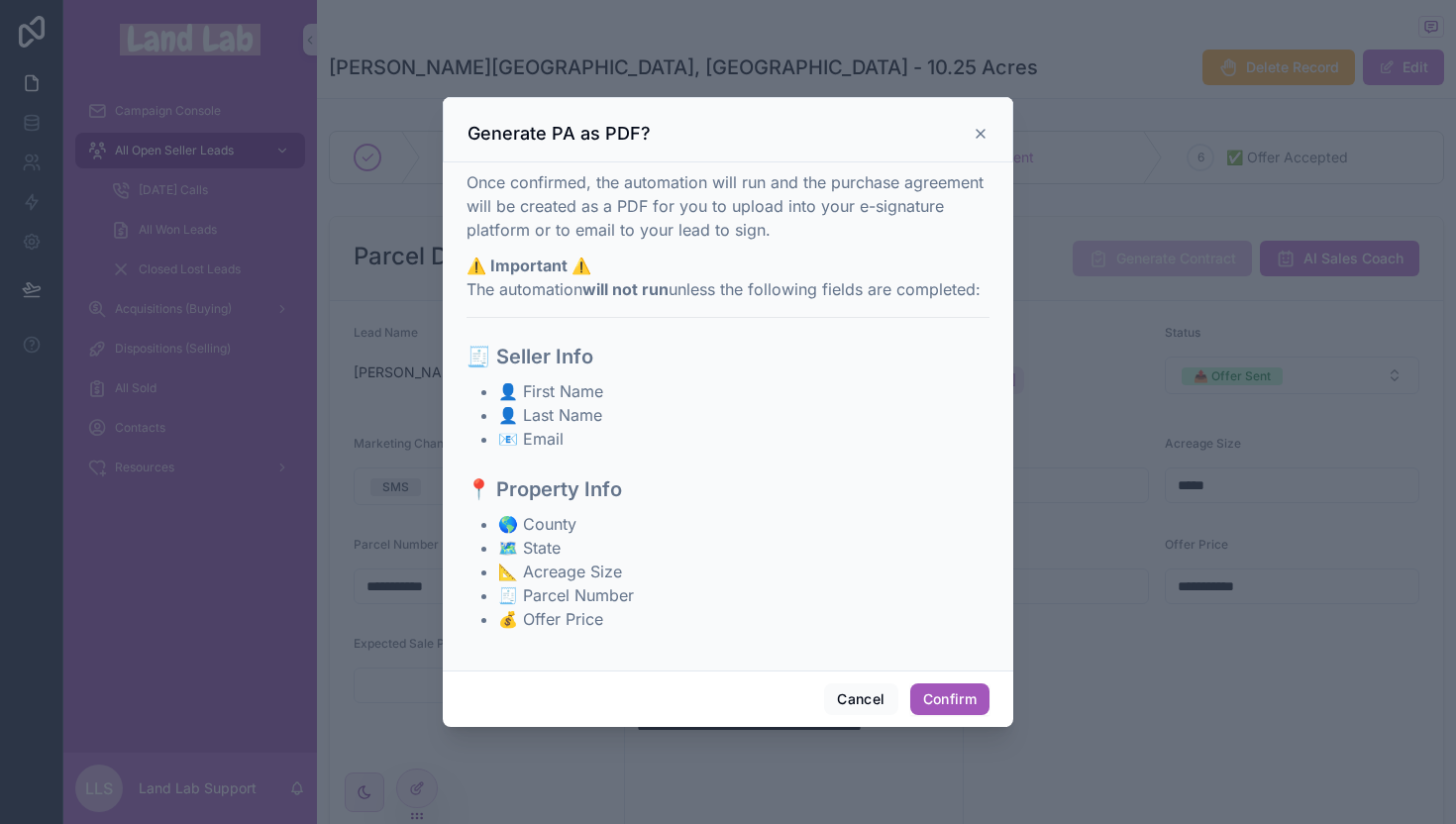
click at [950, 697] on button "Confirm" at bounding box center [950, 700] width 80 height 32
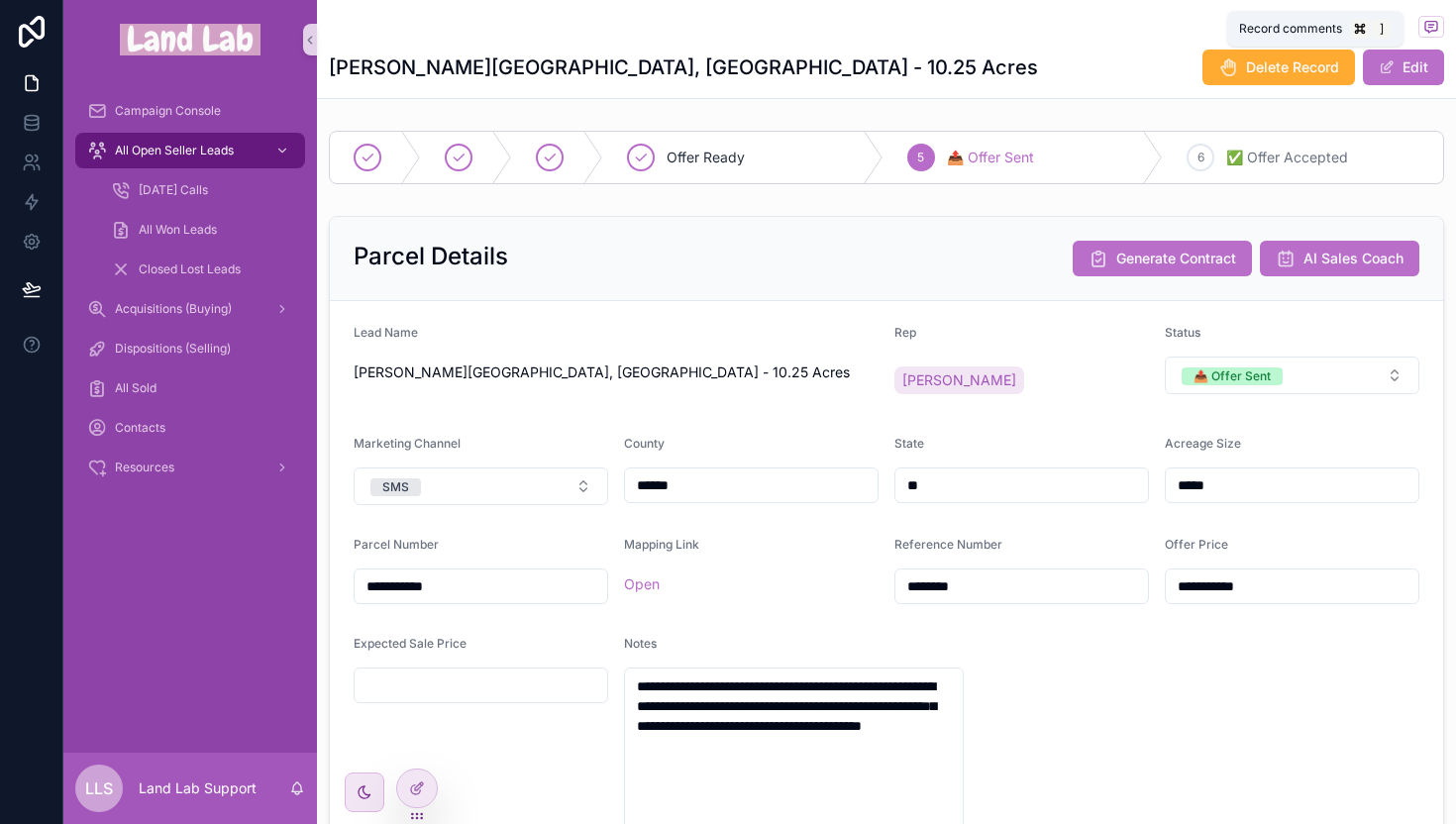
click at [1423, 32] on icon "scrollable content" at bounding box center [1431, 27] width 16 height 16
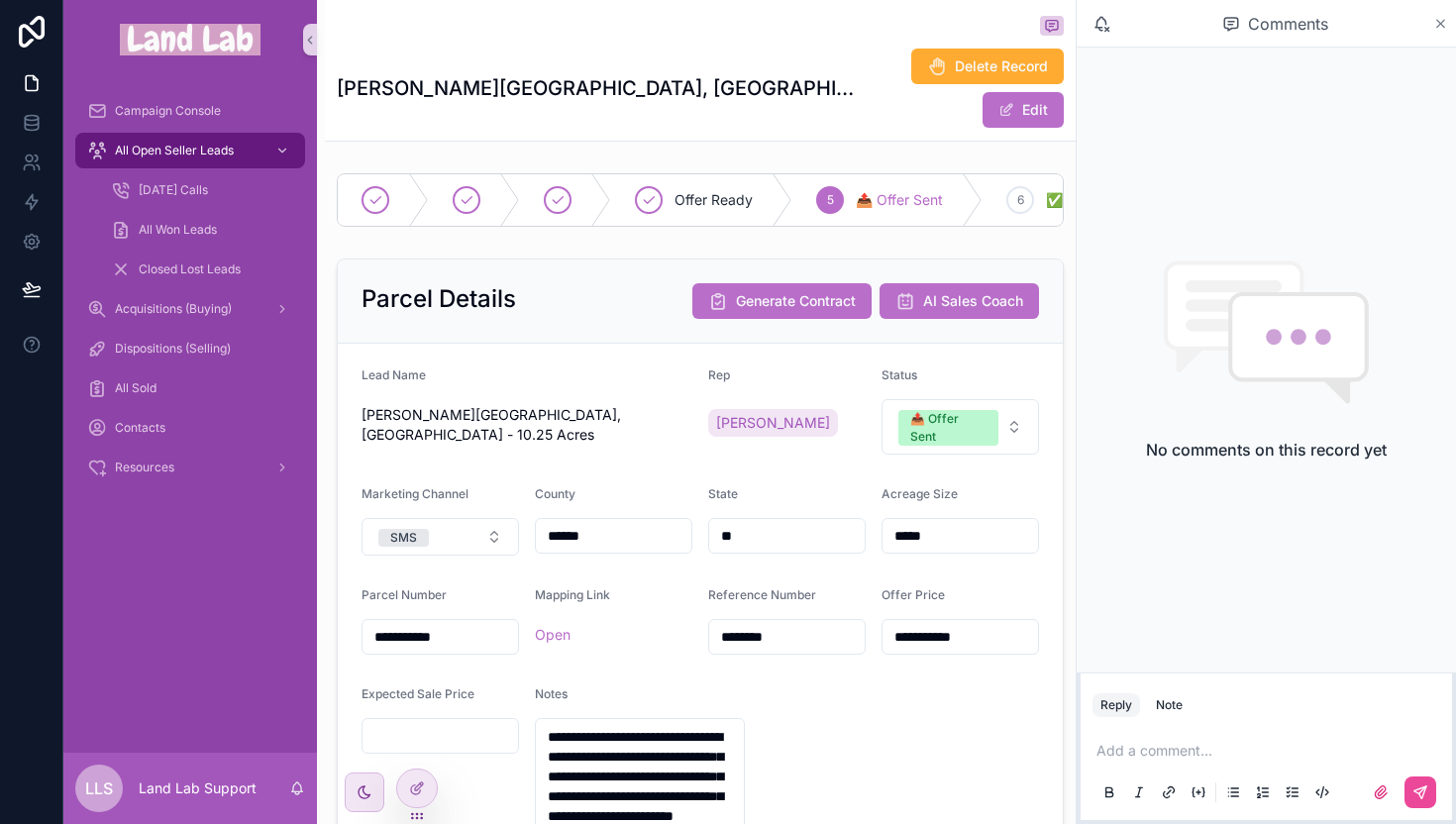
click at [1437, 22] on icon "scrollable content" at bounding box center [1440, 24] width 15 height 16
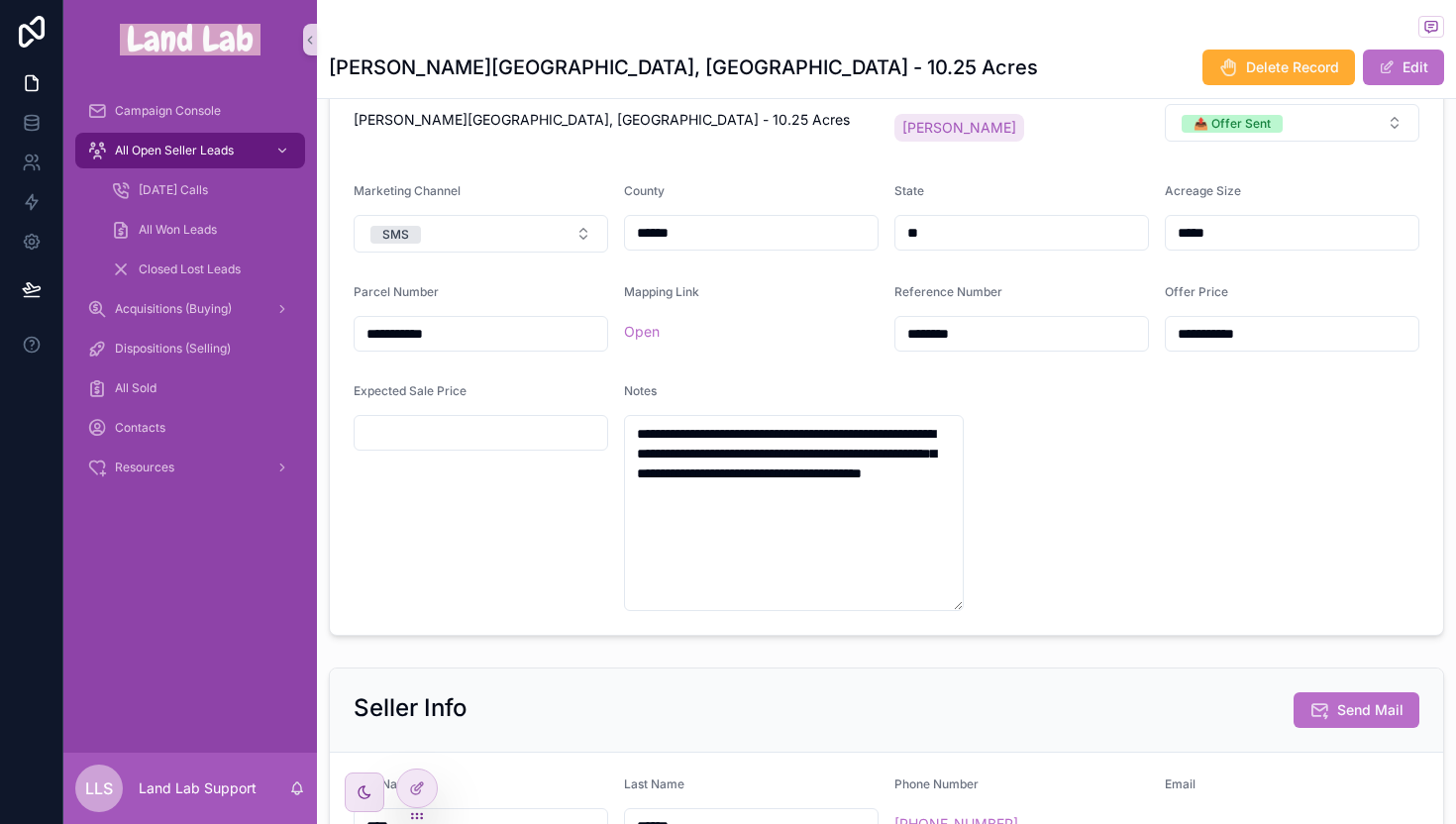
scroll to position [253, 0]
click at [23, 192] on icon at bounding box center [32, 202] width 20 height 20
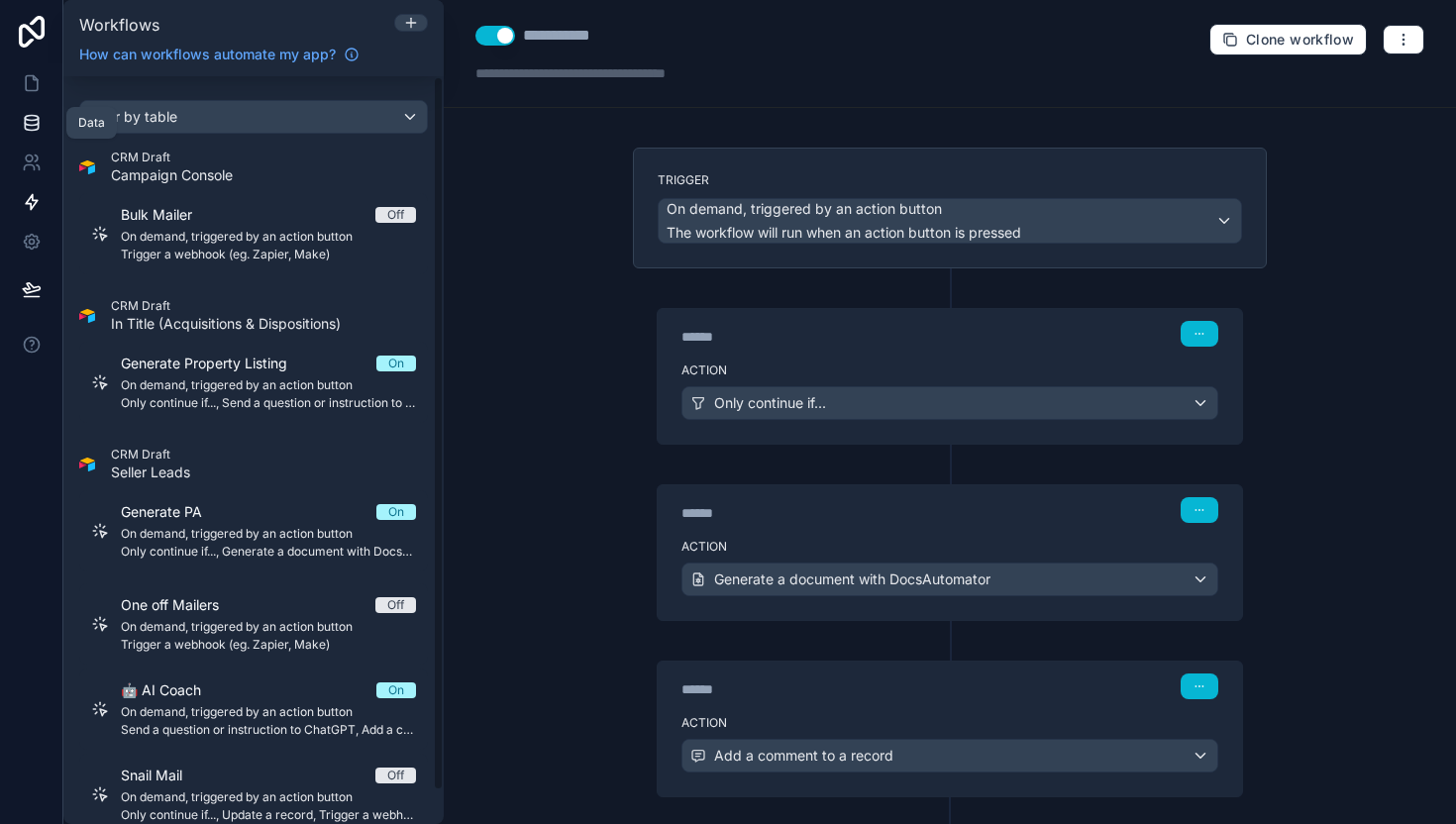
click at [33, 128] on icon at bounding box center [31, 126] width 13 height 8
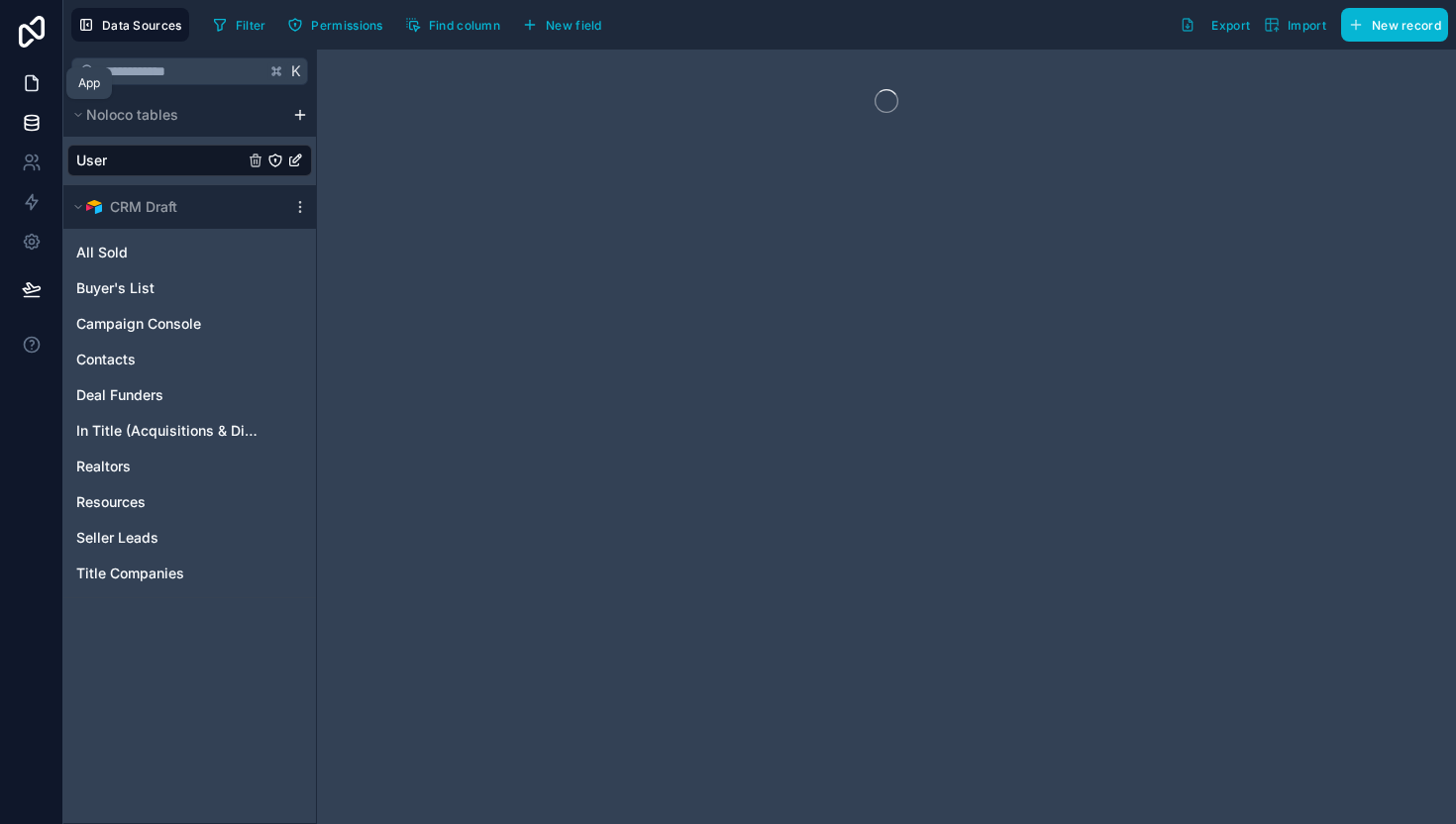
click at [53, 93] on link at bounding box center [31, 84] width 63 height 40
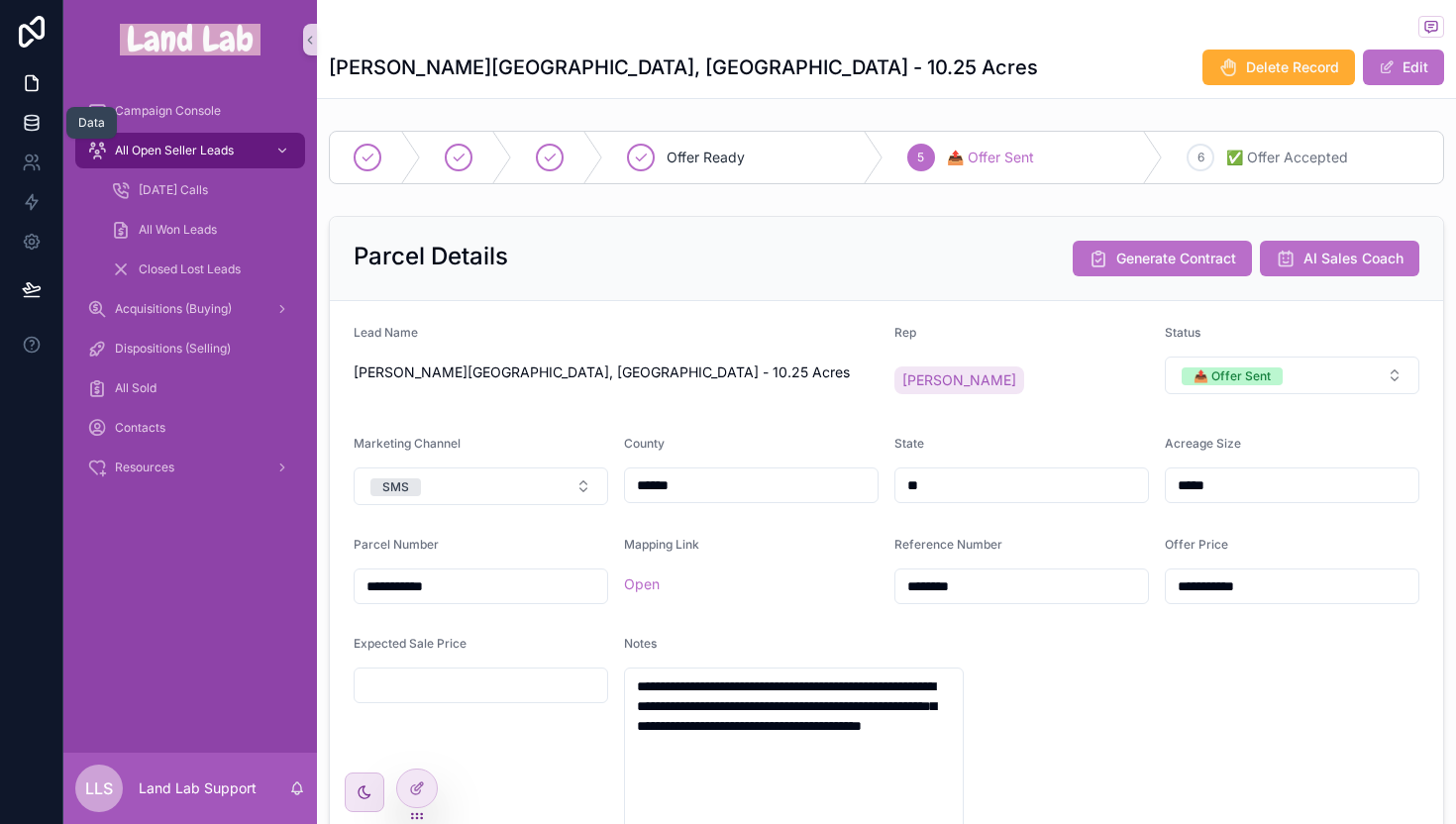
click at [32, 115] on icon at bounding box center [31, 117] width 13 height 5
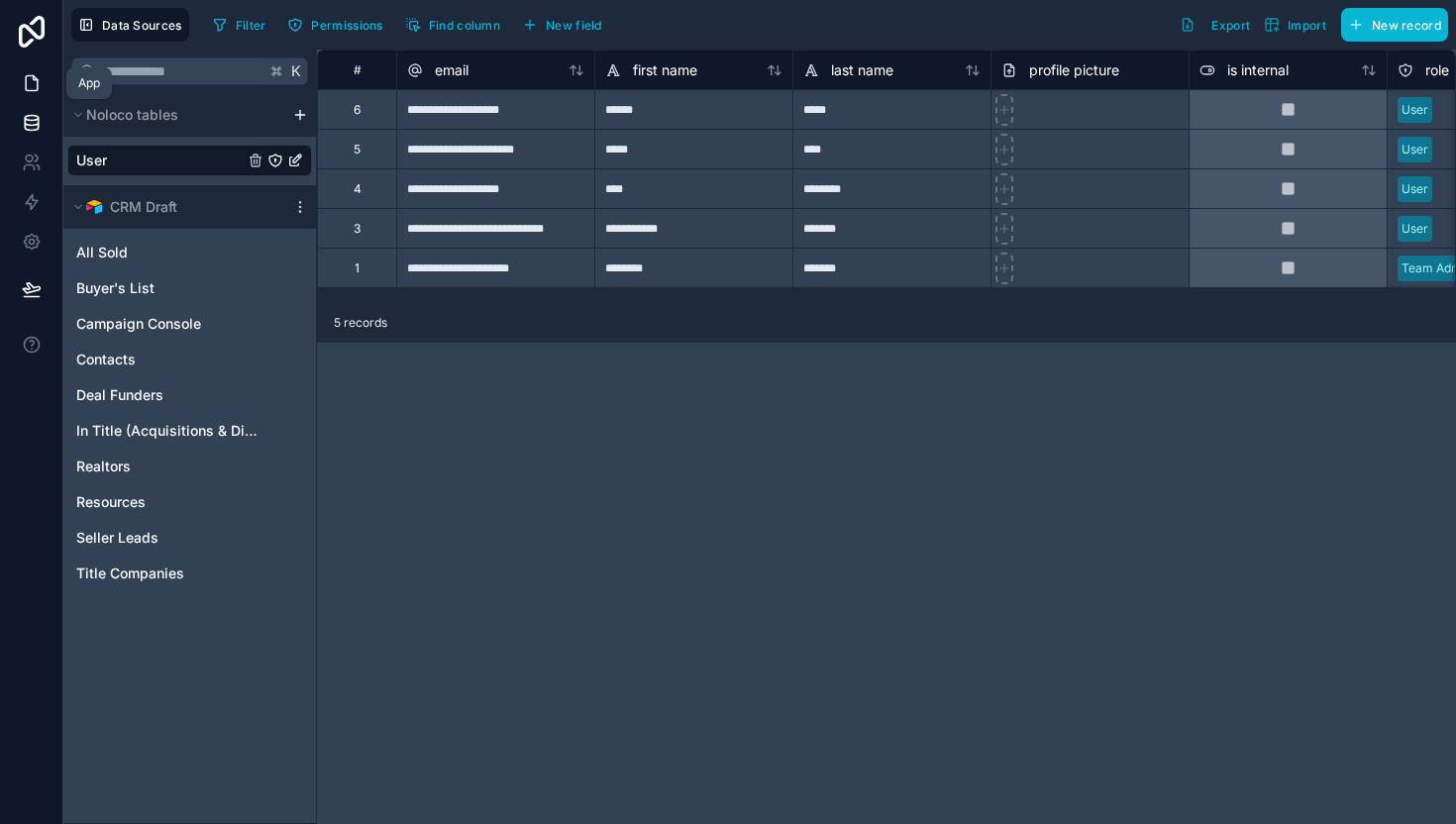
click at [30, 100] on link at bounding box center [31, 84] width 63 height 40
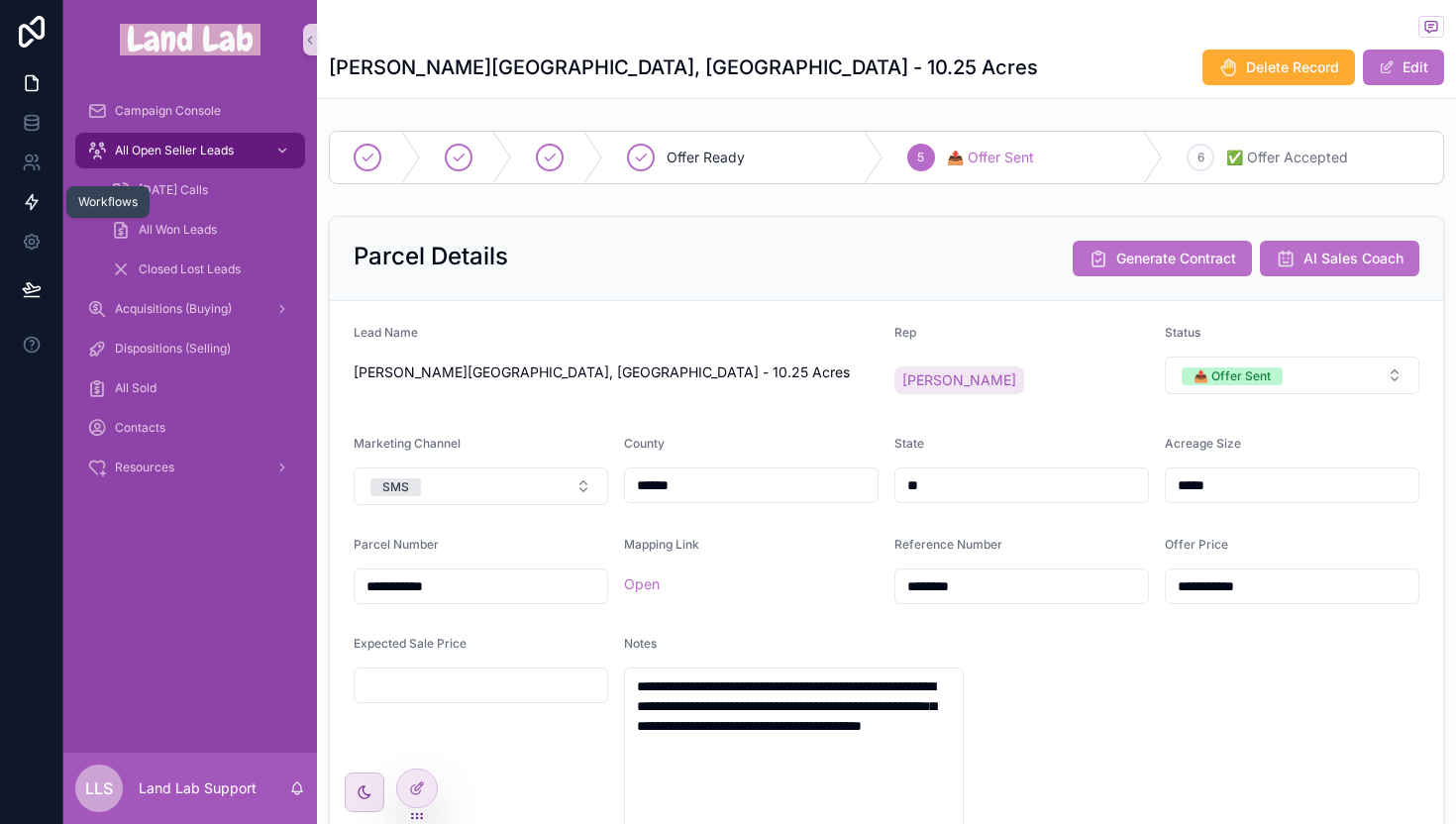
click at [30, 203] on icon at bounding box center [32, 202] width 12 height 15
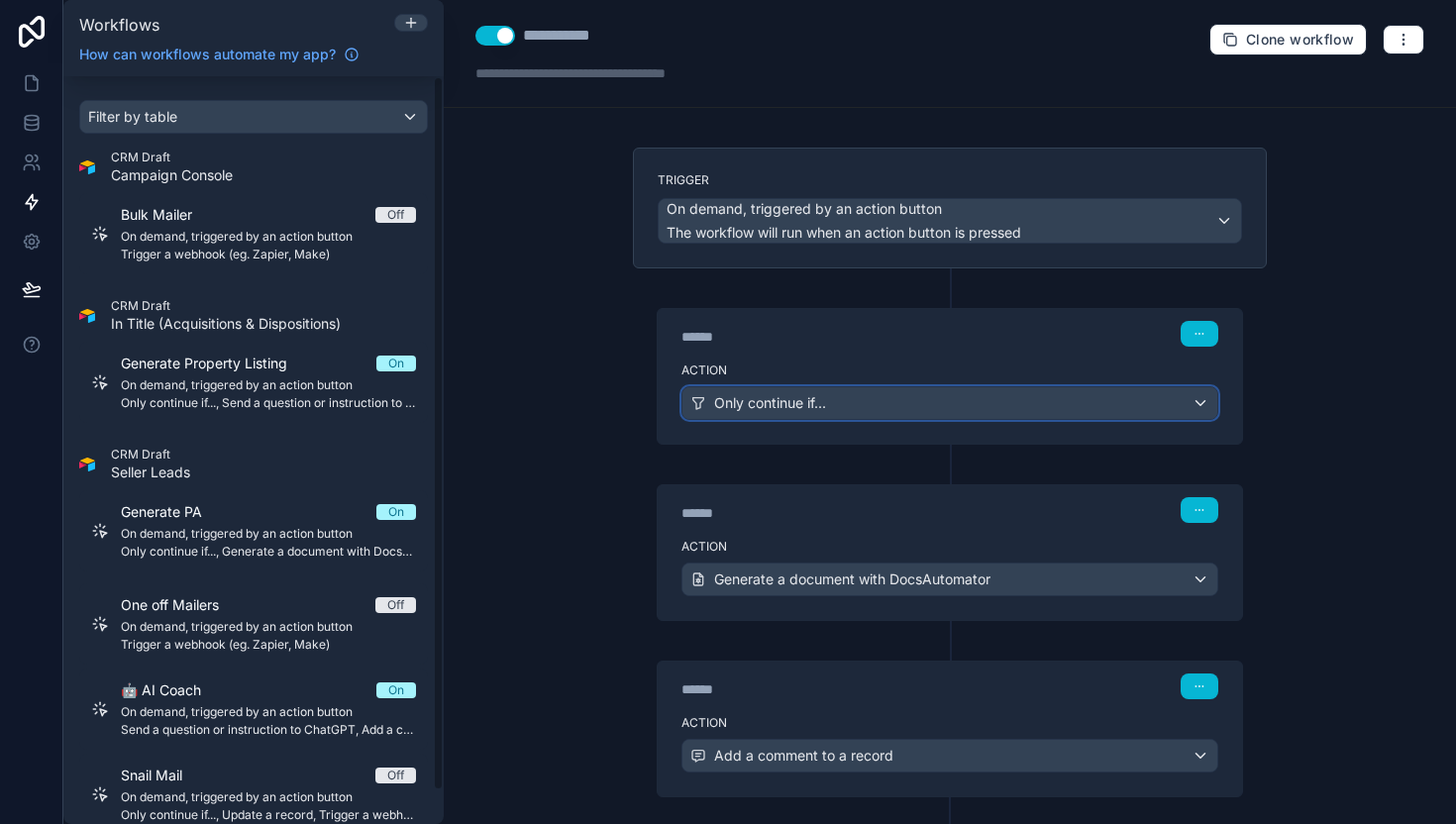
click at [769, 406] on span "Only continue if..." at bounding box center [770, 403] width 111 height 20
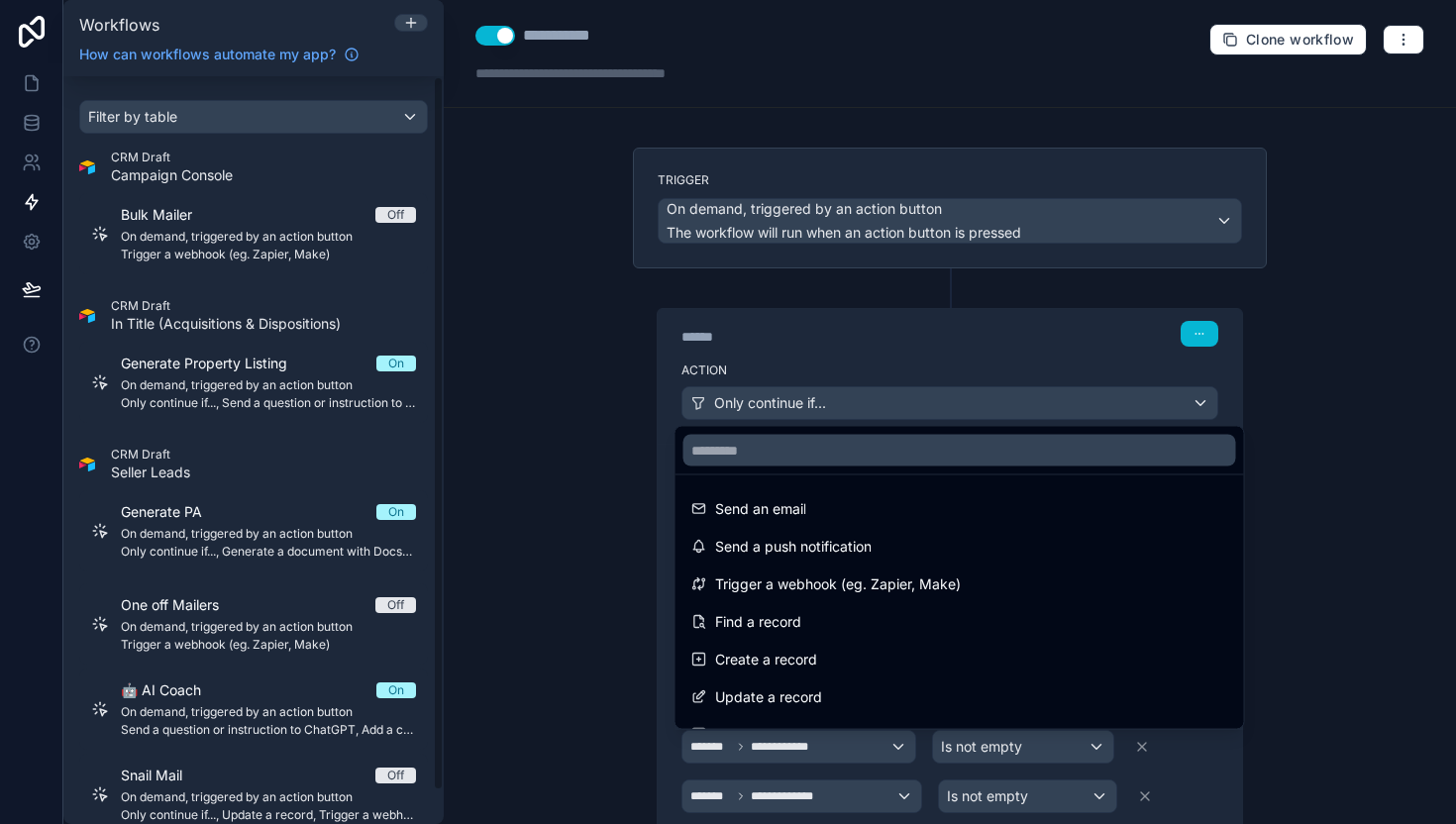
click at [769, 406] on div at bounding box center [728, 412] width 1456 height 824
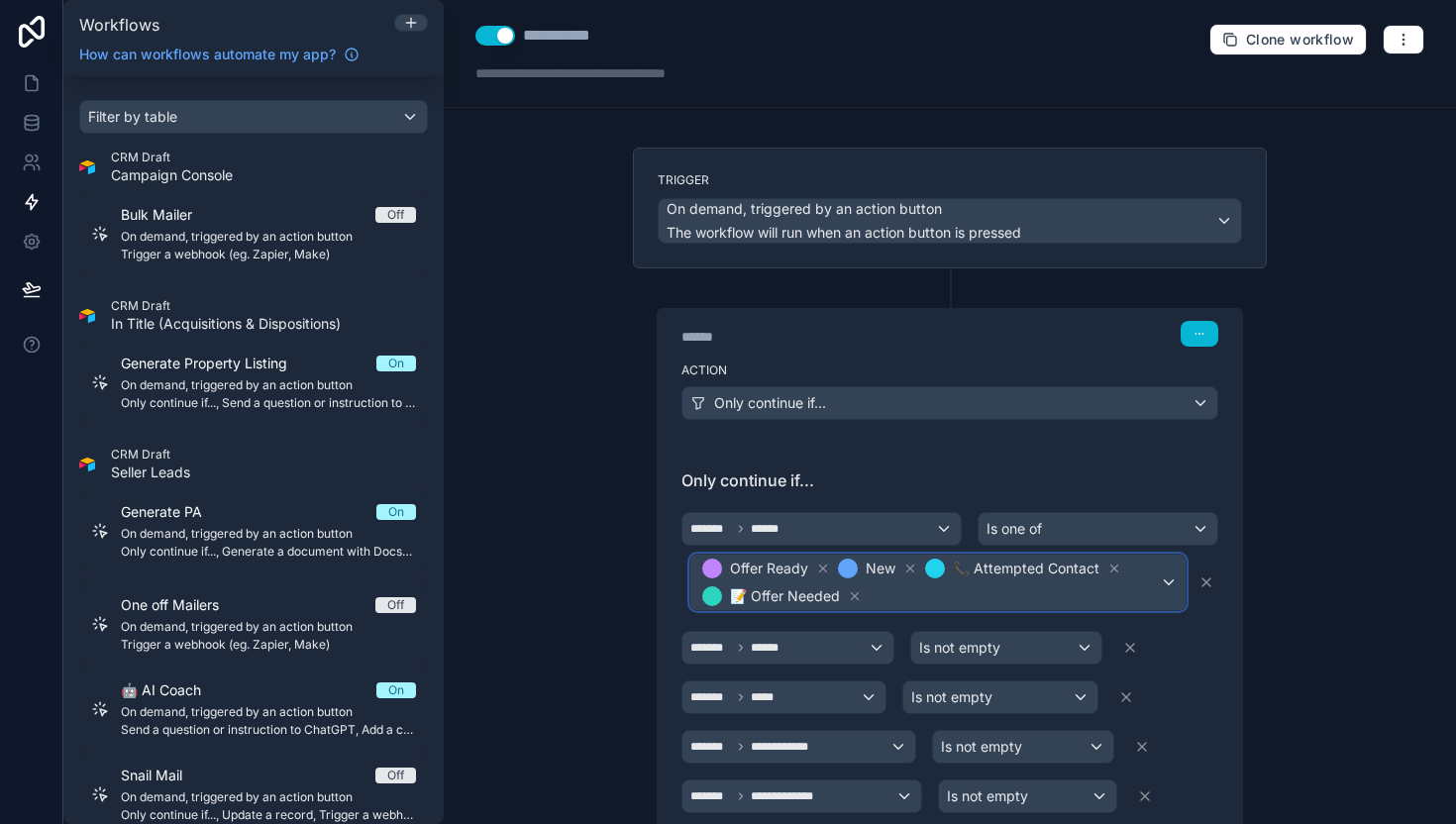
click at [900, 598] on span "Offer Ready New 📞 Attempted Contact 📝 Offer Needed" at bounding box center [930, 582] width 462 height 56
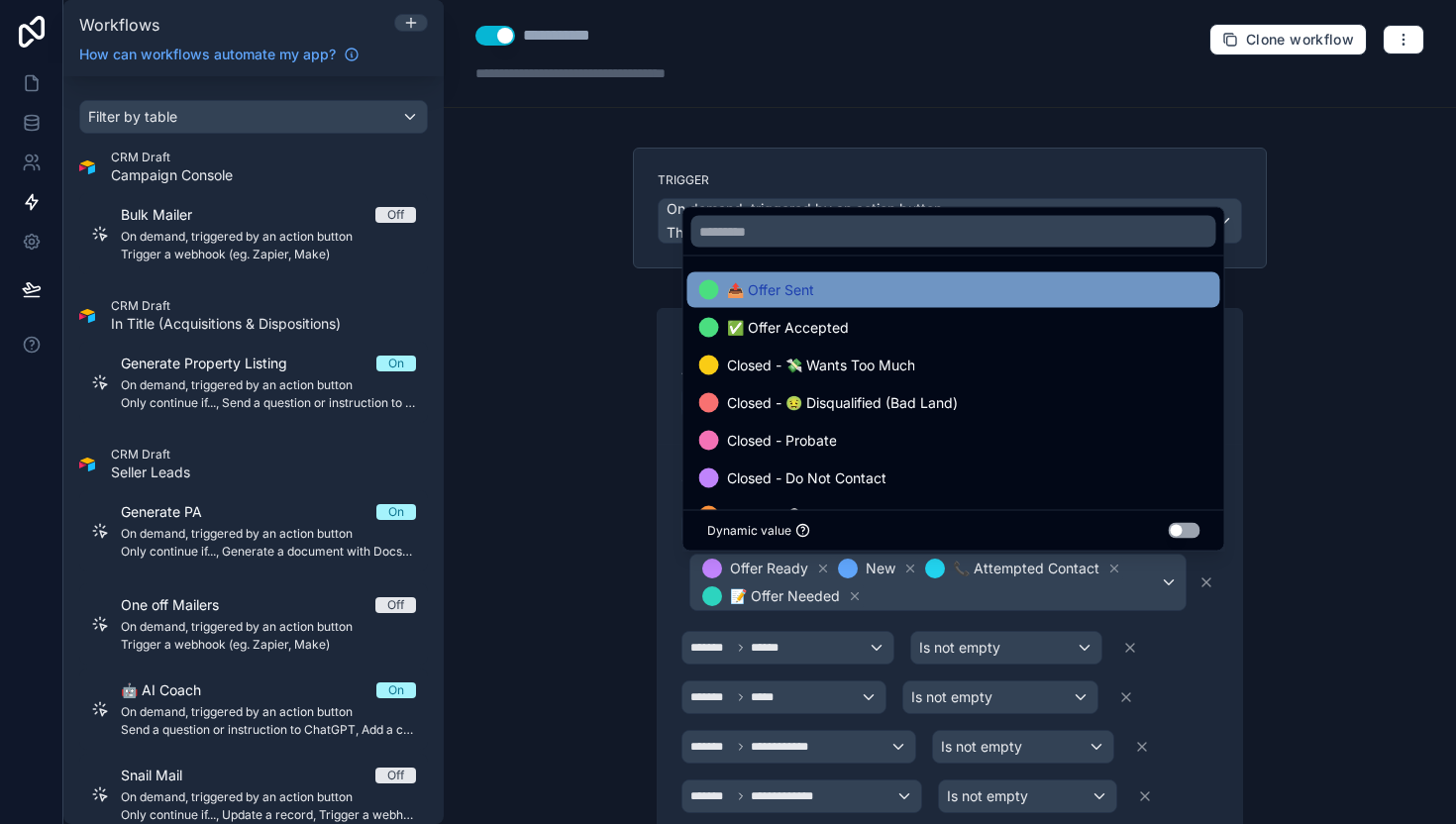
click at [814, 299] on div "📤 Offer Sent" at bounding box center [954, 291] width 510 height 24
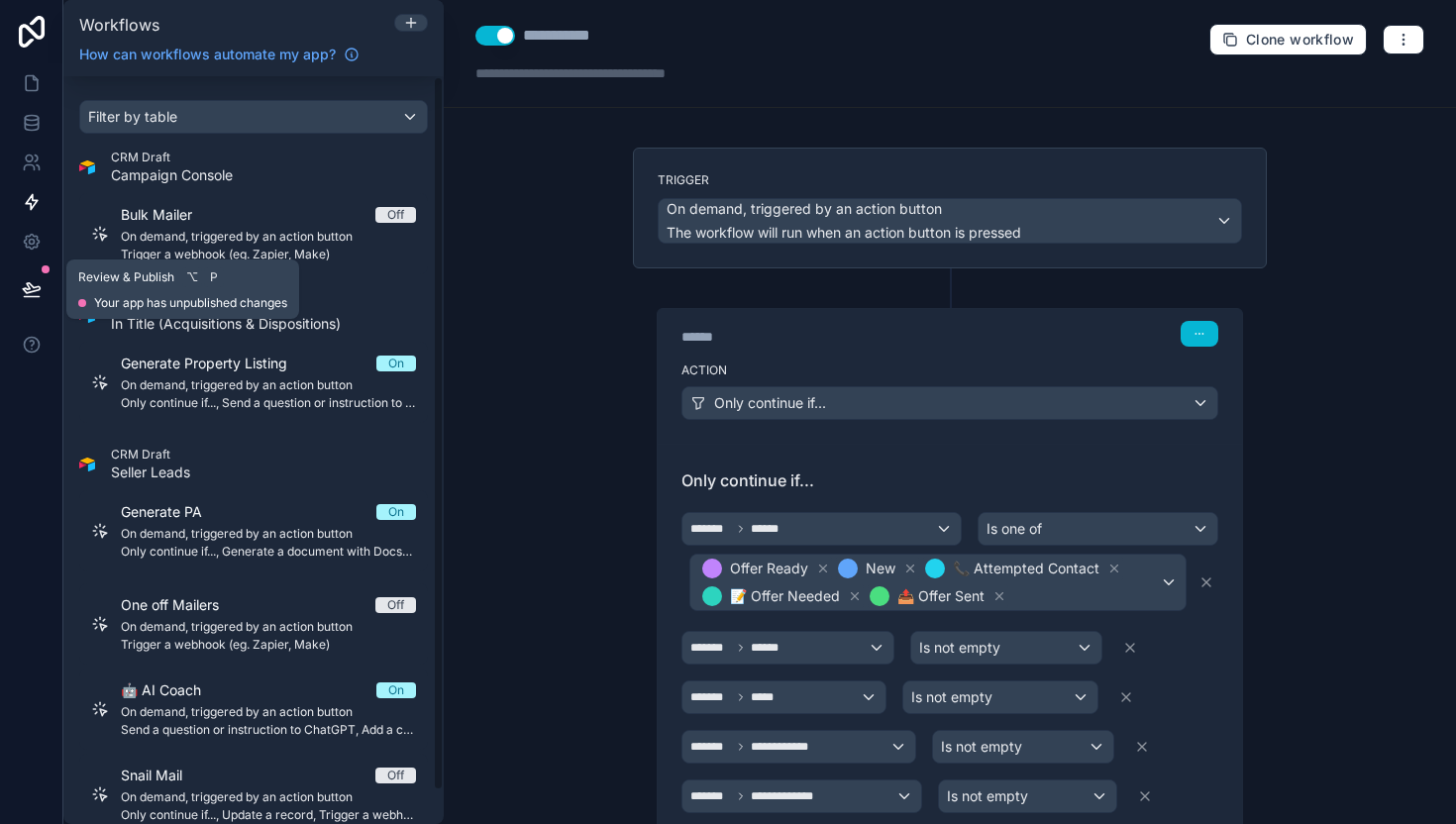
click at [40, 292] on icon at bounding box center [32, 290] width 20 height 20
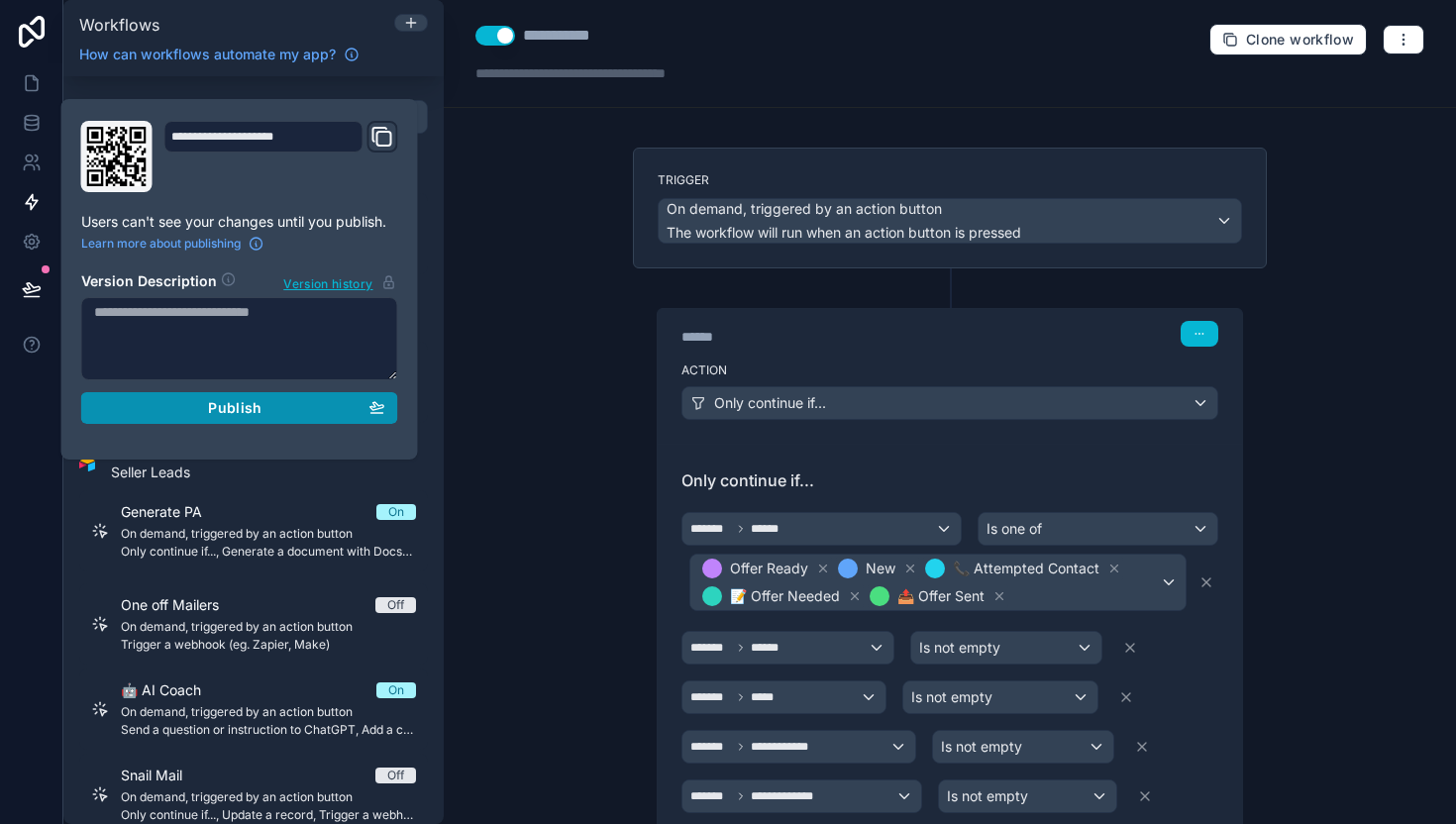
click at [186, 404] on div "Publish" at bounding box center [240, 408] width 292 height 18
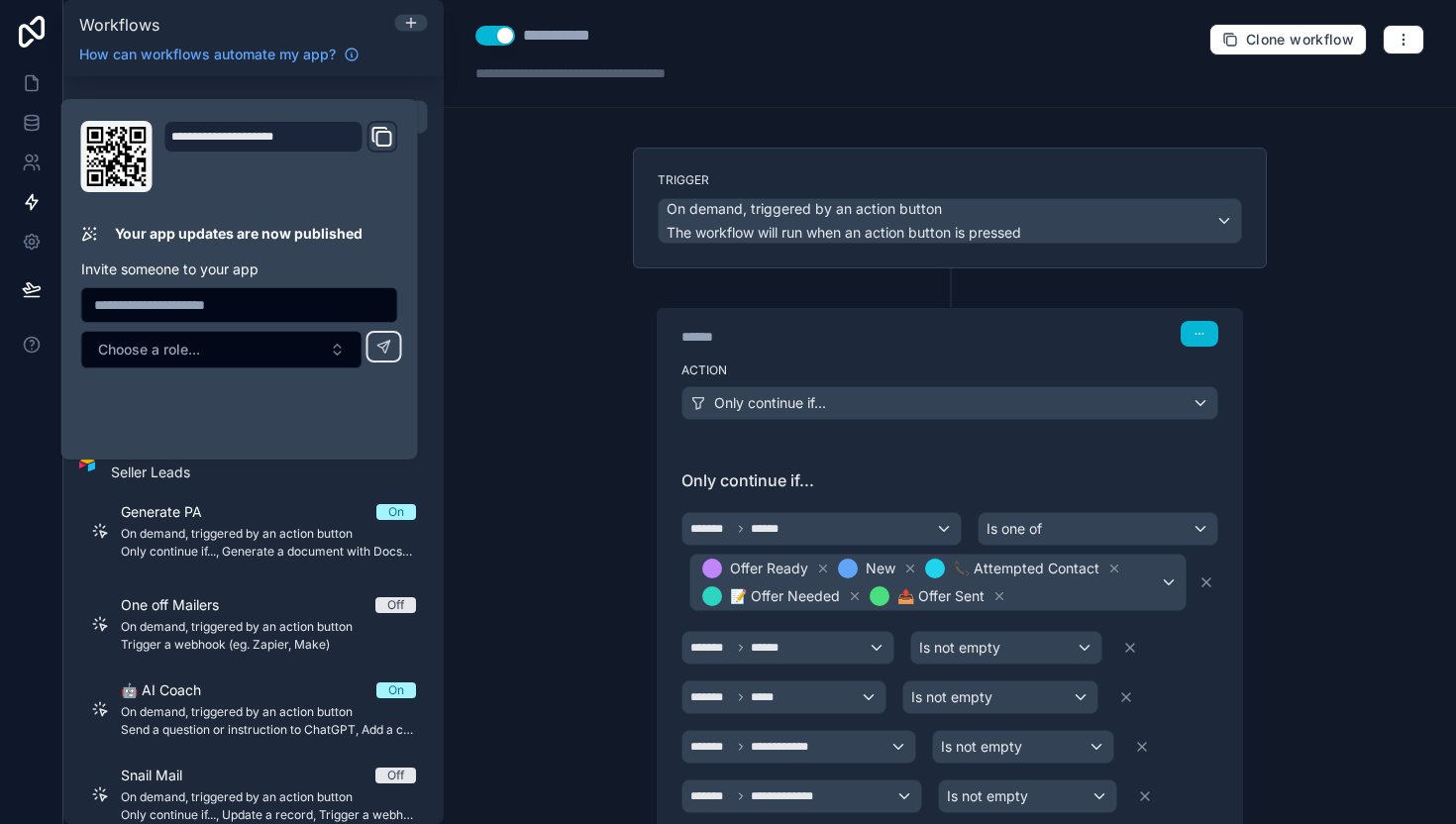
click at [498, 328] on div "**********" at bounding box center [949, 412] width 1012 height 824
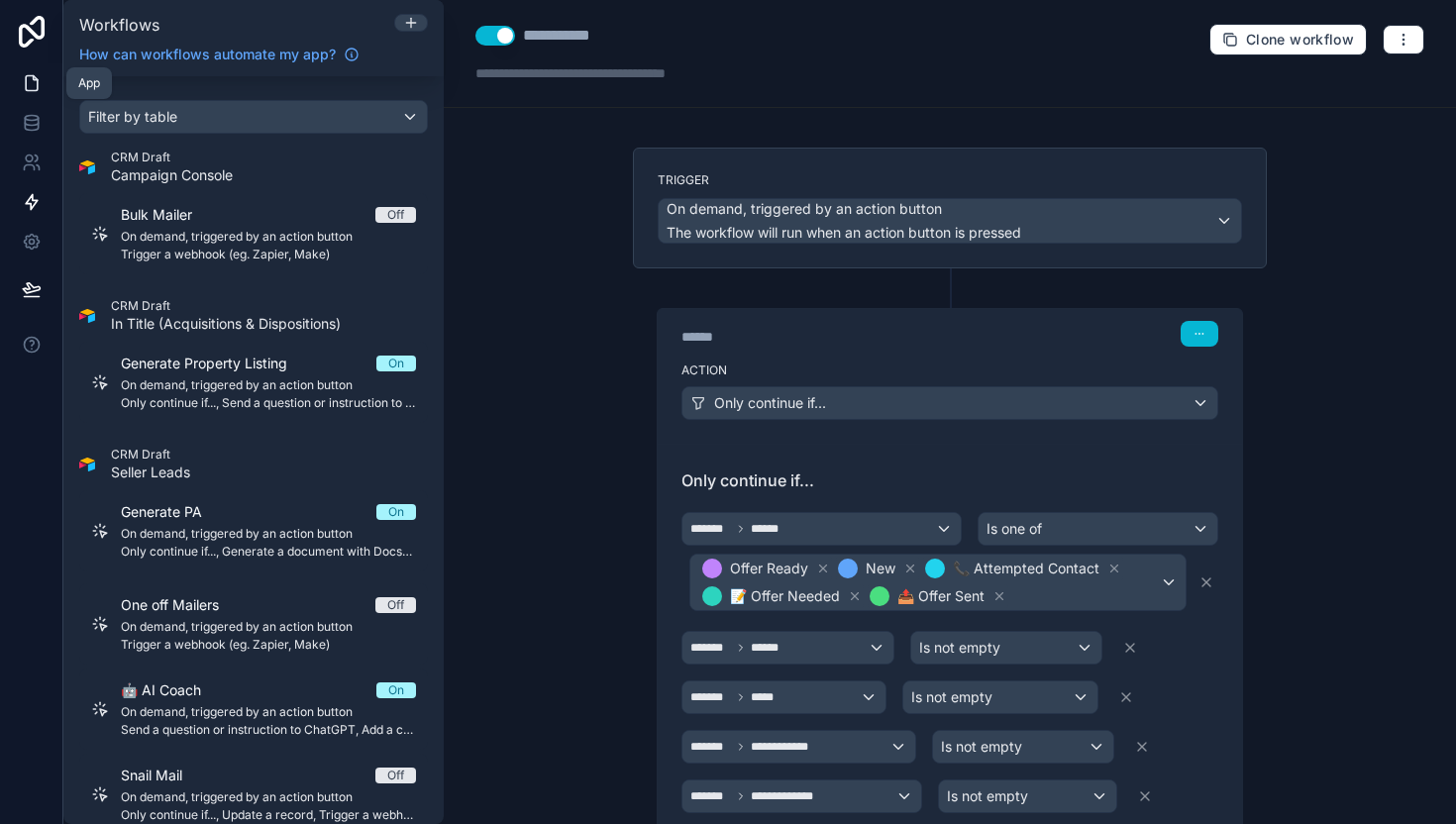
click at [31, 92] on icon at bounding box center [32, 84] width 20 height 20
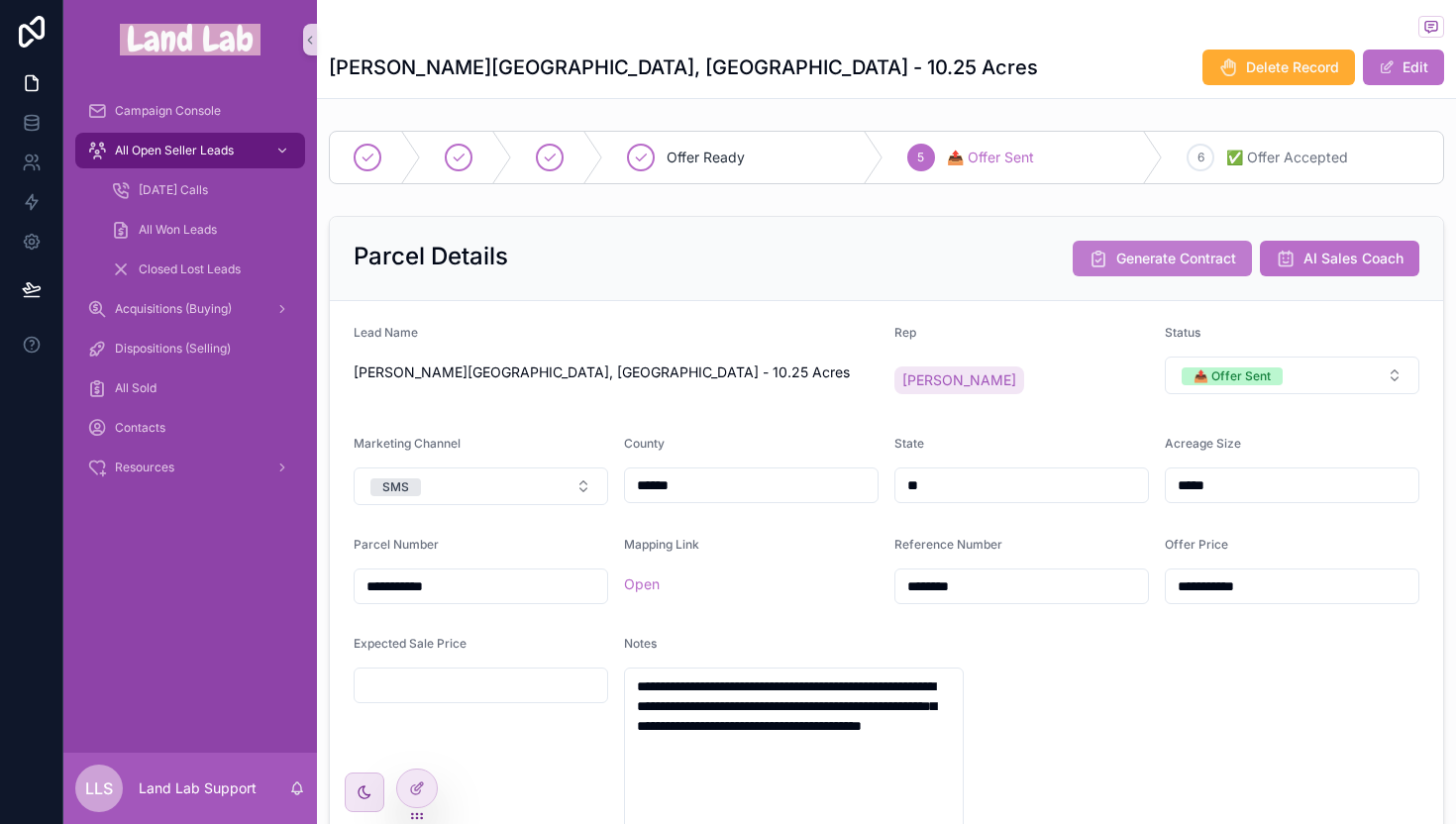
click at [1095, 253] on button "Generate Contract" at bounding box center [1162, 259] width 179 height 36
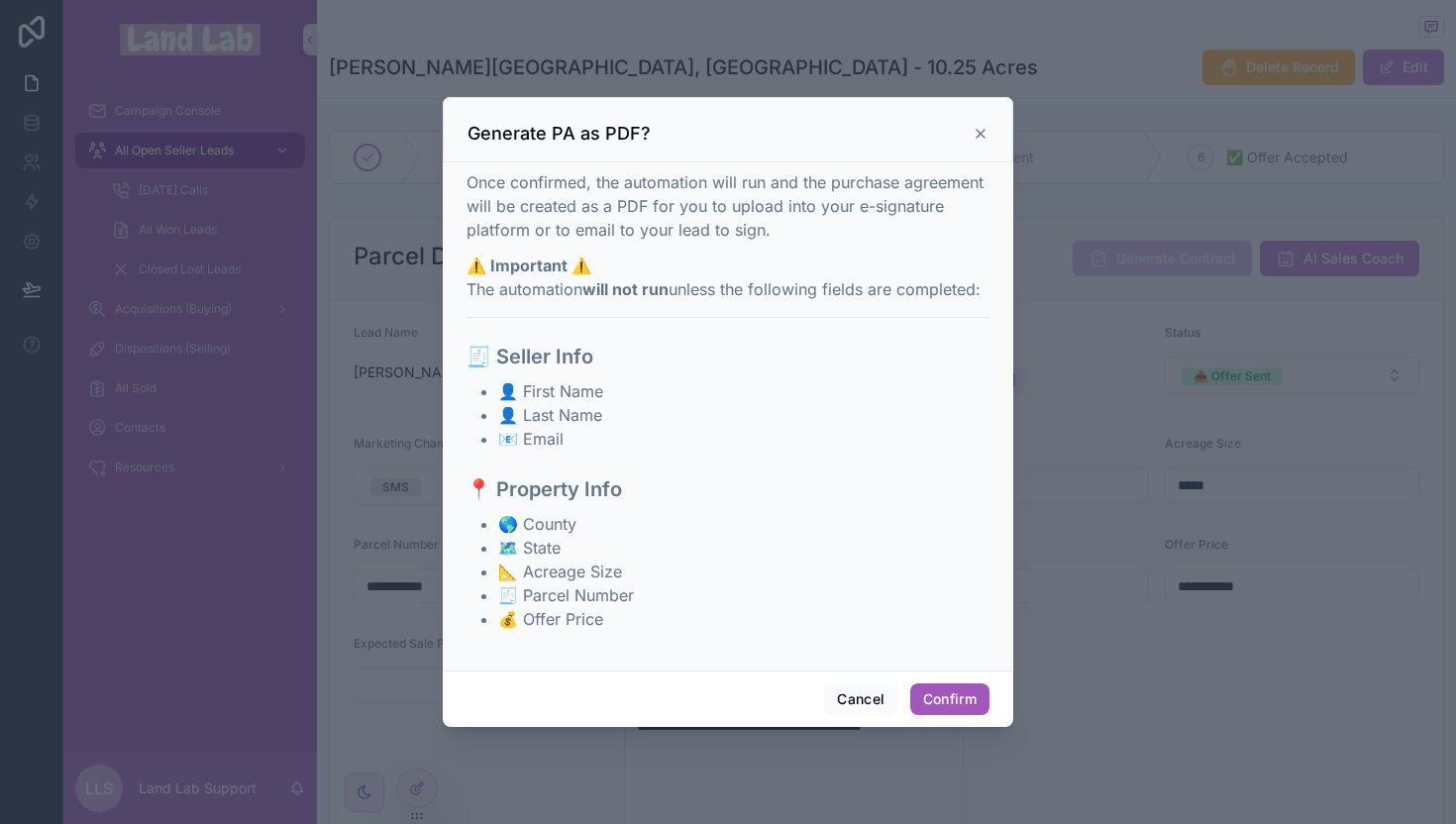
click at [935, 704] on button "Confirm" at bounding box center [950, 700] width 80 height 32
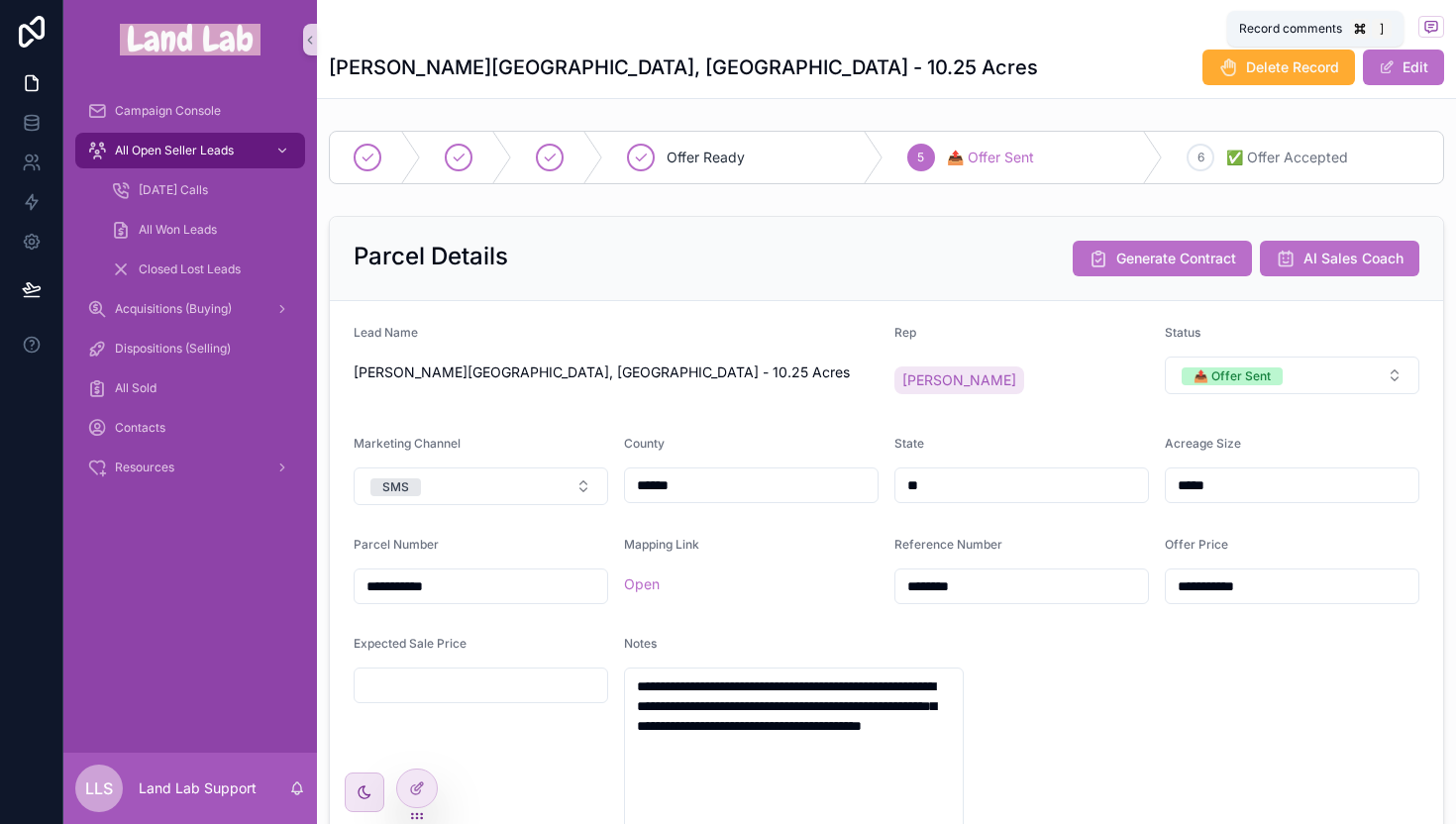
click at [1428, 28] on icon "scrollable content" at bounding box center [1430, 28] width 4 height 0
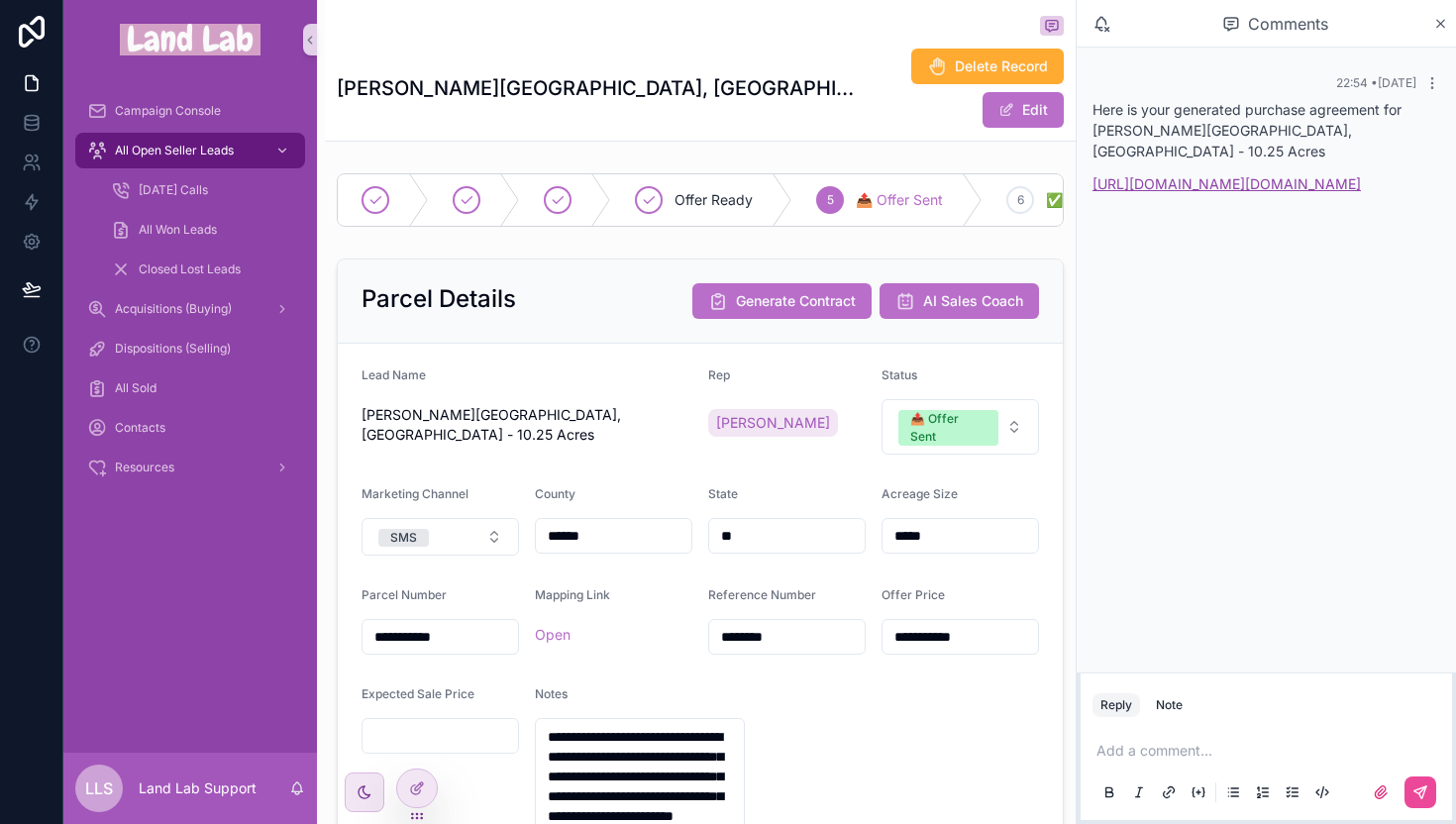
click at [1237, 192] on link "[URL][DOMAIN_NAME][DOMAIN_NAME]" at bounding box center [1227, 183] width 269 height 17
click at [1446, 21] on icon "scrollable content" at bounding box center [1440, 24] width 15 height 16
